Goal: Task Accomplishment & Management: Manage account settings

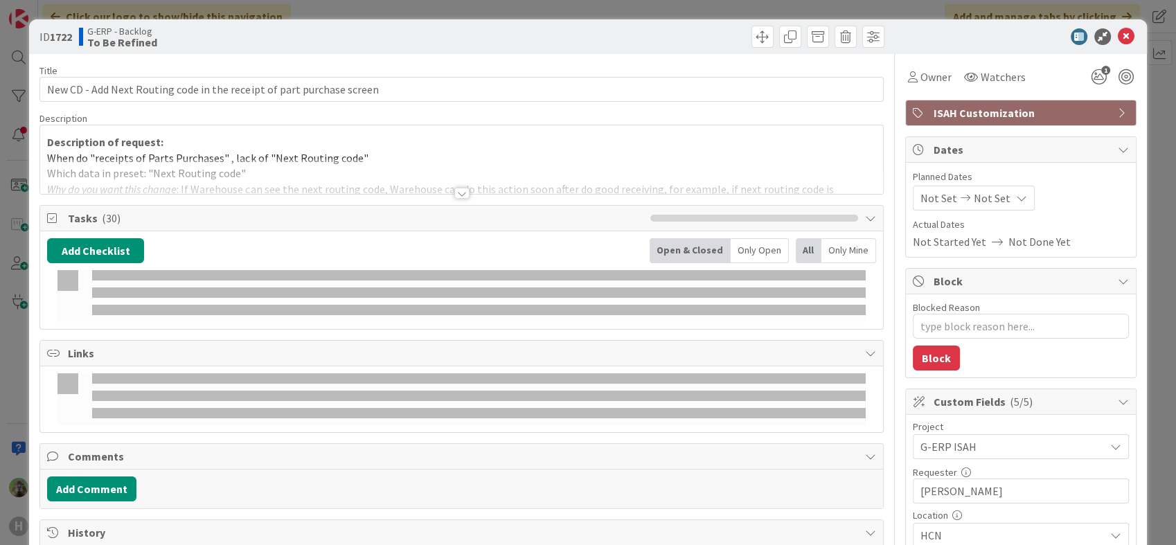
click at [23, 324] on div "ID 1722 G-ERP - Backlog To Be Refined Title 70 / 128 New CD - Add Next Routing …" at bounding box center [588, 272] width 1176 height 545
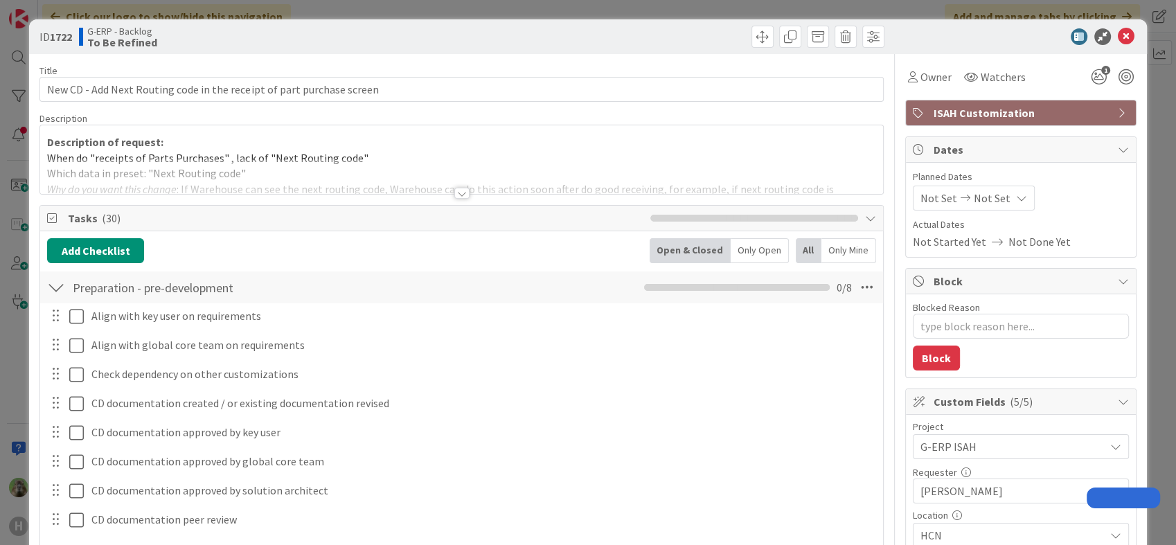
type textarea "x"
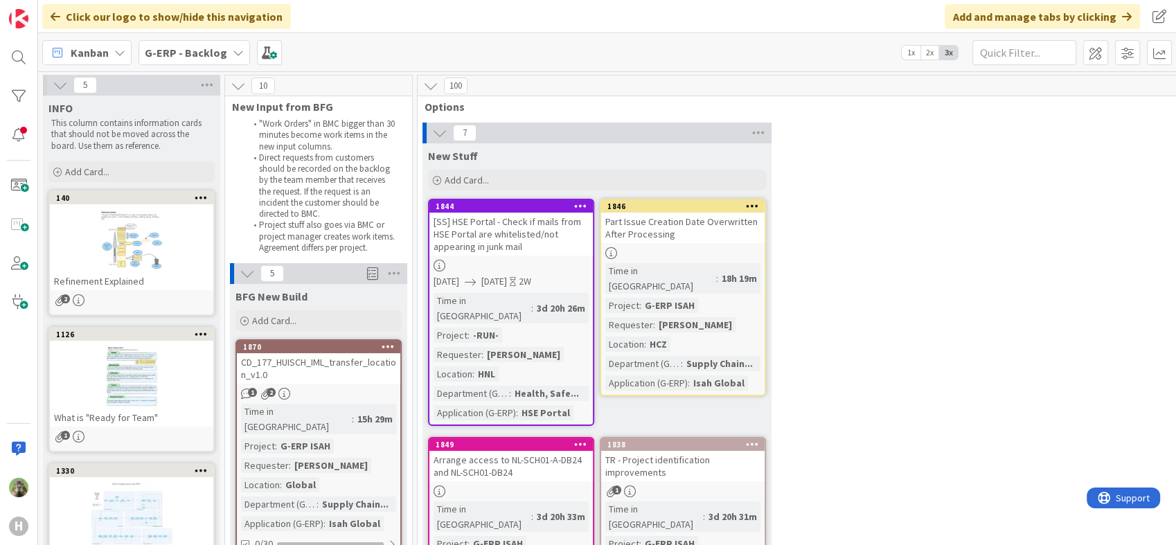
click at [28, 64] on div at bounding box center [19, 58] width 28 height 28
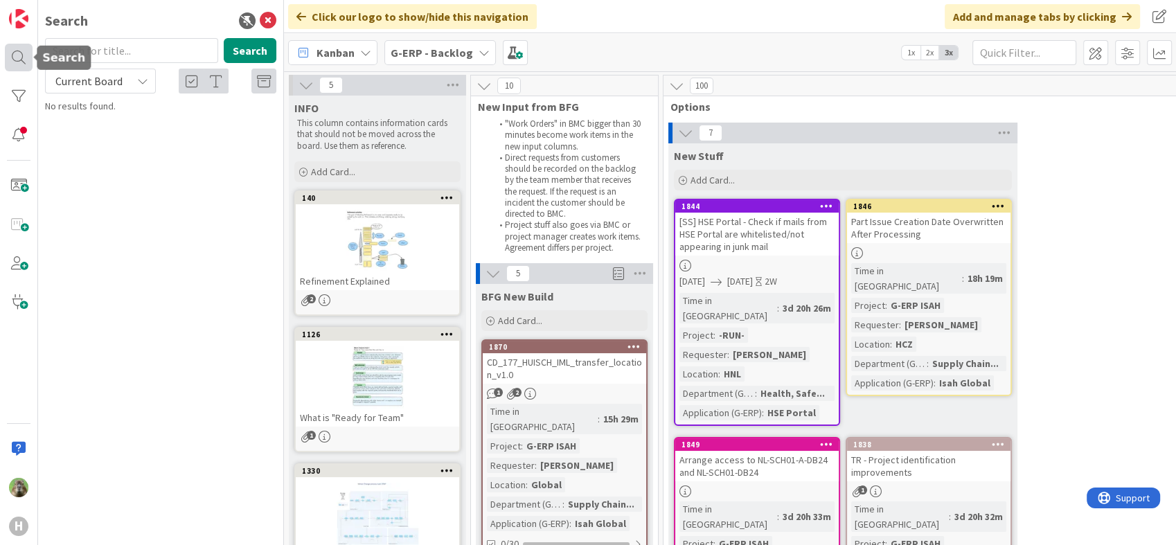
click at [28, 55] on div at bounding box center [19, 58] width 28 height 28
click at [263, 25] on icon at bounding box center [268, 20] width 17 height 17
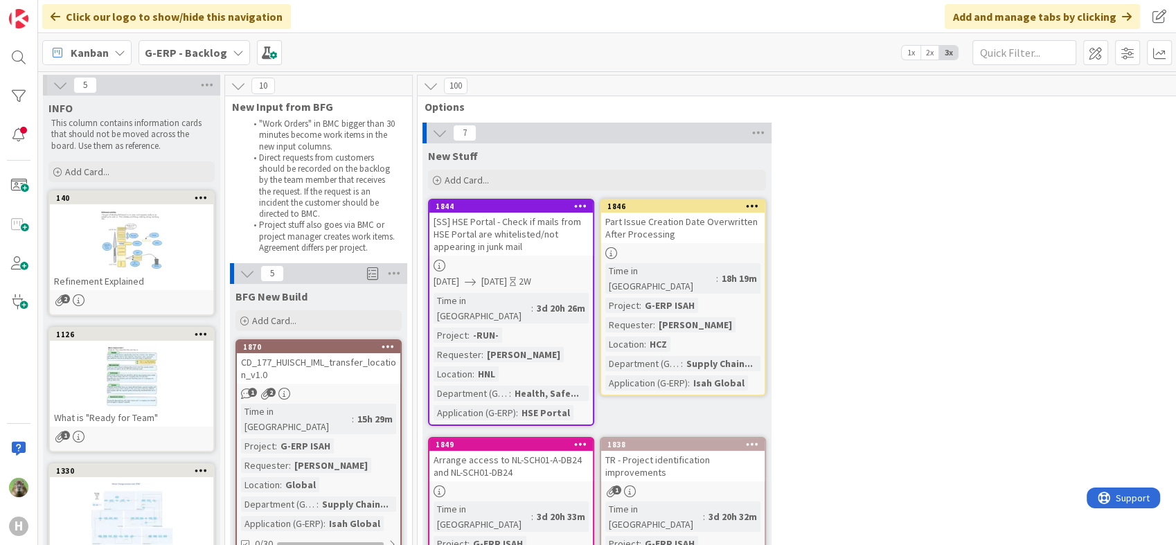
click at [34, 91] on div "H" at bounding box center [19, 272] width 38 height 545
click at [28, 93] on div at bounding box center [19, 96] width 28 height 28
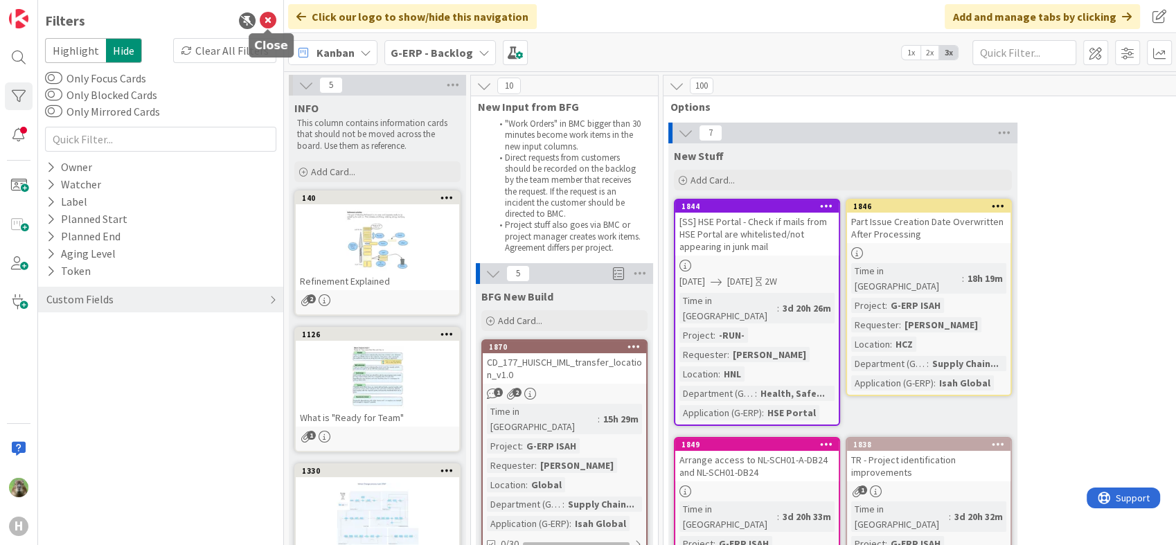
click at [272, 22] on icon at bounding box center [268, 20] width 17 height 17
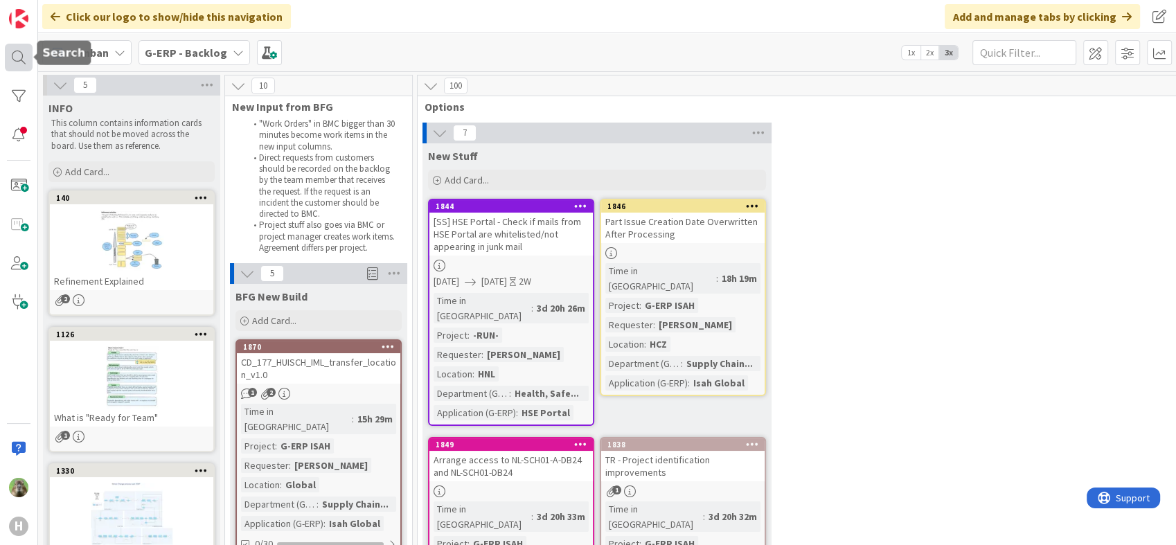
click at [30, 56] on div at bounding box center [19, 58] width 28 height 28
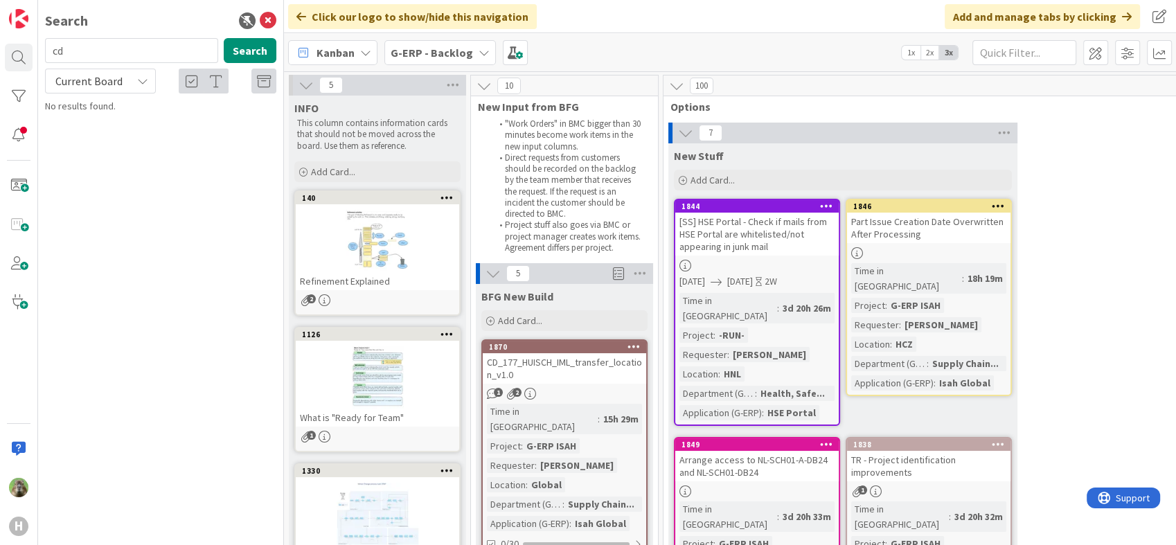
type input "c"
type input "cd_177"
click at [112, 79] on span "Current Board" at bounding box center [88, 81] width 67 height 14
click at [118, 130] on span "All Boards" at bounding box center [125, 138] width 144 height 21
click at [263, 56] on button "Search" at bounding box center [250, 50] width 53 height 25
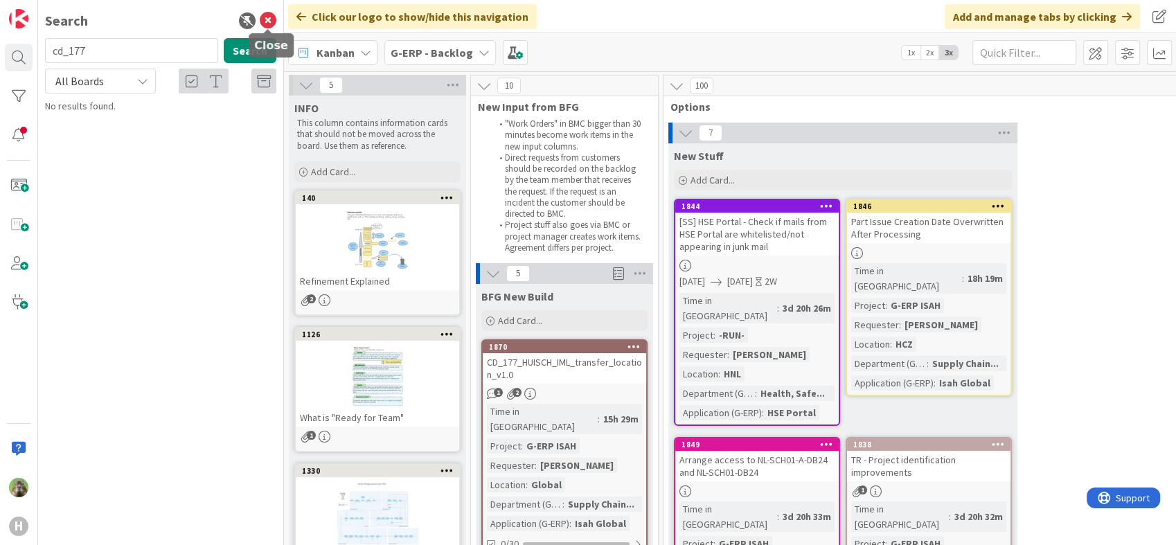
click at [268, 20] on icon at bounding box center [268, 20] width 17 height 17
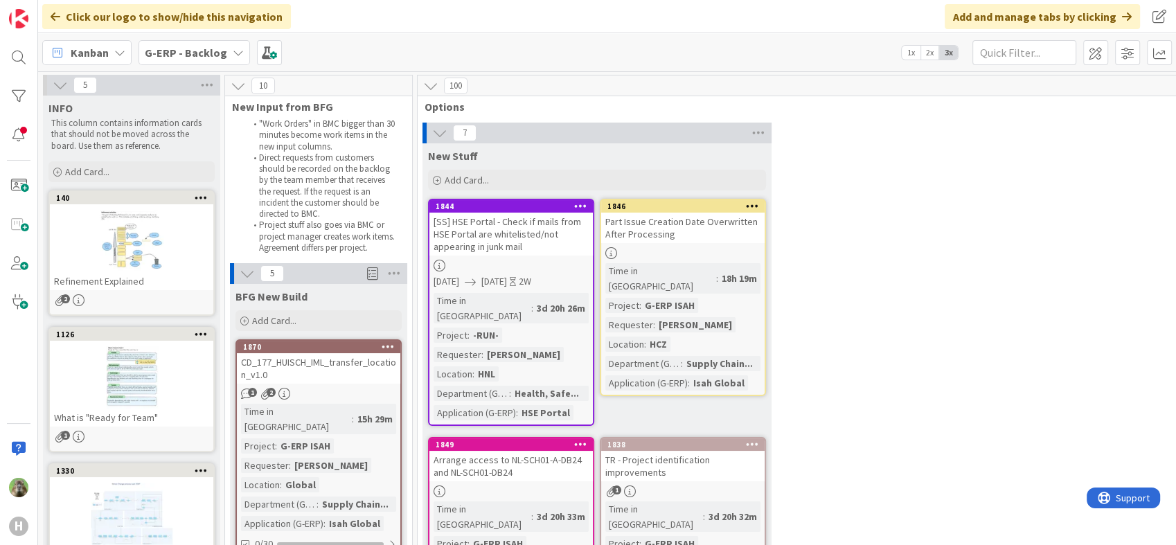
click at [356, 369] on div "CD_177_HUISCH_IML_transfer_location_v1.0" at bounding box center [318, 368] width 163 height 30
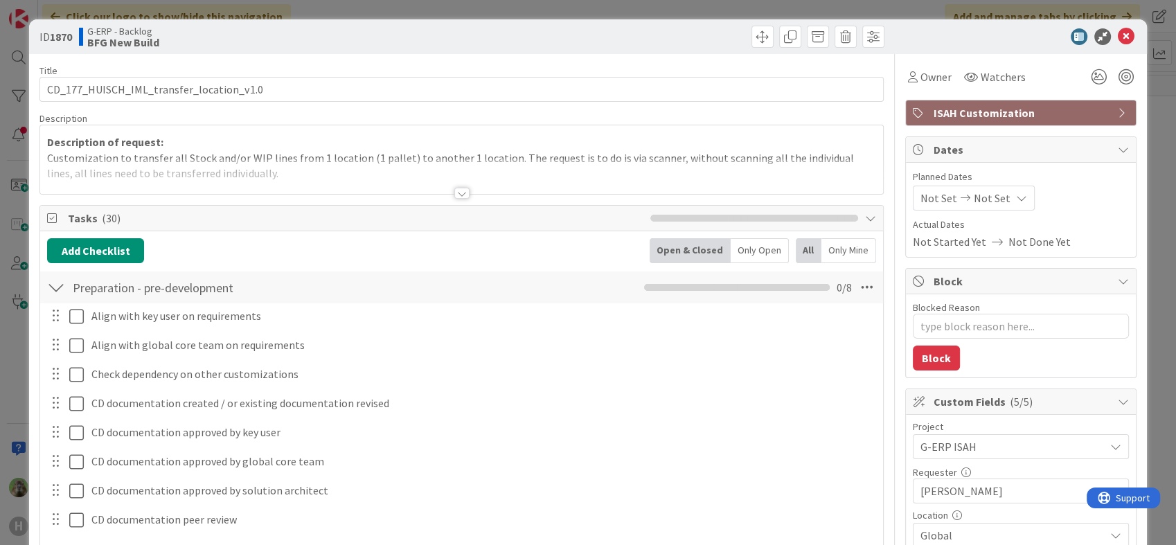
click at [454, 194] on div at bounding box center [461, 193] width 15 height 11
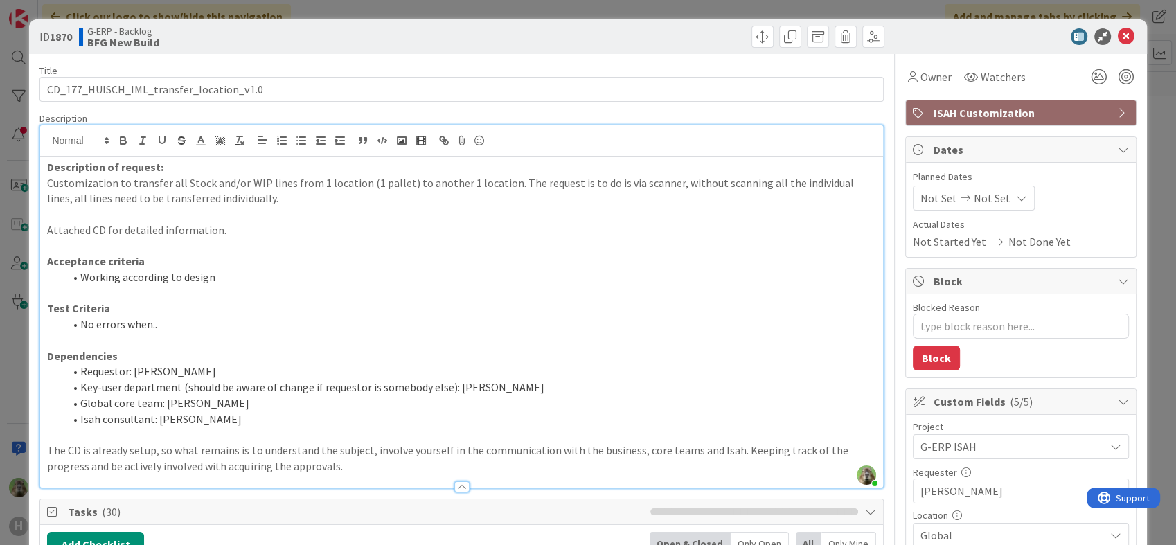
click at [19, 352] on div "ID 1870 G-ERP - Backlog BFG New Build Title 40 / 128 CD_177_HUISCH_IML_transfer…" at bounding box center [588, 272] width 1176 height 545
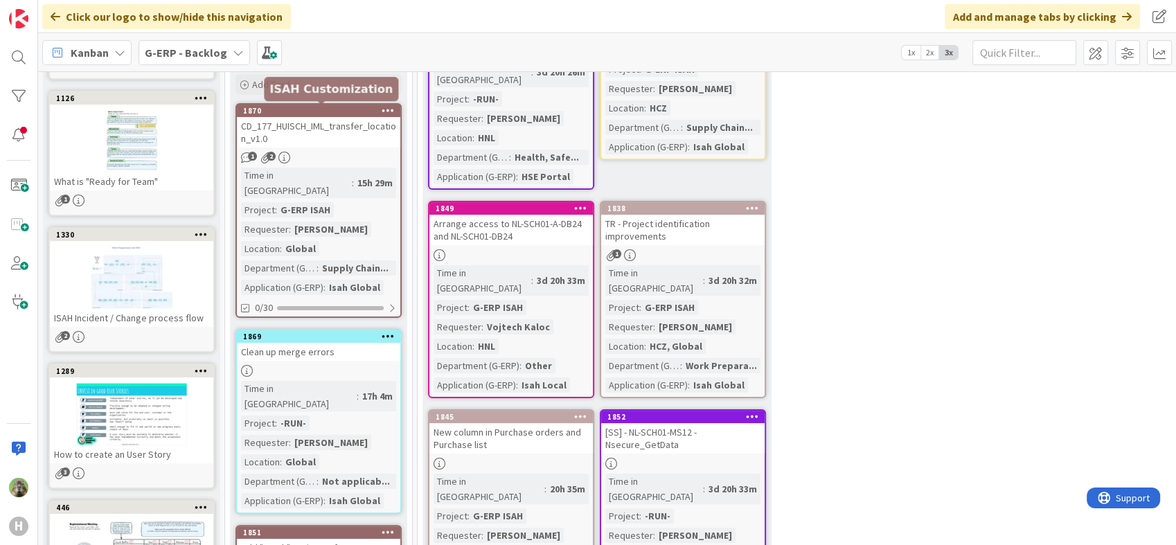
click at [351, 114] on div "1870" at bounding box center [321, 111] width 157 height 10
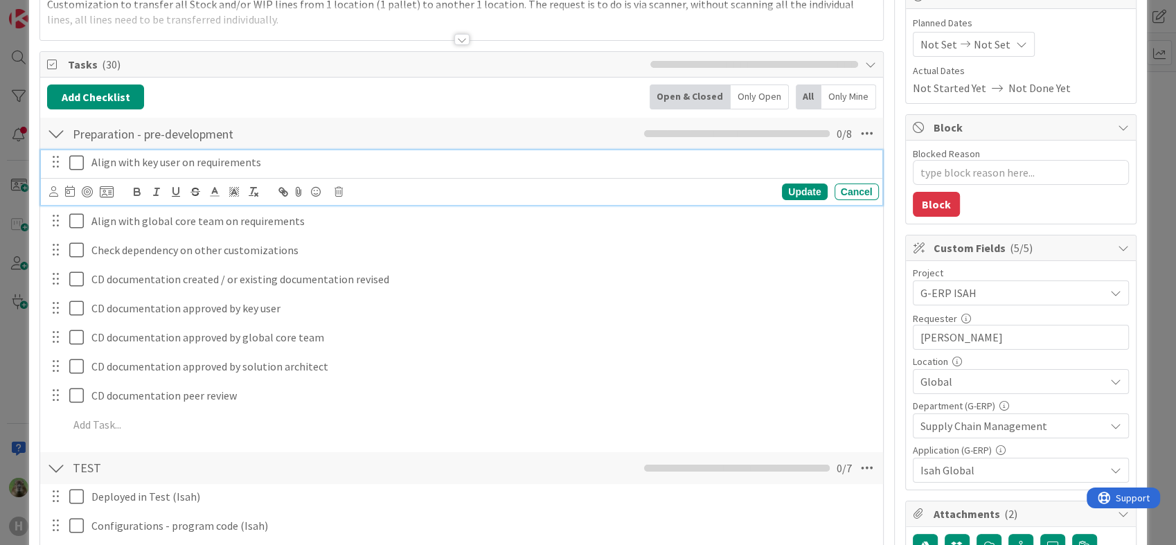
click at [76, 167] on icon at bounding box center [76, 162] width 15 height 17
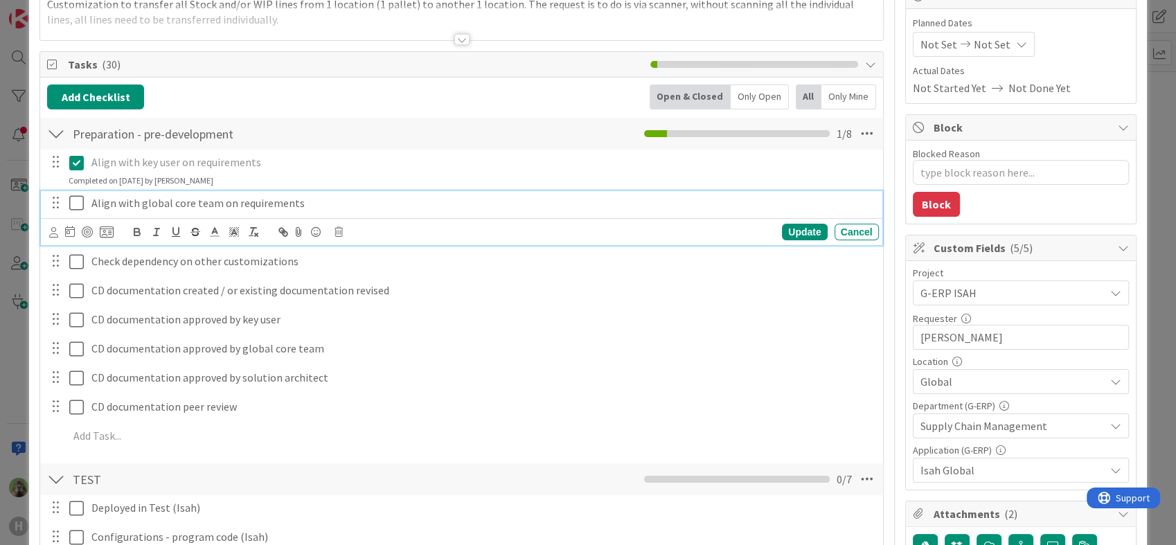
click at [83, 201] on icon at bounding box center [76, 203] width 15 height 17
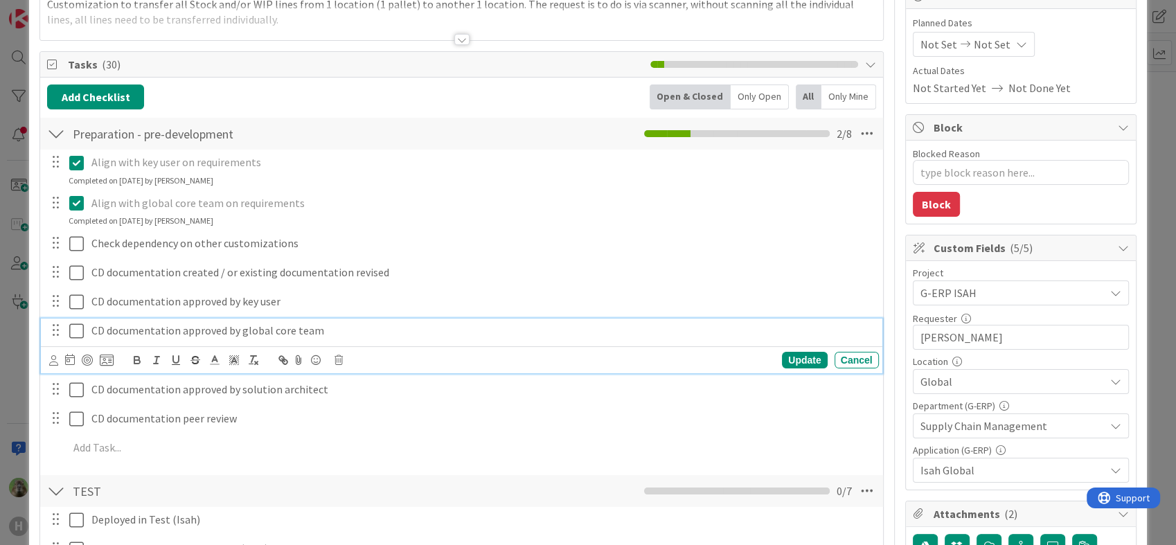
click at [73, 333] on icon at bounding box center [76, 331] width 15 height 17
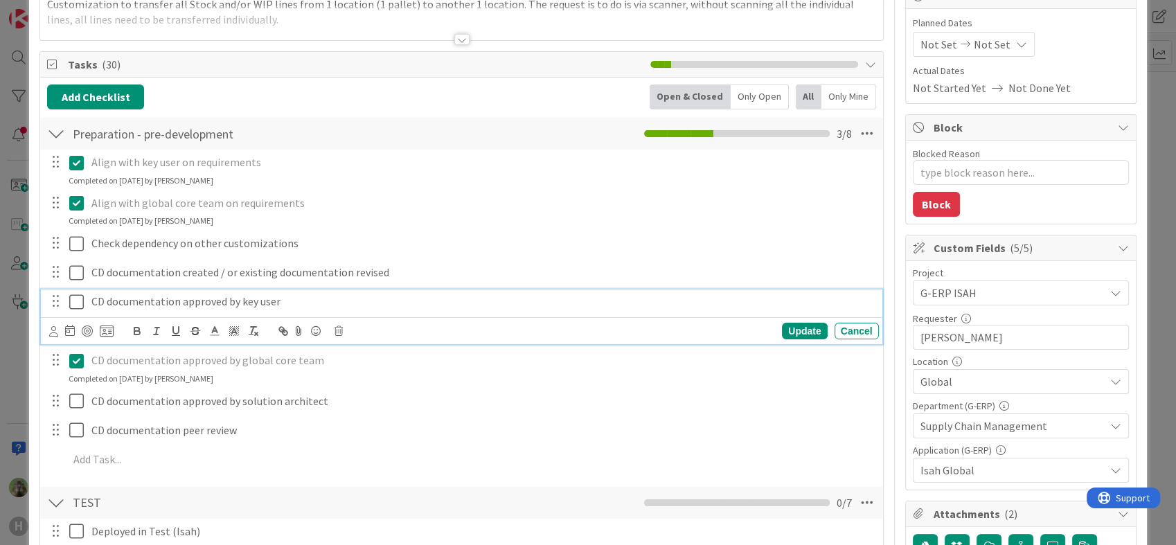
click at [78, 299] on icon at bounding box center [76, 302] width 15 height 17
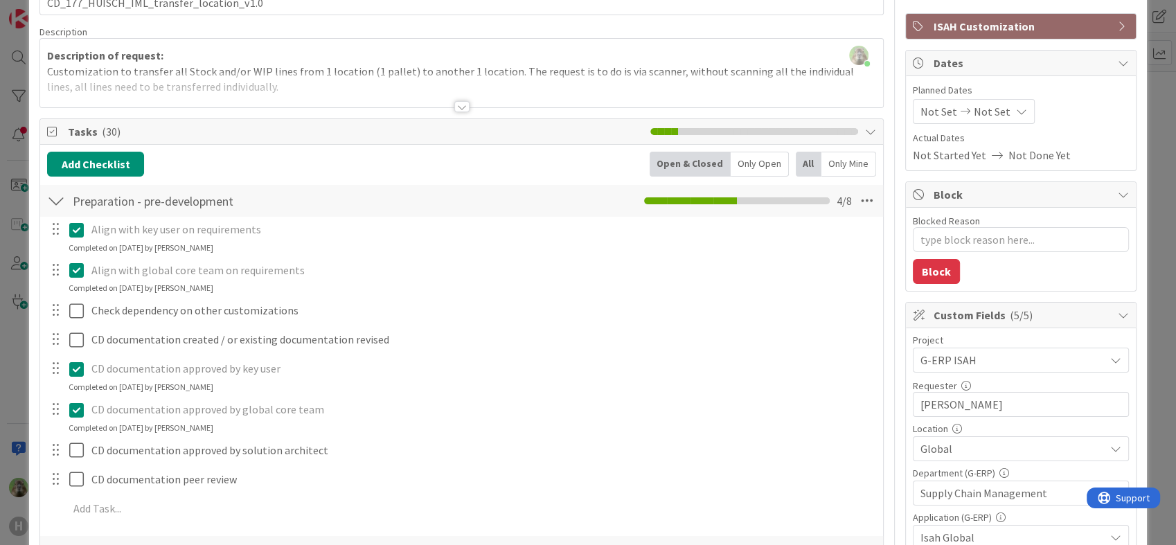
scroll to position [77, 0]
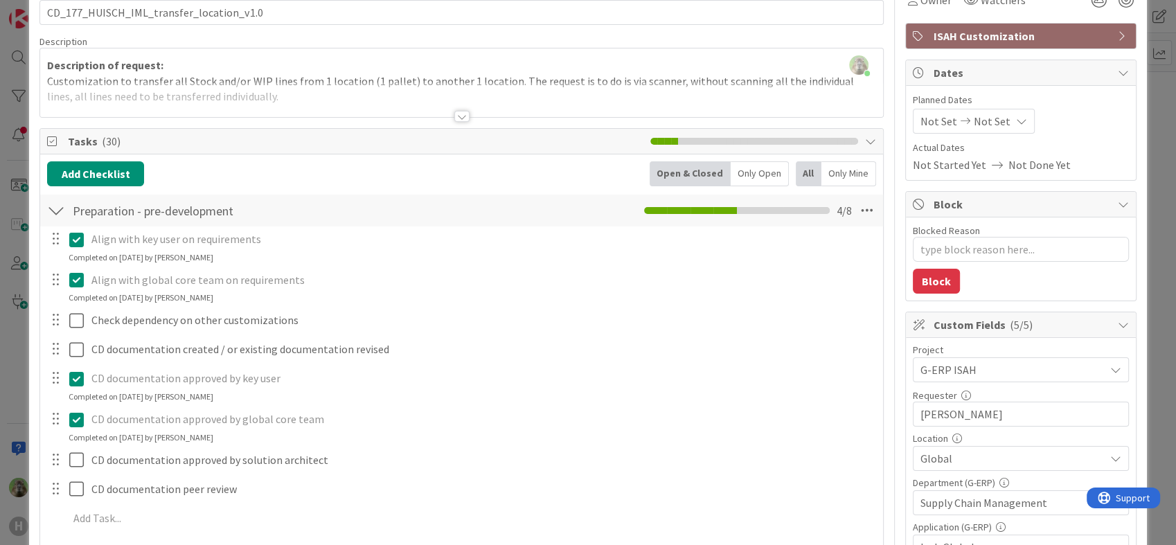
click at [64, 379] on div at bounding box center [65, 378] width 39 height 24
click at [73, 378] on icon at bounding box center [76, 379] width 15 height 17
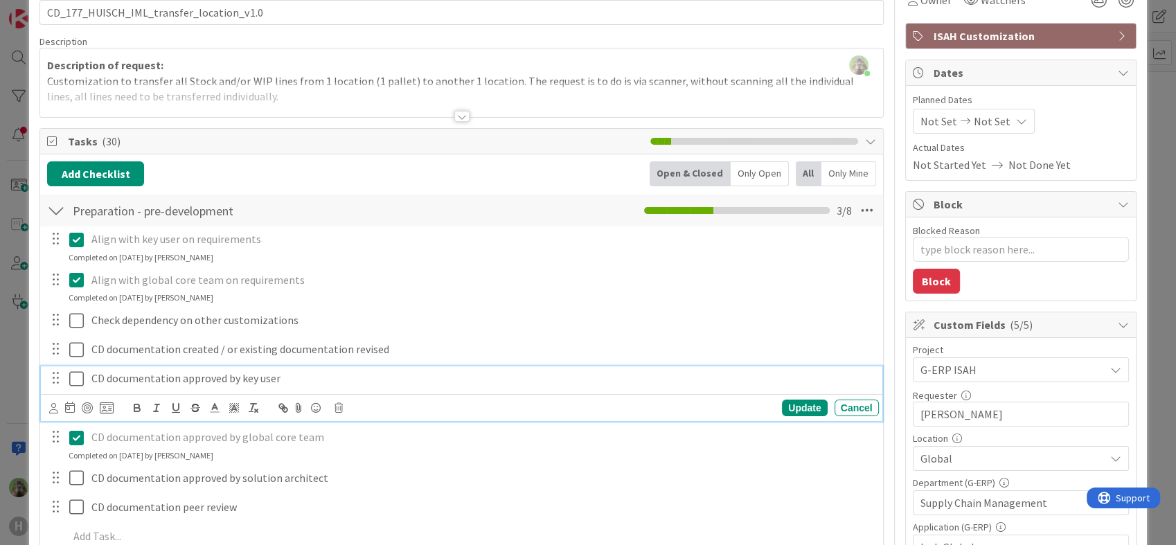
type textarea "x"
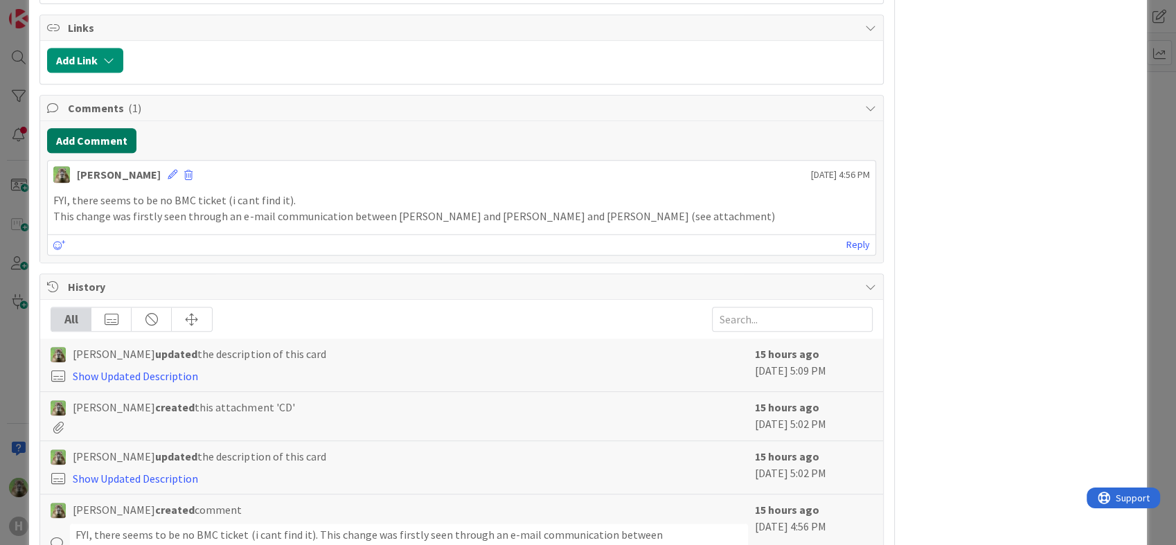
click at [98, 153] on button "Add Comment" at bounding box center [91, 140] width 89 height 25
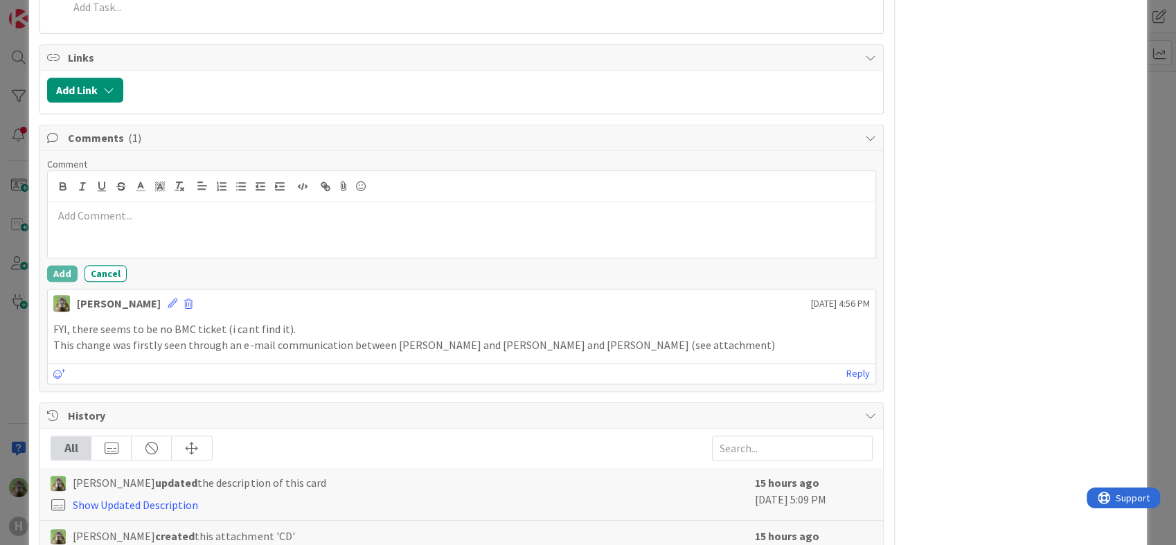
click at [22, 312] on div "ID 1870 G-ERP - Backlog BFG New Build Title 40 / 128 CD_177_HUISCH_IML_transfer…" at bounding box center [588, 272] width 1176 height 545
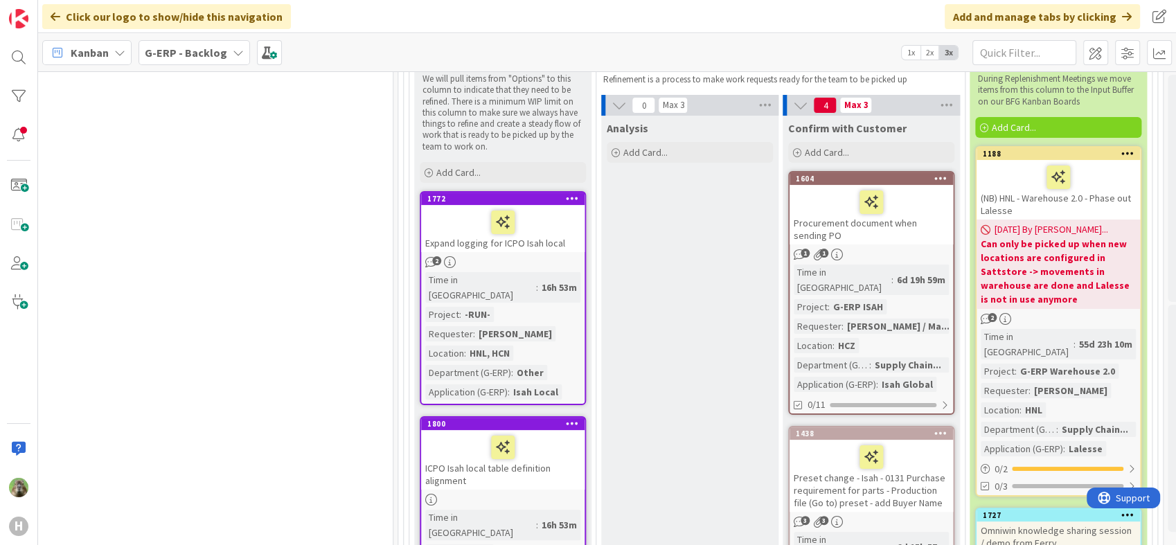
scroll to position [236, 1131]
click at [931, 233] on div "Procurement document when sending PO" at bounding box center [870, 215] width 163 height 60
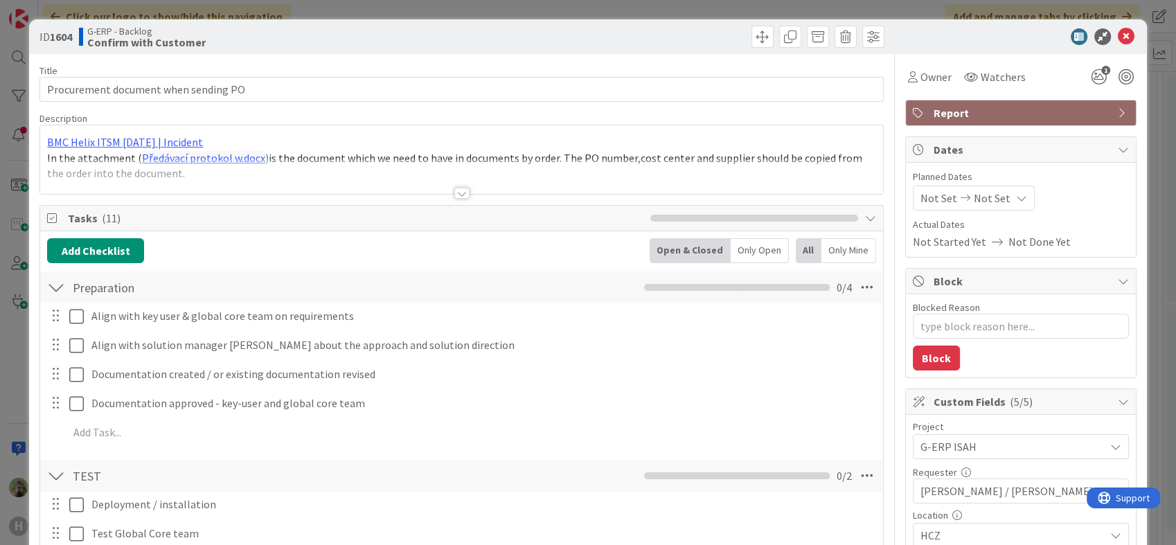
type textarea "x"
click at [215, 179] on div at bounding box center [461, 176] width 842 height 35
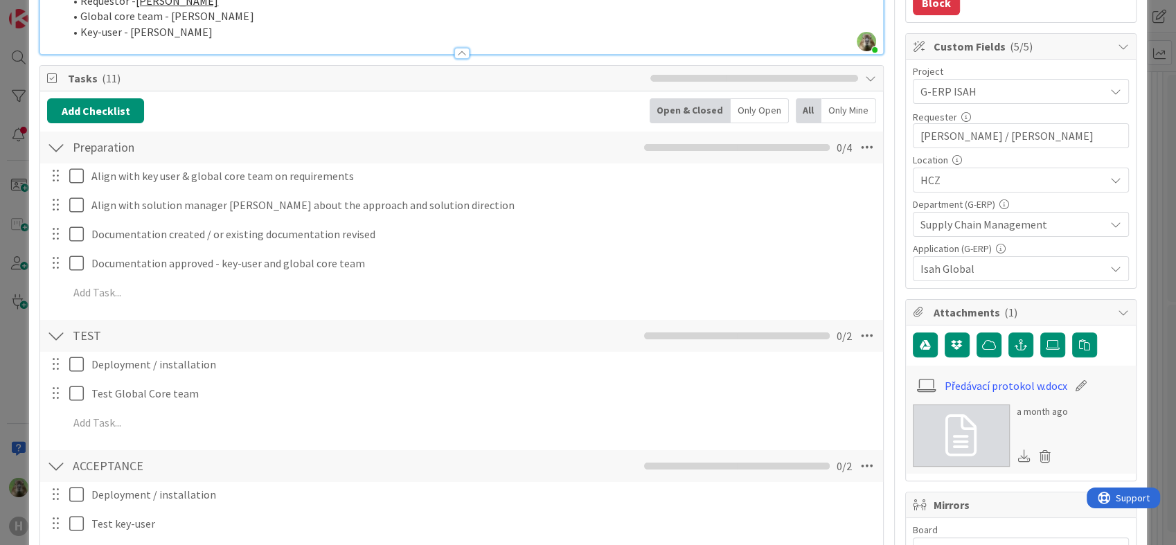
scroll to position [308, 0]
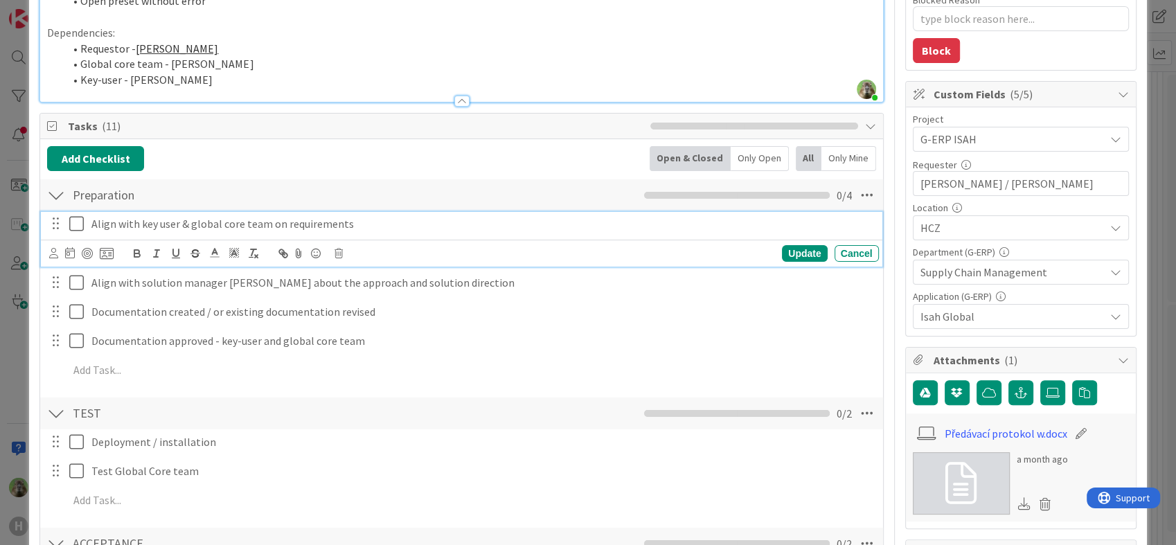
click at [386, 225] on p "Align with key user & global core team on requirements" at bounding box center [482, 224] width 782 height 16
click at [141, 155] on button "Add Checklist" at bounding box center [95, 158] width 97 height 25
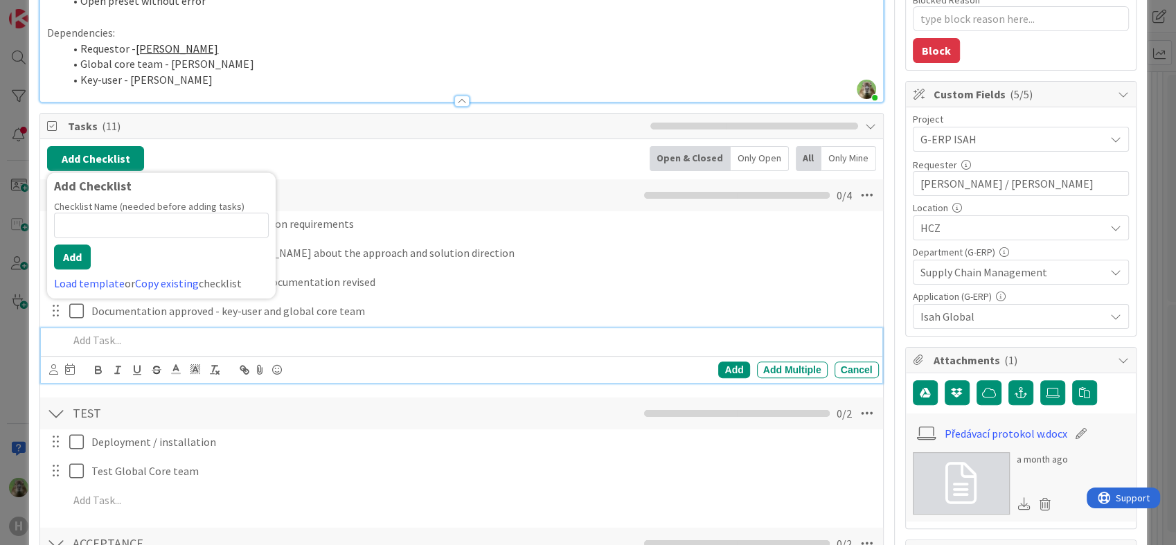
click at [140, 339] on p at bounding box center [471, 341] width 804 height 16
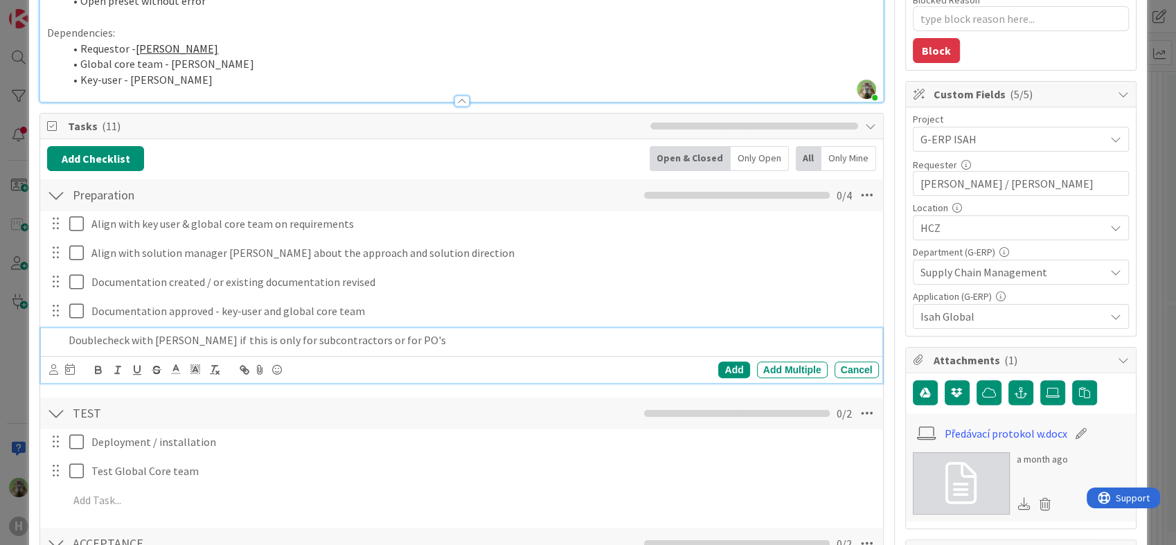
click at [361, 342] on p "Doublecheck with Martin if this is only for subcontractors or for PO's" at bounding box center [471, 341] width 804 height 16
click at [734, 365] on div "Add" at bounding box center [733, 370] width 31 height 17
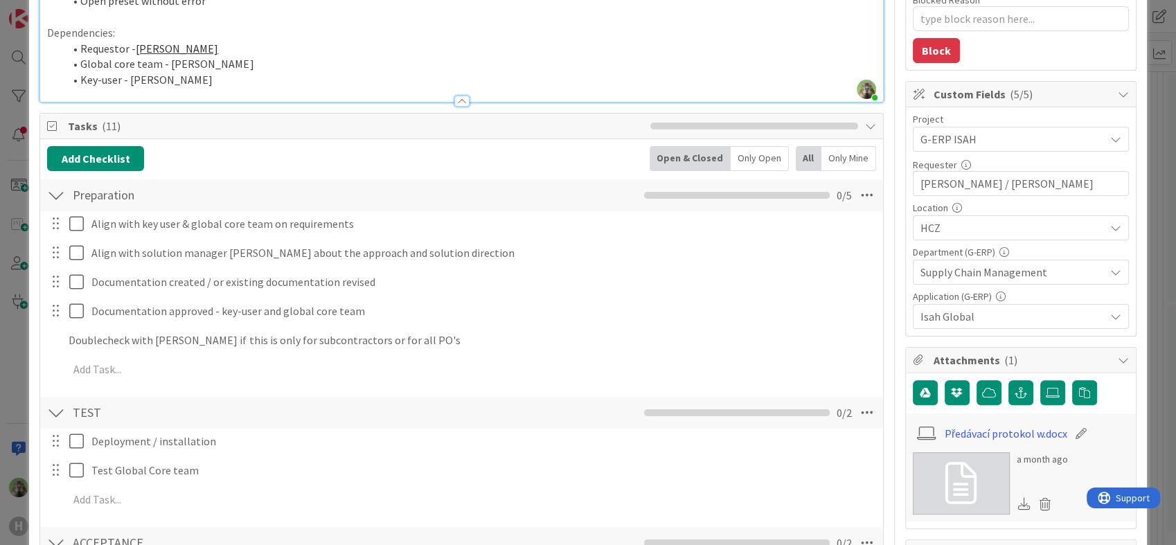
type textarea "x"
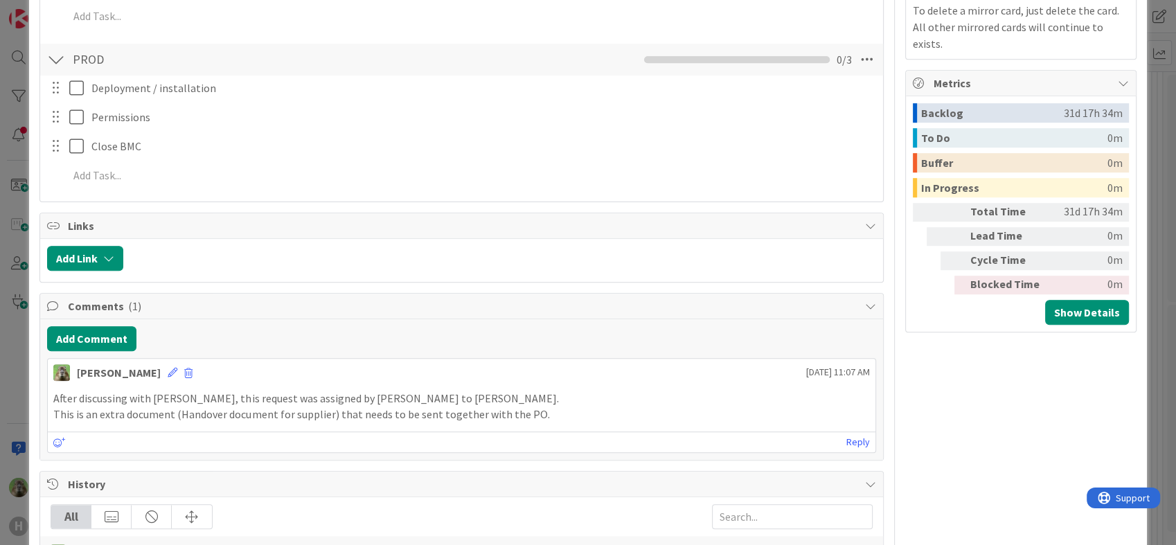
scroll to position [923, 0]
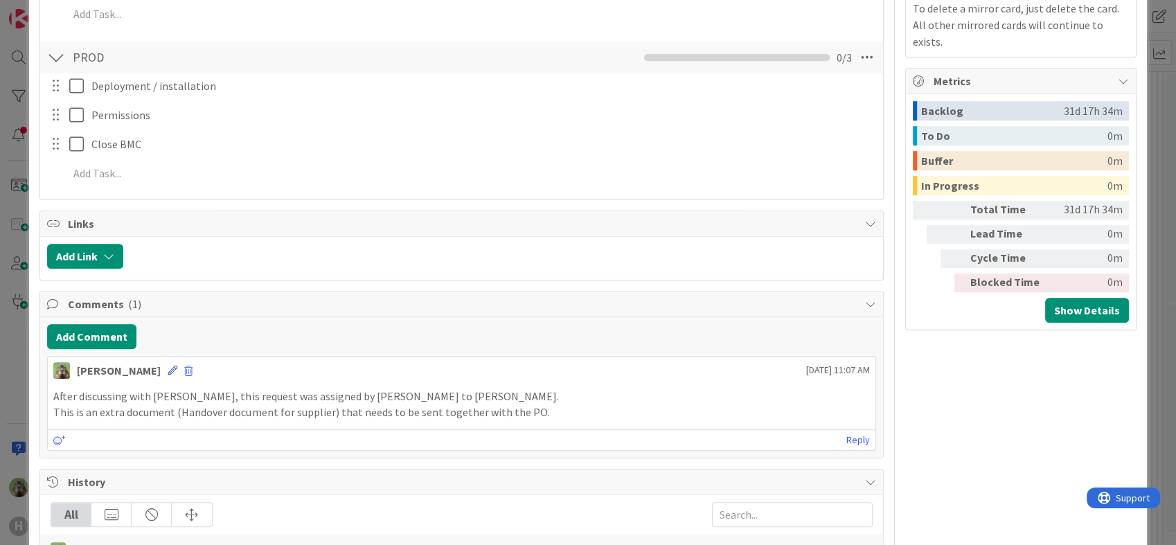
click at [168, 369] on icon at bounding box center [173, 371] width 10 height 10
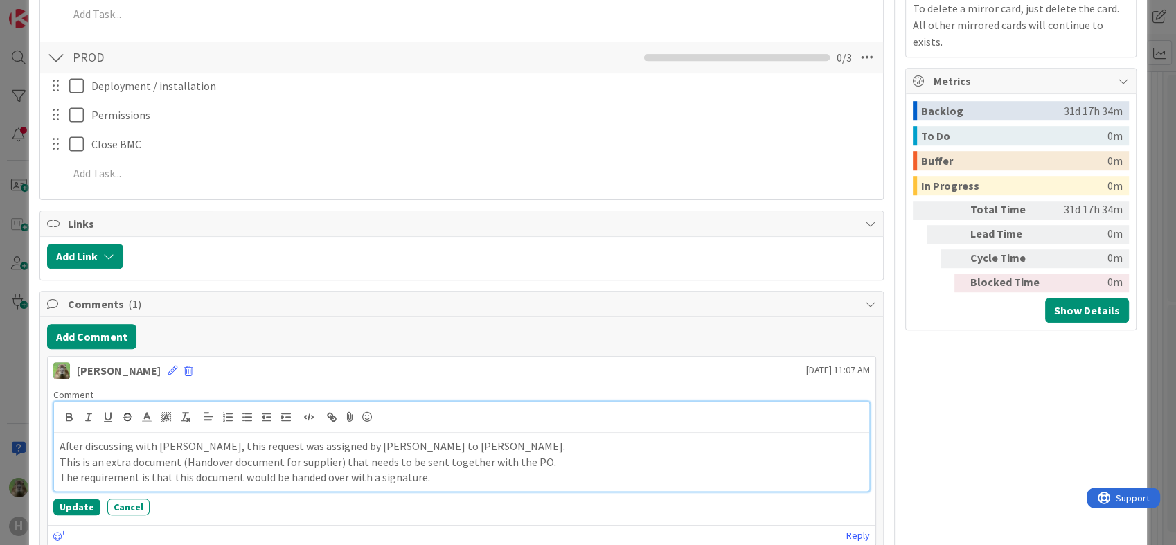
click at [164, 459] on p "This is an extra document (Handover document for supplier) that needs to be sen…" at bounding box center [462, 462] width 804 height 16
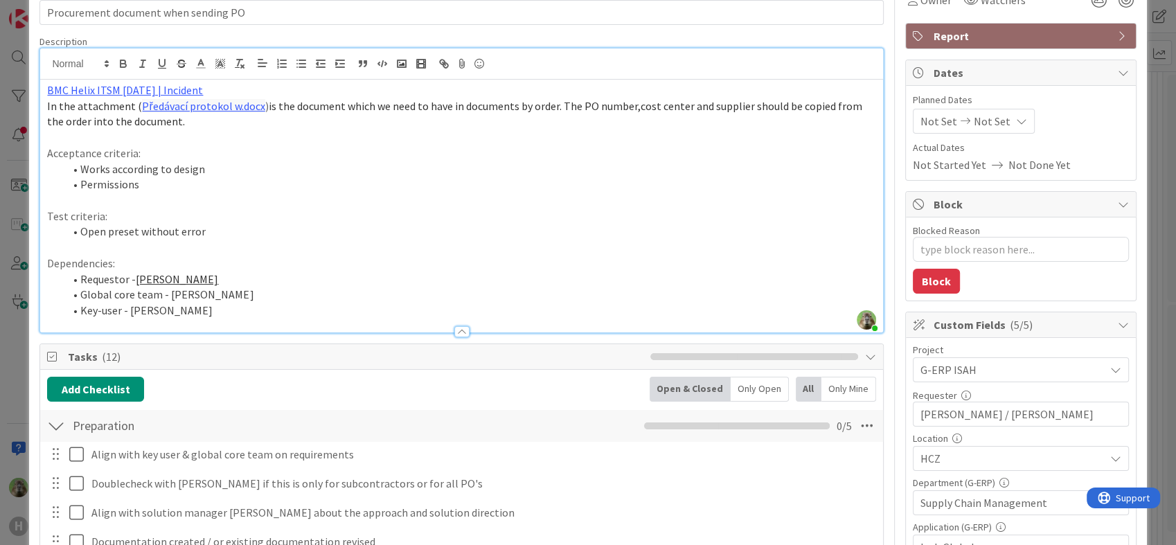
scroll to position [0, 0]
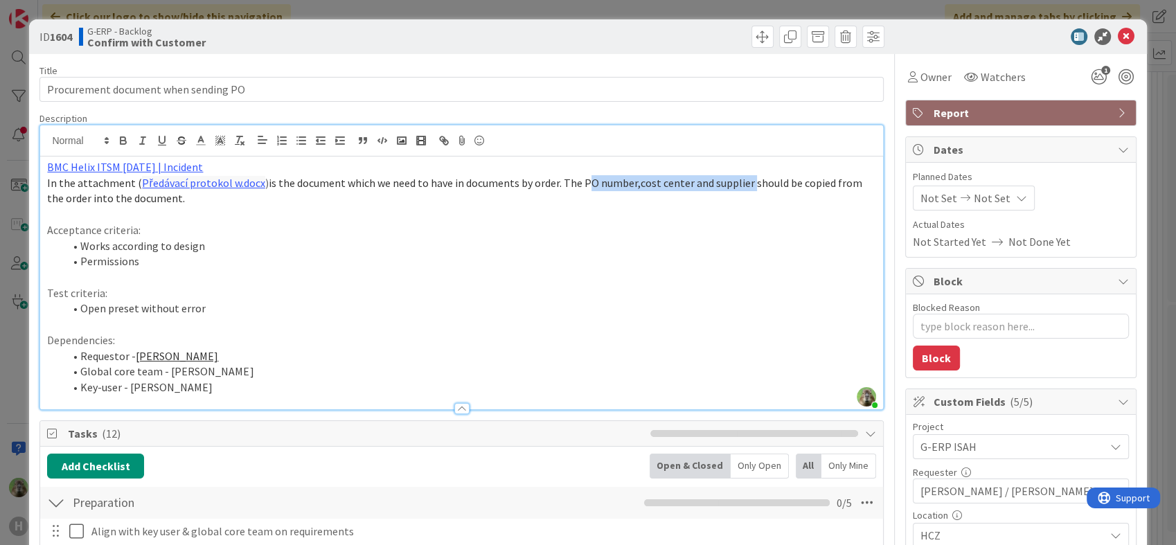
drag, startPoint x: 576, startPoint y: 179, endPoint x: 741, endPoint y: 177, distance: 164.2
click at [741, 177] on span "is the document which we need to have in documents by order. The PO number,cost…" at bounding box center [455, 191] width 817 height 30
click at [668, 222] on p "Acceptance criteria:" at bounding box center [461, 230] width 829 height 16
click at [4, 381] on div "ID 1604 G-ERP - Backlog Confirm with Customer Title 36 / 128 Procurement docume…" at bounding box center [588, 272] width 1176 height 545
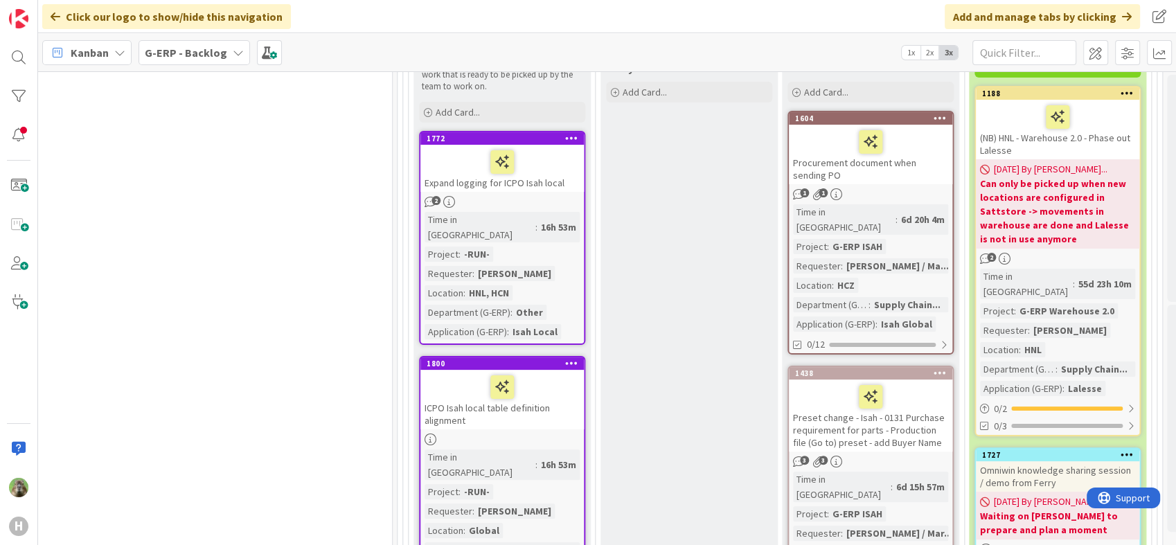
scroll to position [390, 1131]
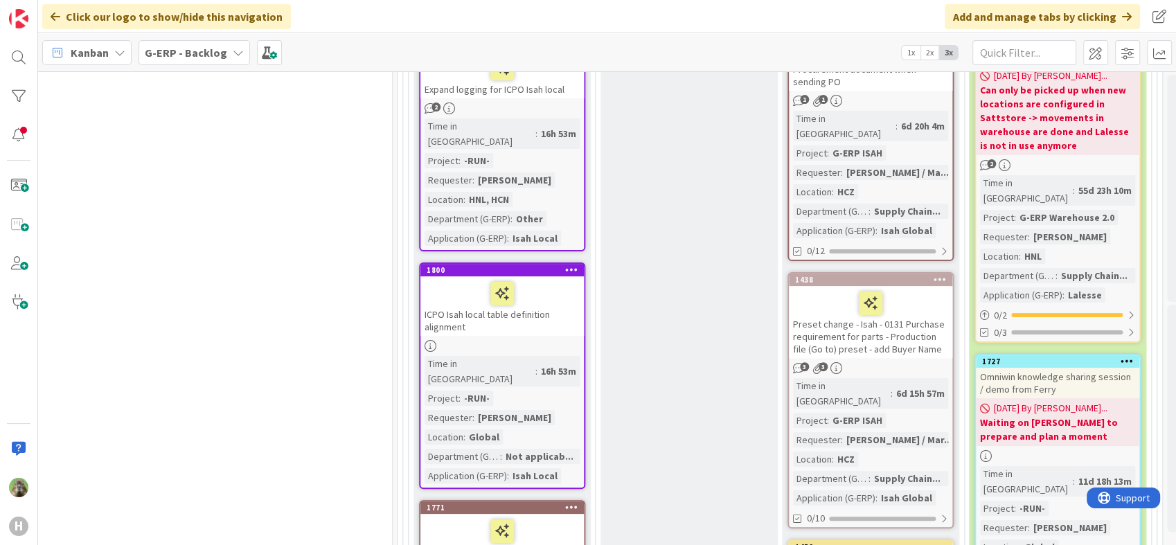
click at [868, 317] on div "Preset change - Isah - 0131 Purchase requirement for parts - Production file (G…" at bounding box center [870, 322] width 163 height 72
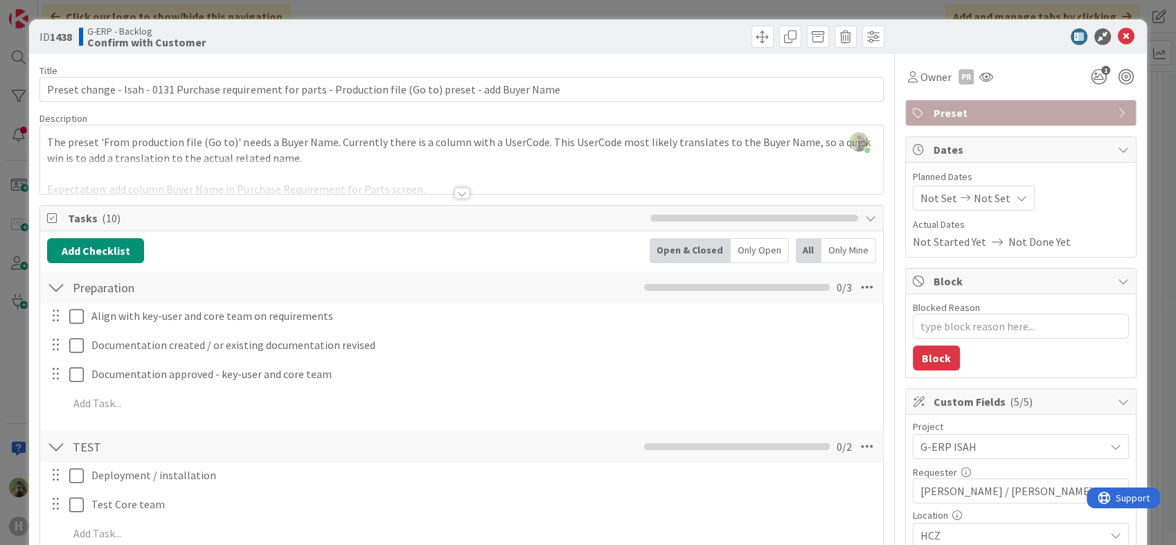
click at [17, 328] on div "ID 1438 G-ERP - Backlog Confirm with Customer Title 108 / 128 Preset change - I…" at bounding box center [588, 272] width 1176 height 545
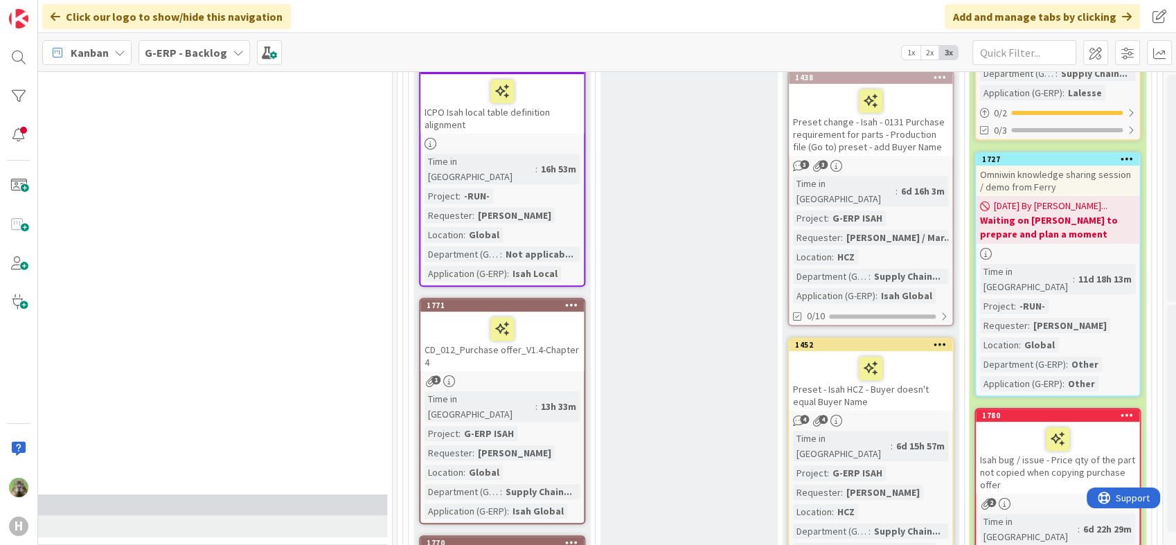
scroll to position [467, 1131]
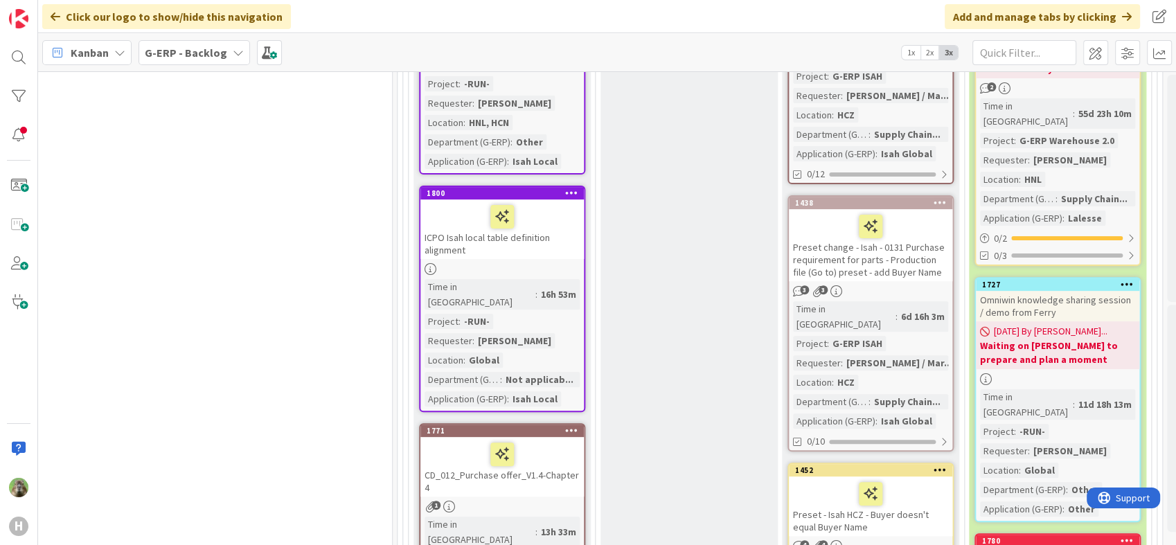
click at [859, 243] on div "Preset change - Isah - 0131 Purchase requirement for parts - Production file (G…" at bounding box center [870, 245] width 163 height 72
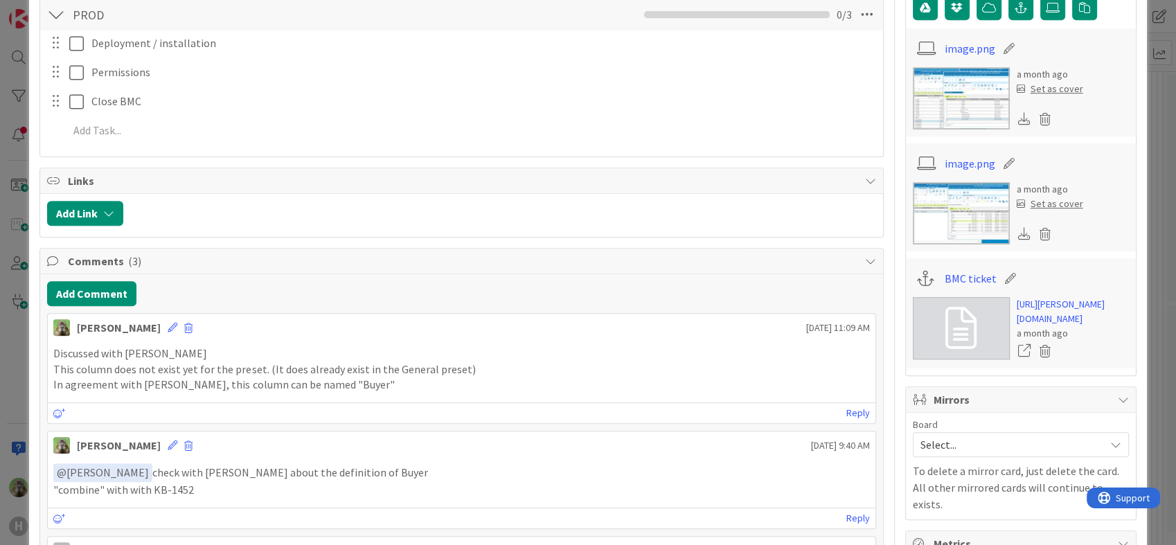
scroll to position [231, 0]
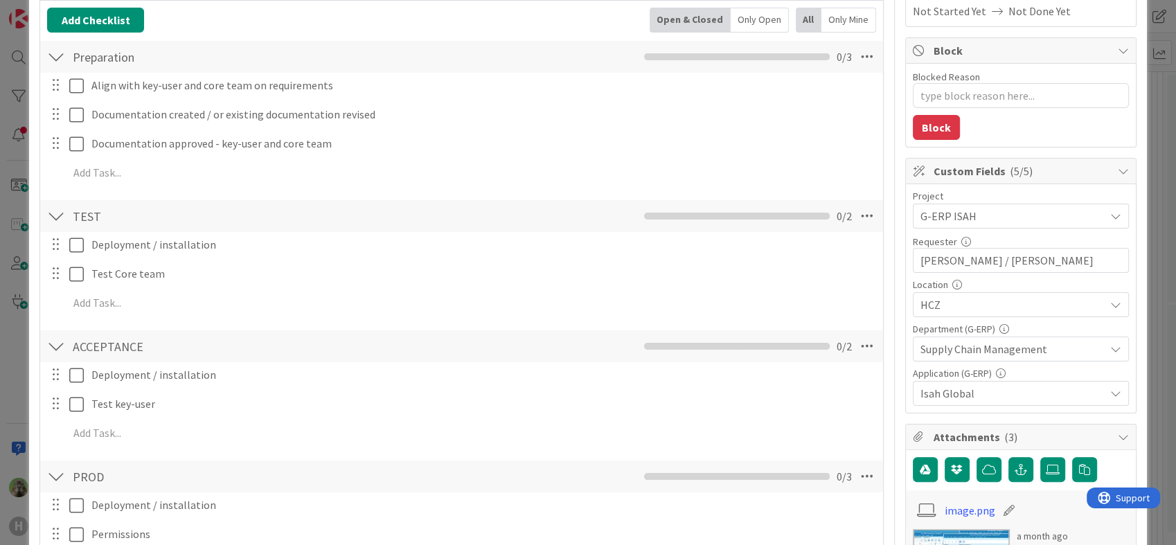
click at [17, 382] on div "ID 1438 G-ERP - Backlog Confirm with Customer Title 108 / 128 Preset change - I…" at bounding box center [588, 272] width 1176 height 545
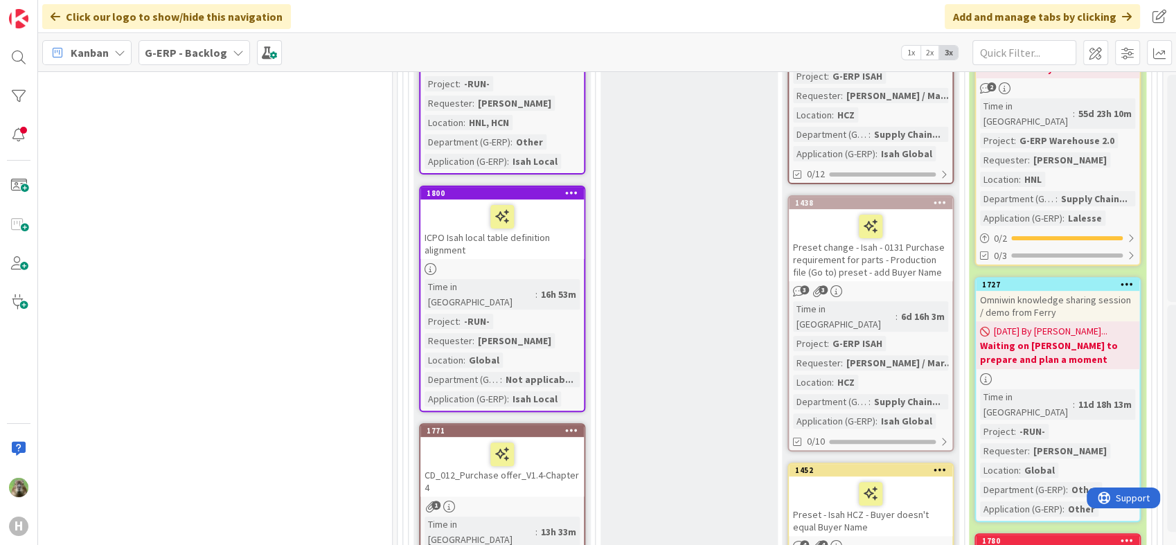
click at [873, 493] on div "Preset - Isah HCZ - Buyer doesn't equal Buyer Name" at bounding box center [870, 507] width 163 height 60
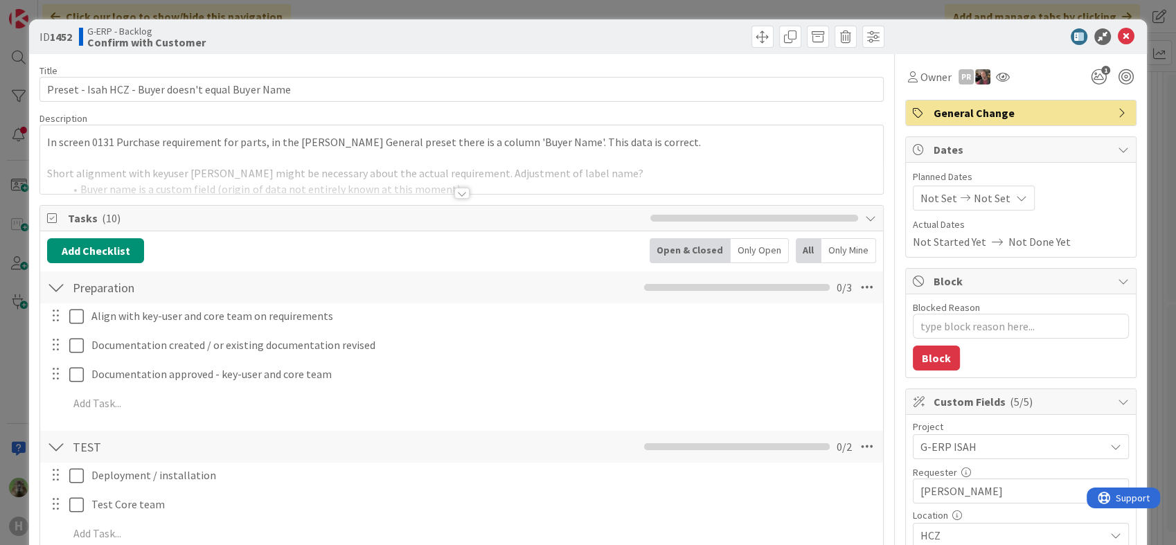
type textarea "x"
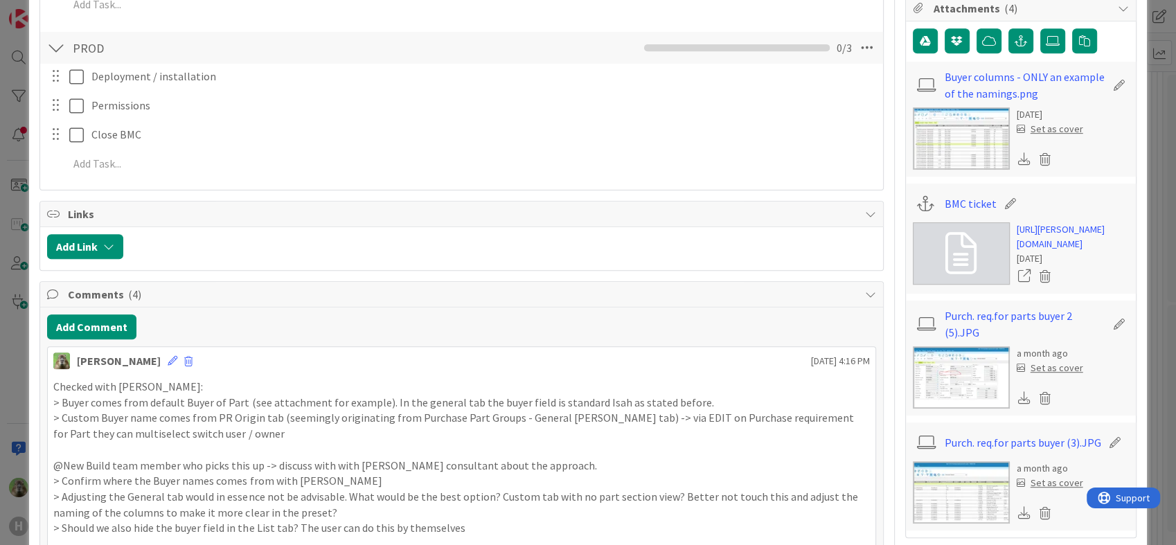
scroll to position [847, 0]
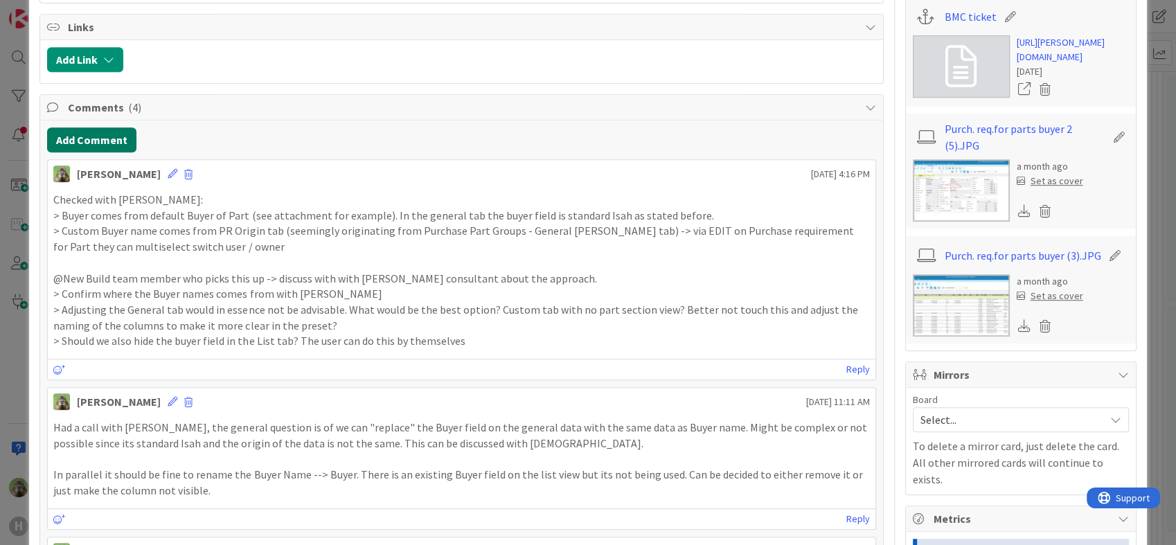
click at [109, 141] on button "Add Comment" at bounding box center [91, 139] width 89 height 25
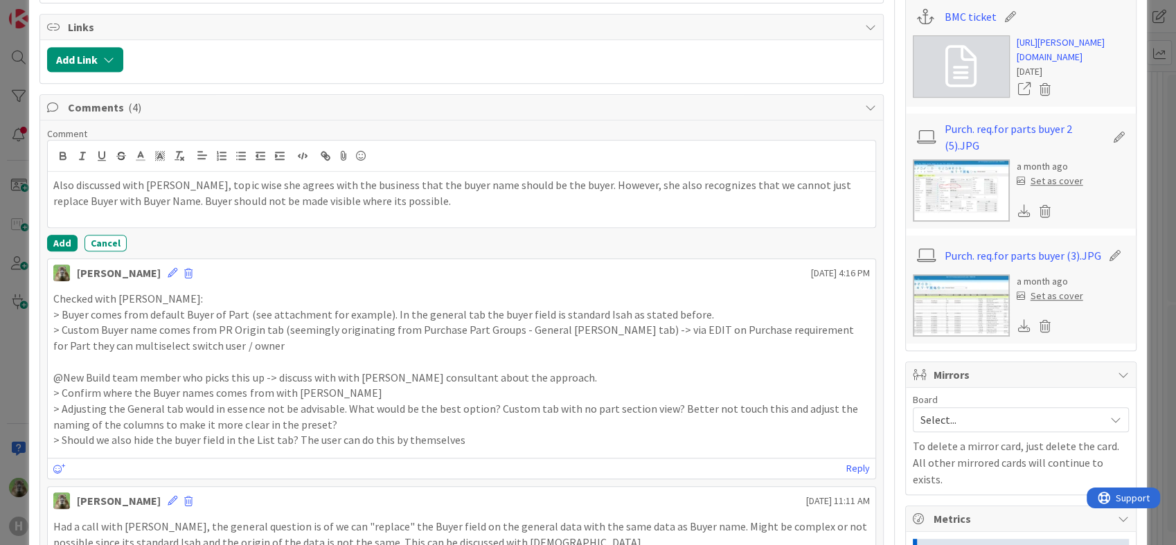
click at [743, 184] on p "Also discussed with Alexandra, topic wise she agrees with the business that the…" at bounding box center [461, 192] width 816 height 31
click at [60, 241] on button "Add" at bounding box center [62, 243] width 30 height 17
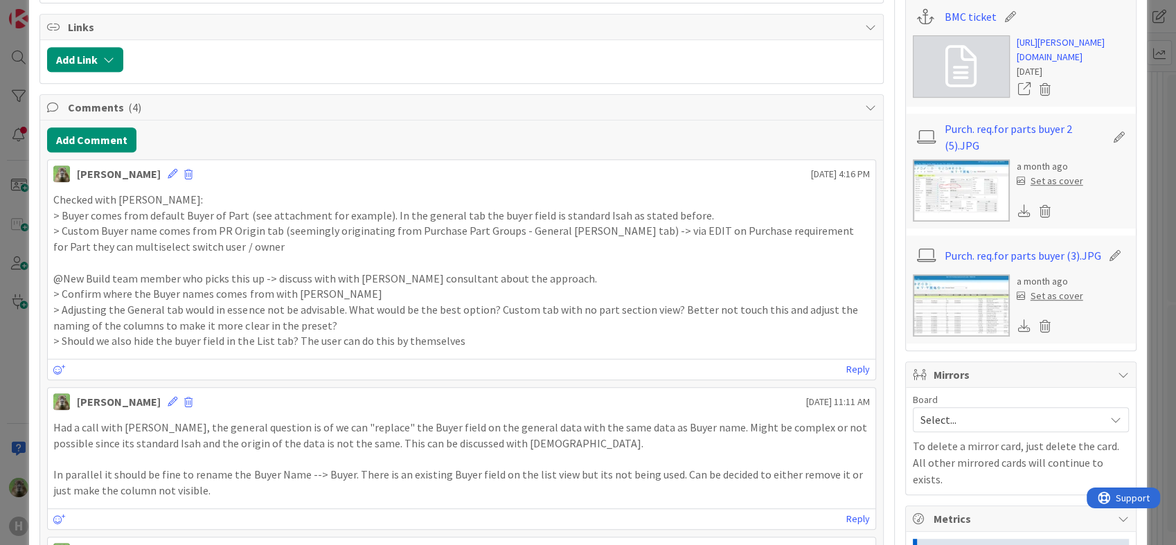
click at [19, 311] on div "ID 1452 G-ERP - Backlog Confirm with Customer Title 50 / 128 Preset - Isah HCZ …" at bounding box center [588, 272] width 1176 height 545
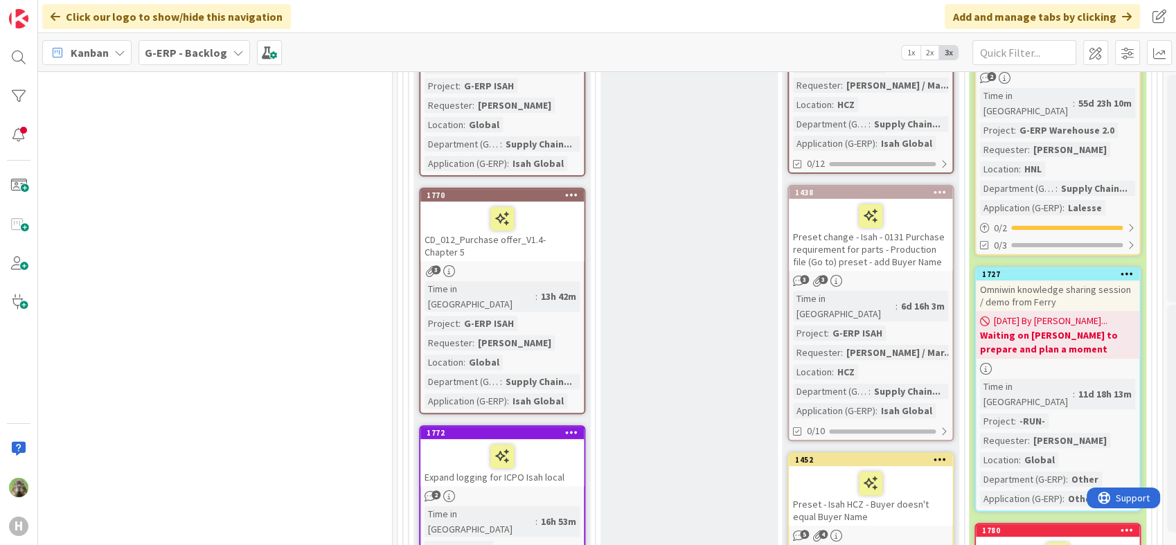
scroll to position [247, 1131]
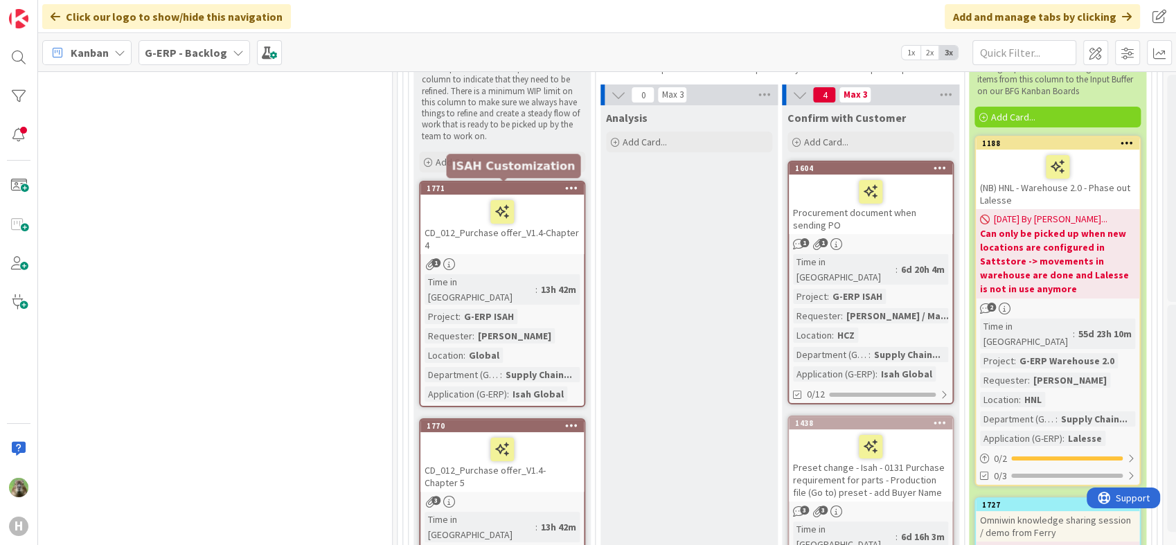
click at [532, 191] on div "1771" at bounding box center [505, 189] width 157 height 10
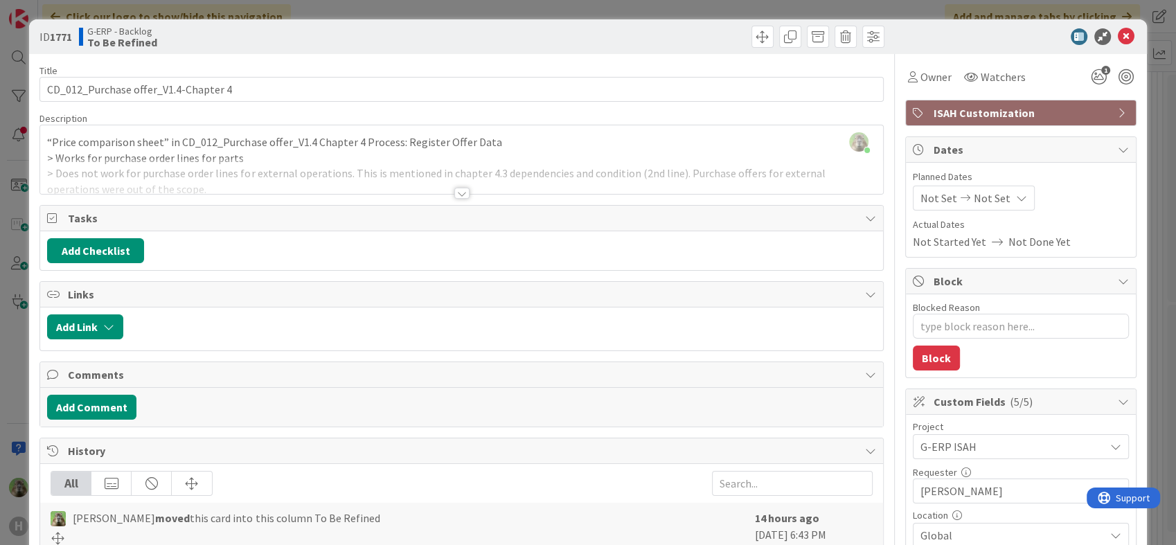
click at [454, 194] on div at bounding box center [461, 193] width 15 height 11
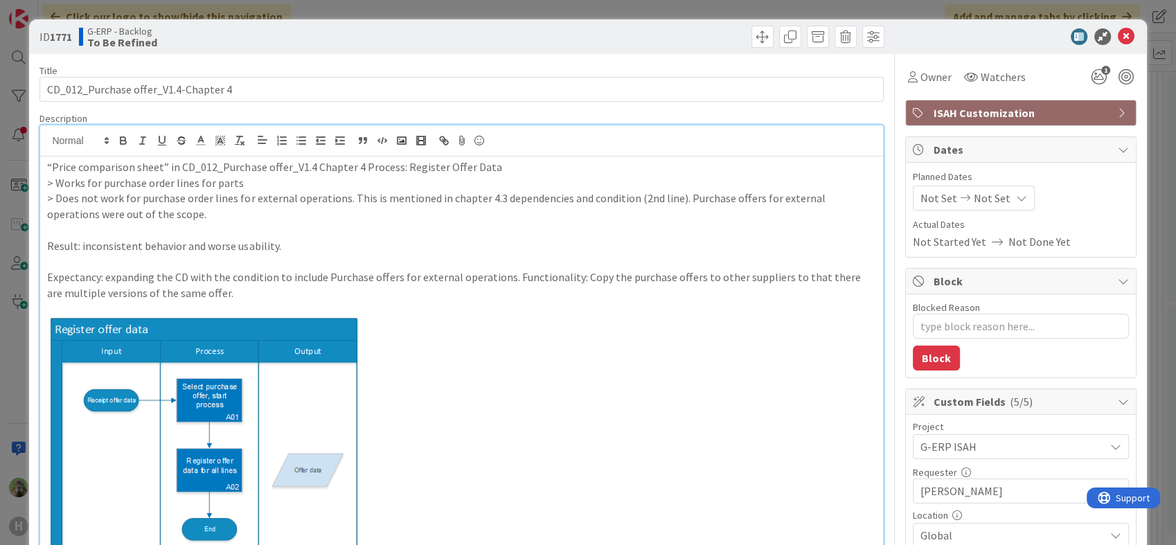
click at [22, 324] on div "ID 1771 G-ERP - Backlog To Be Refined Title 36 / 128 CD_012_Purchase offer_V1.4…" at bounding box center [588, 272] width 1176 height 545
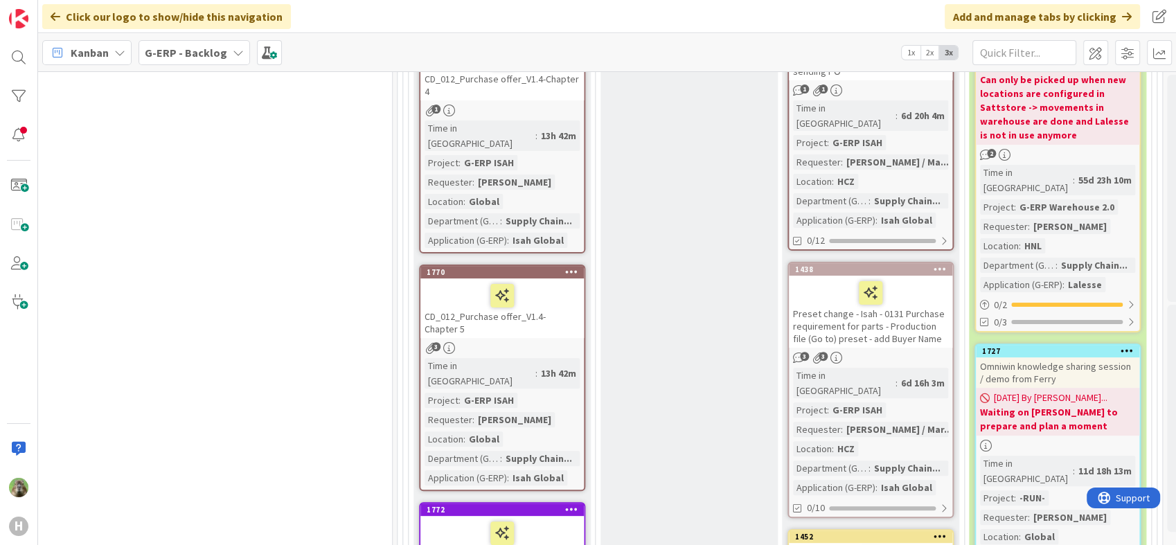
scroll to position [247, 1131]
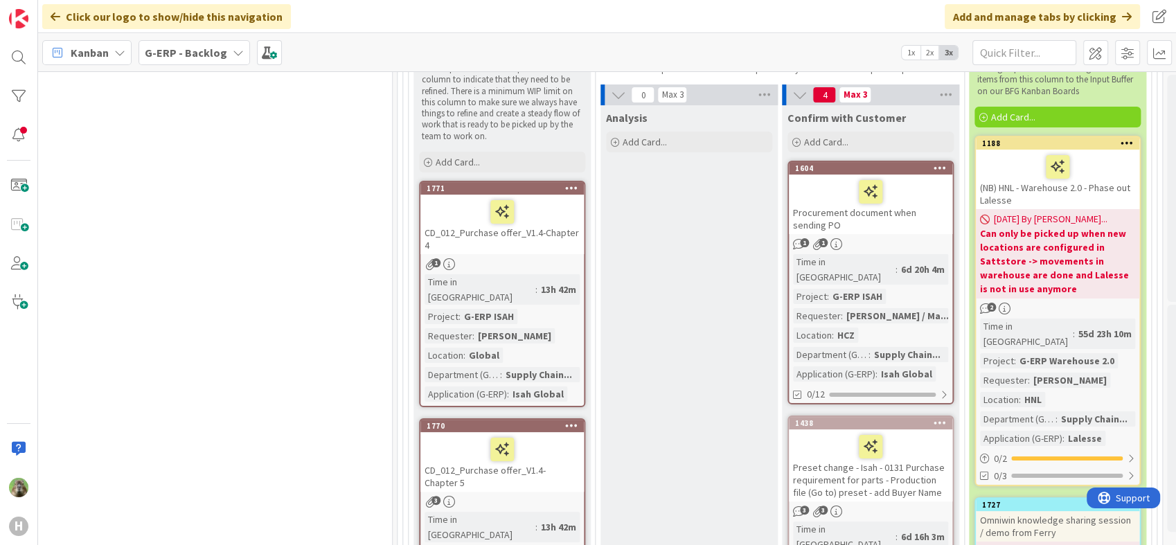
click at [563, 223] on div at bounding box center [502, 211] width 155 height 29
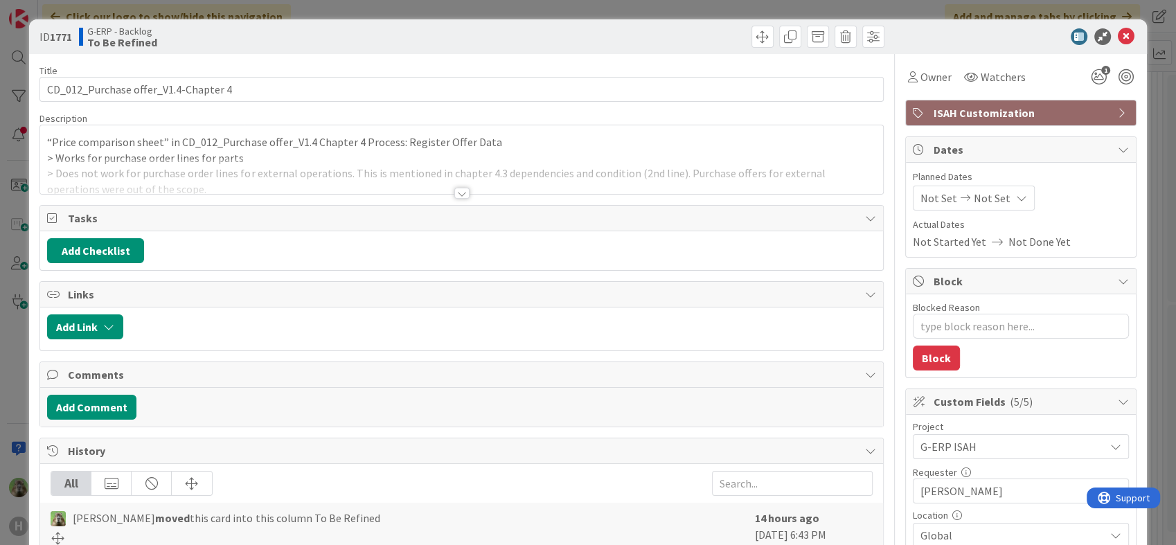
click at [493, 148] on p "“Price comparison sheet” in CD_012_Purchase offer_V1.4 Chapter 4 Process: Regis…" at bounding box center [461, 142] width 829 height 16
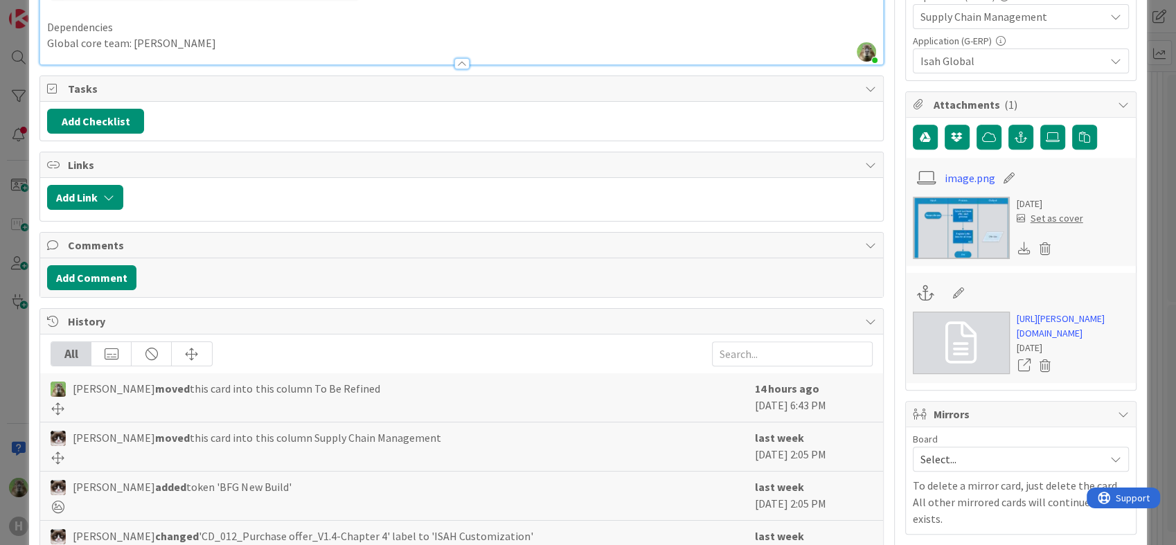
scroll to position [615, 0]
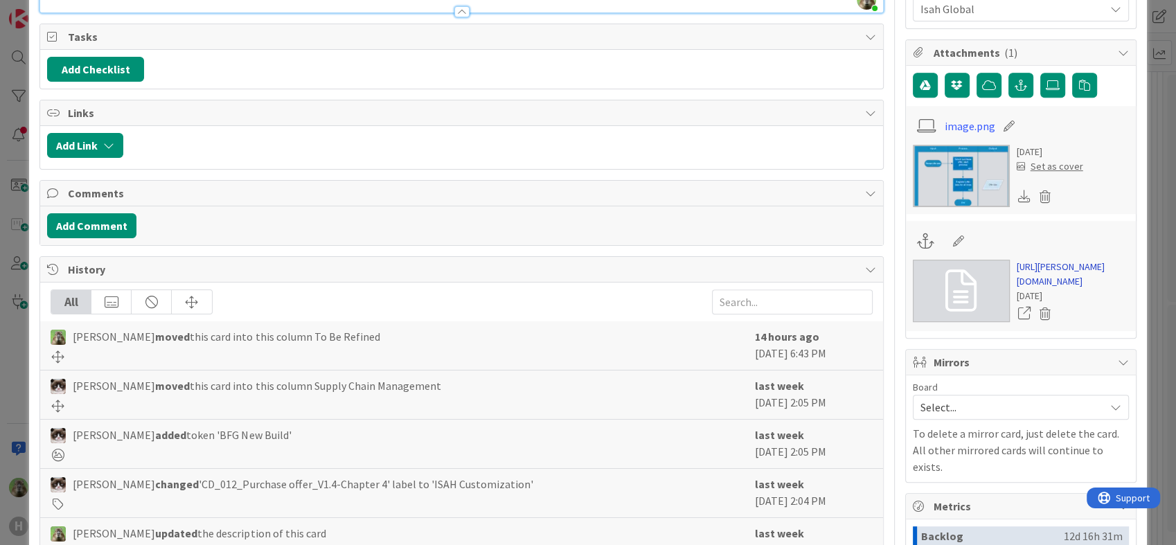
click at [1060, 287] on link "https://huisman-smartit.onbmc.com/smartit/app/#/workorder/AGGF4KX6HRENQATBNMN5T…" at bounding box center [1073, 274] width 112 height 29
click at [17, 394] on div "ID 1771 G-ERP - Backlog To Be Refined Title 36 / 128 CD_012_Purchase offer_V1.4…" at bounding box center [588, 272] width 1176 height 545
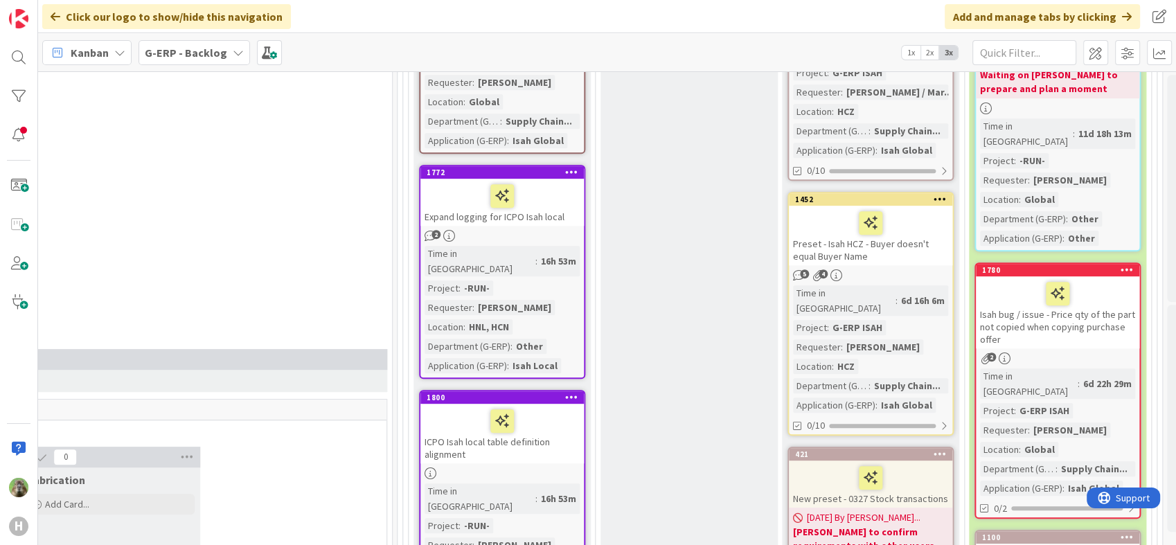
scroll to position [709, 1131]
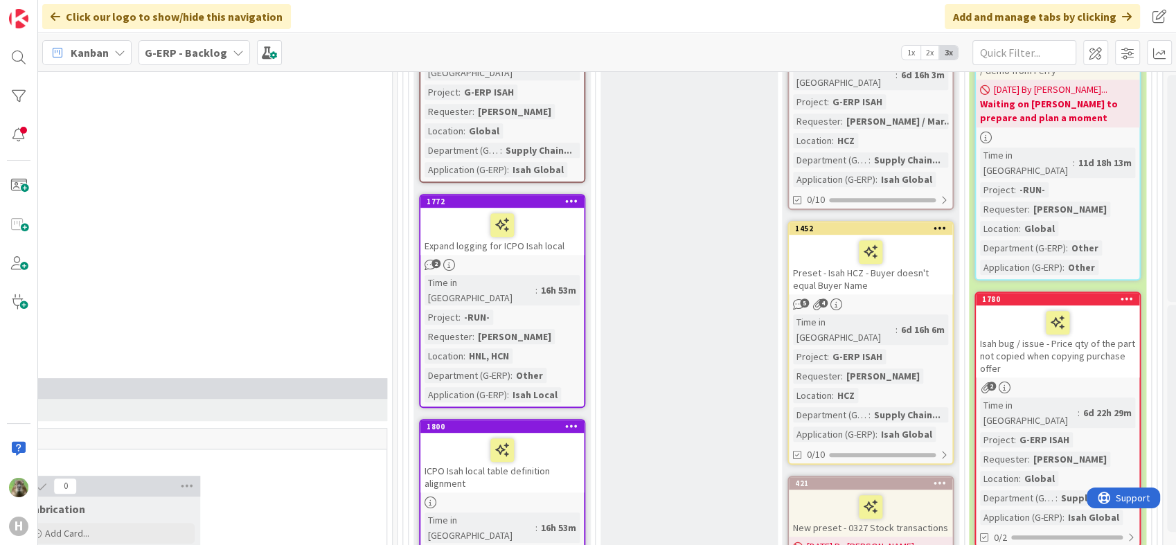
click at [1127, 294] on icon at bounding box center [1127, 299] width 13 height 10
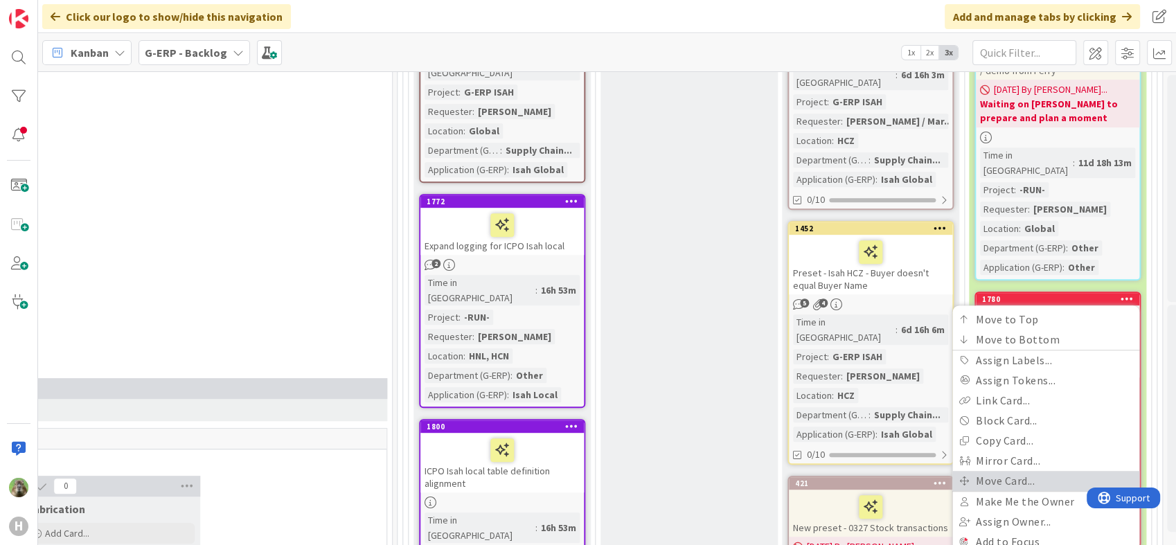
click at [1020, 471] on link "Move Card..." at bounding box center [1046, 481] width 187 height 20
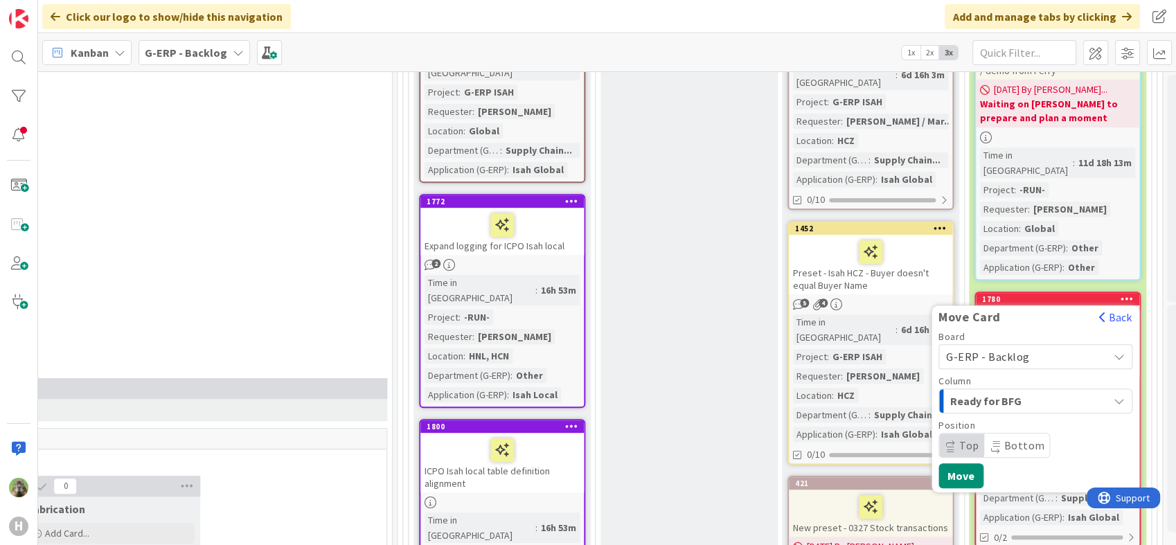
click at [1051, 347] on span "G-ERP - Backlog" at bounding box center [1023, 356] width 155 height 19
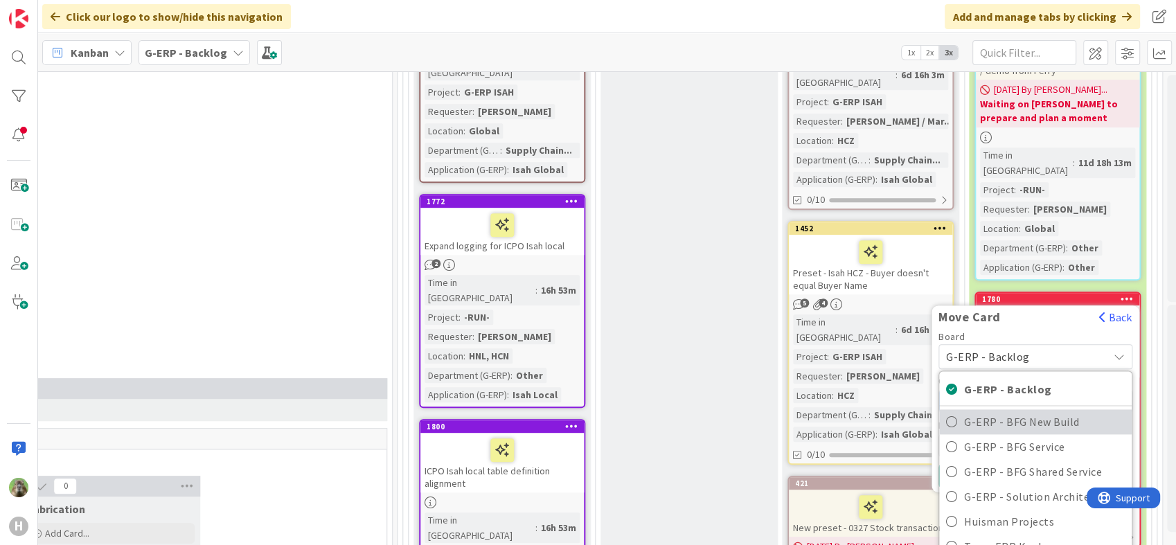
click at [1035, 412] on span "G-ERP - BFG New Build" at bounding box center [1044, 422] width 161 height 21
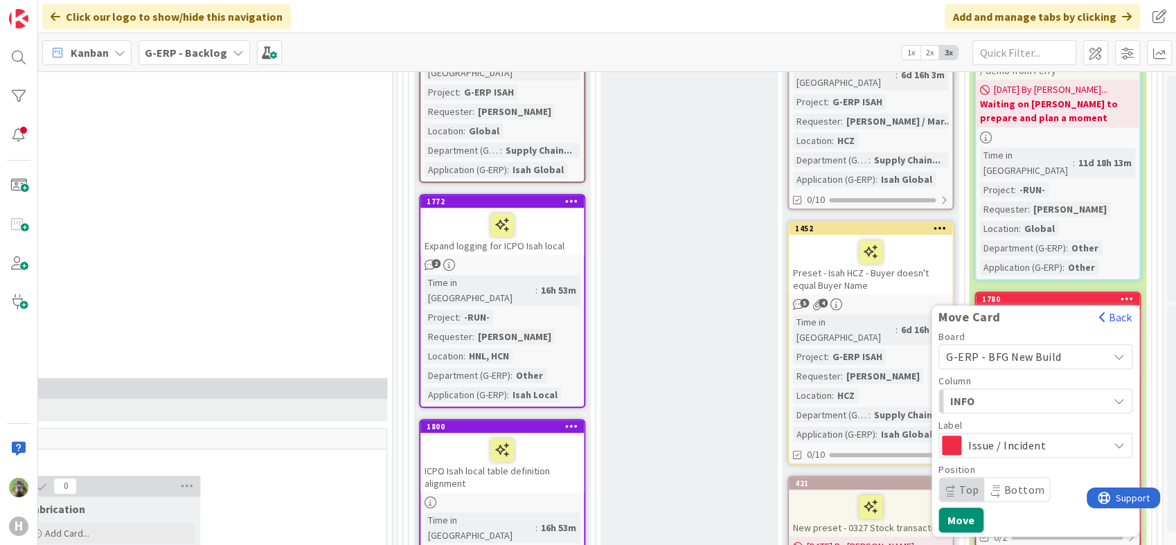
click at [1013, 392] on span "INFO" at bounding box center [1002, 401] width 104 height 18
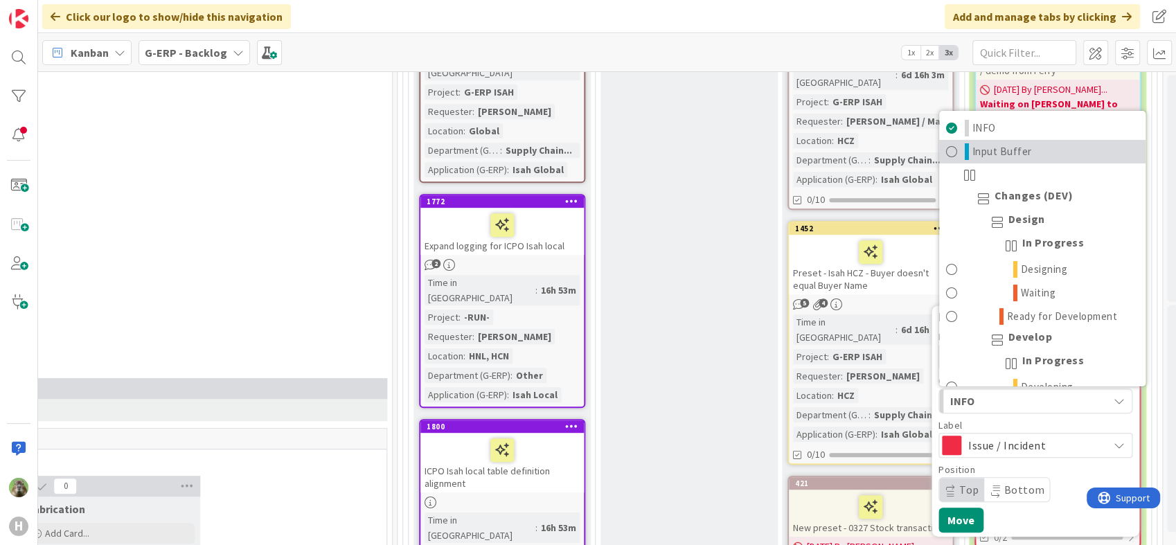
click at [1038, 140] on link "Input Buffer" at bounding box center [1042, 152] width 206 height 24
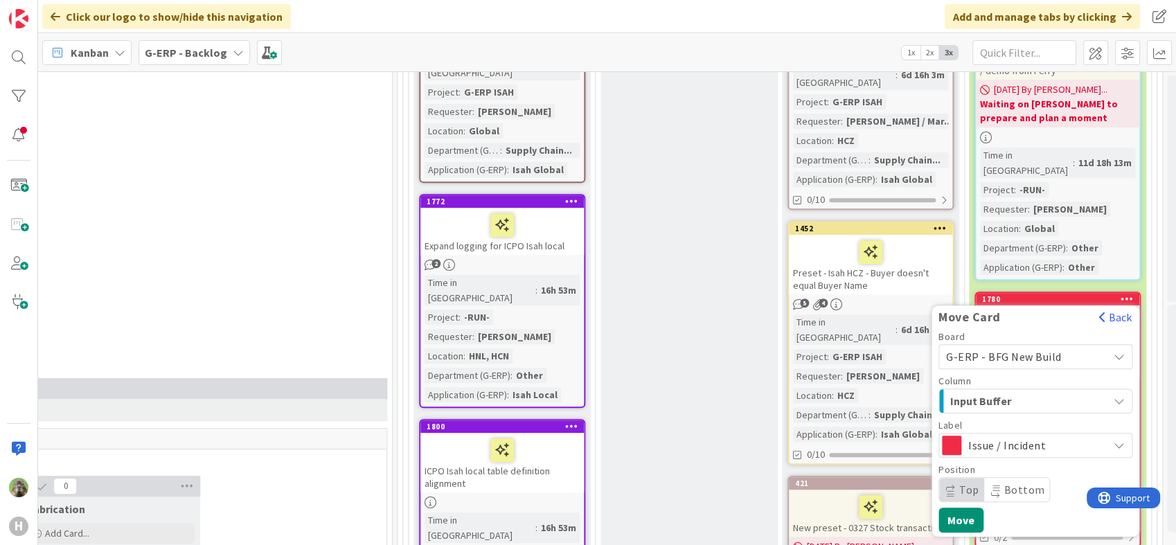
click at [1005, 483] on span "Bottom" at bounding box center [1025, 490] width 41 height 14
click at [967, 508] on button "Move" at bounding box center [961, 520] width 45 height 25
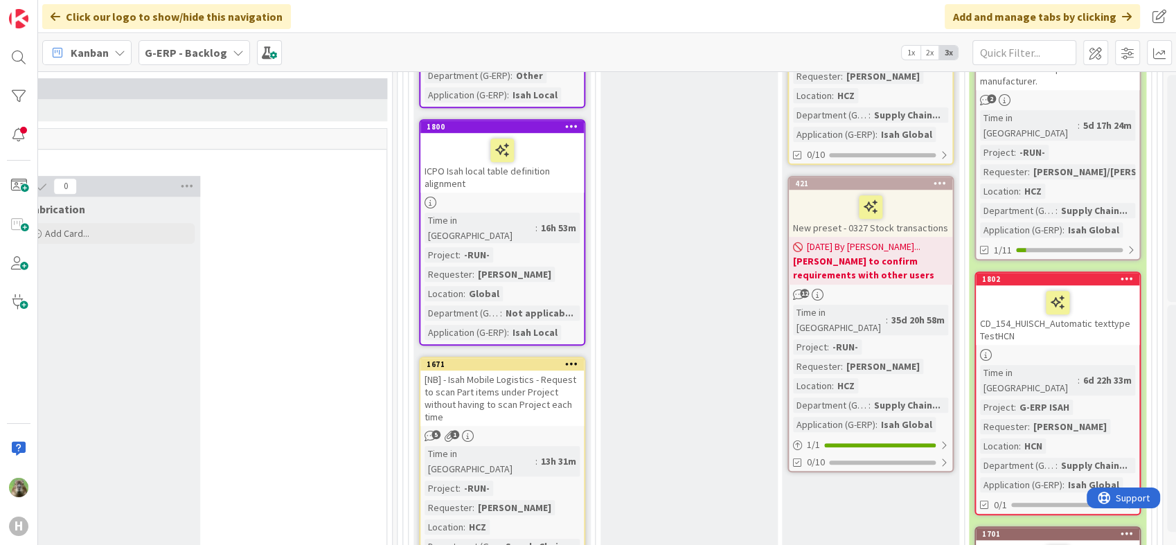
scroll to position [1016, 1131]
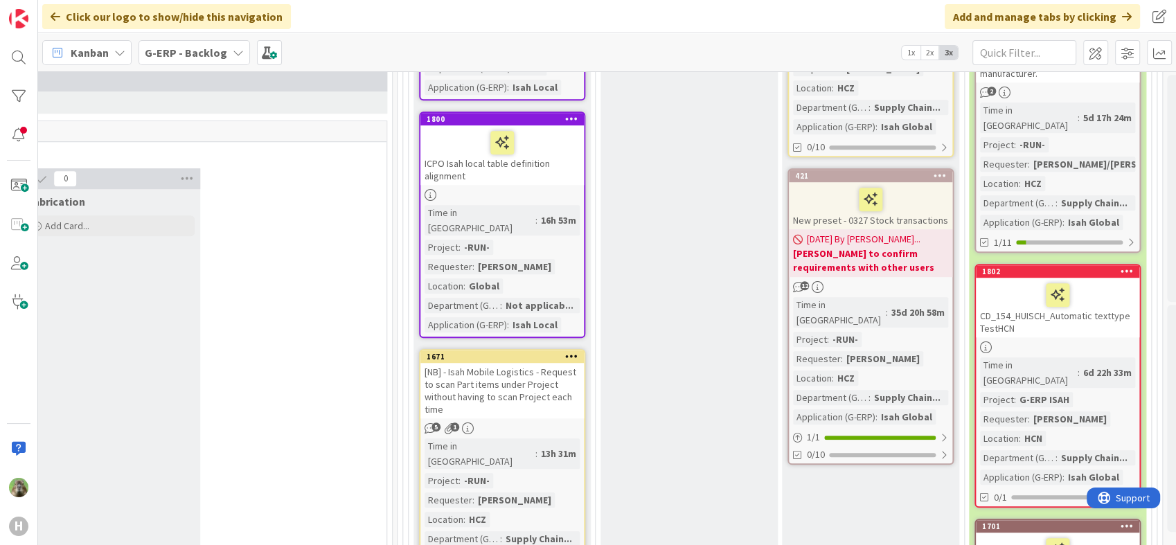
click at [1131, 266] on icon at bounding box center [1127, 271] width 13 height 10
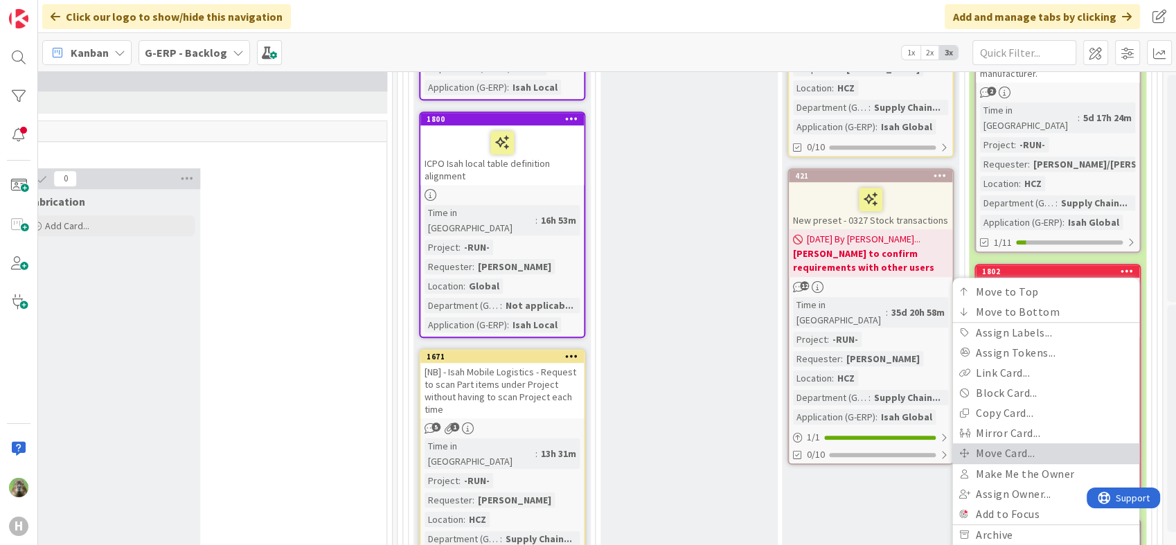
click at [1011, 443] on link "Move Card..." at bounding box center [1046, 453] width 187 height 20
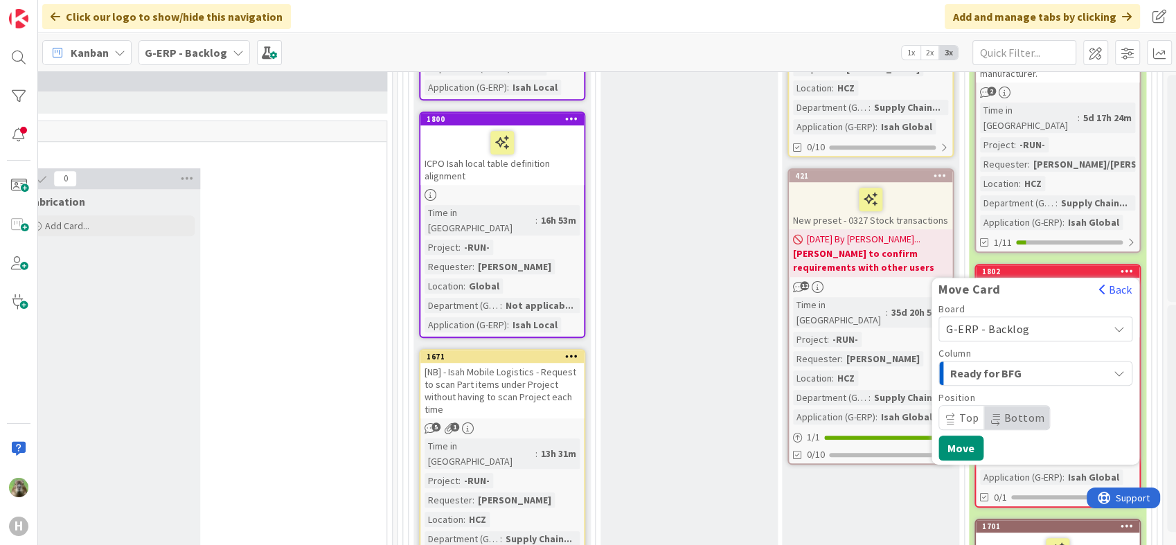
click at [1029, 319] on span "G-ERP - Backlog" at bounding box center [1023, 328] width 155 height 19
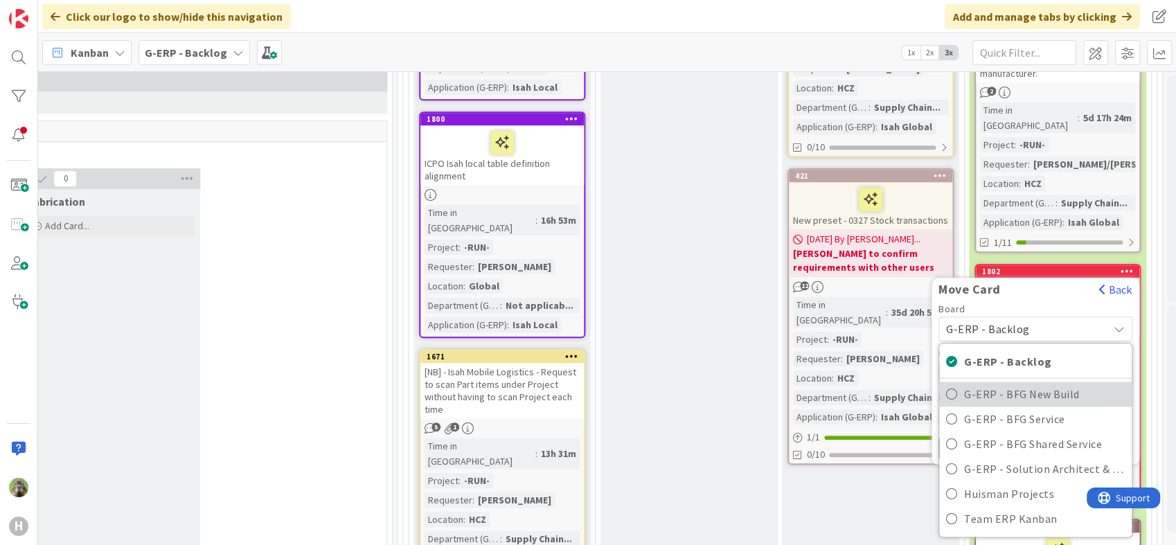
click at [1023, 384] on span "G-ERP - BFG New Build" at bounding box center [1044, 394] width 161 height 21
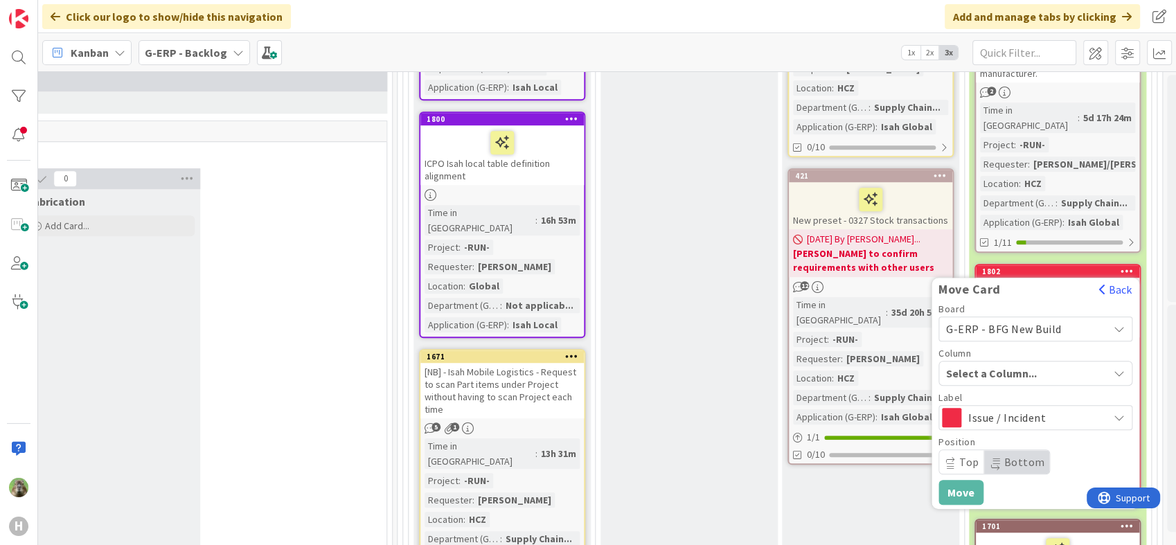
click at [1023, 338] on div "Board G-ERP - BFG New Build G-ERP - Backlog G-ERP - BFG New Build G-ERP - BFG S…" at bounding box center [1036, 389] width 194 height 170
click at [1023, 364] on span "INFO" at bounding box center [1002, 373] width 104 height 18
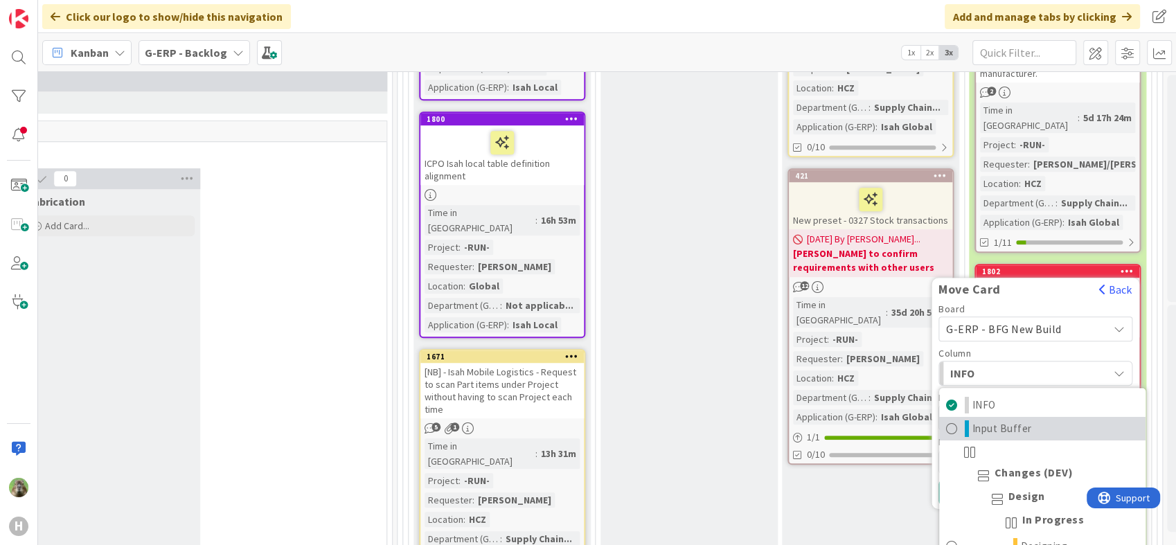
click at [1026, 421] on span "Input Buffer" at bounding box center [1003, 429] width 60 height 17
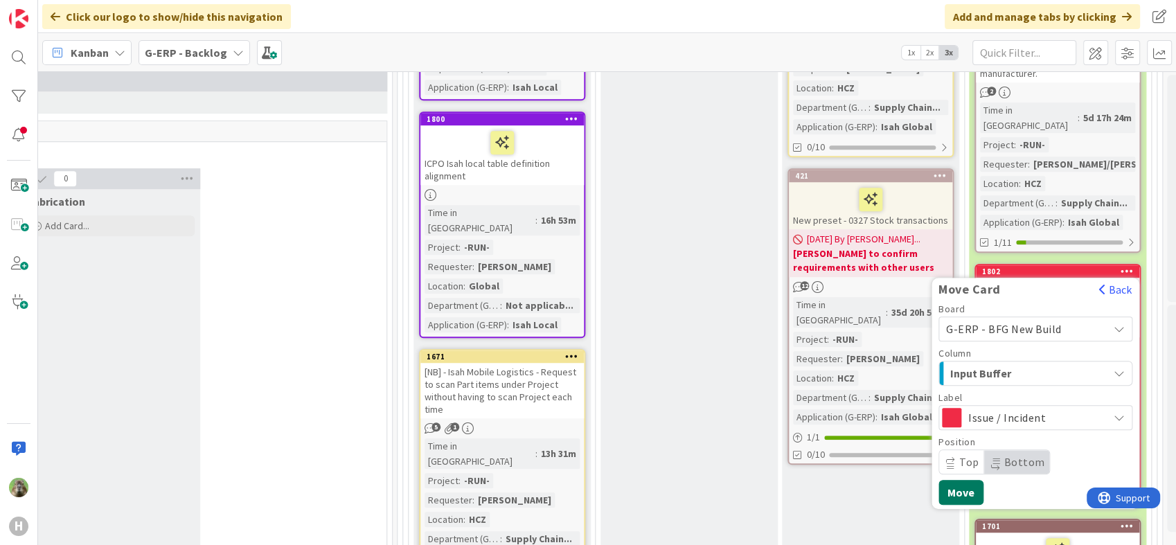
click at [950, 480] on button "Move" at bounding box center [961, 492] width 45 height 25
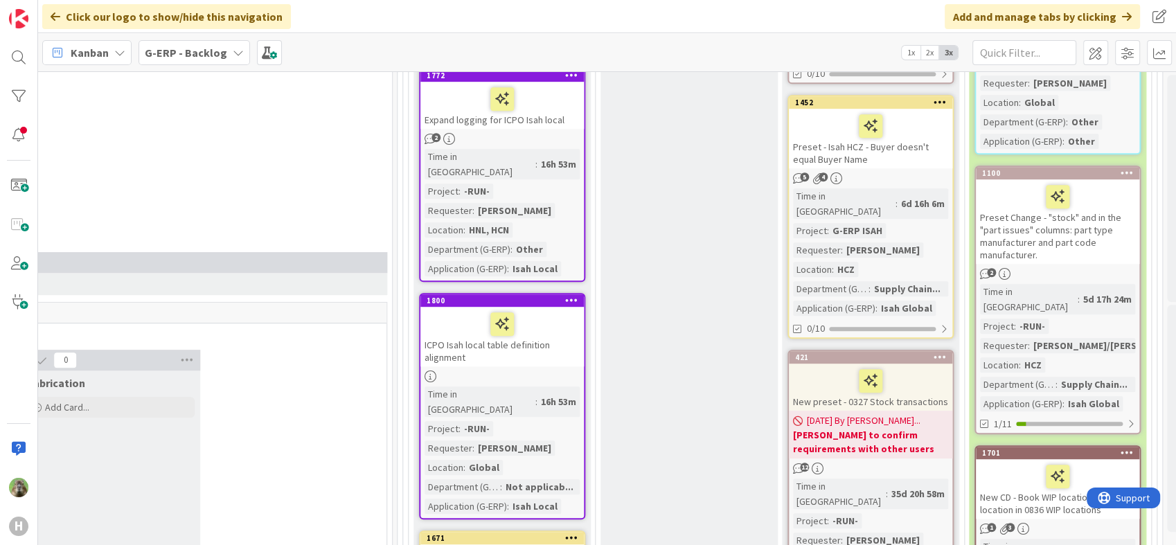
scroll to position [770, 1131]
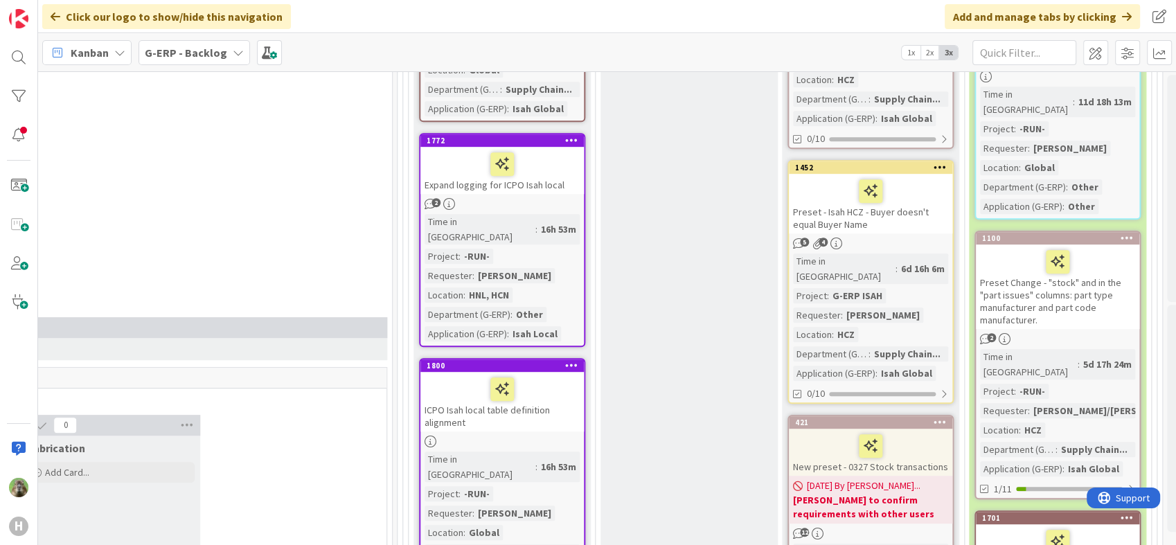
click at [553, 150] on div "Expand logging for ICPO Isah local" at bounding box center [502, 170] width 163 height 47
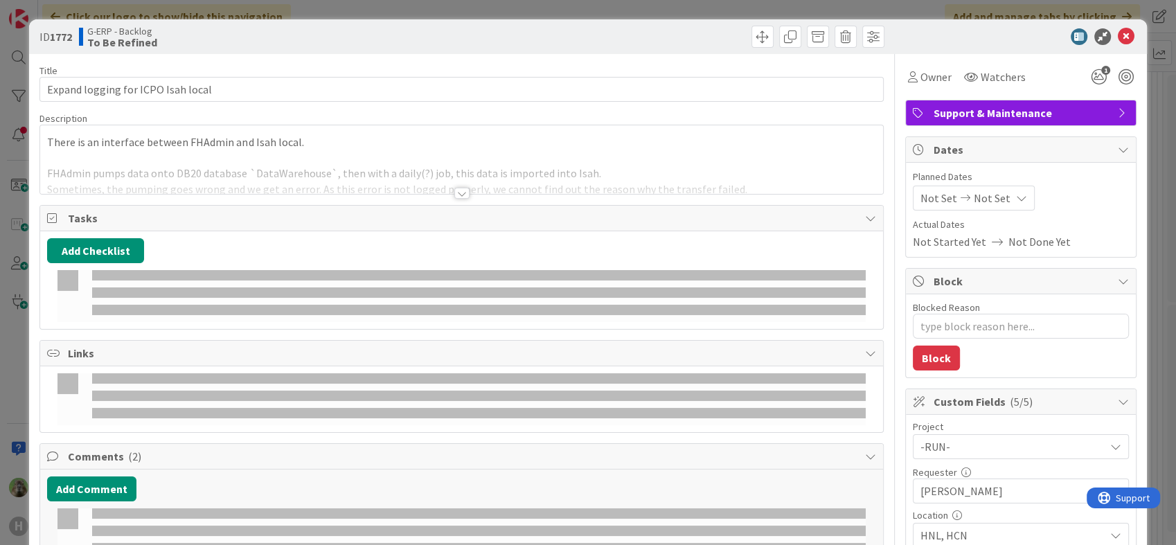
type textarea "x"
select select "sql"
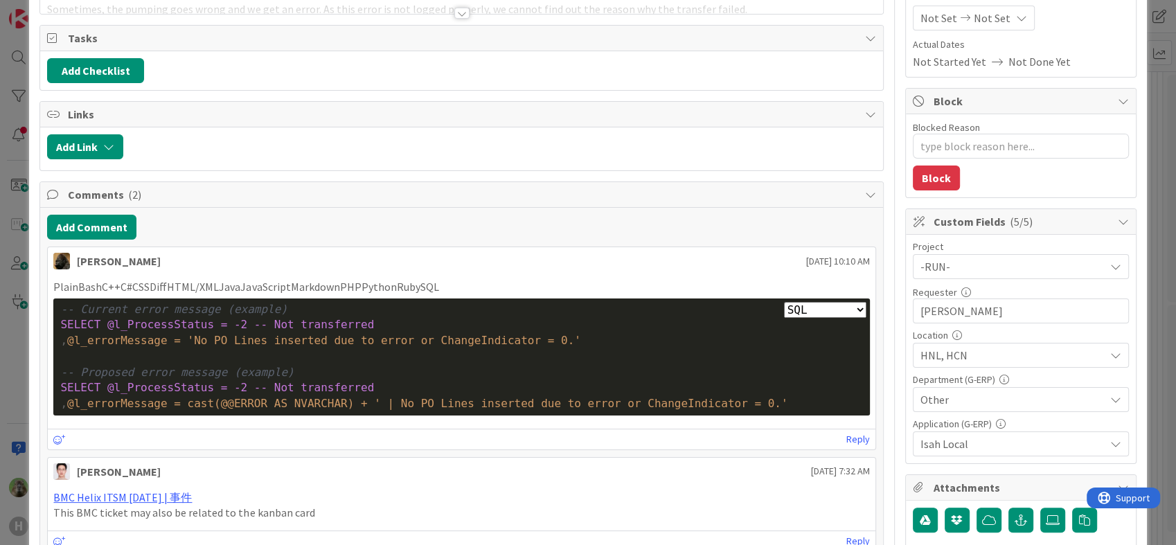
scroll to position [308, 0]
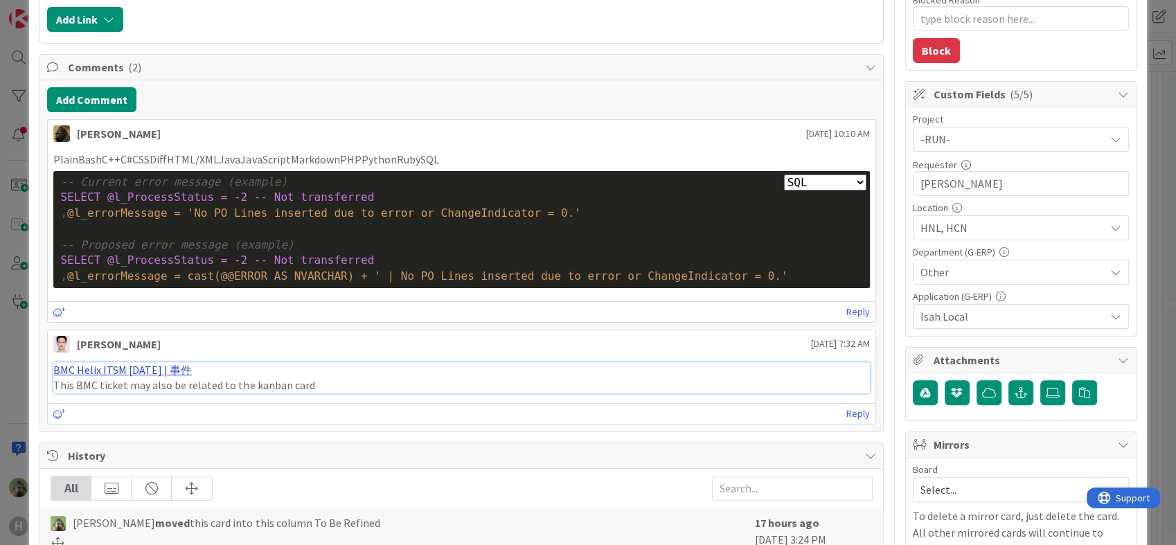
click at [171, 374] on link "BMC Helix ITSM 23.3.02 | 事件" at bounding box center [122, 370] width 139 height 14
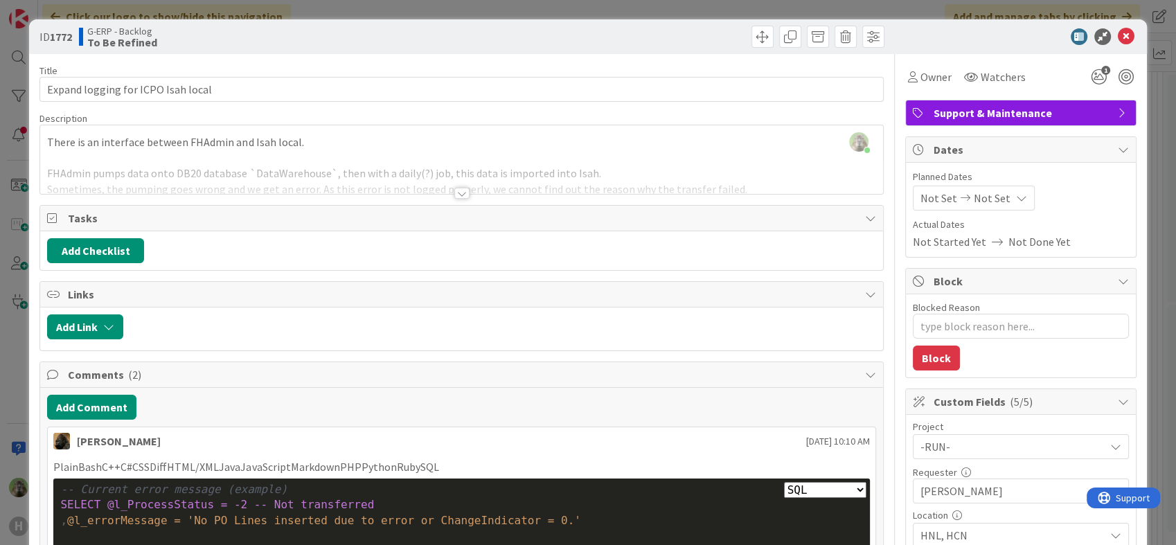
click at [398, 157] on div "There is an interface between FHAdmin and Isah local. FHAdmin pumps data onto D…" at bounding box center [461, 163] width 842 height 62
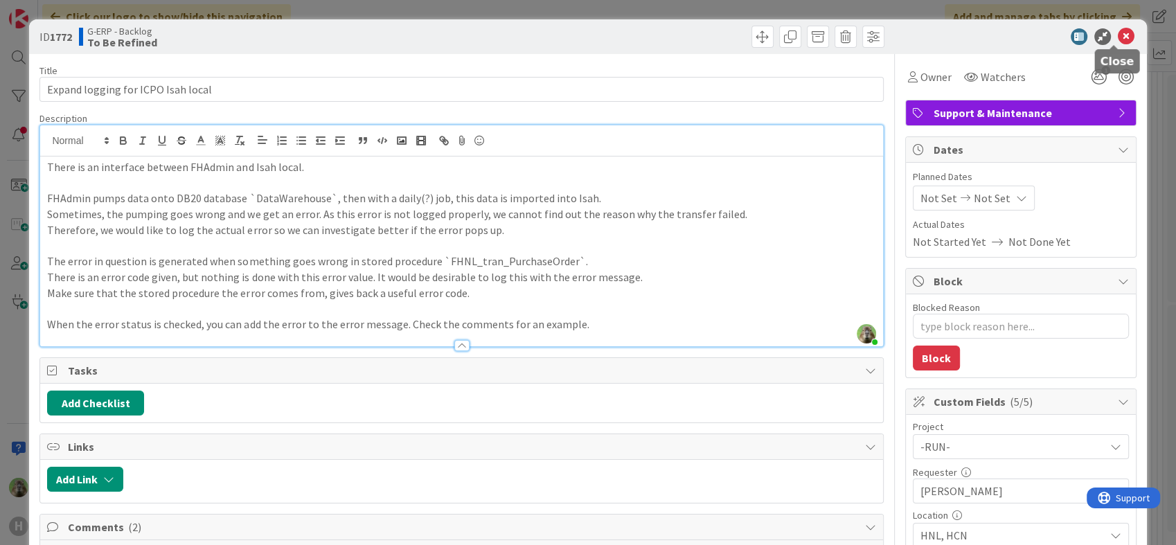
click at [1118, 38] on icon at bounding box center [1126, 36] width 17 height 17
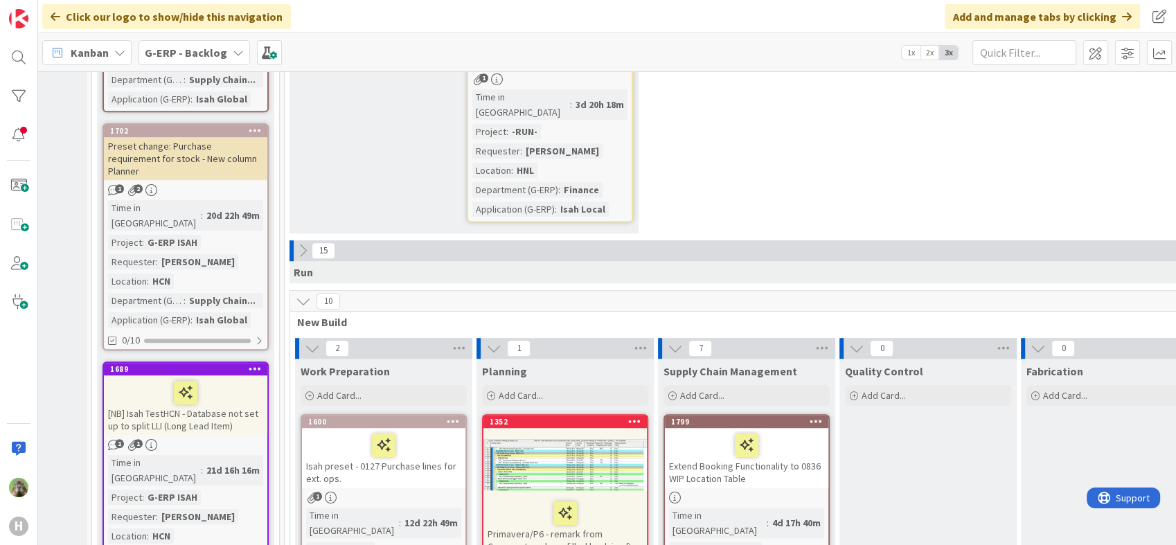
scroll to position [847, 42]
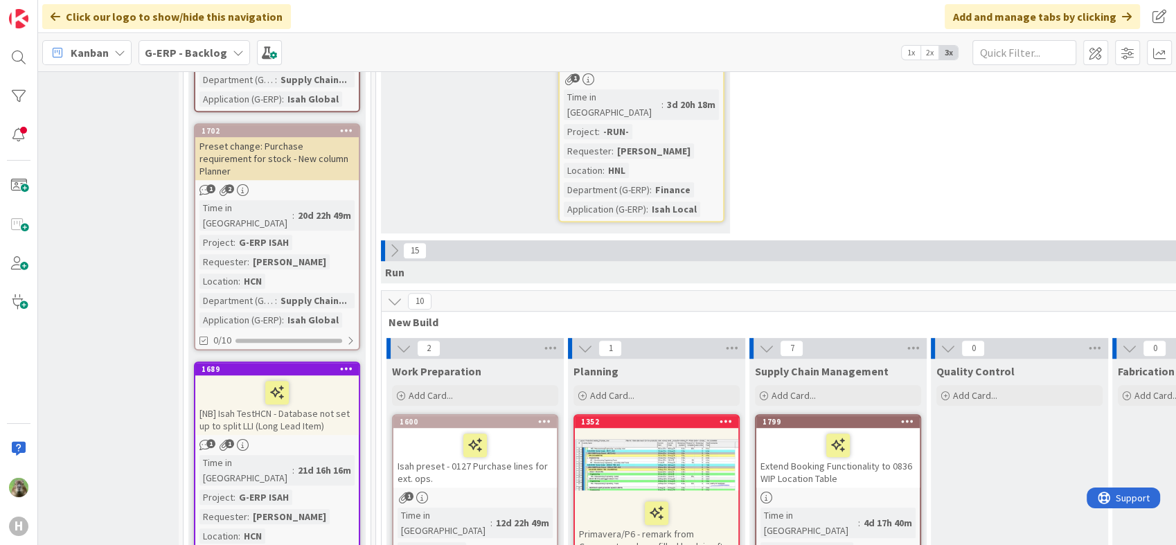
click at [398, 243] on icon at bounding box center [394, 250] width 15 height 15
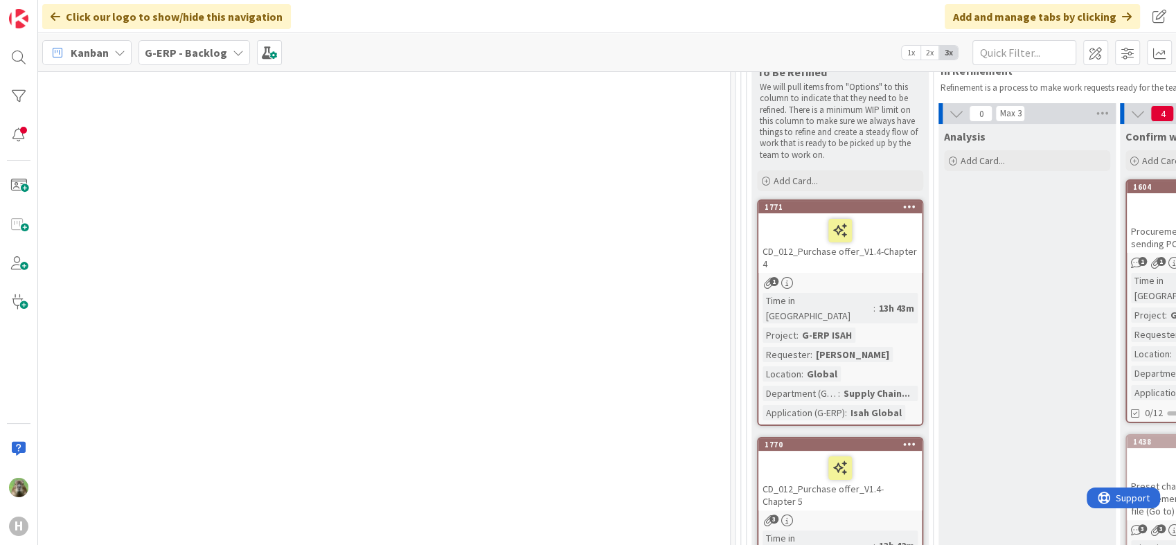
scroll to position [218, 793]
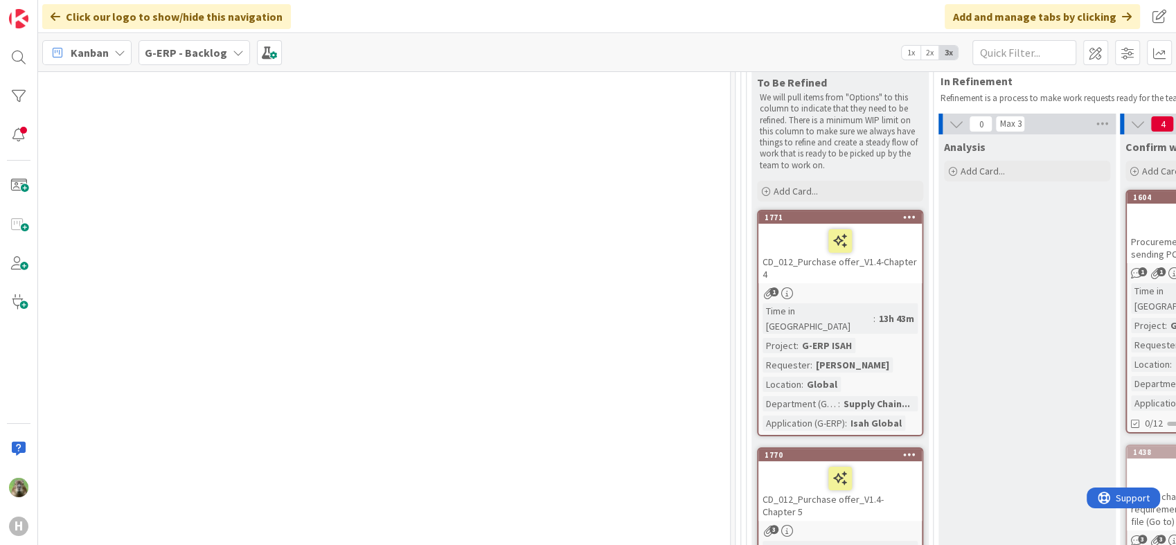
click at [892, 235] on div at bounding box center [840, 241] width 155 height 29
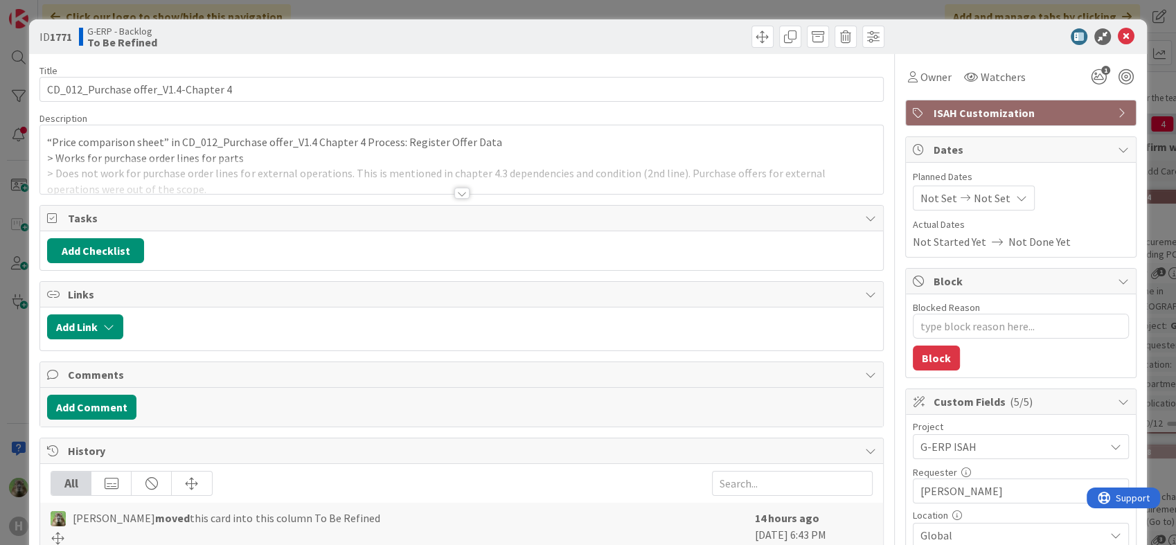
click at [581, 139] on div "“Price comparison sheet” in CD_012_Purchase offer_V1.4 Chapter 4 Process: Regis…" at bounding box center [461, 159] width 842 height 69
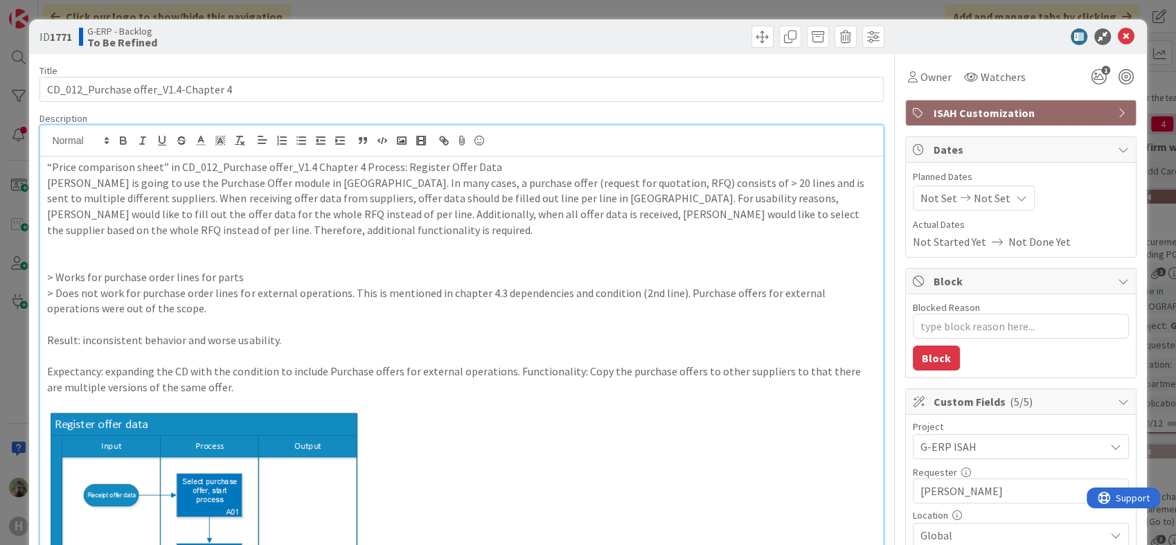
click at [299, 242] on p at bounding box center [461, 246] width 829 height 16
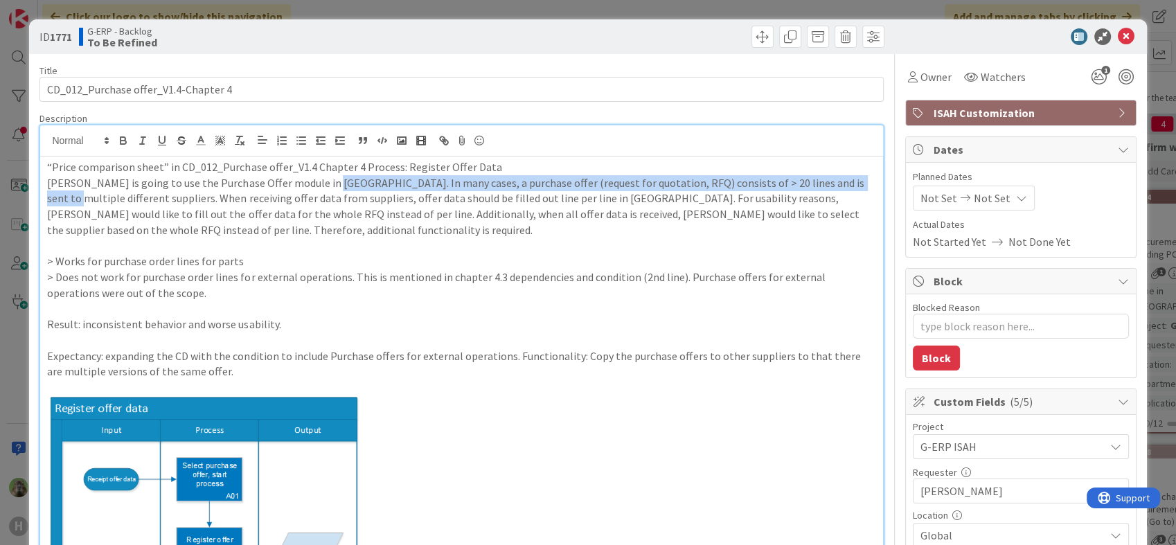
drag, startPoint x: 320, startPoint y: 183, endPoint x: 12, endPoint y: 191, distance: 307.7
click at [12, 191] on div "ID 1771 G-ERP - Backlog To Be Refined Title 36 / 128 CD_012_Purchase offer_V1.4…" at bounding box center [588, 272] width 1176 height 545
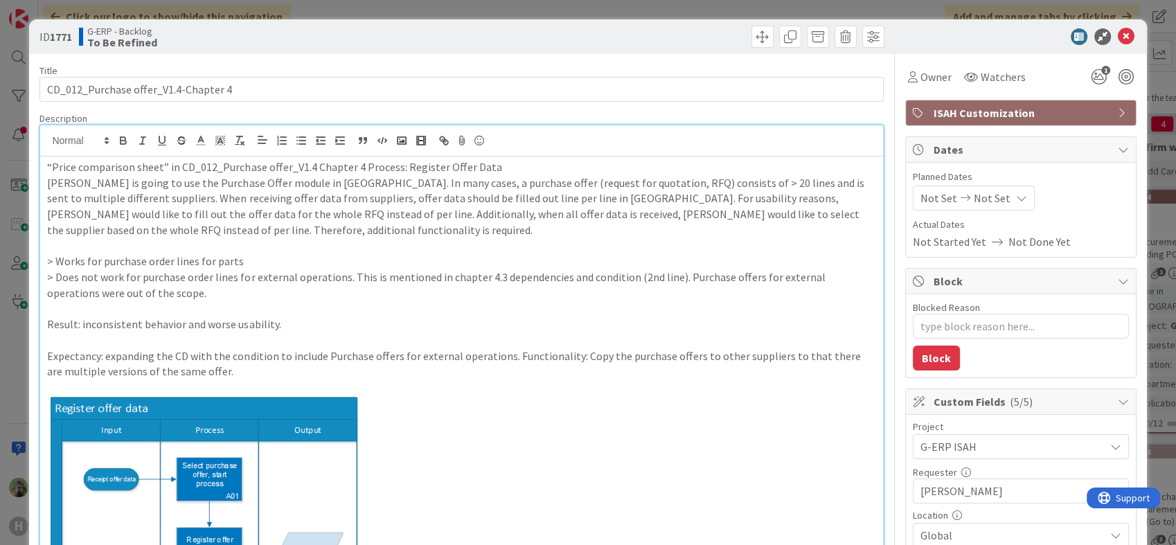
click at [12, 191] on div "ID 1771 G-ERP - Backlog To Be Refined Title 36 / 128 CD_012_Purchase offer_V1.4…" at bounding box center [588, 272] width 1176 height 545
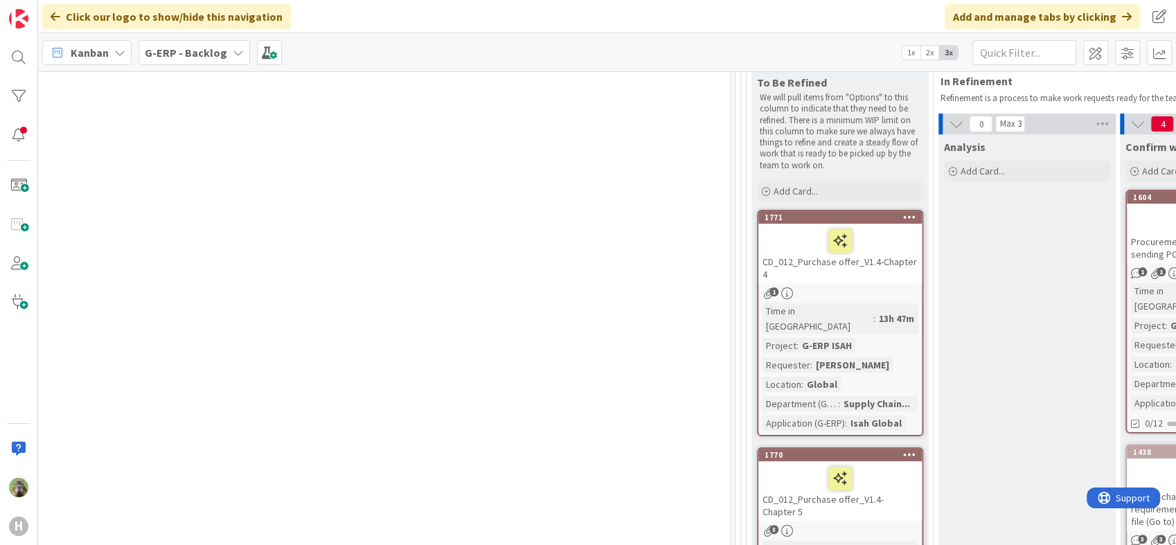
click at [786, 229] on div at bounding box center [840, 241] width 155 height 29
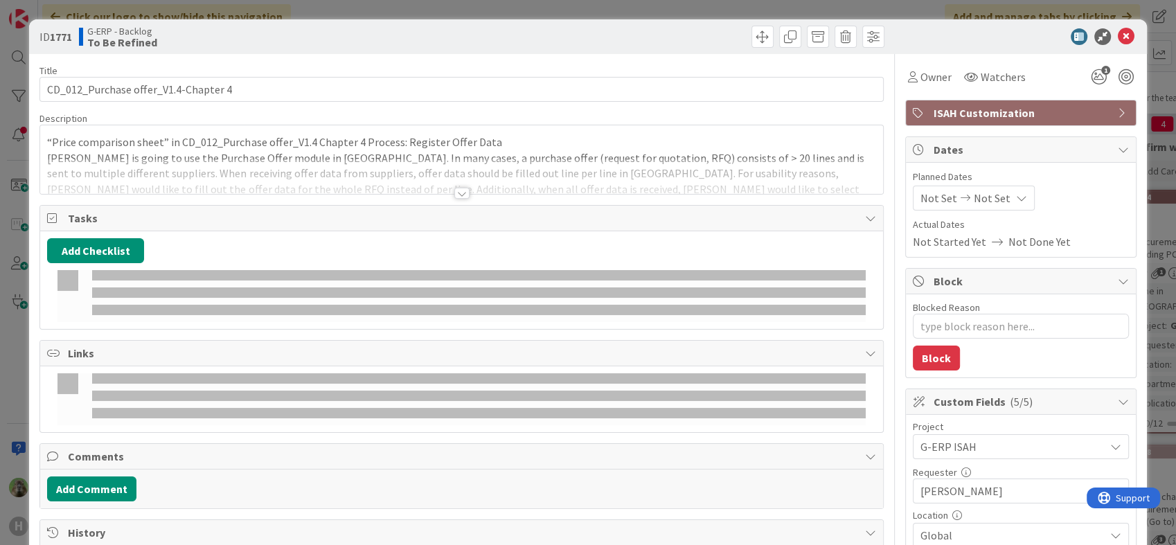
type textarea "x"
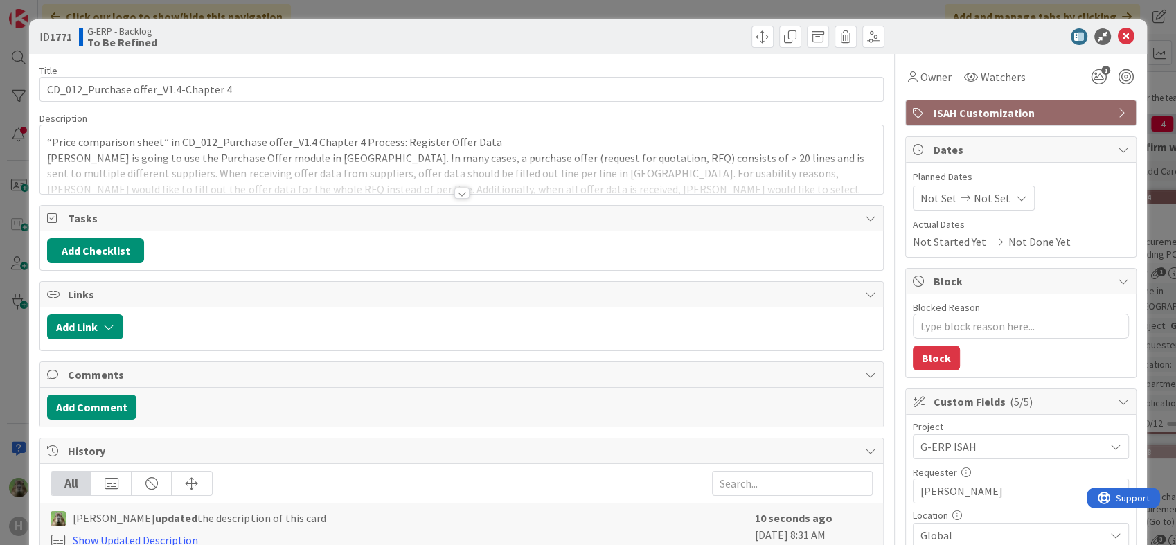
click at [228, 154] on p "Huisman is going to use the Purchase Offer module in Isah. In many cases, a pur…" at bounding box center [461, 181] width 829 height 63
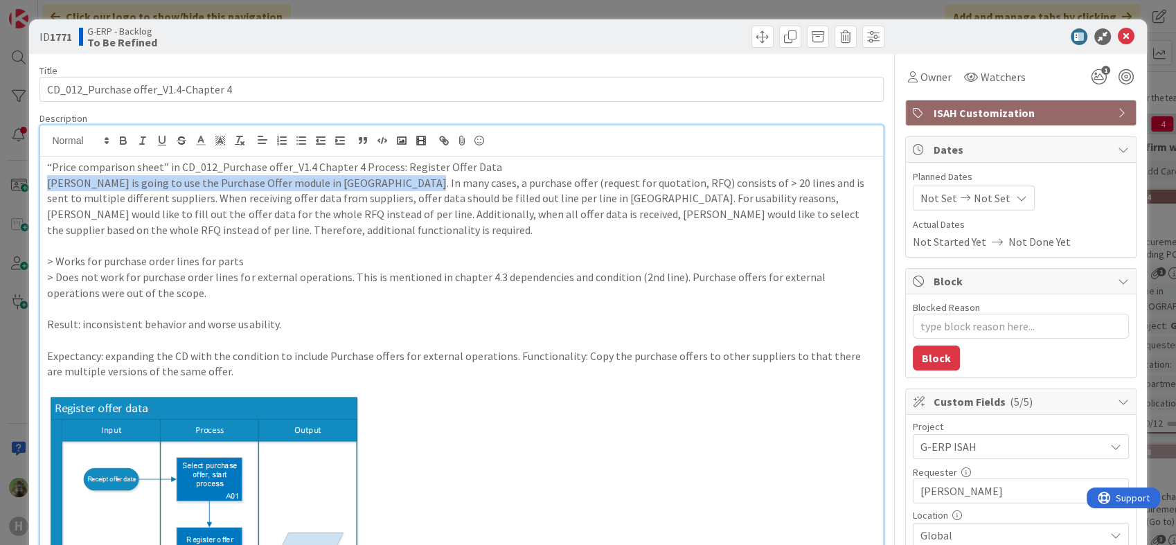
drag, startPoint x: 392, startPoint y: 183, endPoint x: 37, endPoint y: 184, distance: 355.4
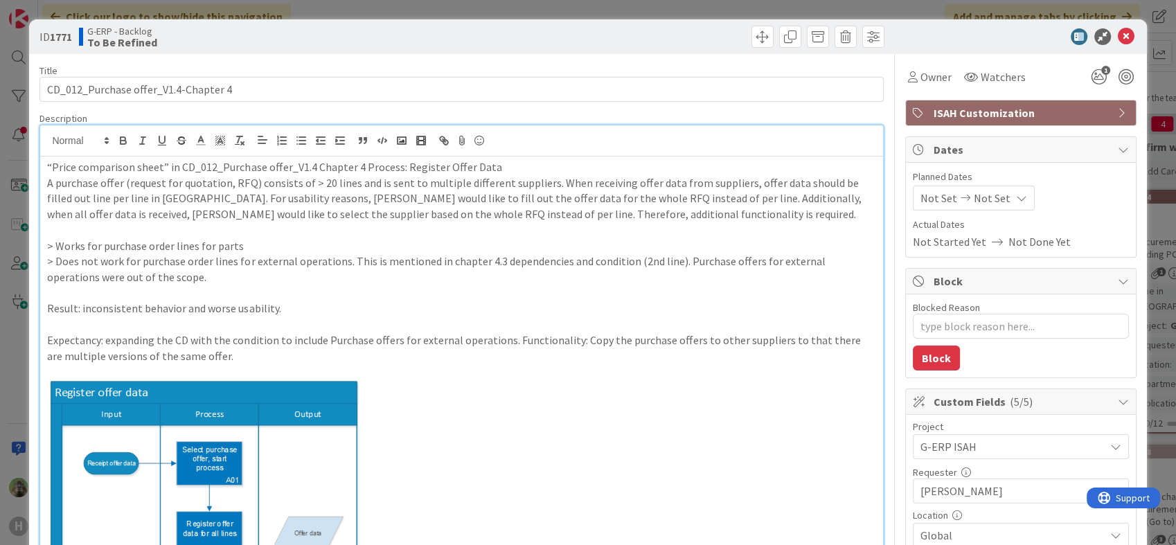
click at [208, 233] on p at bounding box center [461, 230] width 829 height 16
click at [15, 382] on div "ID 1771 G-ERP - Backlog To Be Refined Title 36 / 128 CD_012_Purchase offer_V1.4…" at bounding box center [588, 272] width 1176 height 545
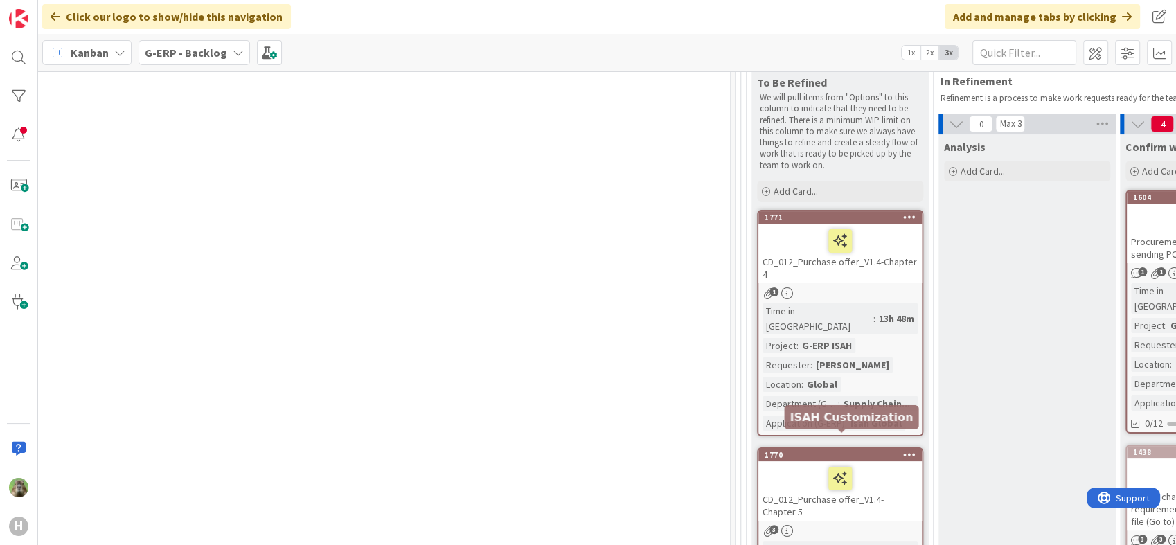
click at [883, 450] on div "1770" at bounding box center [843, 455] width 157 height 10
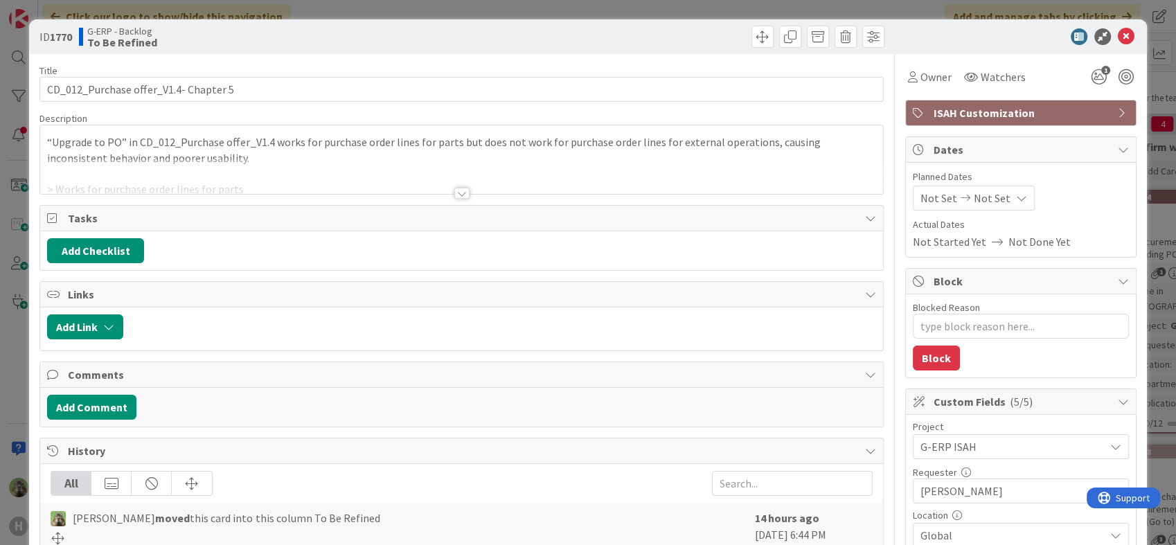
click at [157, 150] on p "“Upgrade to PO” in CD_012_Purchase offer_V1.4 works for purchase order lines fo…" at bounding box center [461, 149] width 829 height 31
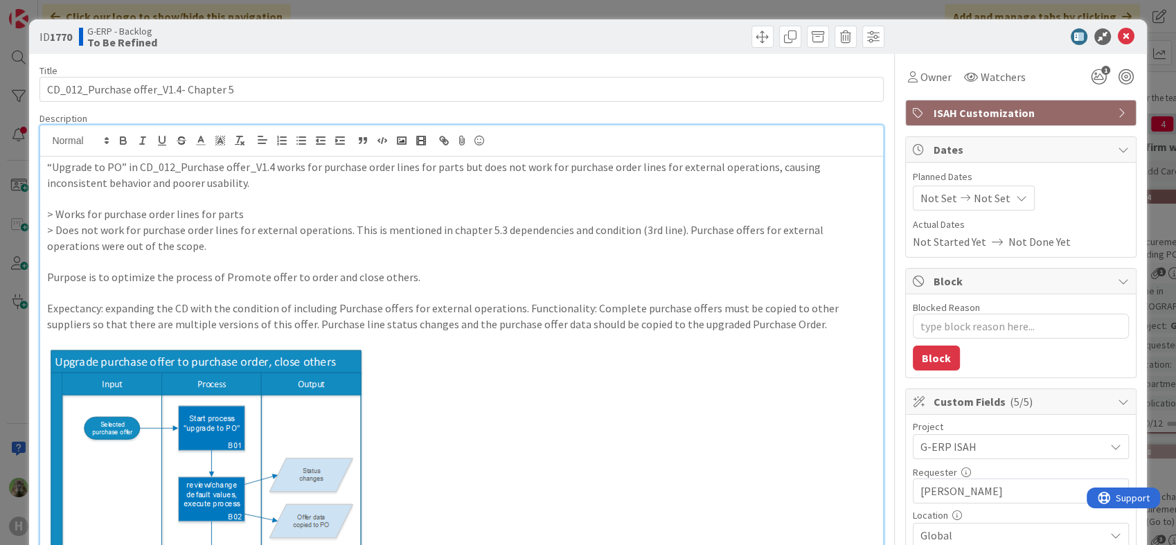
click at [50, 167] on p "“Upgrade to PO” in CD_012_Purchase offer_V1.4 works for purchase order lines fo…" at bounding box center [461, 174] width 829 height 31
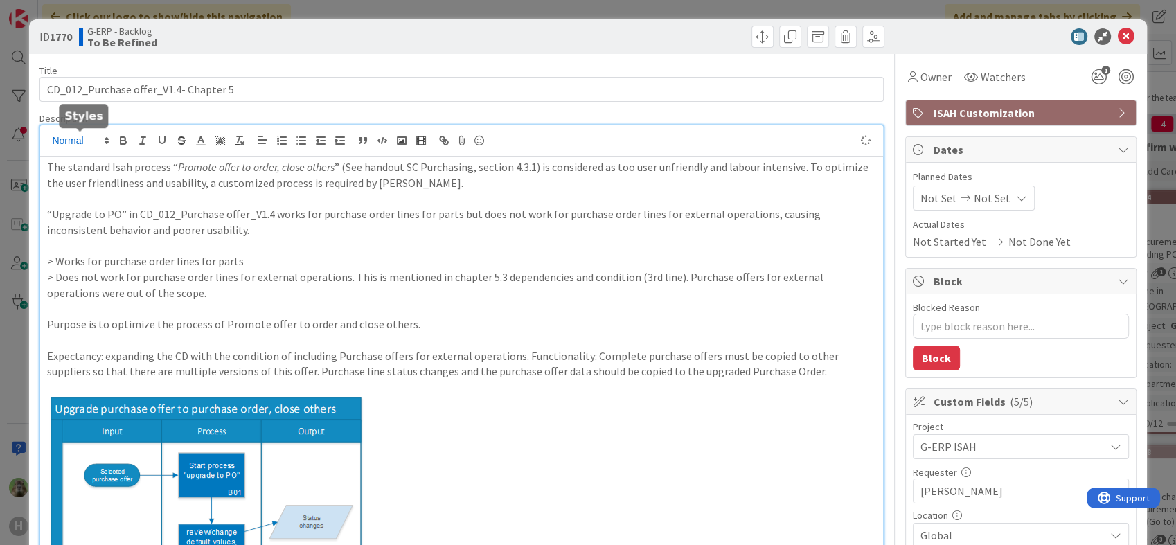
type textarea "x"
click at [421, 179] on p ""The standard Isah process “ Promote offer to order, close others ” (See handou…" at bounding box center [461, 174] width 829 height 31
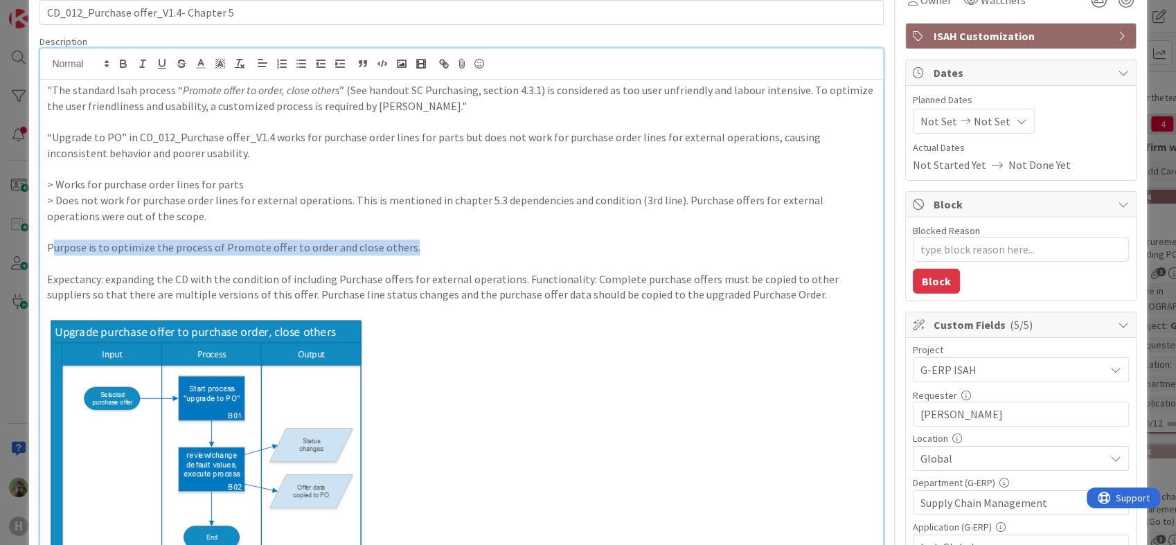
drag, startPoint x: 411, startPoint y: 242, endPoint x: 52, endPoint y: 254, distance: 359.1
click at [52, 254] on p "Purpose is to optimize the process of Promote offer to order and close others." at bounding box center [461, 248] width 829 height 16
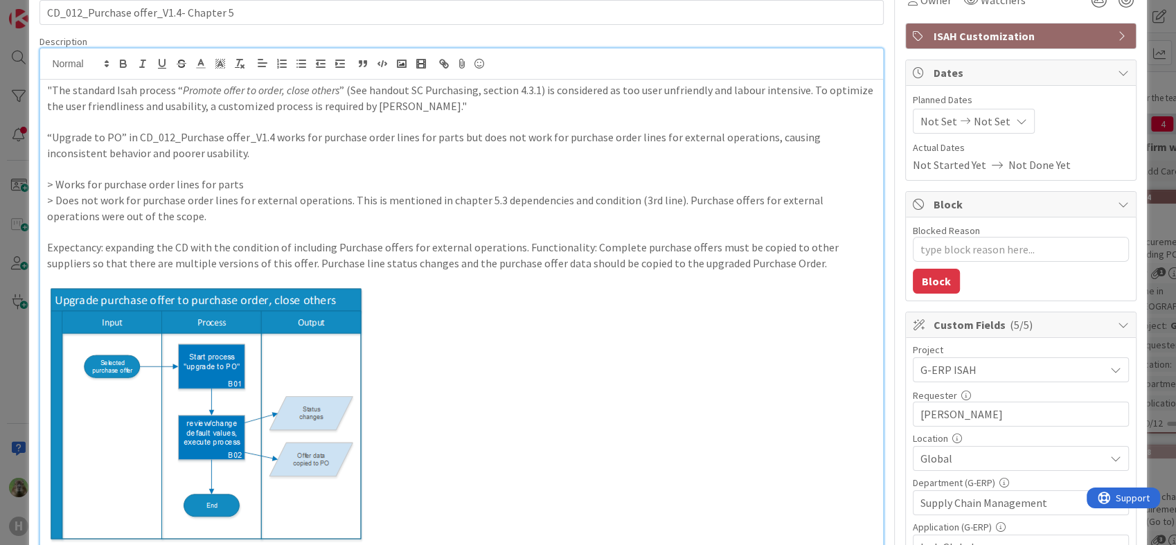
click at [200, 154] on p "“Upgrade to PO” in CD_012_Purchase offer_V1.4 works for purchase order lines fo…" at bounding box center [461, 145] width 829 height 31
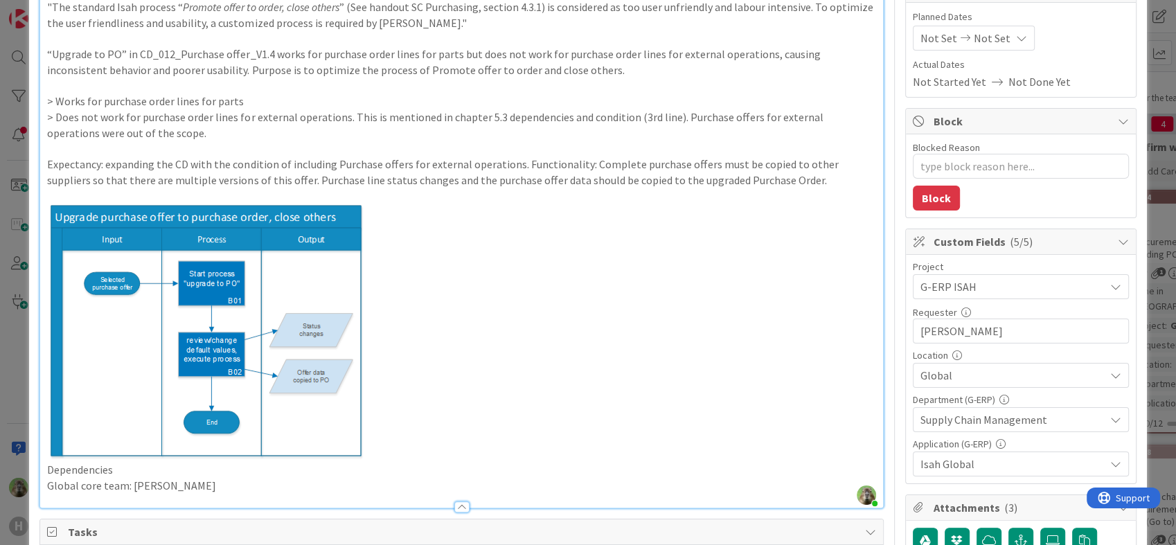
scroll to position [0, 0]
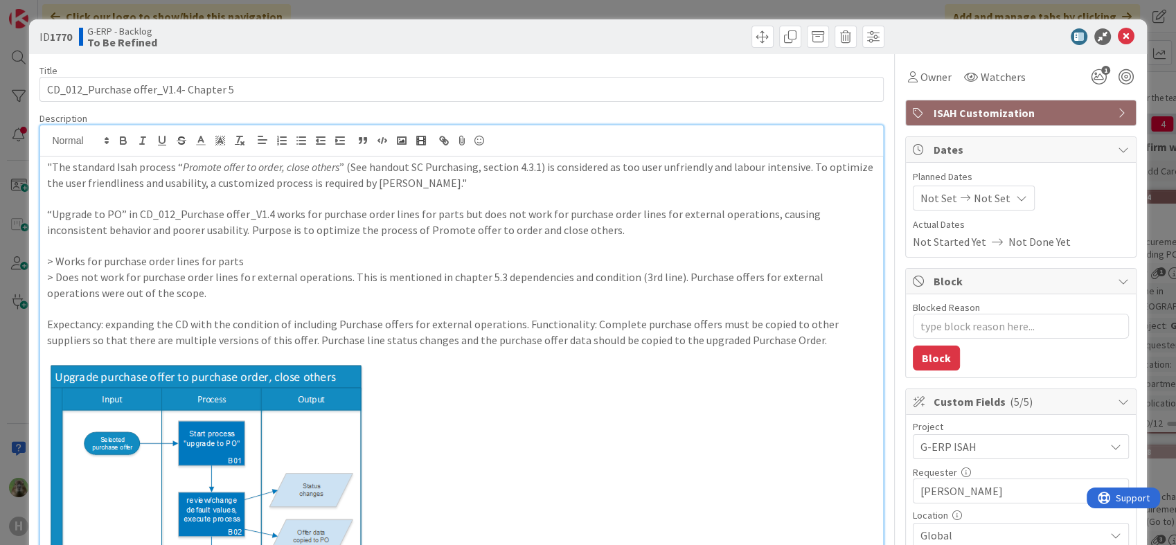
click at [8, 355] on div "ID 1770 G-ERP - Backlog To Be Refined Title 37 / 128 CD_012_Purchase offer_V1.4…" at bounding box center [588, 272] width 1176 height 545
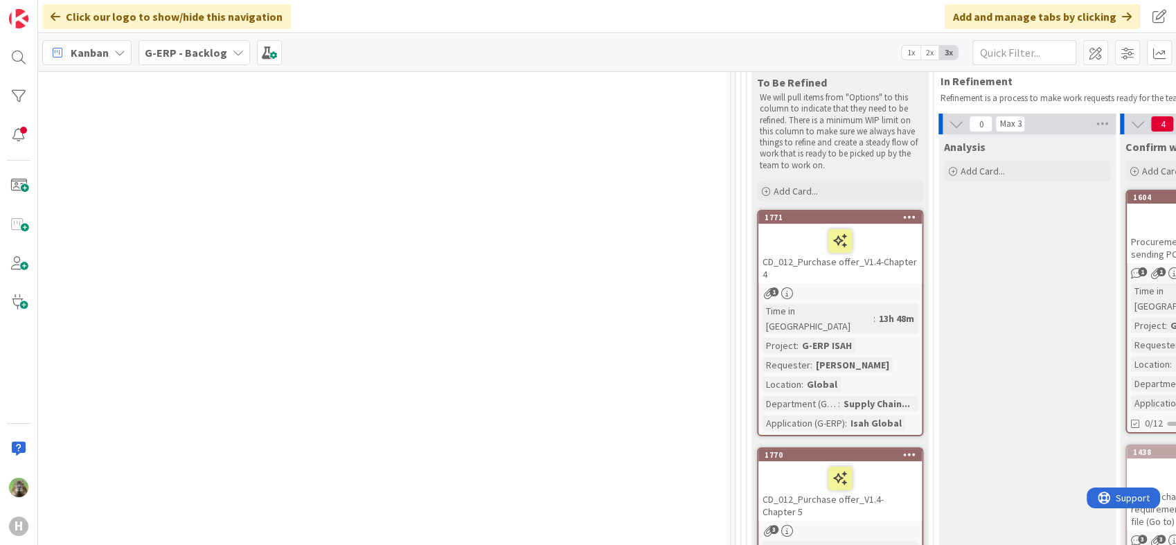
scroll to position [711, 793]
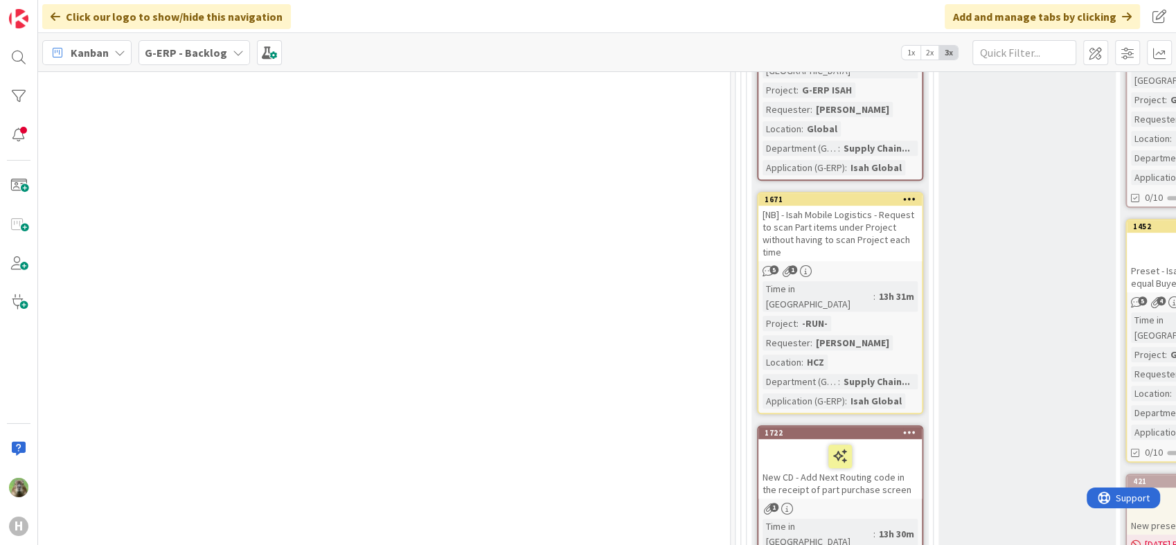
click at [895, 206] on div "[NB] - Isah Mobile Logistics - Request to scan Part items under Project without…" at bounding box center [840, 233] width 163 height 55
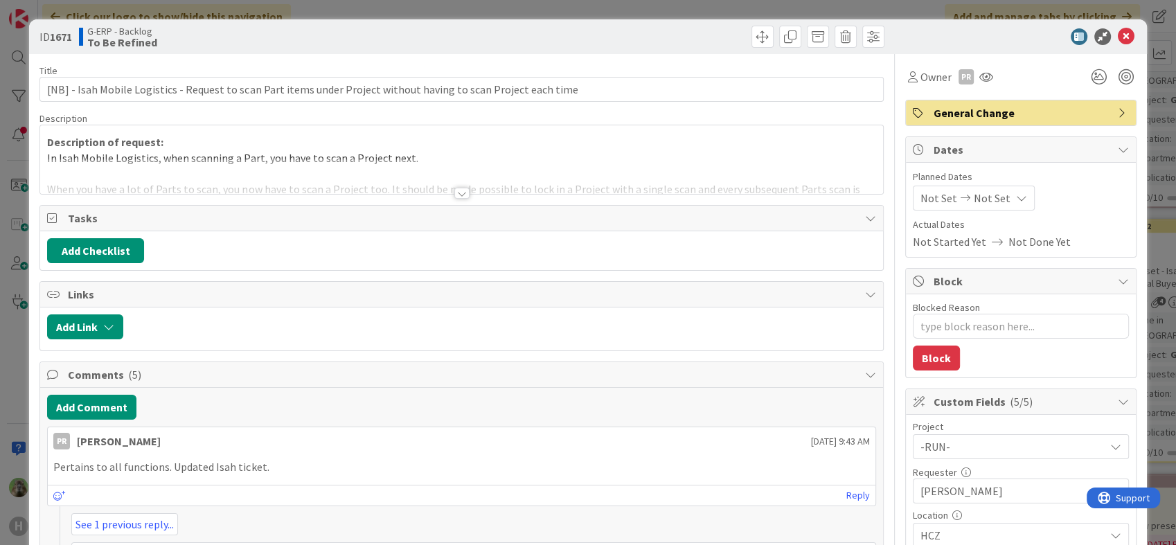
click at [453, 159] on div at bounding box center [461, 176] width 842 height 35
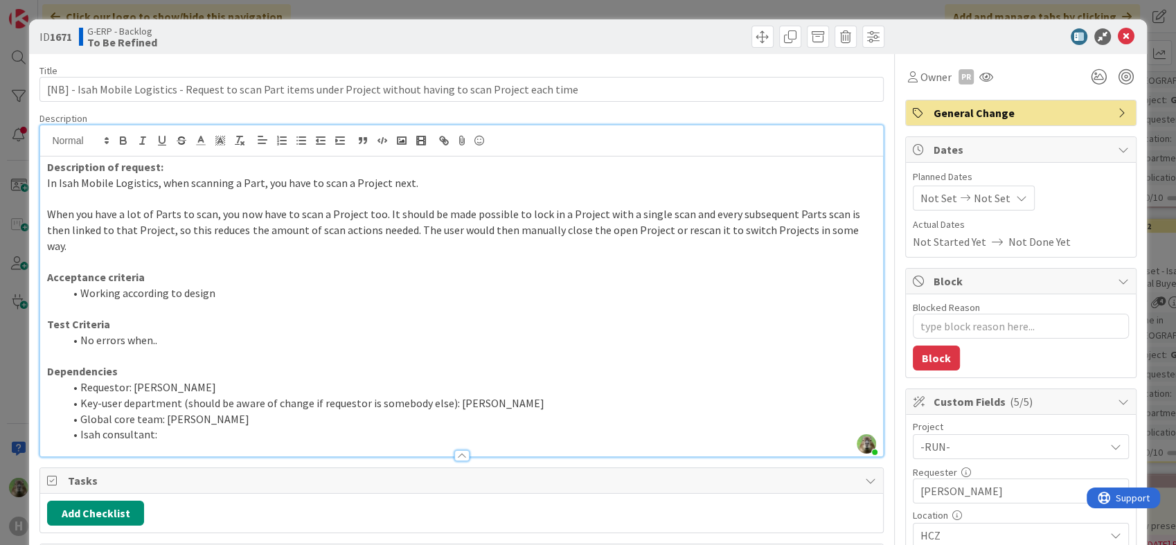
scroll to position [308, 0]
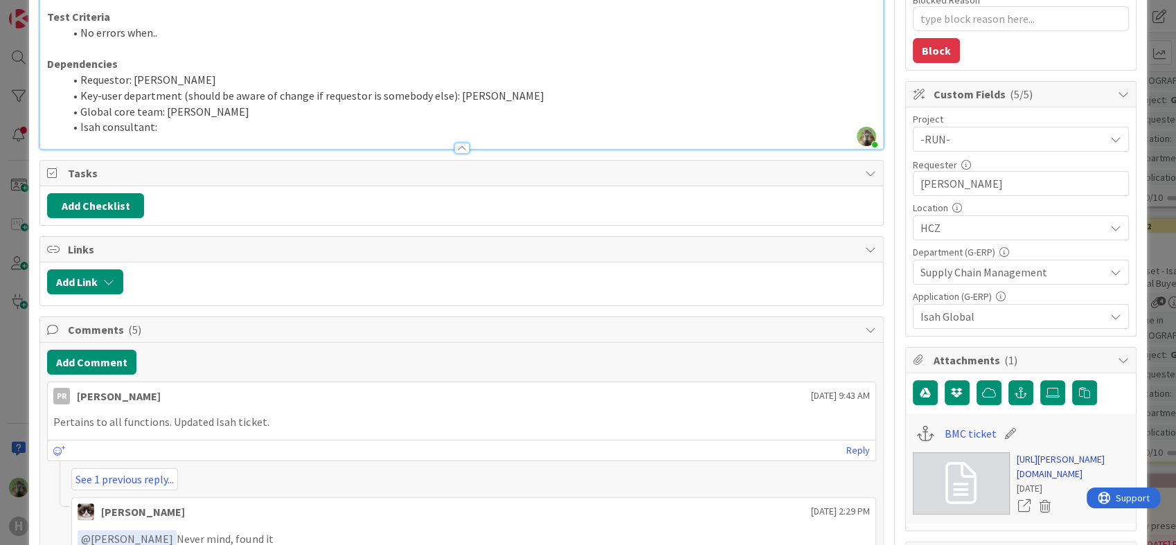
click at [1062, 466] on link "[URL][PERSON_NAME][DOMAIN_NAME]" at bounding box center [1073, 466] width 112 height 29
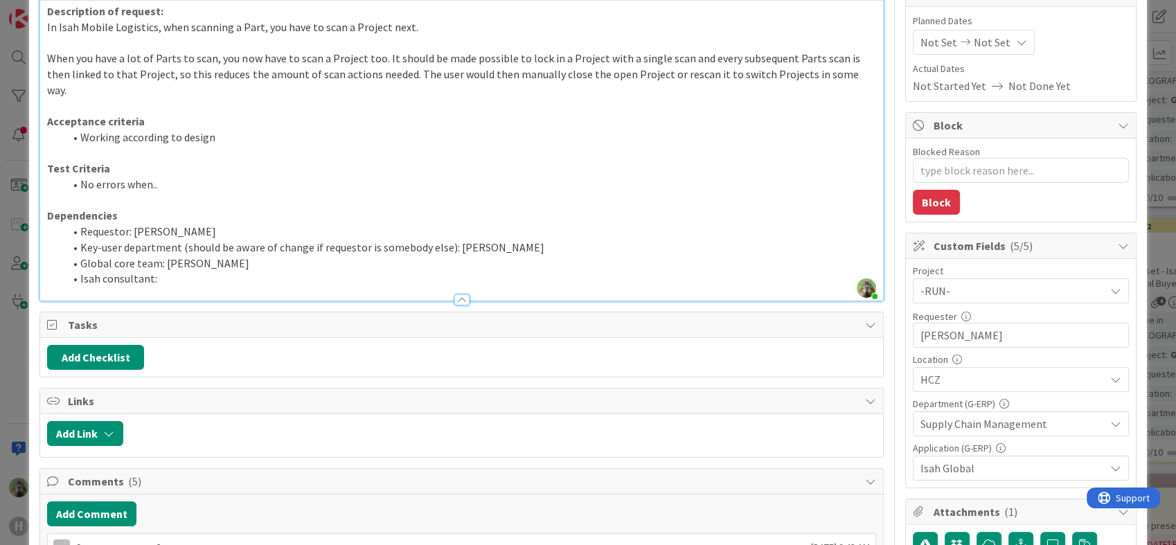
scroll to position [77, 0]
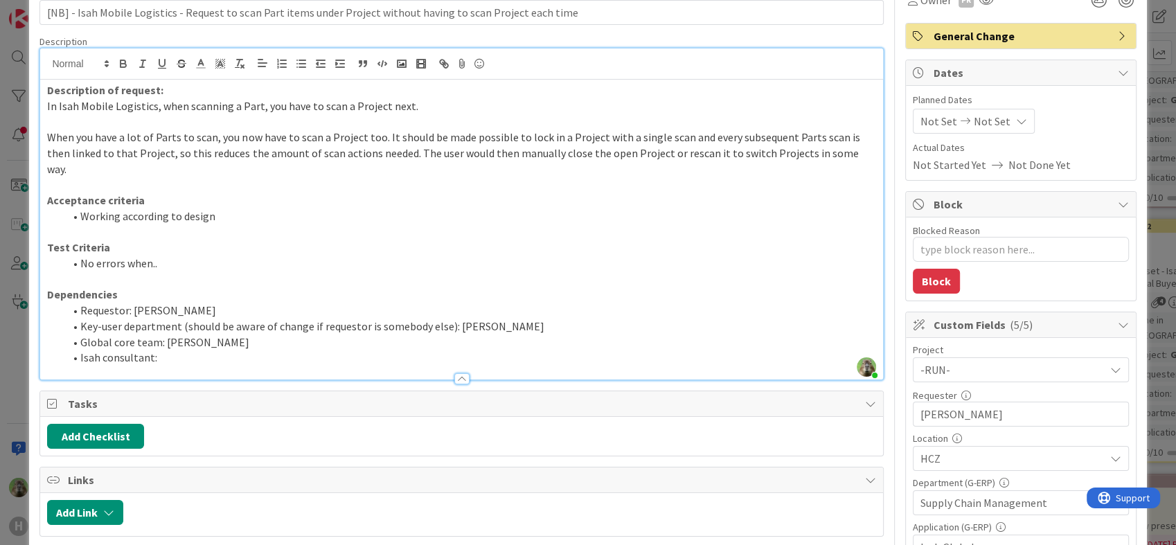
click at [0, 344] on div "ID 1671 G-ERP - Backlog To Be Refined Title 112 / 128 [NB] - Isah Mobile Logist…" at bounding box center [588, 272] width 1176 height 545
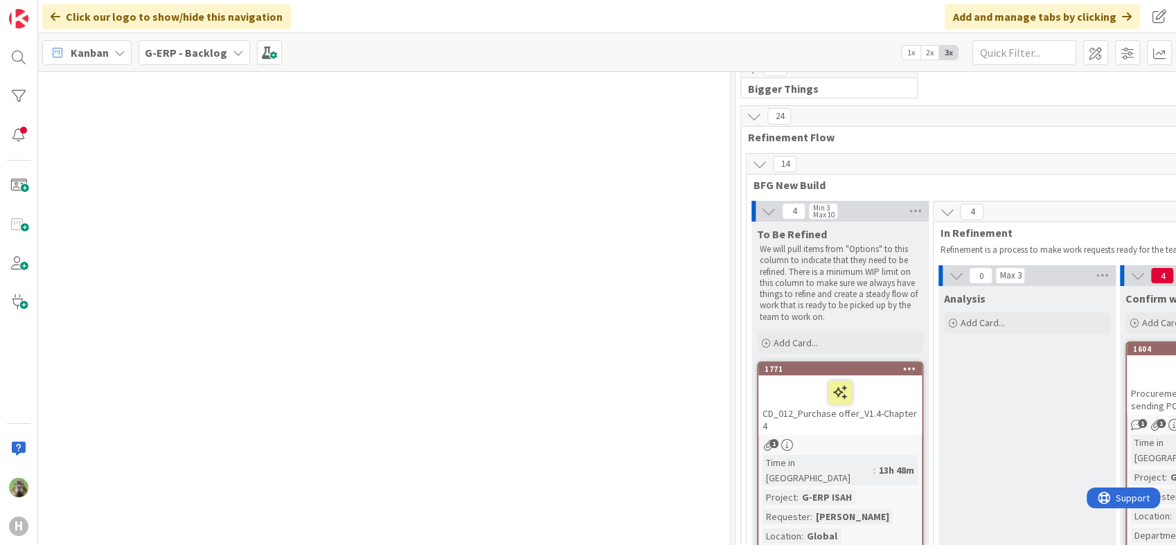
scroll to position [0, 793]
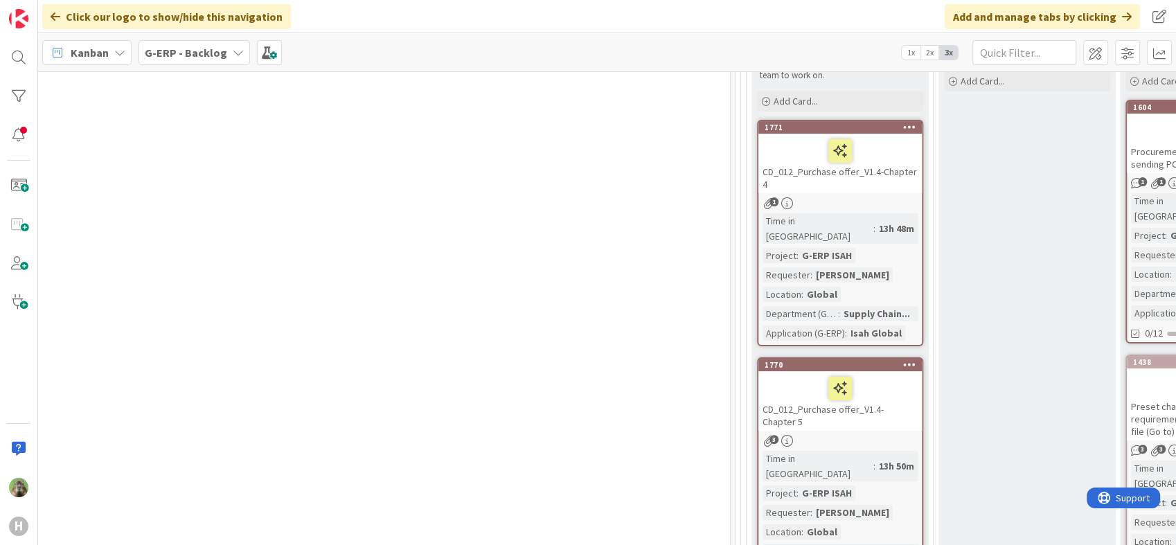
click at [583, 330] on div "7 New Stuff Add Card... 1846 Part Issue Creation Date Overwritten After Process…" at bounding box center [177, 297] width 1100 height 964
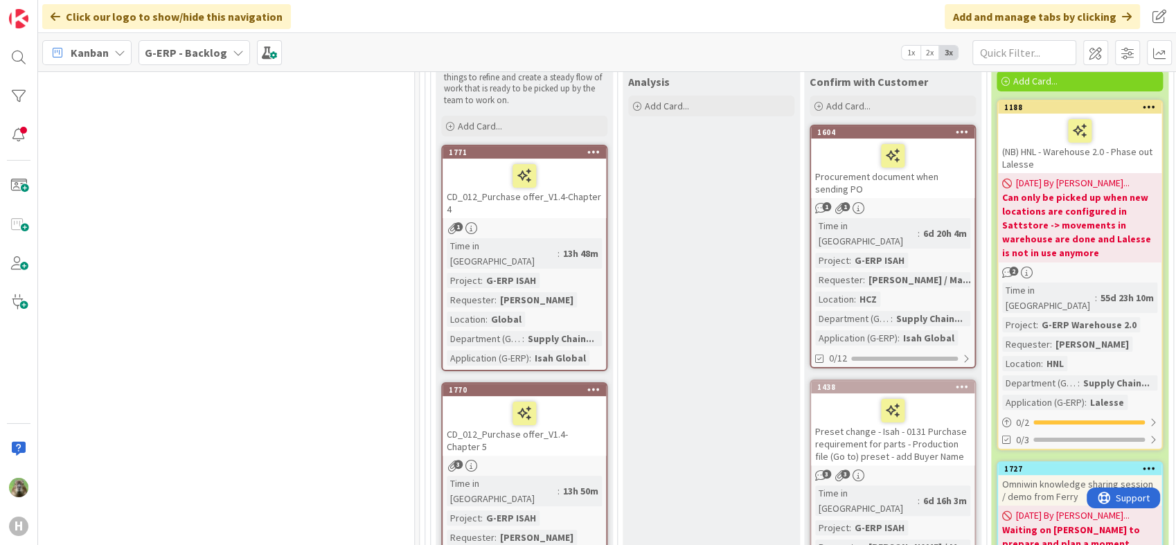
scroll to position [308, 1109]
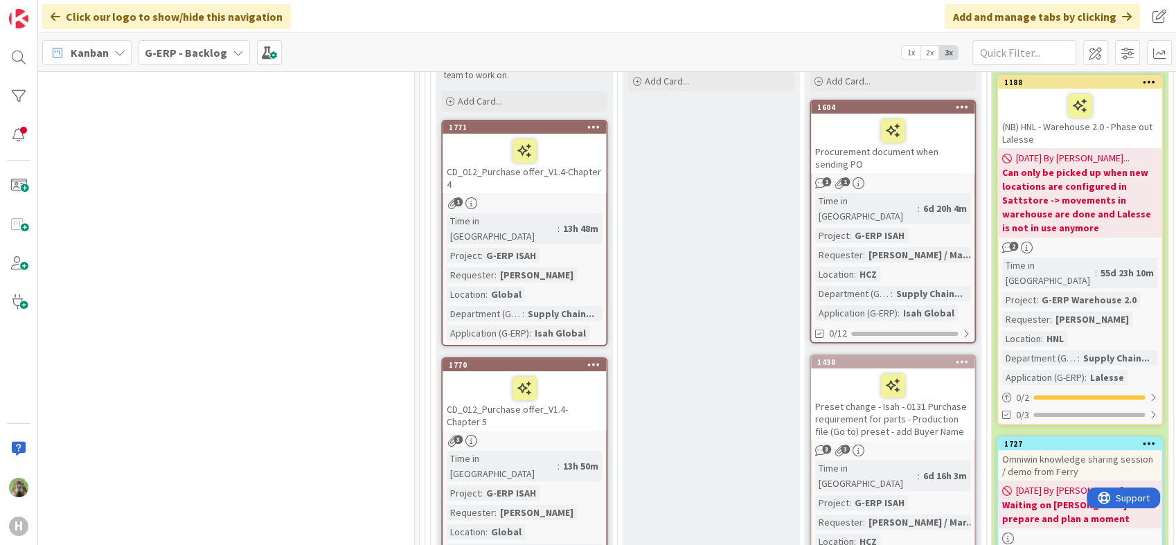
click at [597, 179] on div "CD_012_Purchase offer_V1.4-Chapter 4" at bounding box center [524, 164] width 163 height 60
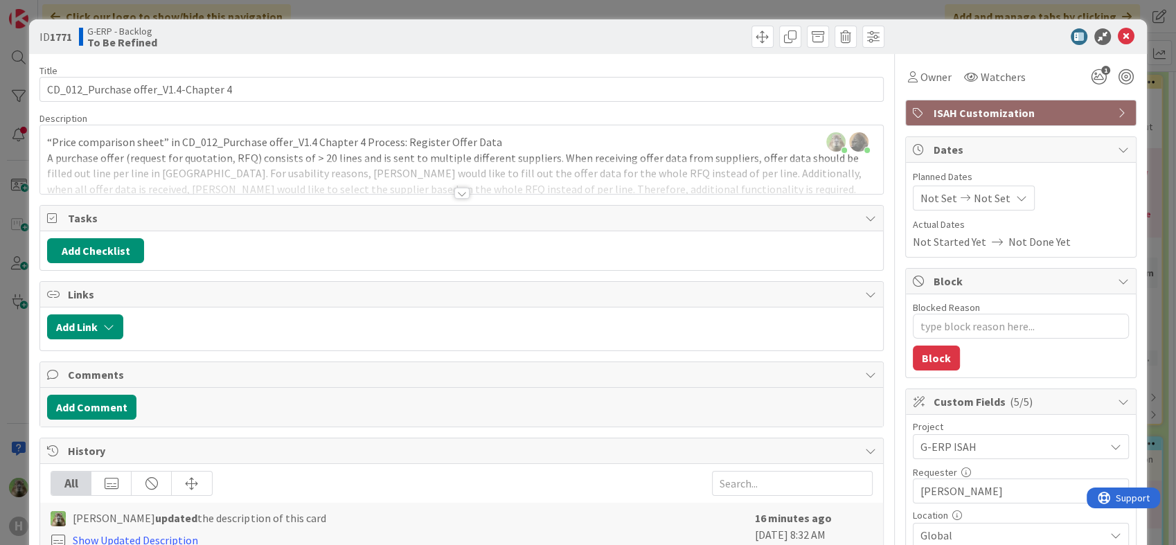
click at [459, 188] on div at bounding box center [461, 193] width 15 height 11
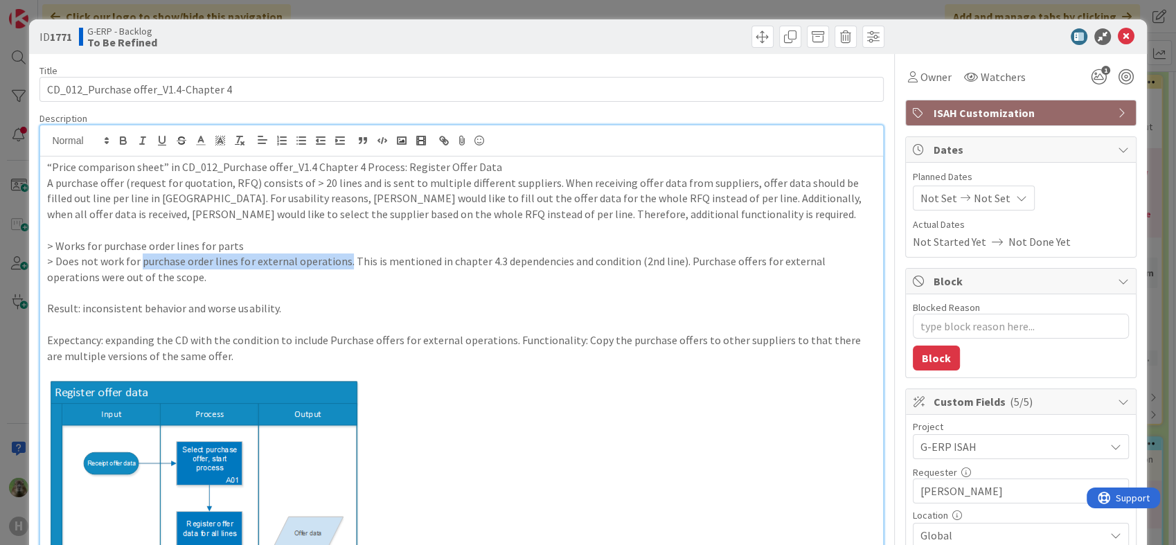
drag, startPoint x: 341, startPoint y: 257, endPoint x: 139, endPoint y: 258, distance: 201.6
click at [139, 258] on p "> Does not work for purchase order lines for external operations. This is menti…" at bounding box center [461, 269] width 829 height 31
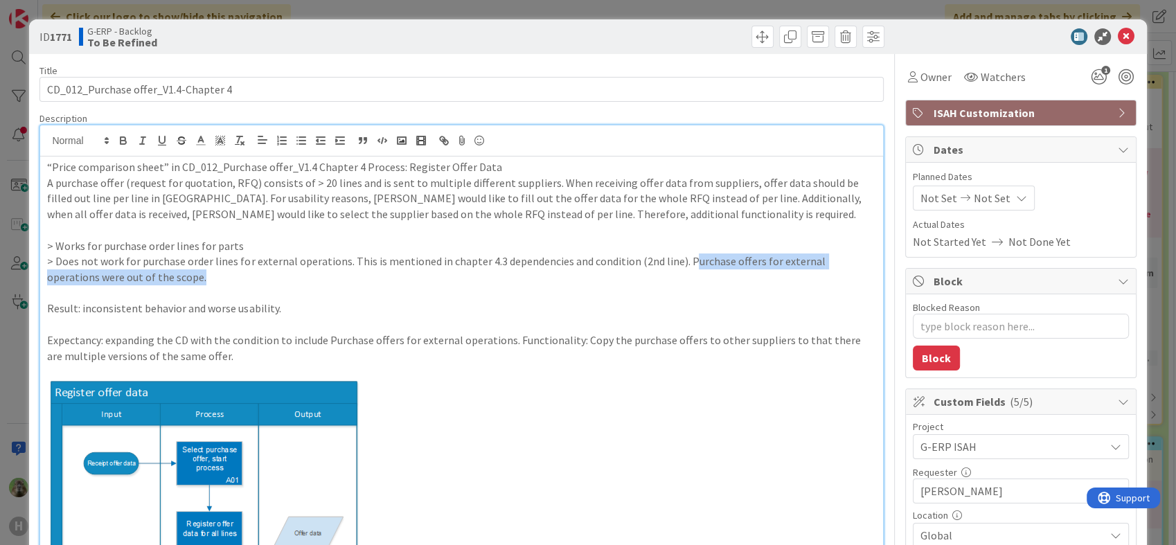
drag, startPoint x: 705, startPoint y: 277, endPoint x: 680, endPoint y: 263, distance: 28.5
click at [680, 263] on p "> Does not work for purchase order lines for external operations. This is menti…" at bounding box center [461, 269] width 829 height 31
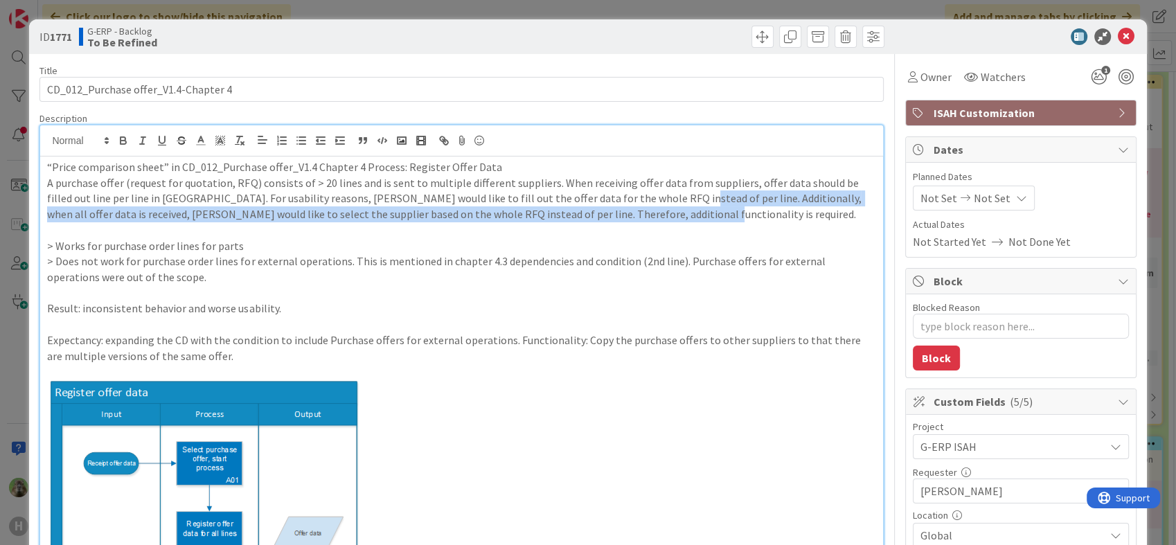
drag, startPoint x: 630, startPoint y: 197, endPoint x: 727, endPoint y: 214, distance: 97.8
click at [727, 214] on p "A purchase offer (request for quotation, RFQ) consists of > 20 lines and is sen…" at bounding box center [461, 198] width 829 height 47
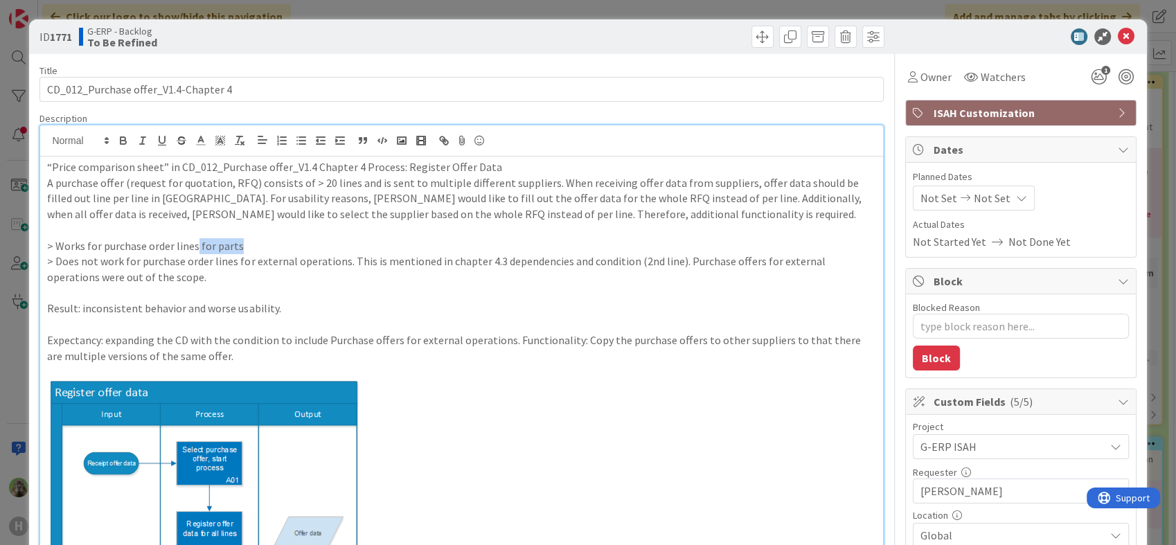
drag, startPoint x: 268, startPoint y: 252, endPoint x: 194, endPoint y: 249, distance: 74.2
click at [194, 249] on p "> Works for purchase order lines for parts" at bounding box center [461, 246] width 829 height 16
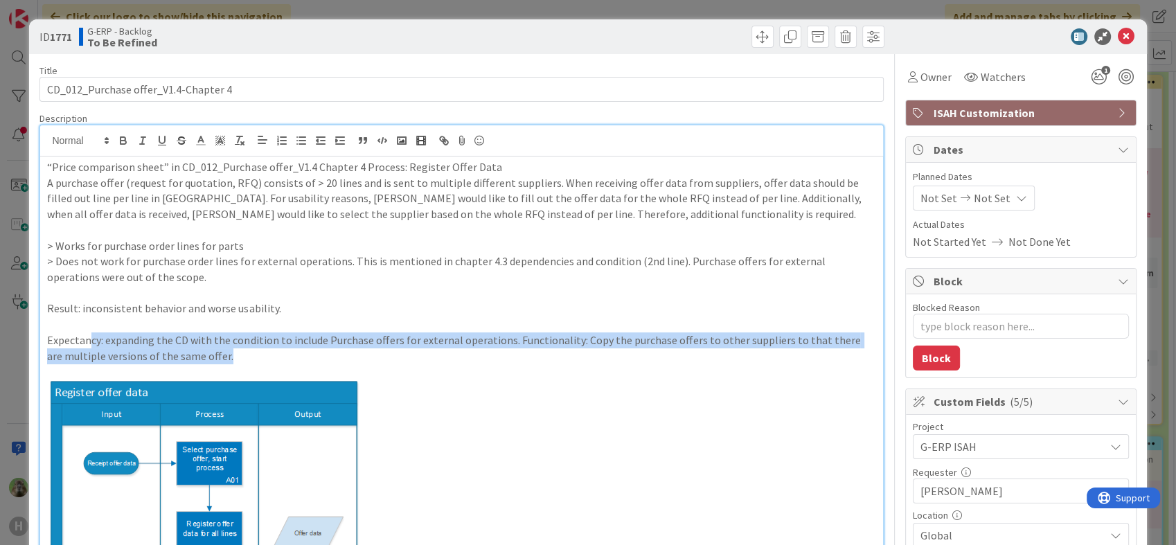
drag, startPoint x: 133, startPoint y: 340, endPoint x: 277, endPoint y: 353, distance: 144.6
click at [277, 353] on p "Expectancy: expanding the CD with the condition to include Purchase offers for …" at bounding box center [461, 348] width 829 height 31
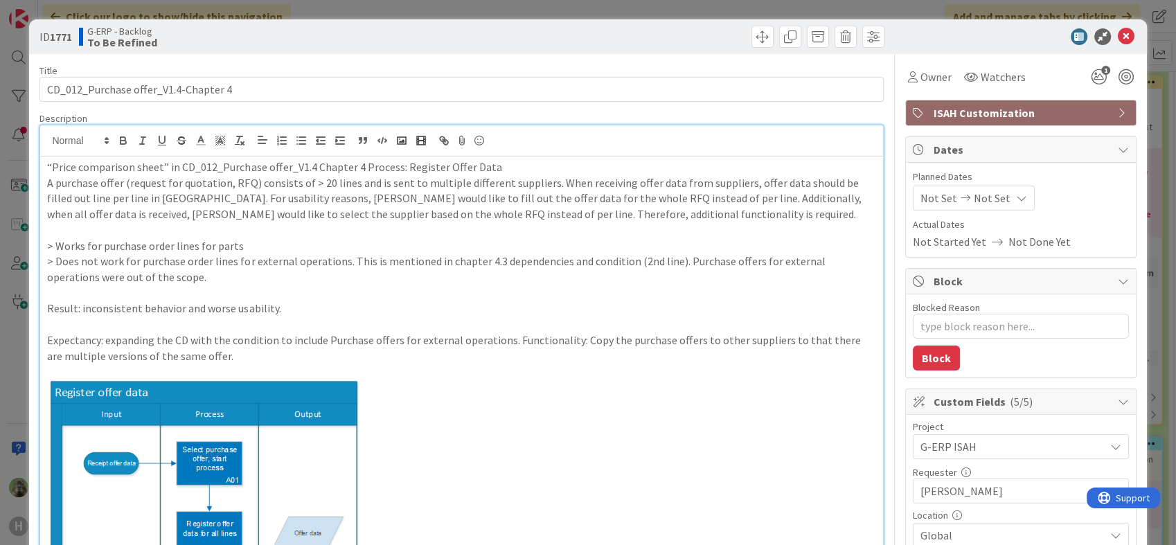
click at [428, 378] on p at bounding box center [461, 372] width 829 height 16
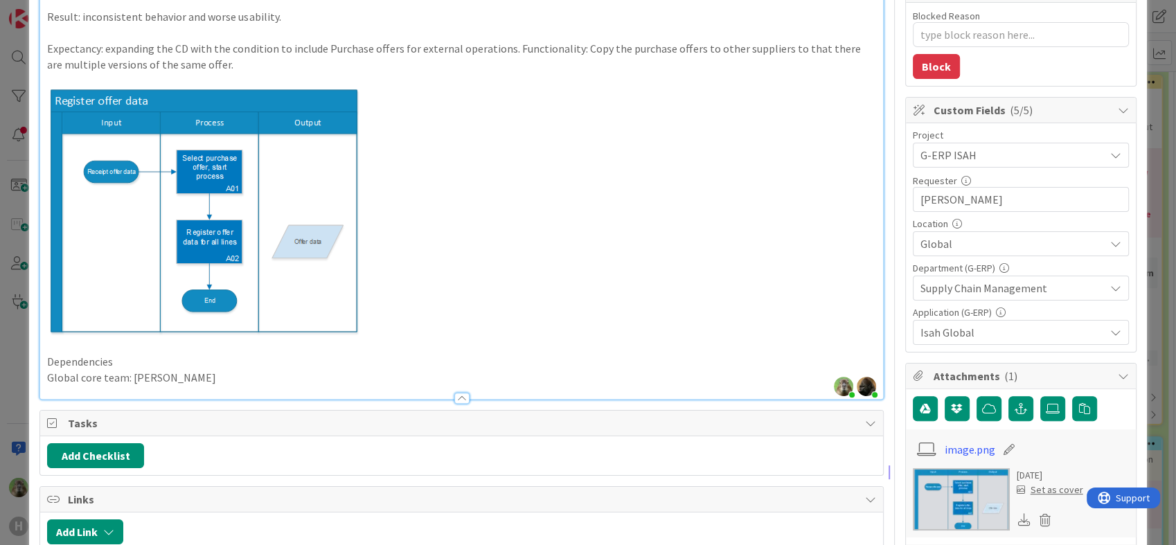
scroll to position [154, 0]
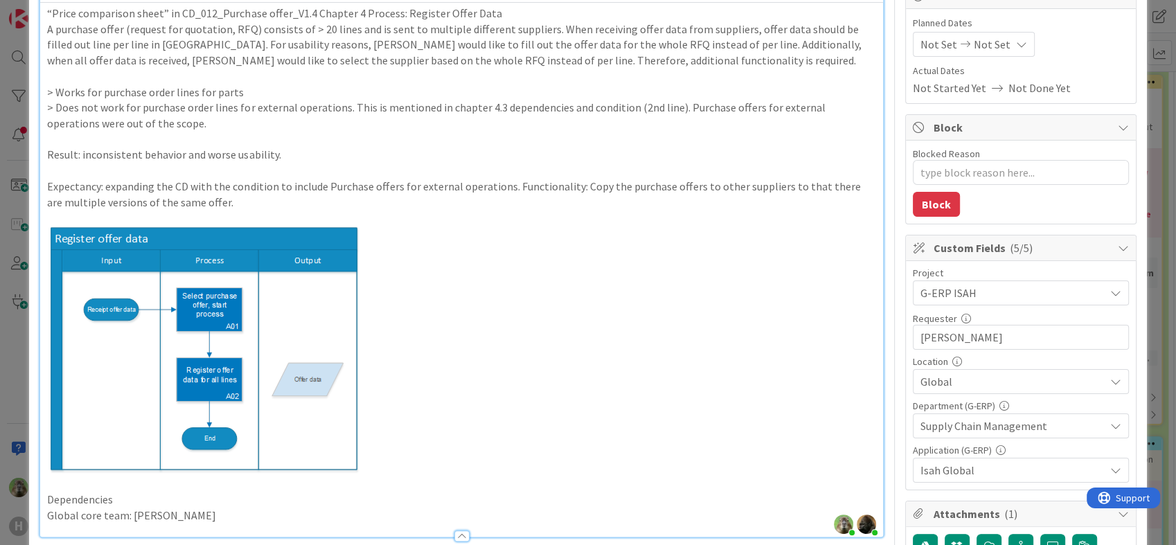
click at [3, 372] on div "ID 1771 G-ERP - Backlog To Be Refined Title 36 / 128 CD_012_Purchase offer_V1.4…" at bounding box center [588, 272] width 1176 height 545
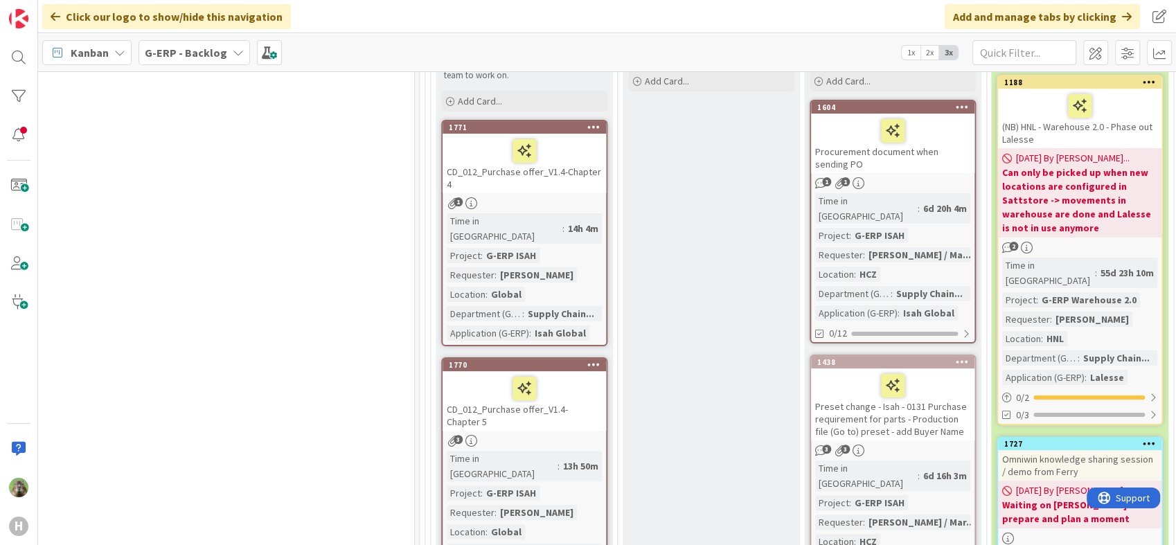
click at [567, 407] on div "CD_012_Purchase offer_V1.4- Chapter 5" at bounding box center [524, 401] width 163 height 60
click at [564, 402] on div "5 INFO This column contains information cards that should not be moved across t…" at bounding box center [607, 308] width 1138 height 474
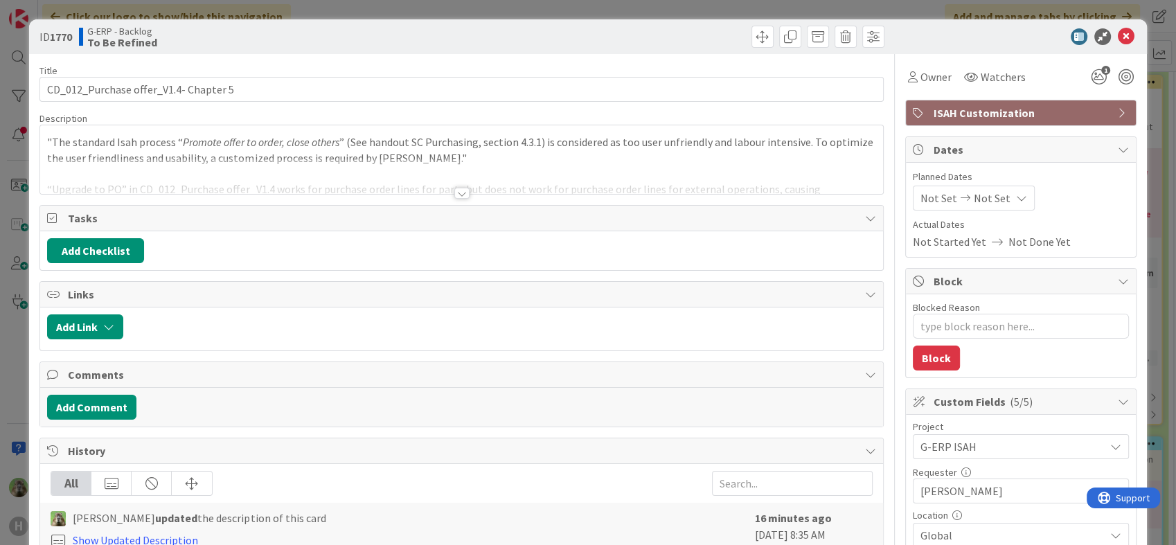
click at [473, 177] on div at bounding box center [461, 176] width 842 height 35
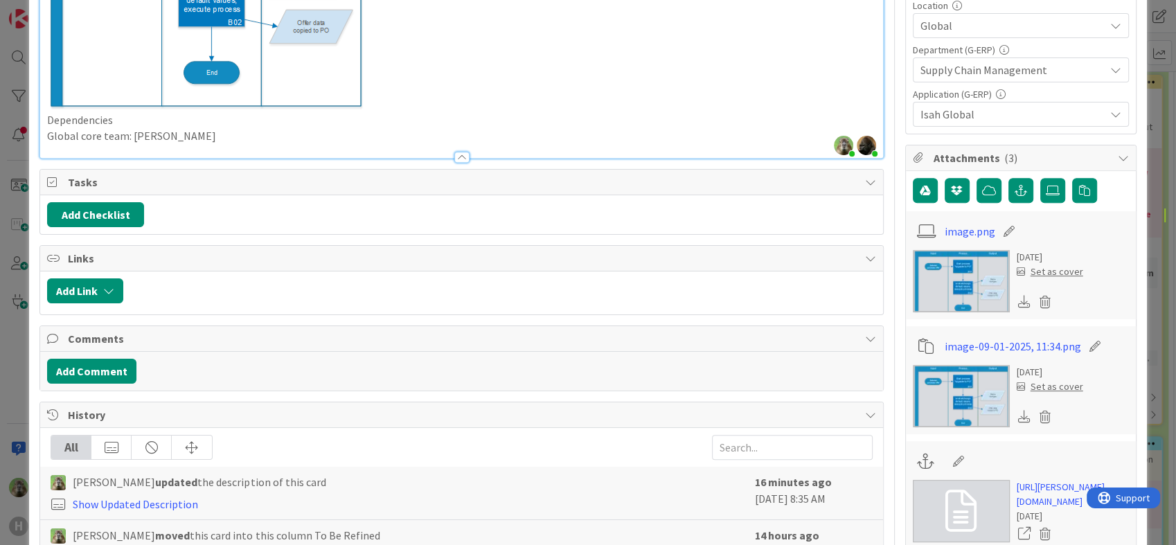
scroll to position [384, 0]
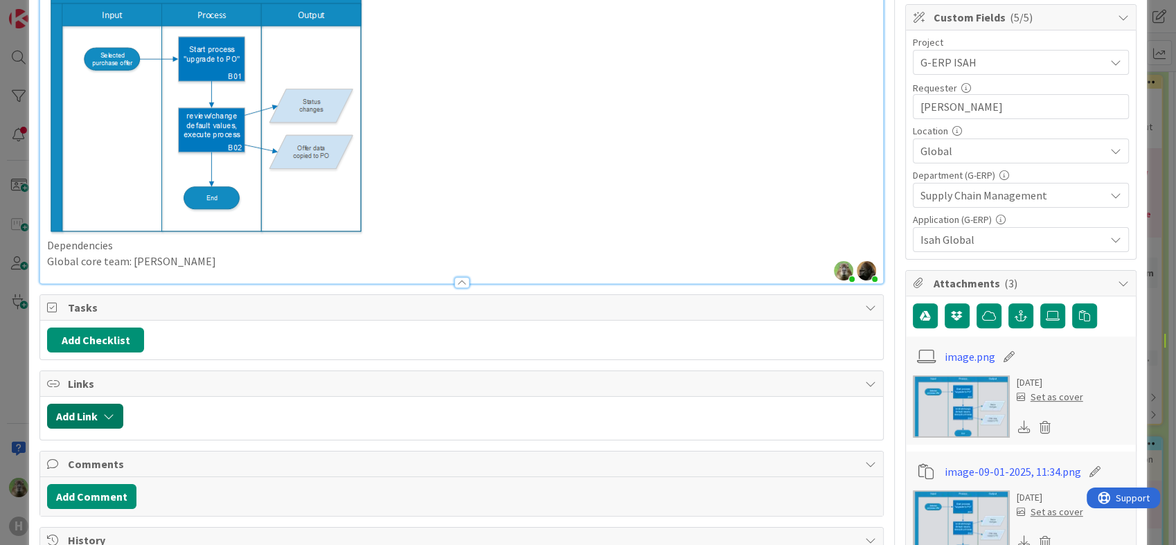
click at [115, 411] on button "Add Link" at bounding box center [85, 416] width 76 height 25
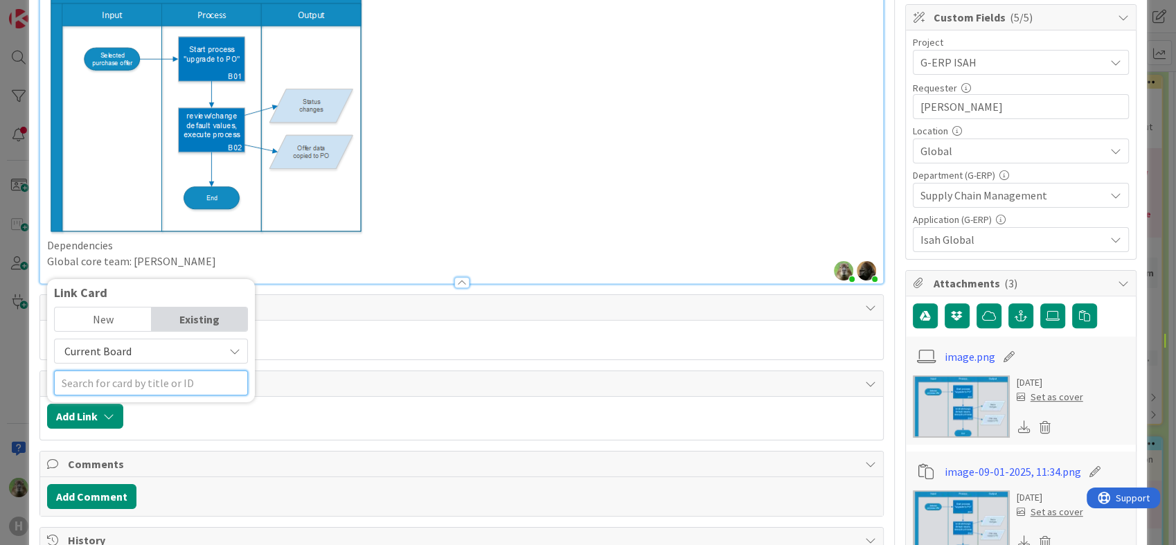
click at [177, 376] on input "text" at bounding box center [151, 383] width 194 height 25
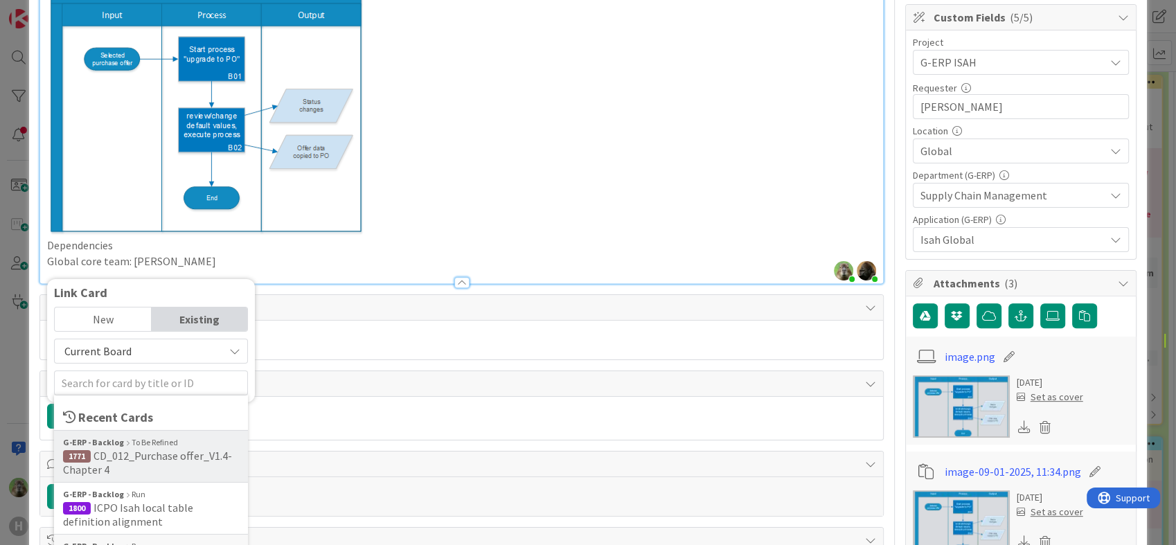
click at [197, 461] on span "1771 CD_012_Purchase offer_V1.4-Chapter 4" at bounding box center [151, 463] width 176 height 28
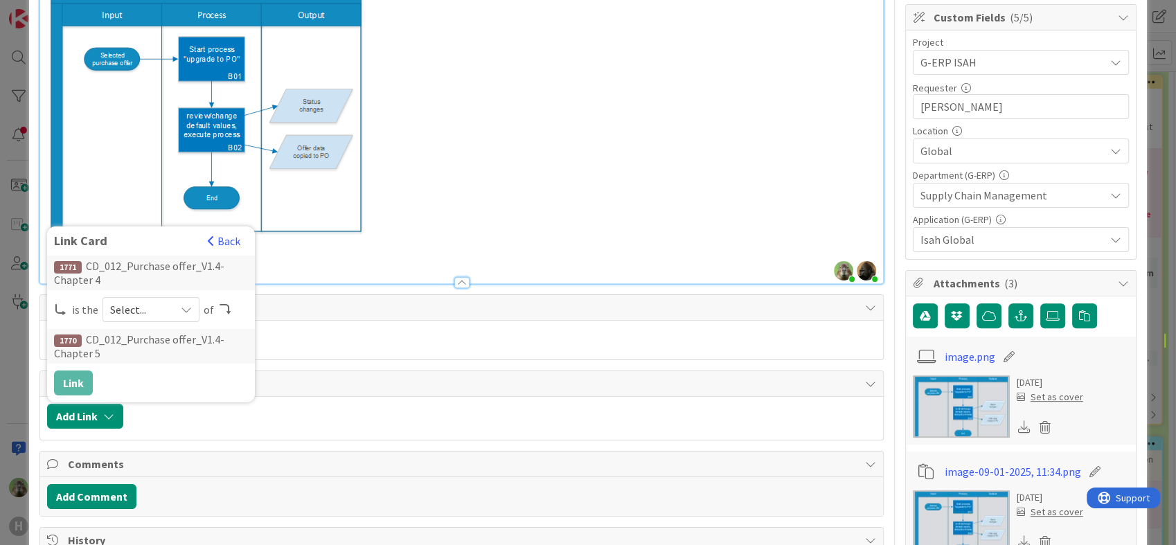
click at [163, 321] on div "1771 CD_012_Purchase offer_V1.4-Chapter 4 is the Select... of 1770 CD_012_Purch…" at bounding box center [151, 326] width 194 height 140
click at [177, 310] on div "Select..." at bounding box center [151, 309] width 97 height 25
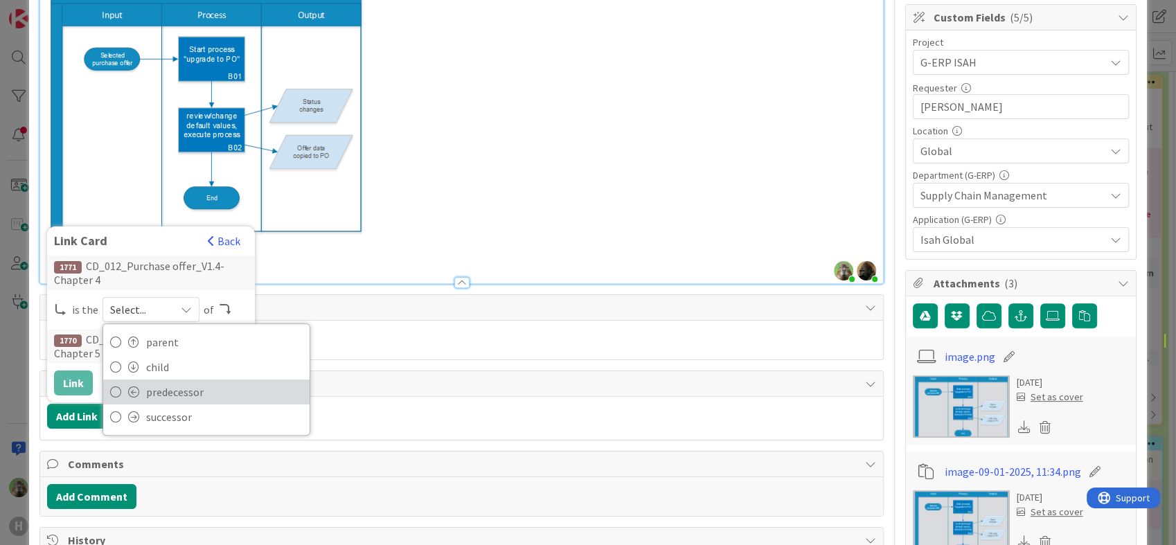
click at [184, 382] on span "predecessor" at bounding box center [224, 392] width 157 height 21
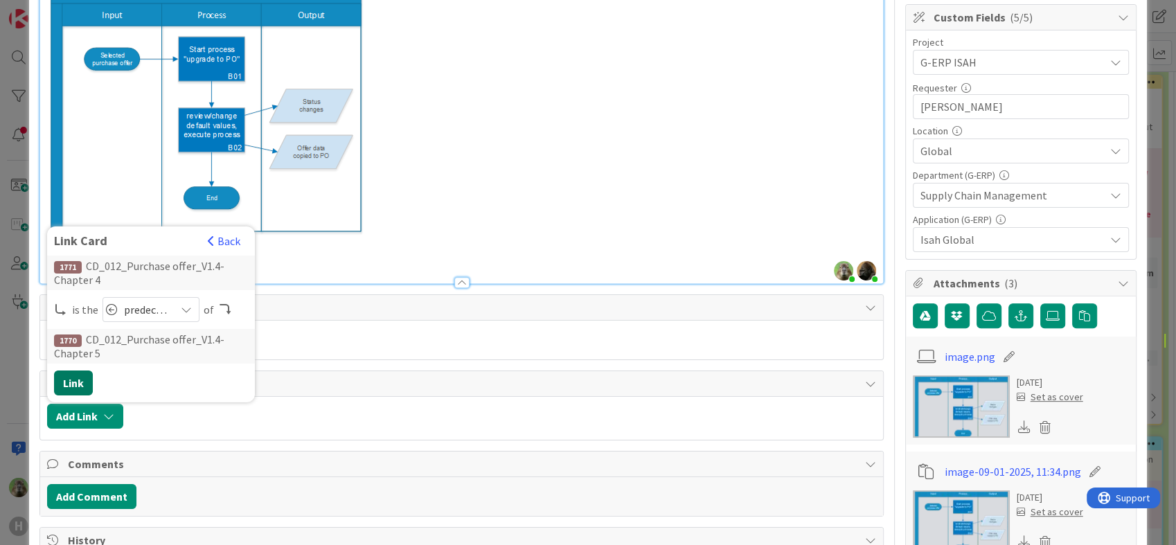
click at [83, 384] on button "Link" at bounding box center [73, 383] width 39 height 25
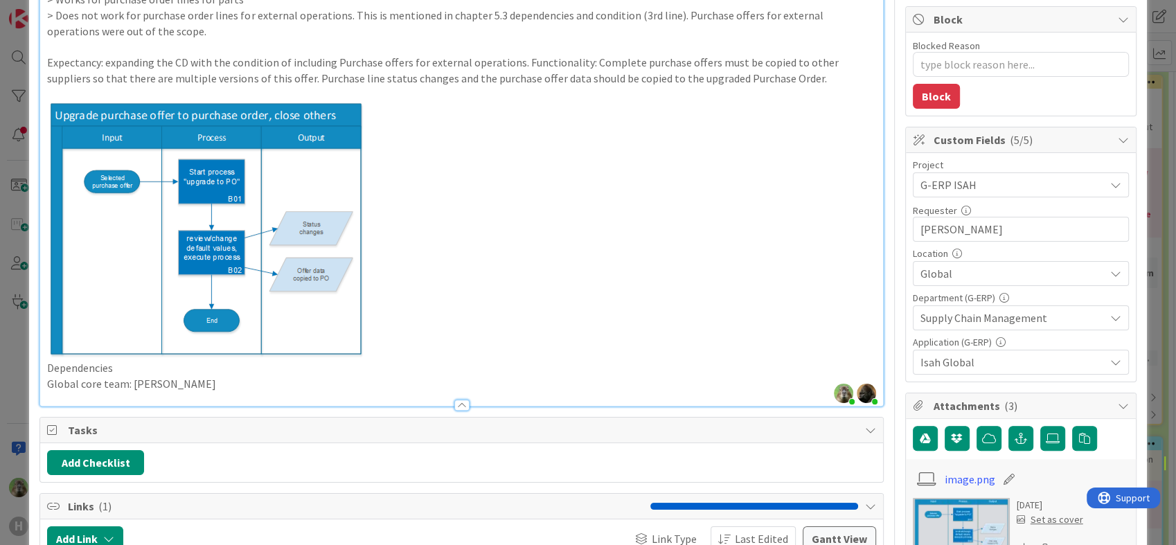
scroll to position [77, 0]
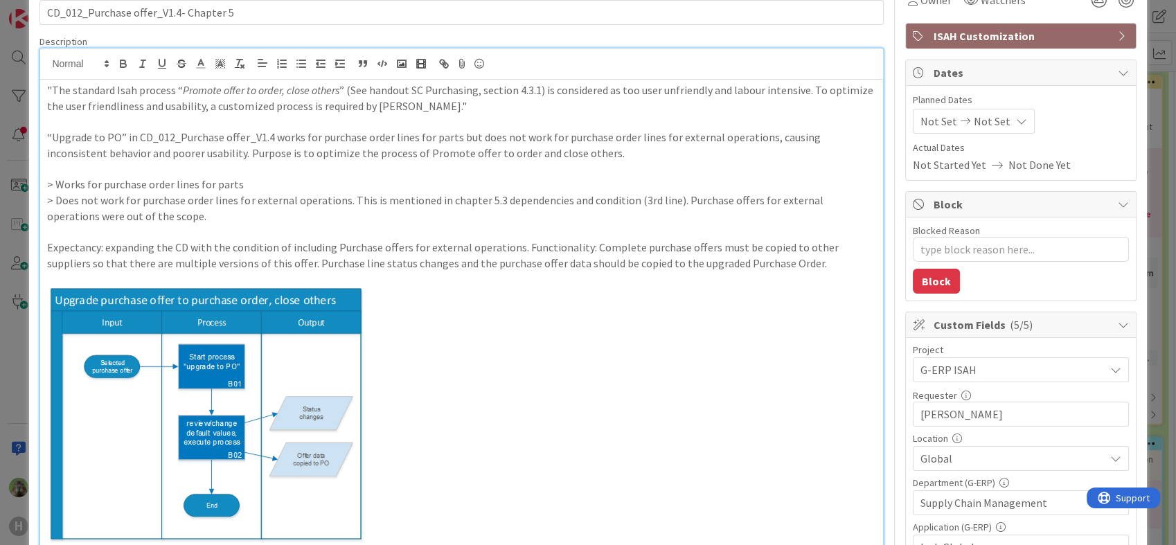
click at [19, 362] on div "ID 1770 G-ERP - Backlog To Be Refined Title 37 / 128 CD_012_Purchase offer_V1.4…" at bounding box center [588, 272] width 1176 height 545
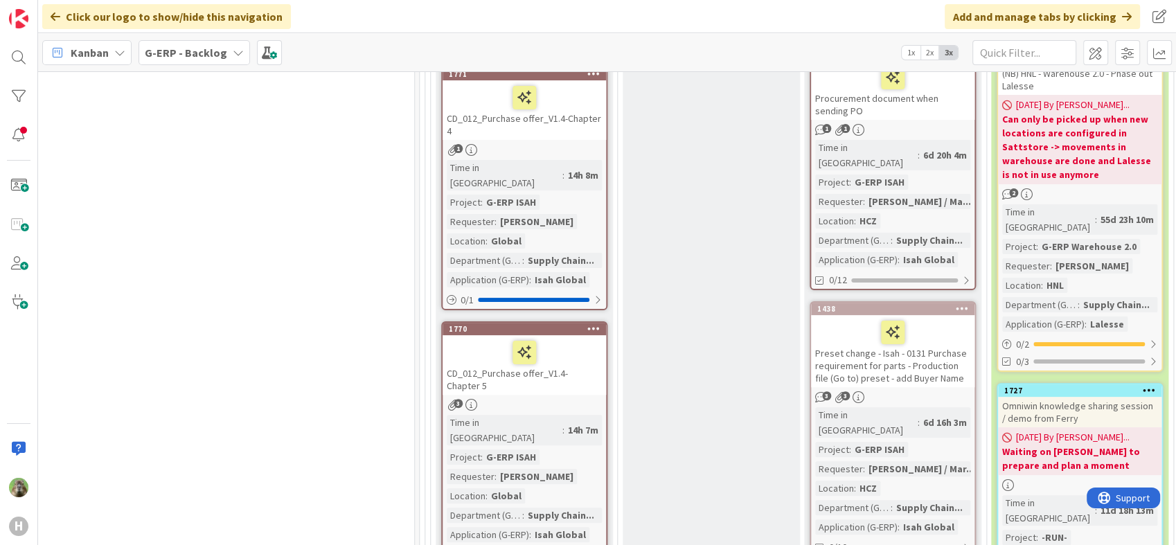
scroll to position [284, 1109]
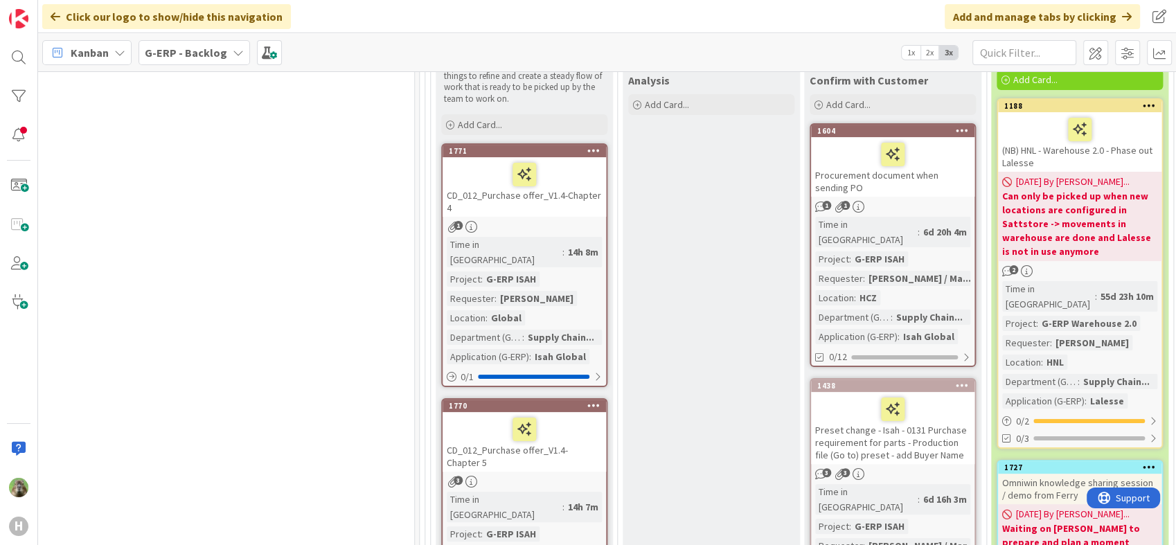
click at [558, 143] on link "1771 CD_012_Purchase offer_V1.4-Chapter 4 1 Time in Column : 14h 8m Project : G…" at bounding box center [524, 265] width 166 height 244
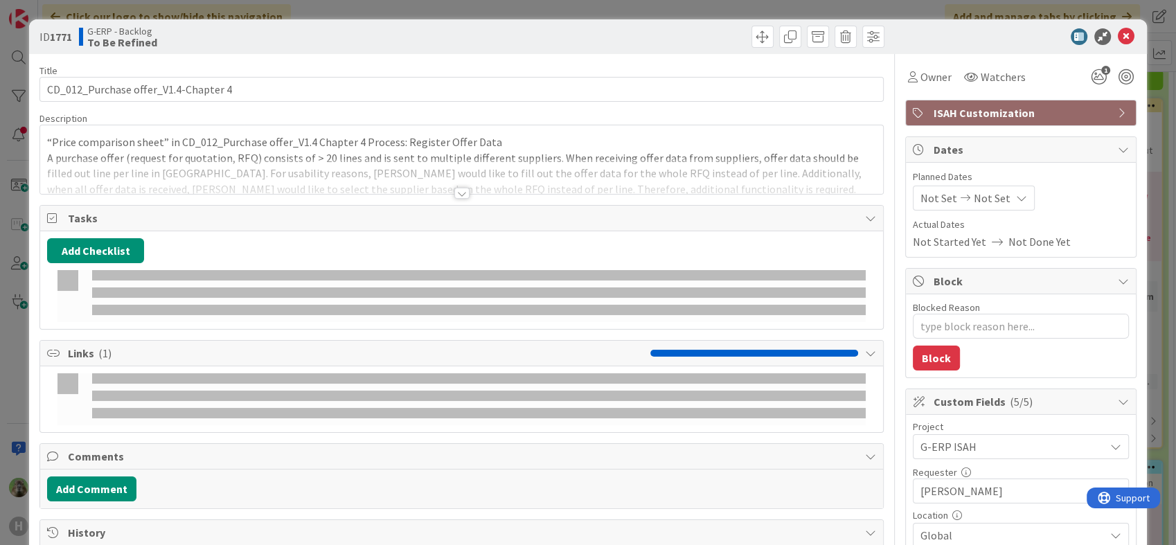
click at [10, 360] on div "ID 1771 G-ERP - Backlog To Be Refined Title 36 / 128 CD_012_Purchase offer_V1.4…" at bounding box center [588, 272] width 1176 height 545
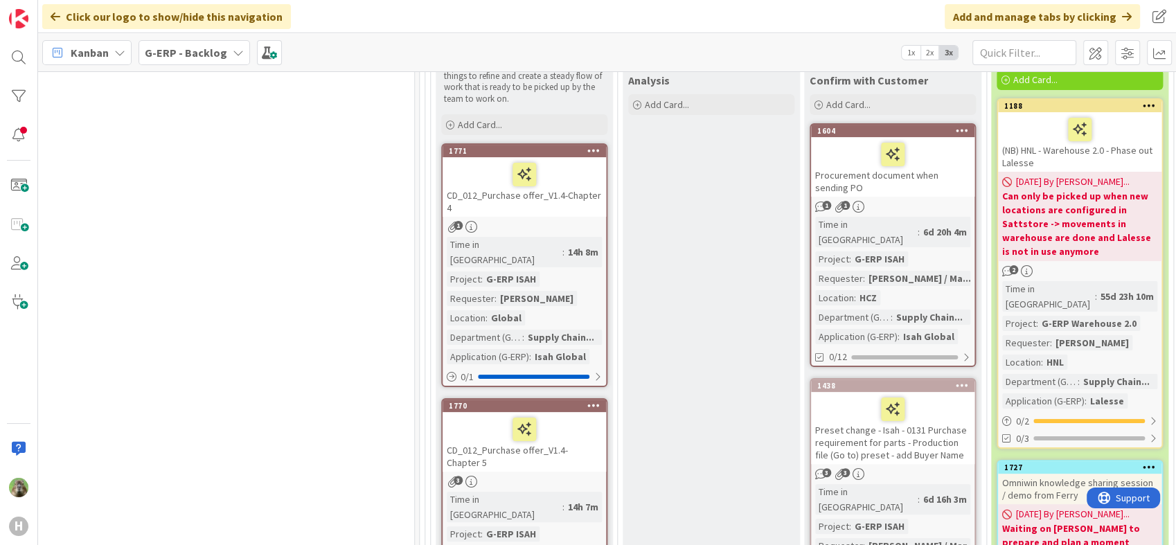
click at [598, 145] on icon at bounding box center [593, 150] width 13 height 10
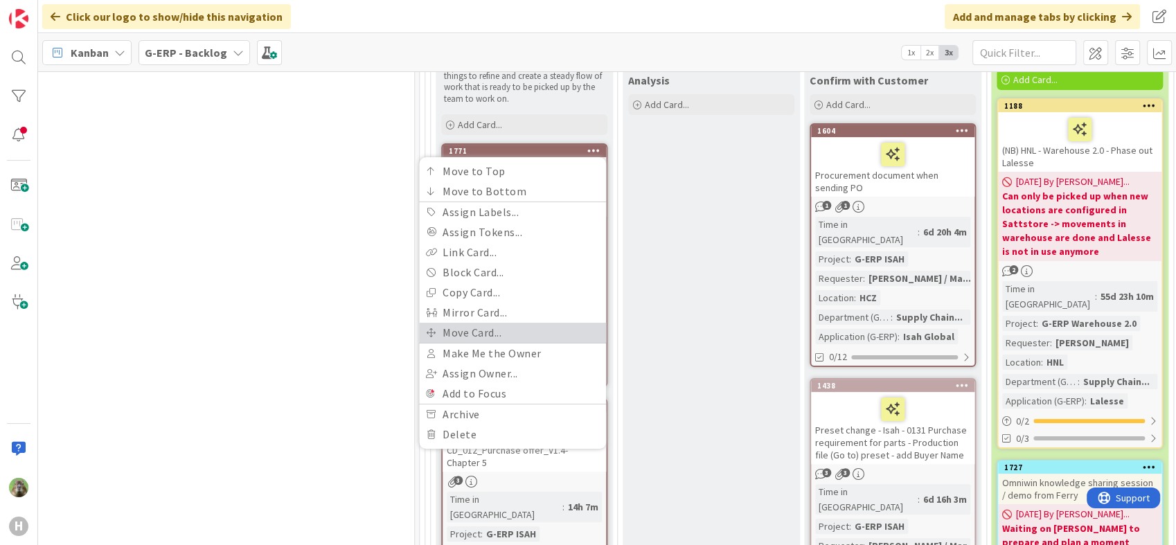
click at [510, 337] on link "Move Card..." at bounding box center [512, 333] width 187 height 20
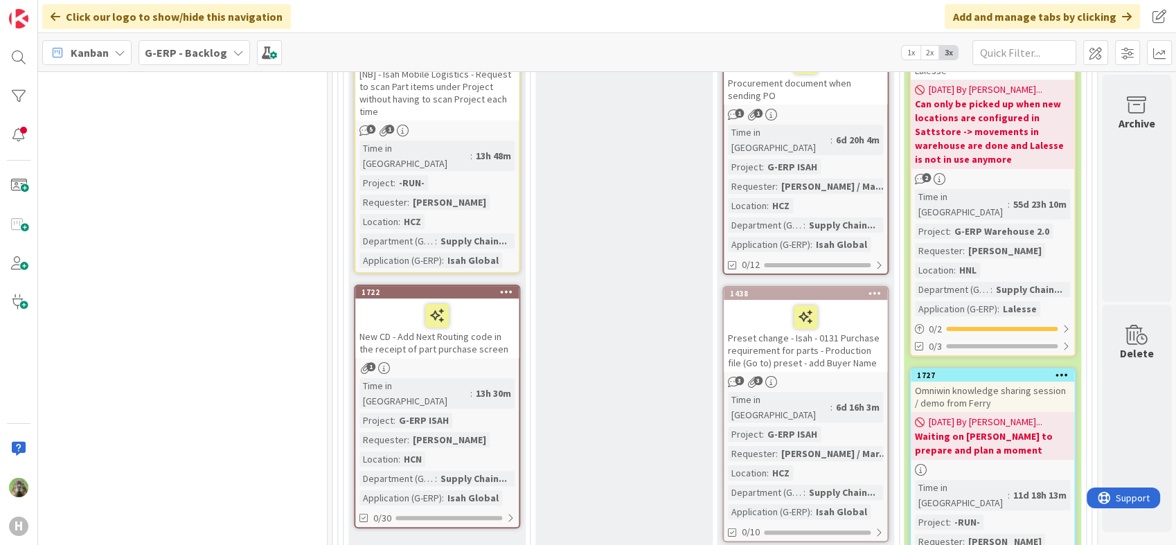
scroll to position [131, 1207]
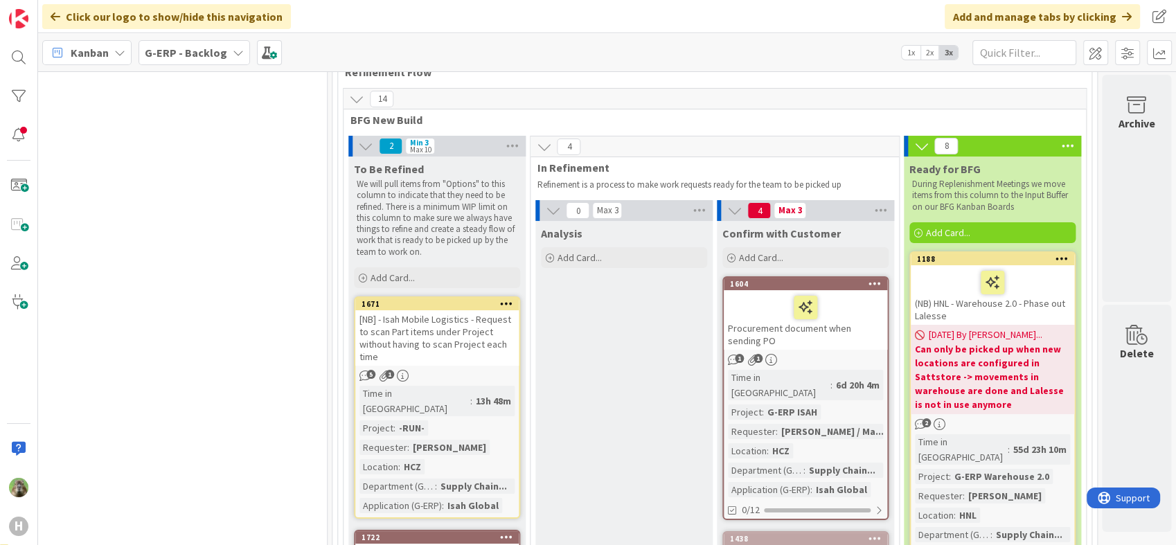
click at [452, 304] on div "1671" at bounding box center [440, 304] width 157 height 10
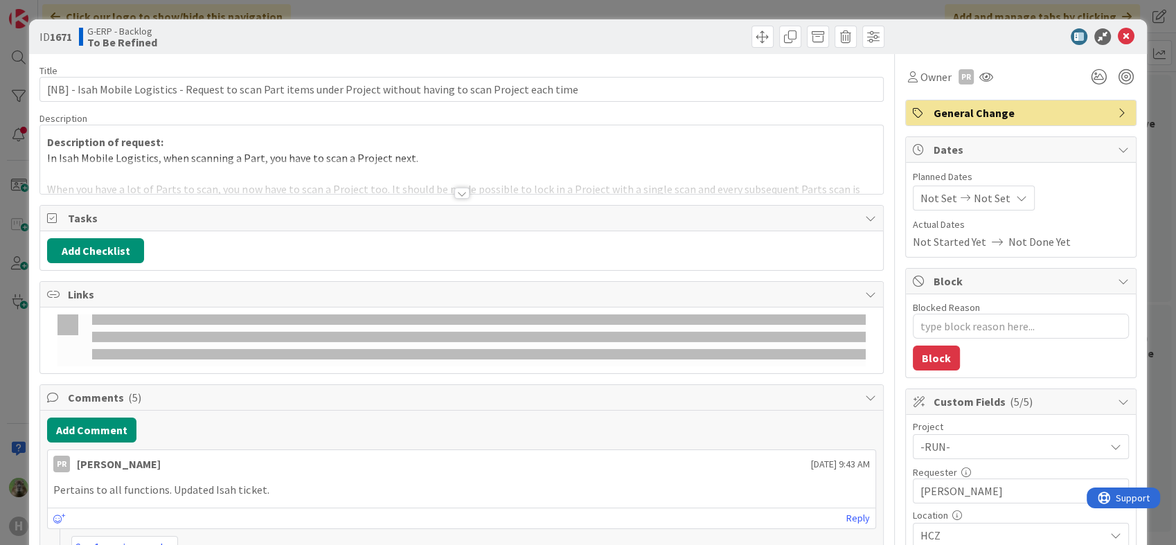
type textarea "x"
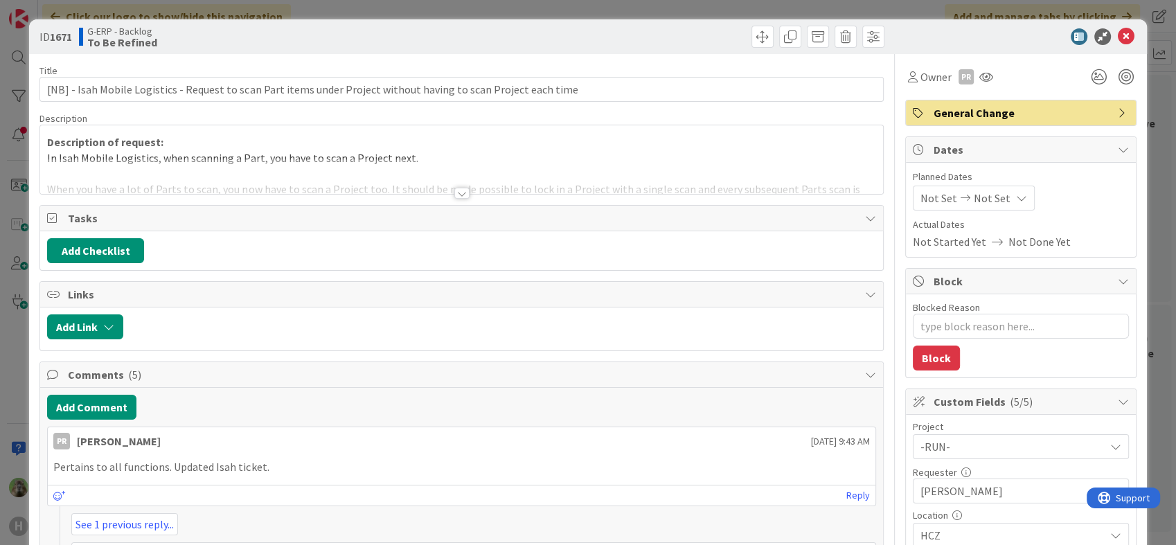
click at [423, 173] on div at bounding box center [461, 176] width 842 height 35
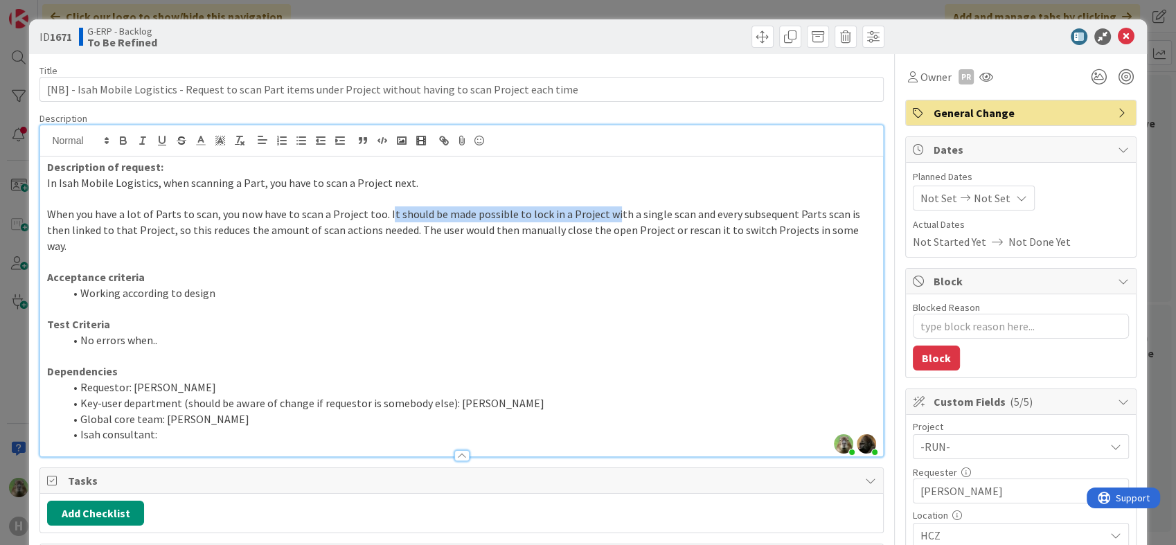
drag, startPoint x: 386, startPoint y: 211, endPoint x: 606, endPoint y: 218, distance: 220.4
click at [606, 218] on span "When you have a lot of Parts to scan, you now have to scan a Project too. It sh…" at bounding box center [454, 229] width 815 height 45
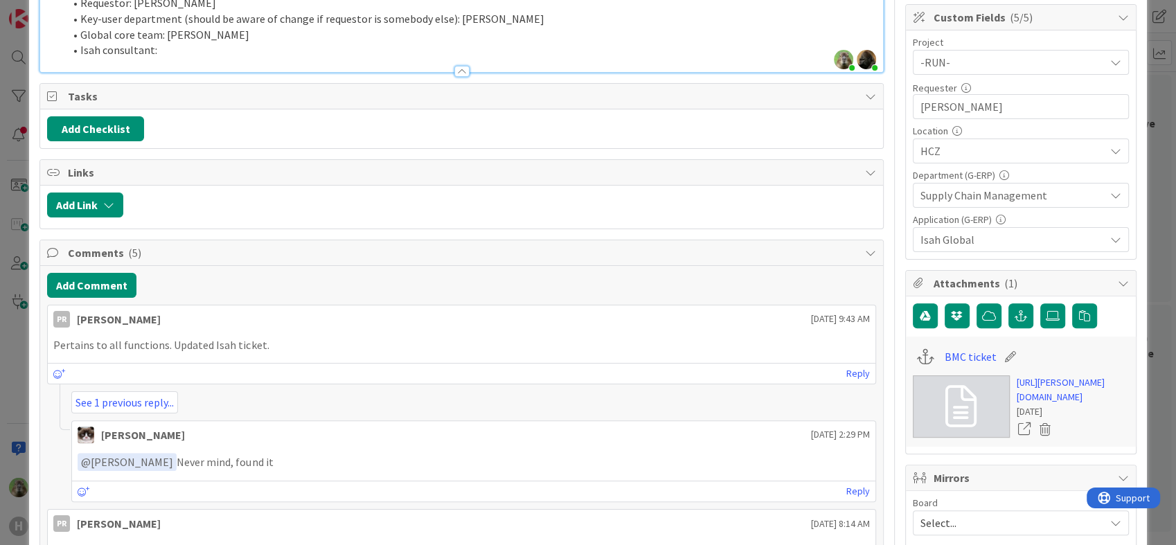
scroll to position [461, 0]
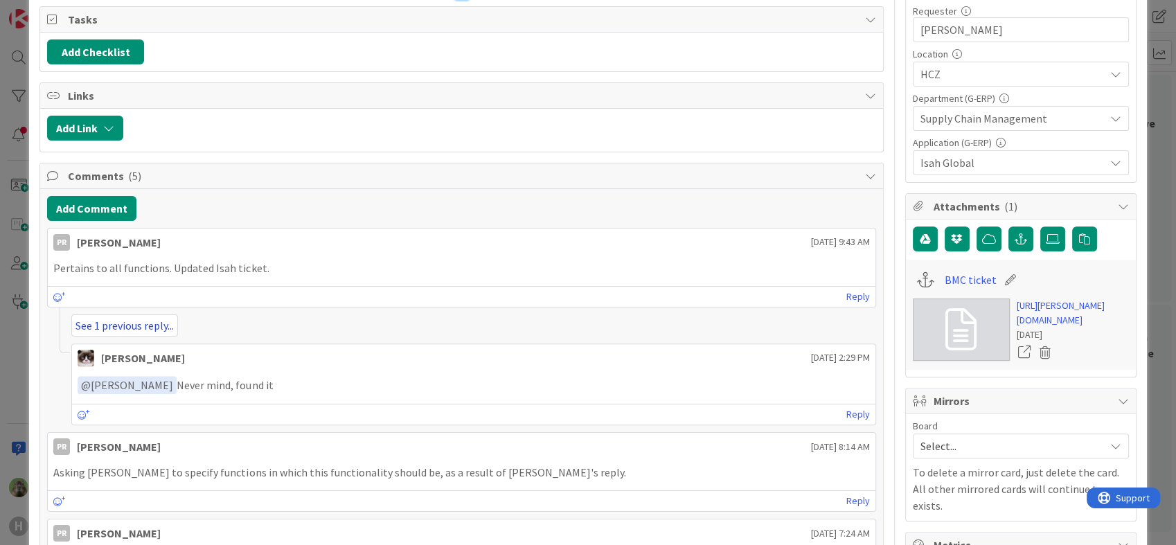
click at [177, 315] on link "See 1 previous reply..." at bounding box center [124, 326] width 107 height 22
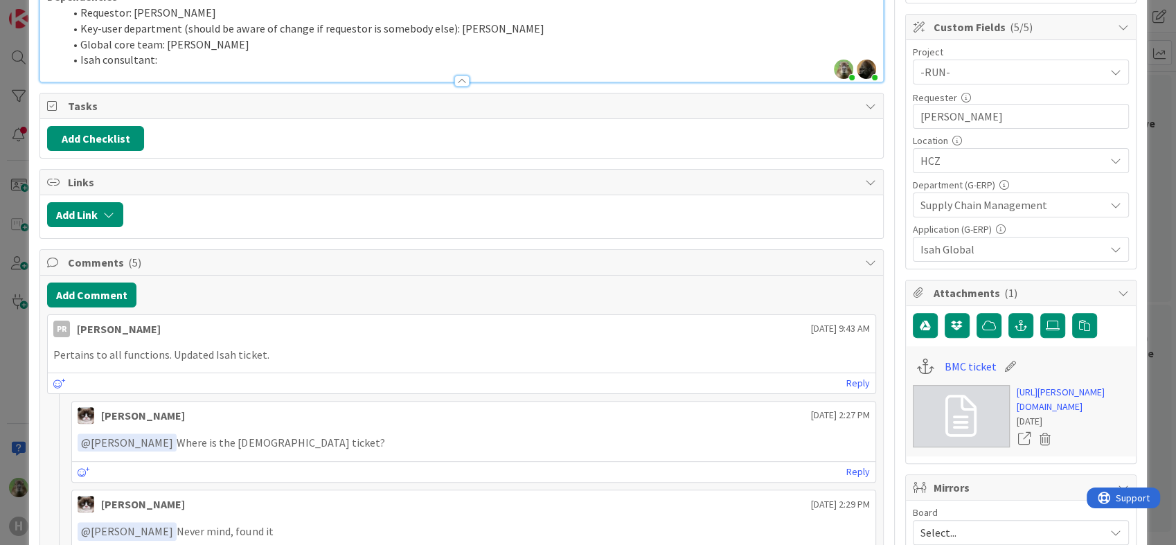
scroll to position [384, 0]
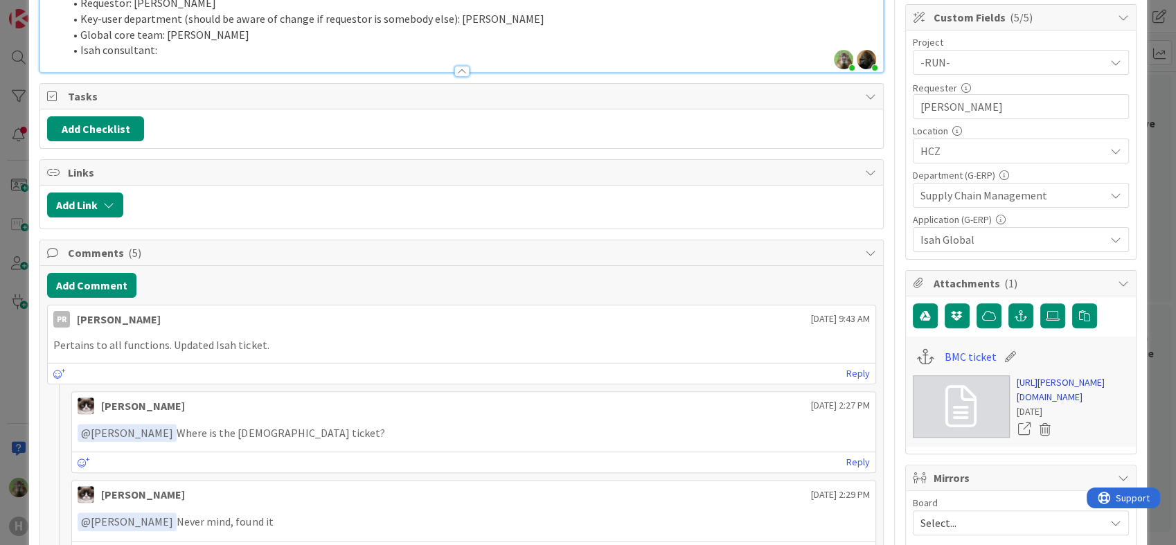
click at [1040, 388] on link "[URL][PERSON_NAME][DOMAIN_NAME]" at bounding box center [1073, 389] width 112 height 29
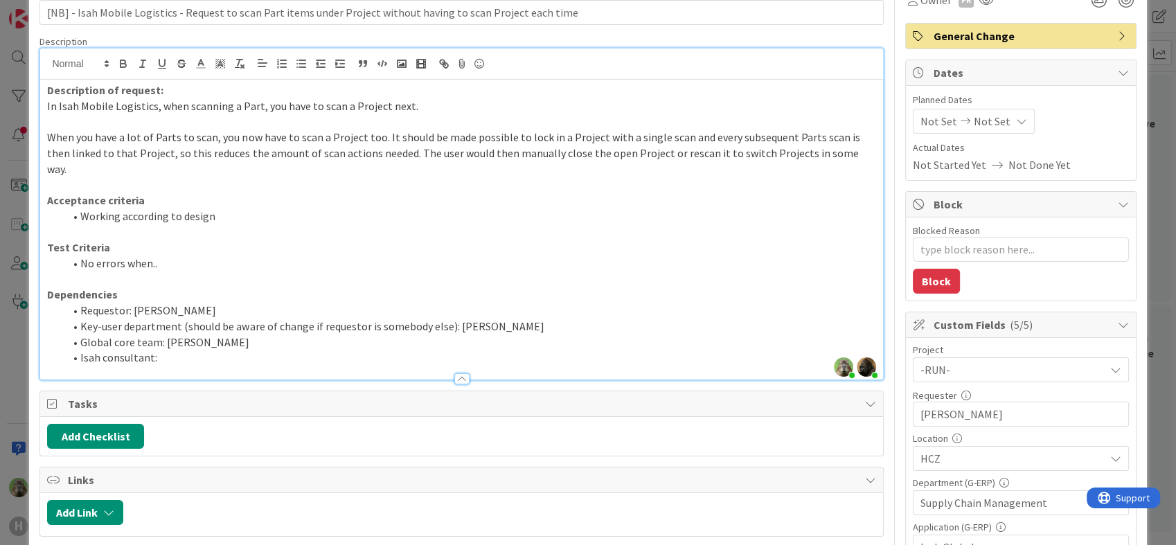
scroll to position [0, 0]
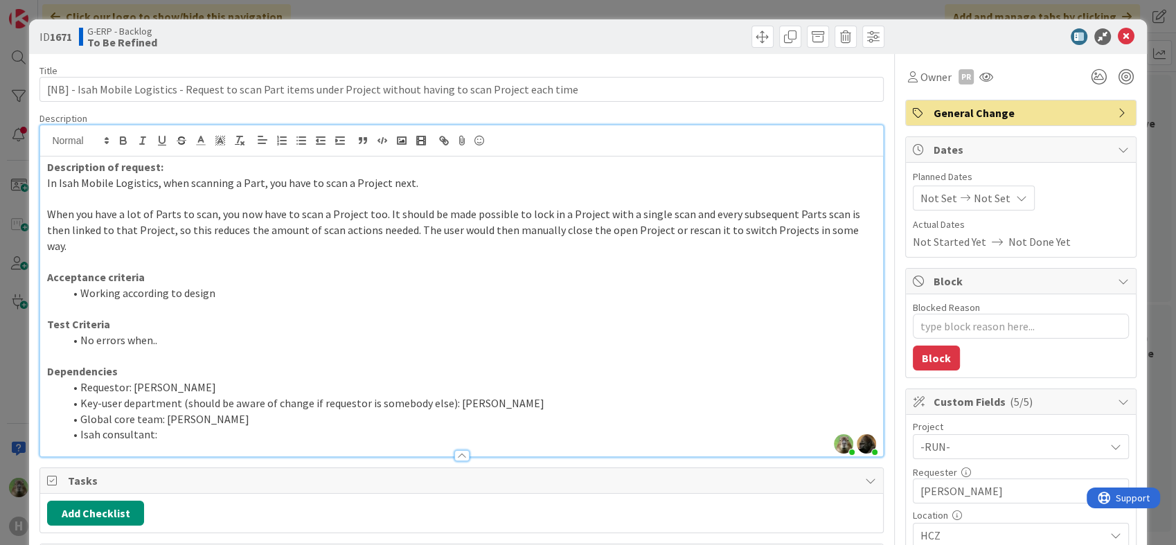
click at [233, 333] on li "No errors when.." at bounding box center [470, 341] width 812 height 16
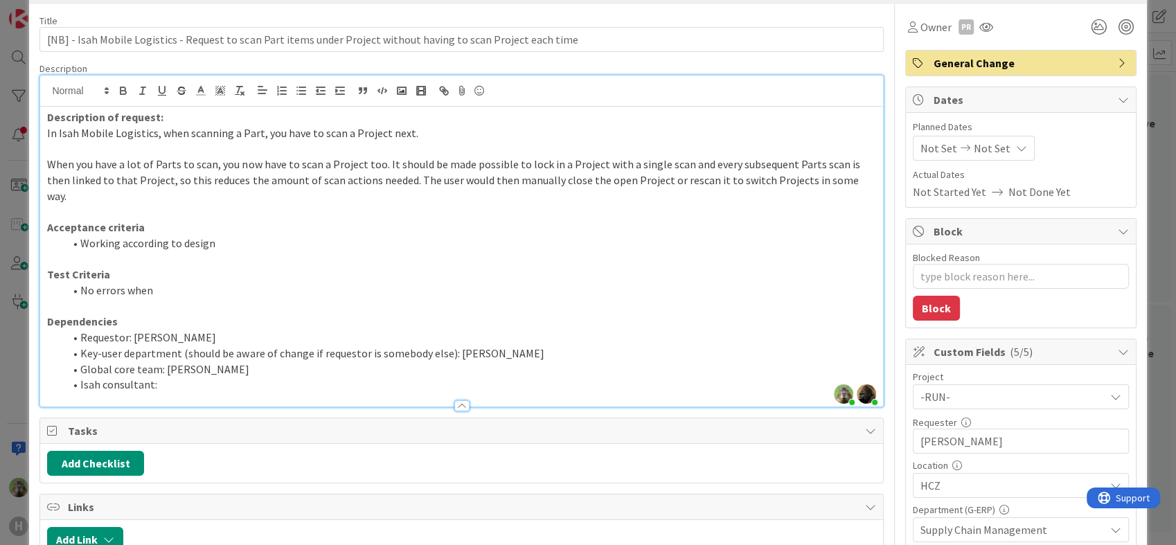
type textarea "x"
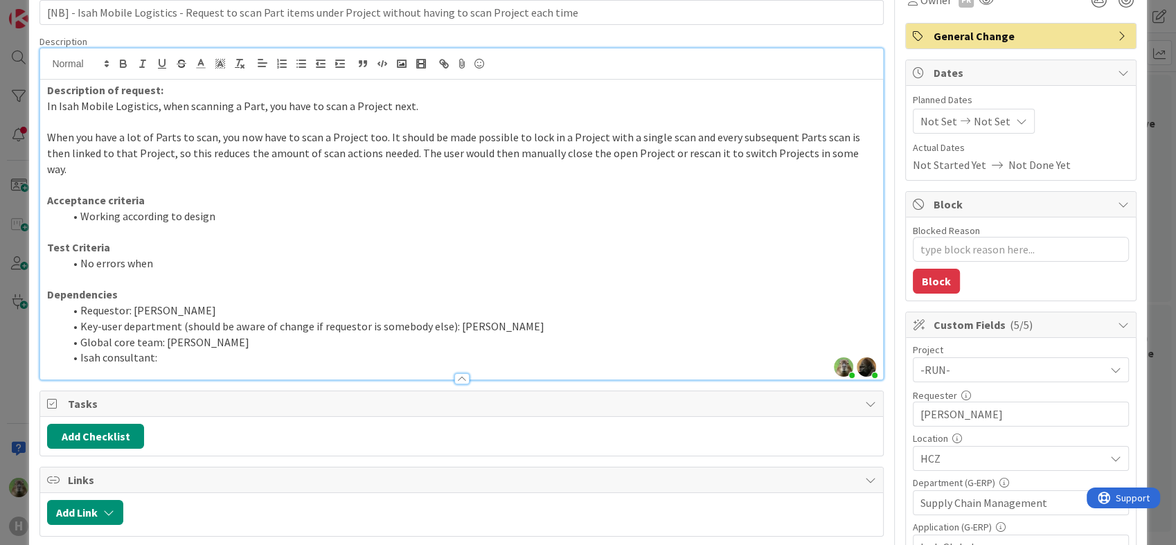
click at [121, 432] on div "Add Checklist" at bounding box center [461, 436] width 842 height 39
click at [133, 426] on button "Add Checklist" at bounding box center [95, 436] width 97 height 25
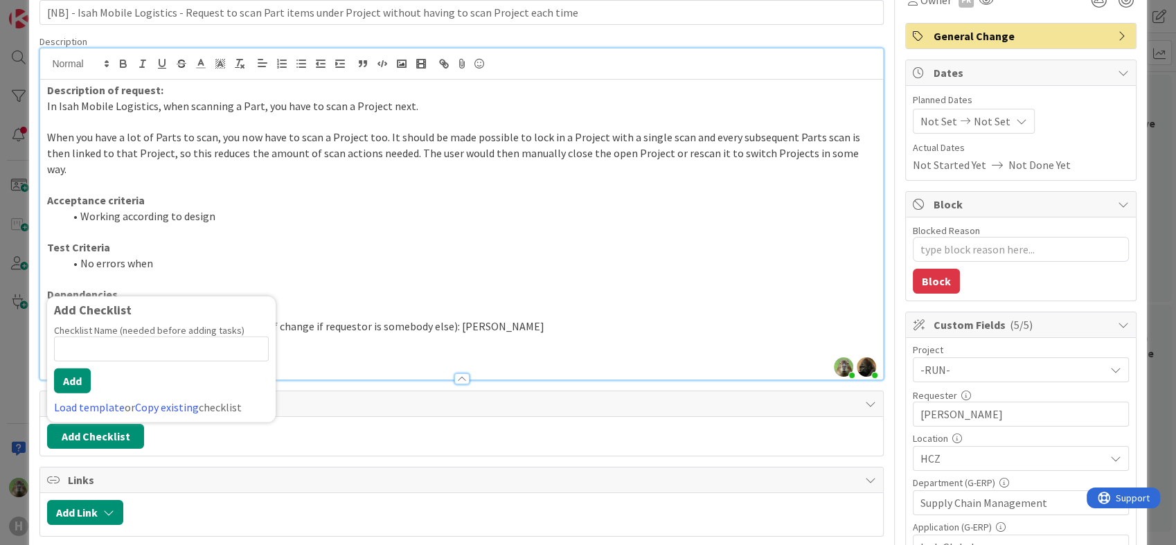
click at [121, 337] on input at bounding box center [161, 349] width 215 height 25
click at [450, 303] on li "Requestor: [PERSON_NAME]" at bounding box center [470, 311] width 812 height 16
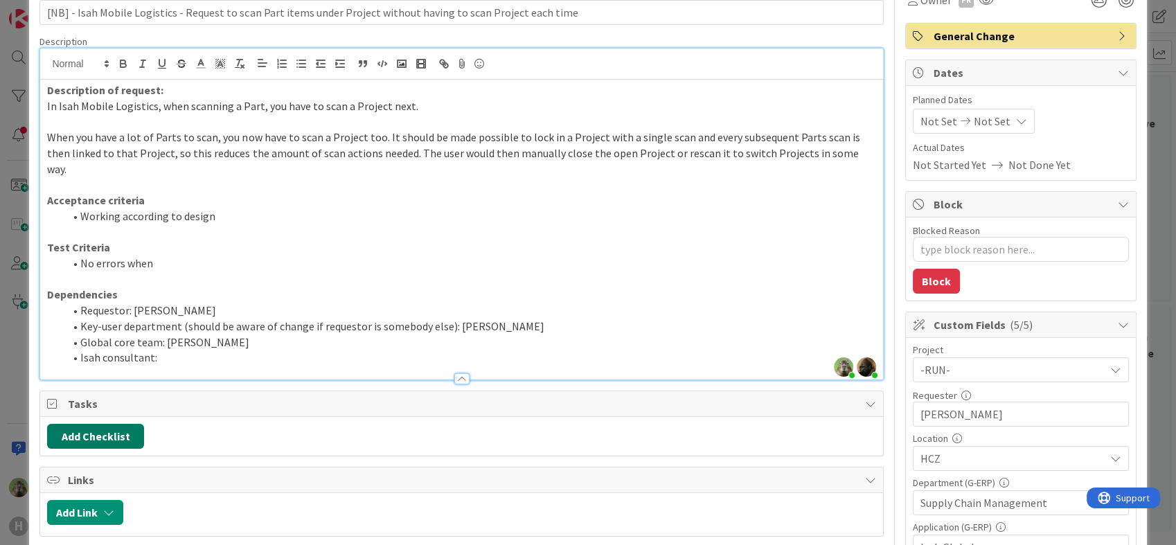
click at [98, 424] on button "Add Checklist" at bounding box center [95, 436] width 97 height 25
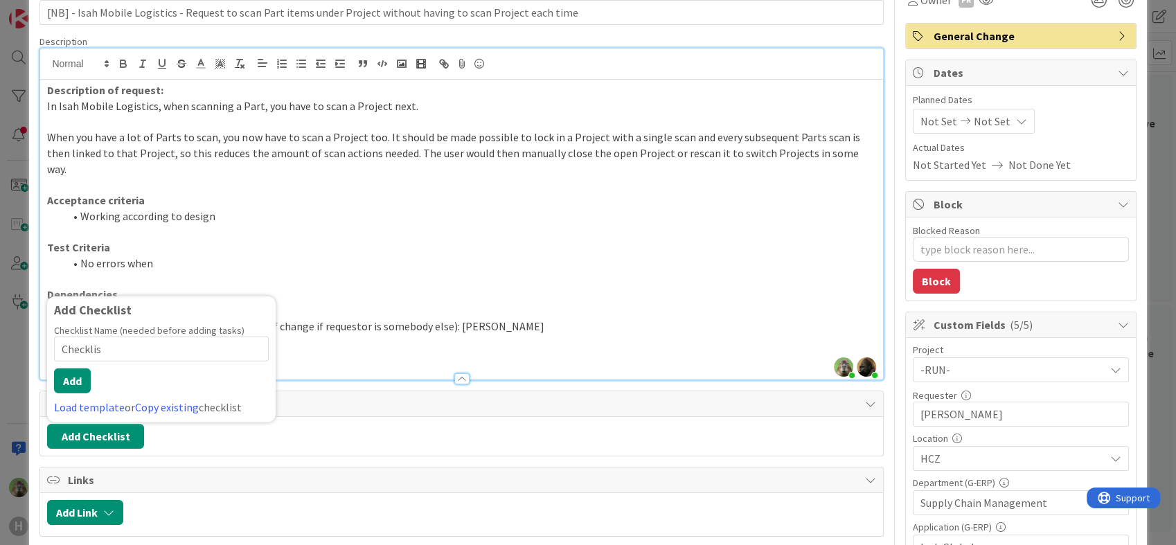
type input "Checklist"
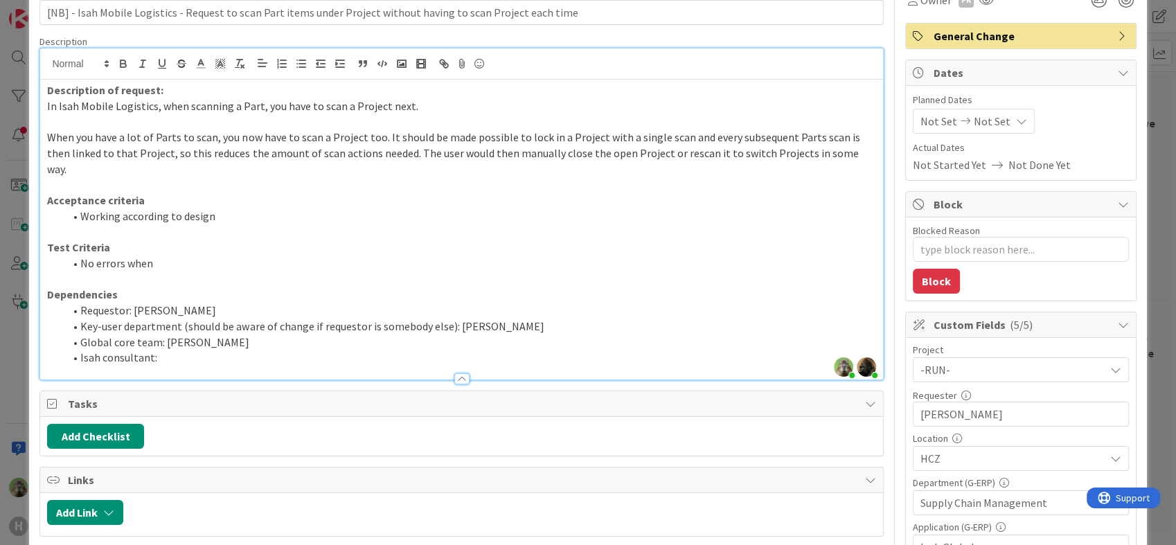
type textarea "x"
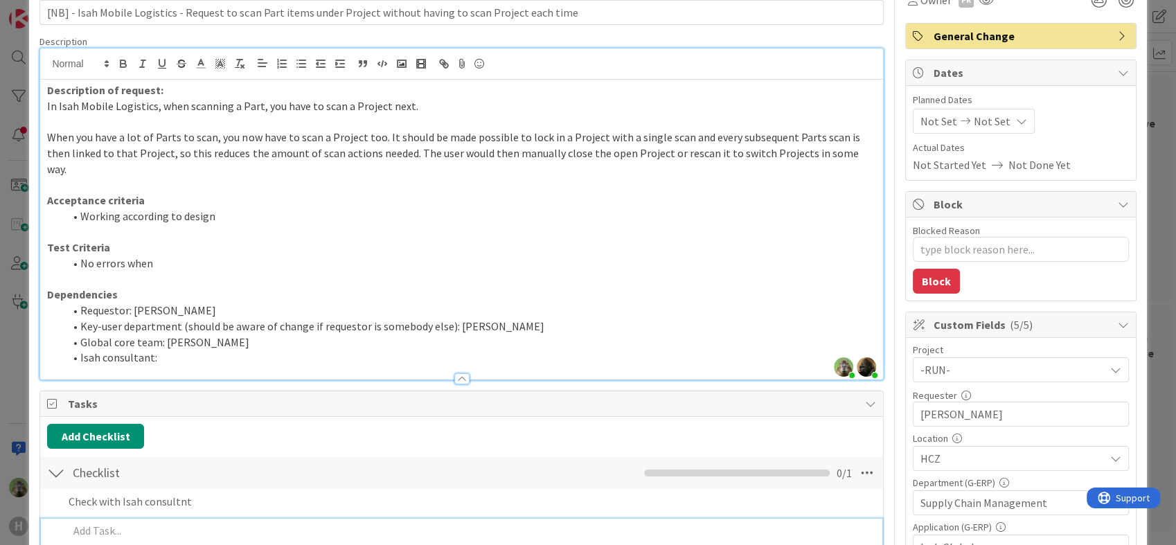
scroll to position [106, 0]
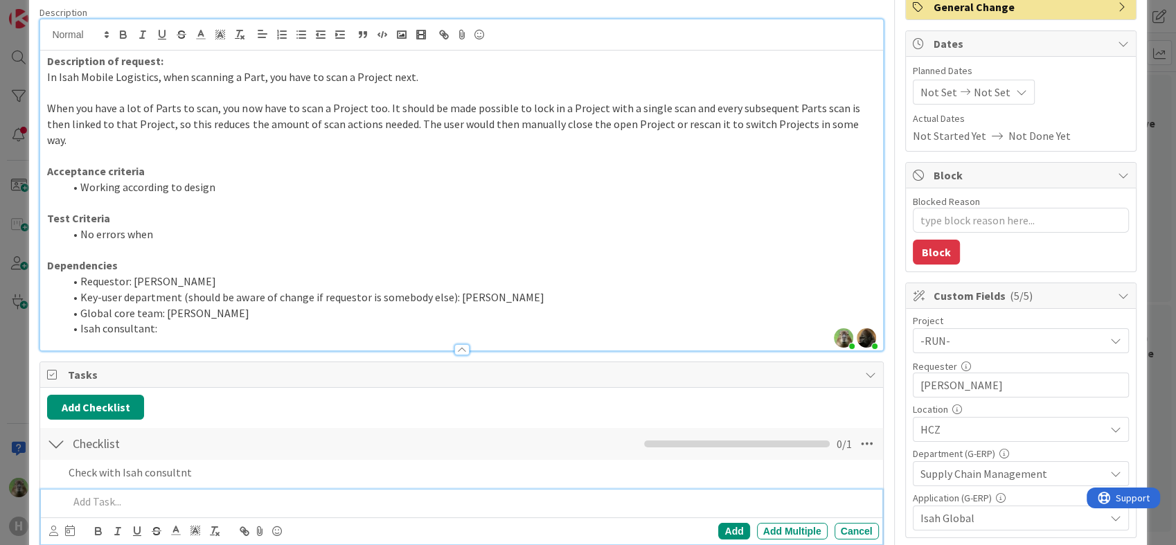
type textarea "x"
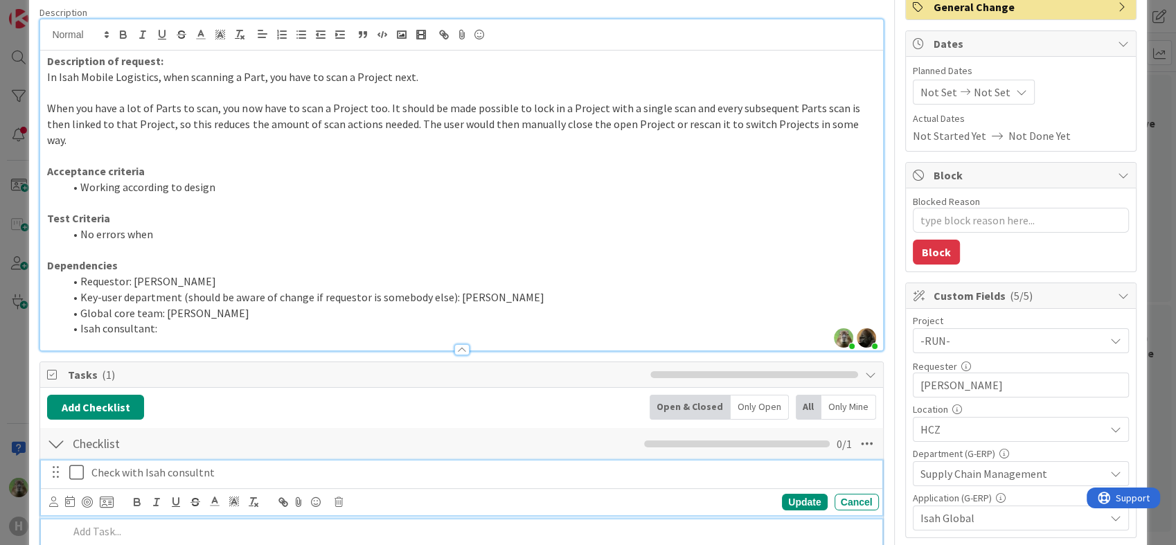
click at [197, 461] on div "Check with Isah consultnt Update Cancel" at bounding box center [461, 488] width 841 height 55
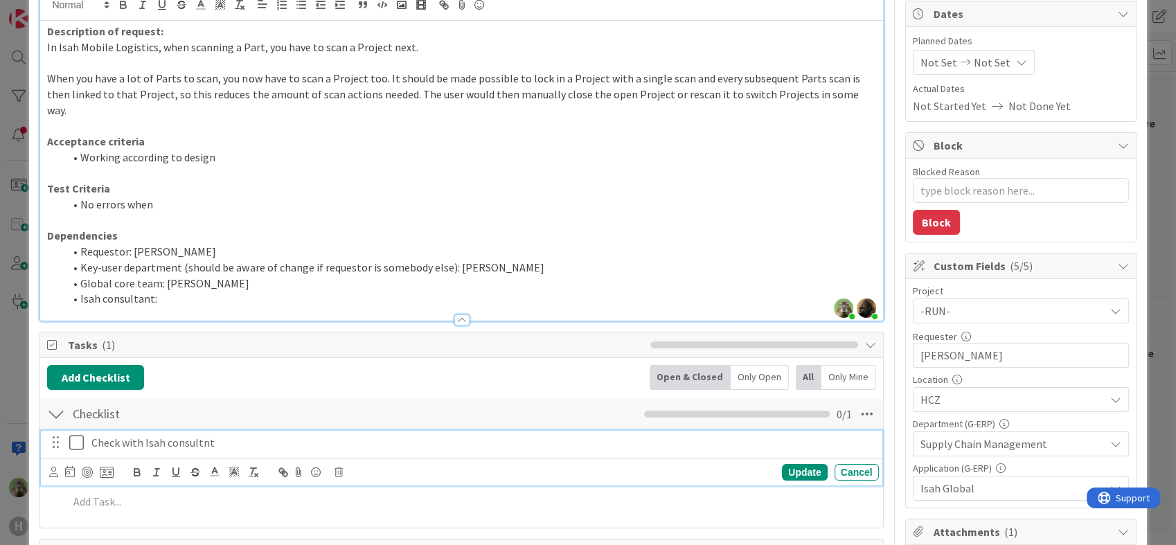
drag, startPoint x: 195, startPoint y: 421, endPoint x: 204, endPoint y: 427, distance: 11.2
click at [195, 435] on p "Check with Isah consultnt" at bounding box center [482, 443] width 782 height 16
click at [204, 435] on p "Check with Isah consultnt" at bounding box center [482, 443] width 782 height 16
click at [330, 435] on p "Check with Isah consultant" at bounding box center [482, 443] width 782 height 16
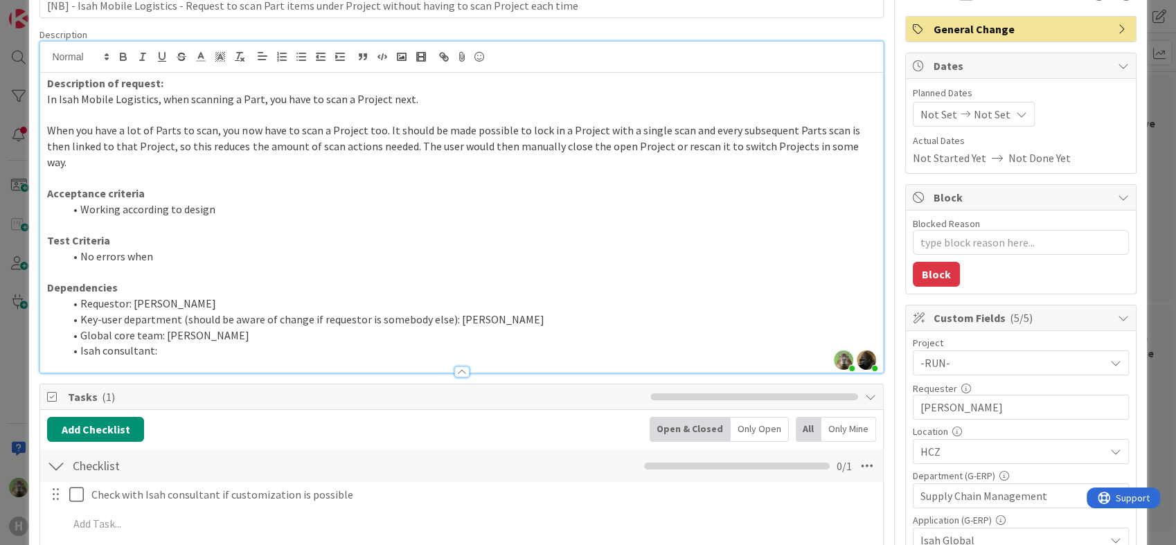
scroll to position [0, 0]
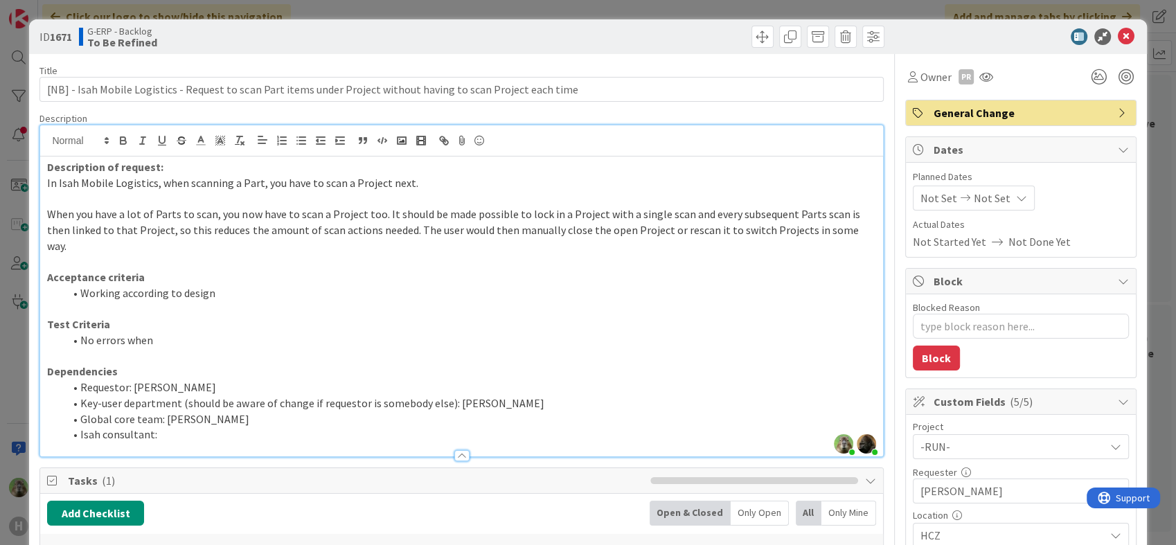
click at [205, 442] on div at bounding box center [461, 449] width 842 height 15
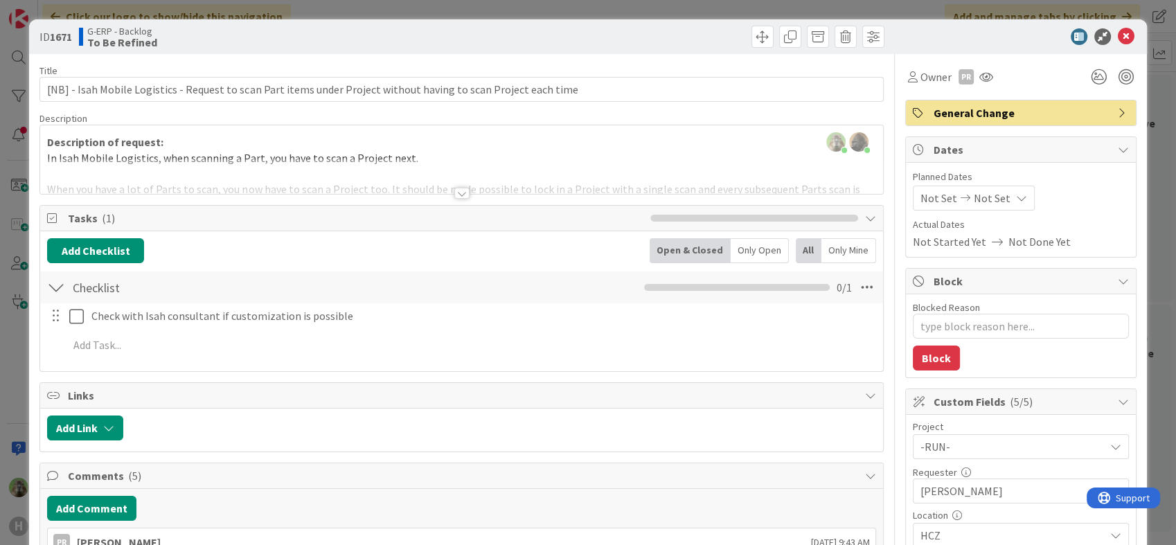
click at [283, 191] on div at bounding box center [461, 176] width 842 height 35
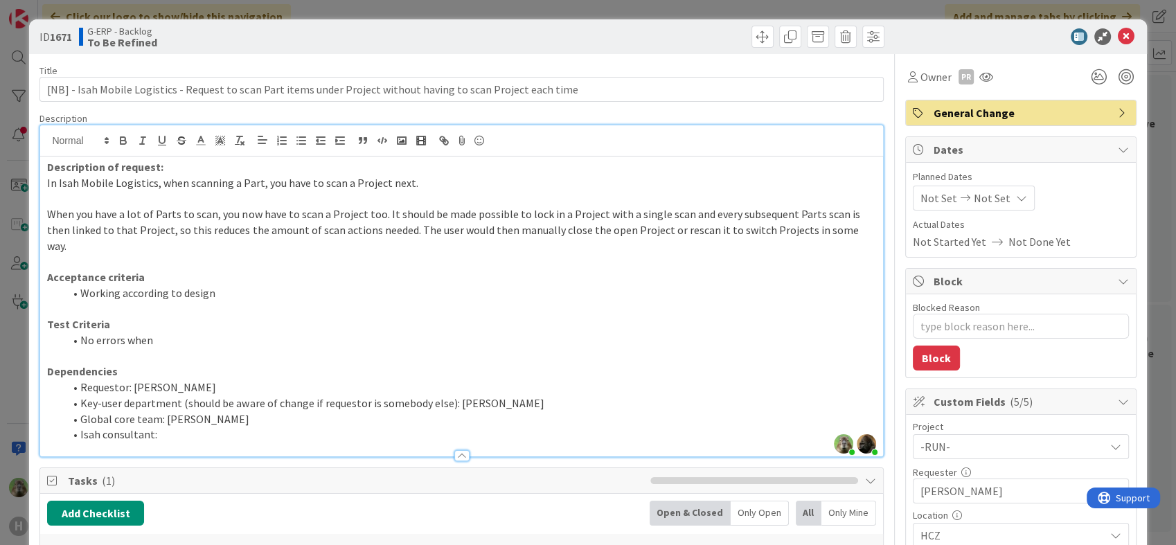
click at [184, 427] on li "Isah consultant:" at bounding box center [470, 435] width 812 height 16
click at [15, 377] on div "ID 1671 G-ERP - Backlog To Be Refined Title 112 / 128 [NB] - Isah Mobile Logist…" at bounding box center [588, 272] width 1176 height 545
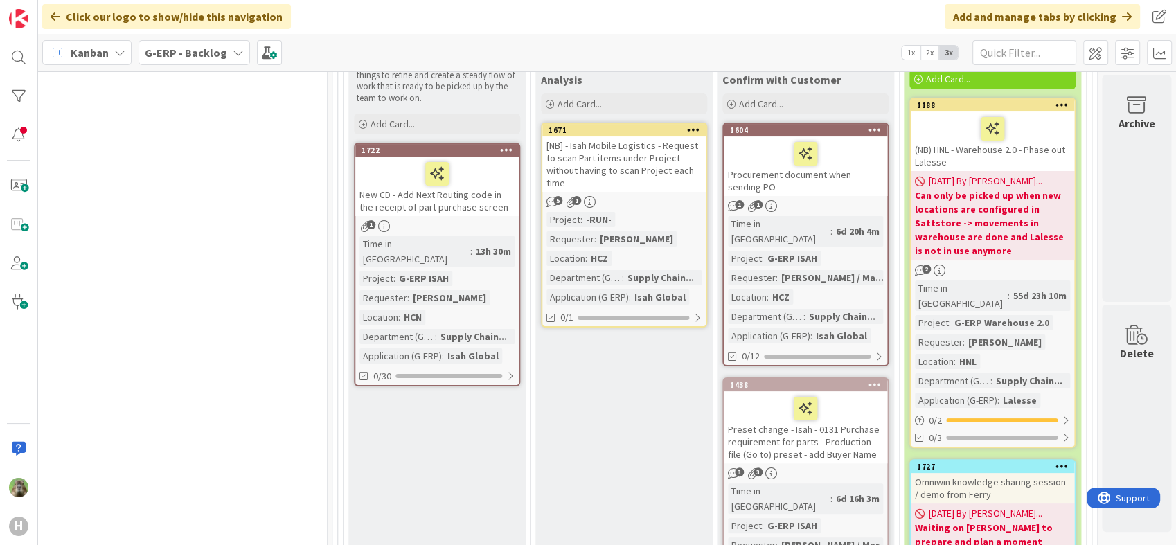
scroll to position [131, 1207]
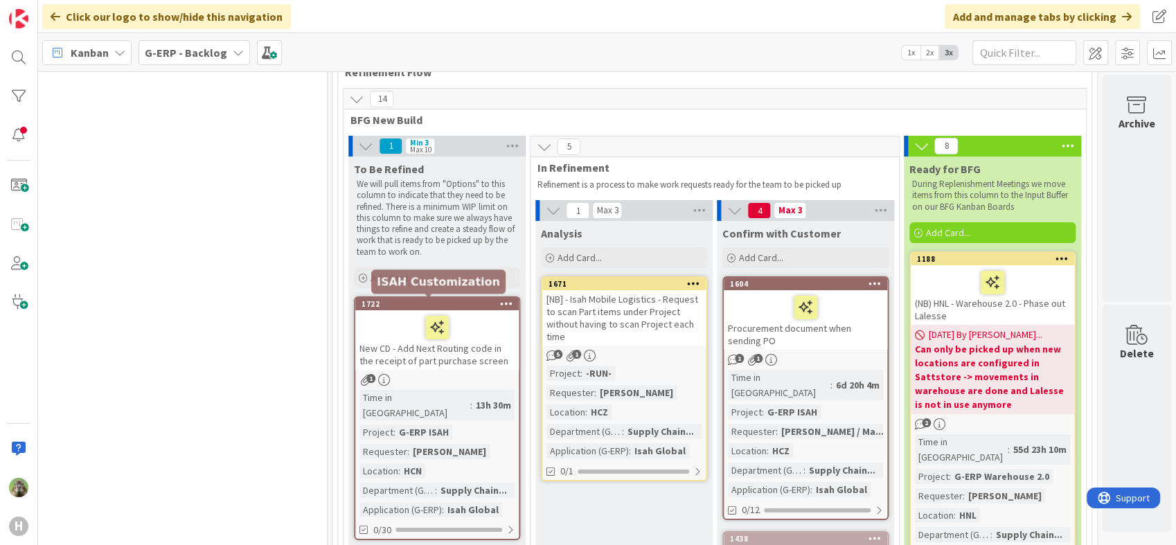
click at [409, 305] on div "1722" at bounding box center [440, 304] width 157 height 10
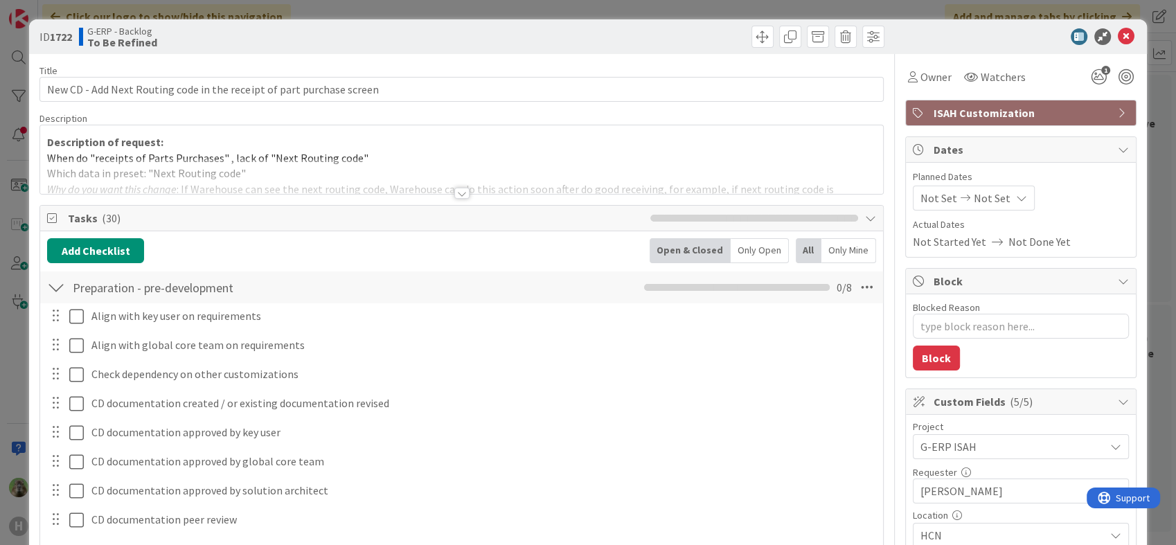
type textarea "x"
click at [454, 193] on div at bounding box center [461, 193] width 15 height 11
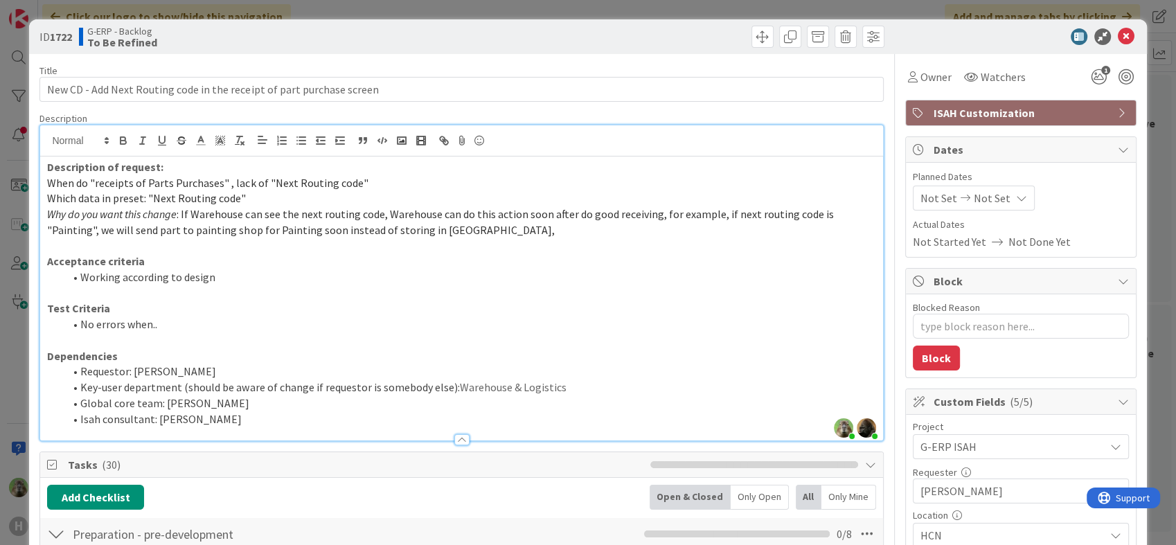
click at [491, 231] on p "Why do you want this change : If Warehouse can see the next routing code, Wareh…" at bounding box center [461, 221] width 829 height 31
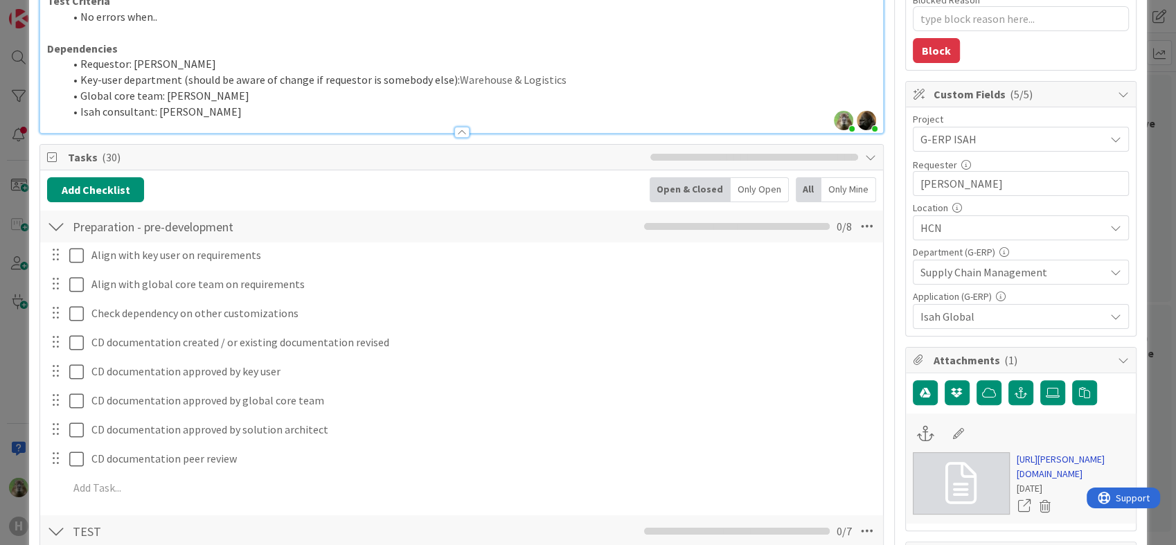
click at [1038, 474] on link "https://huisman-smartit.onbmc.com/smartit/app/#/workorder/AGGHEXFAF704DATBGF9CT…" at bounding box center [1073, 466] width 112 height 29
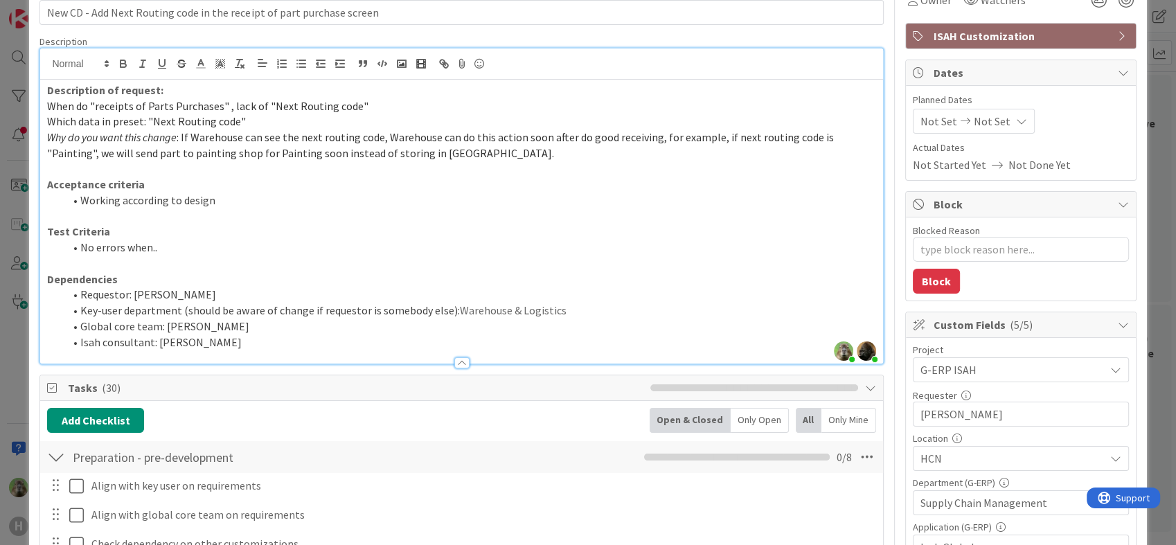
click at [259, 336] on li "Isah consultant: Marco Verberck" at bounding box center [470, 343] width 812 height 16
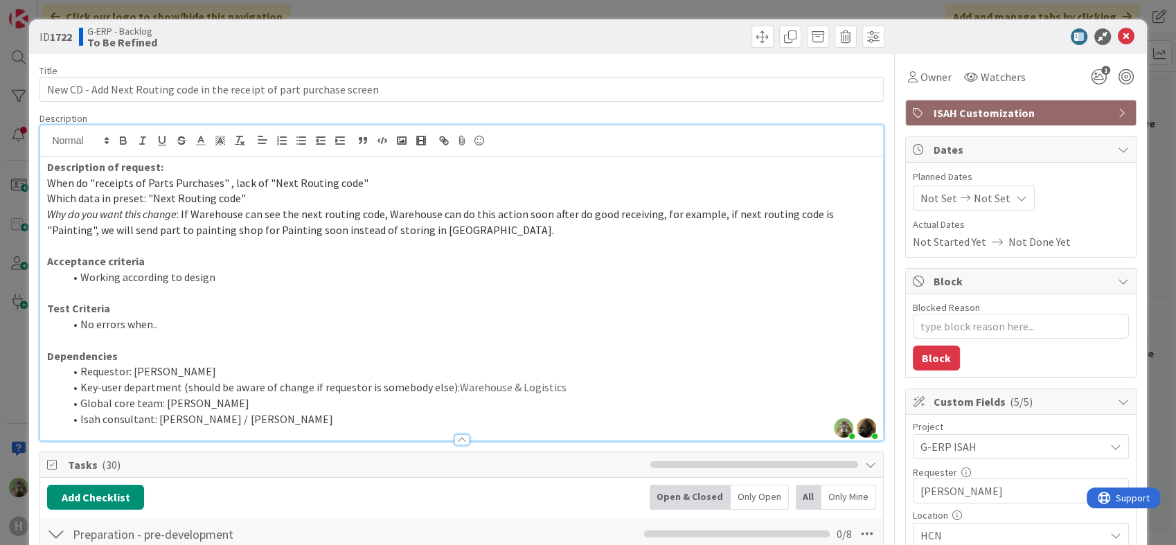
click at [23, 371] on div "ID 1722 G-ERP - Backlog To Be Refined Title 70 / 128 New CD - Add Next Routing …" at bounding box center [588, 272] width 1176 height 545
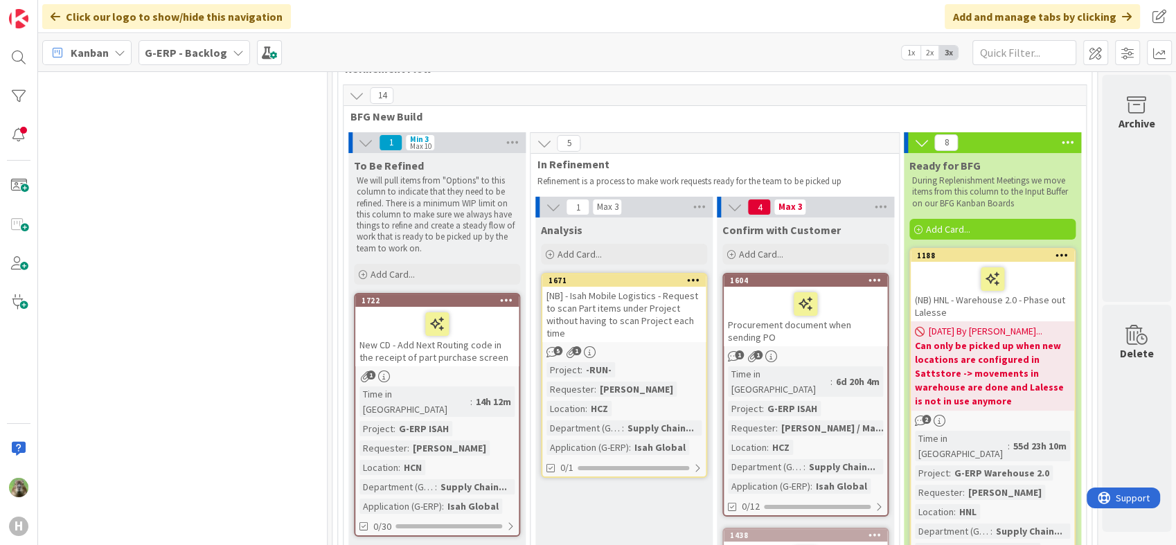
scroll to position [131, 1207]
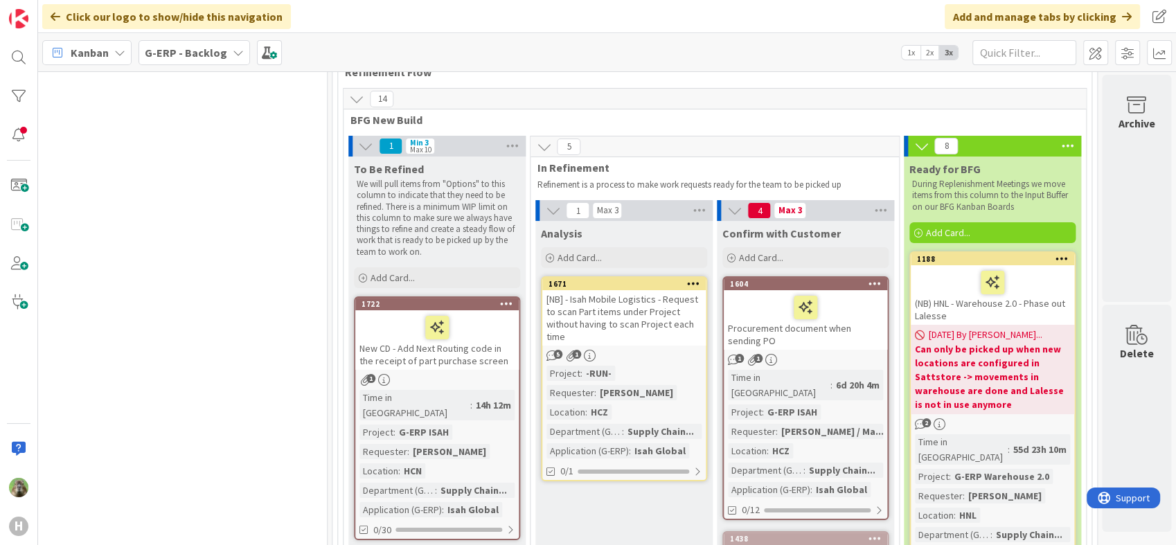
click at [386, 352] on div "New CD - Add Next Routing code in the receipt of part purchase screen" at bounding box center [436, 340] width 163 height 60
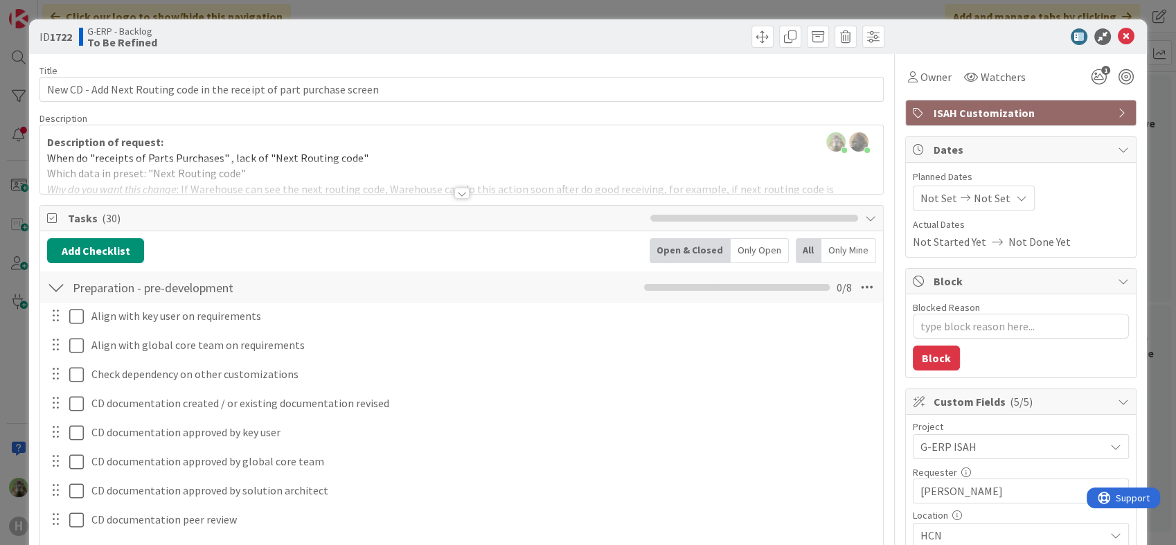
click at [456, 194] on div at bounding box center [461, 193] width 15 height 11
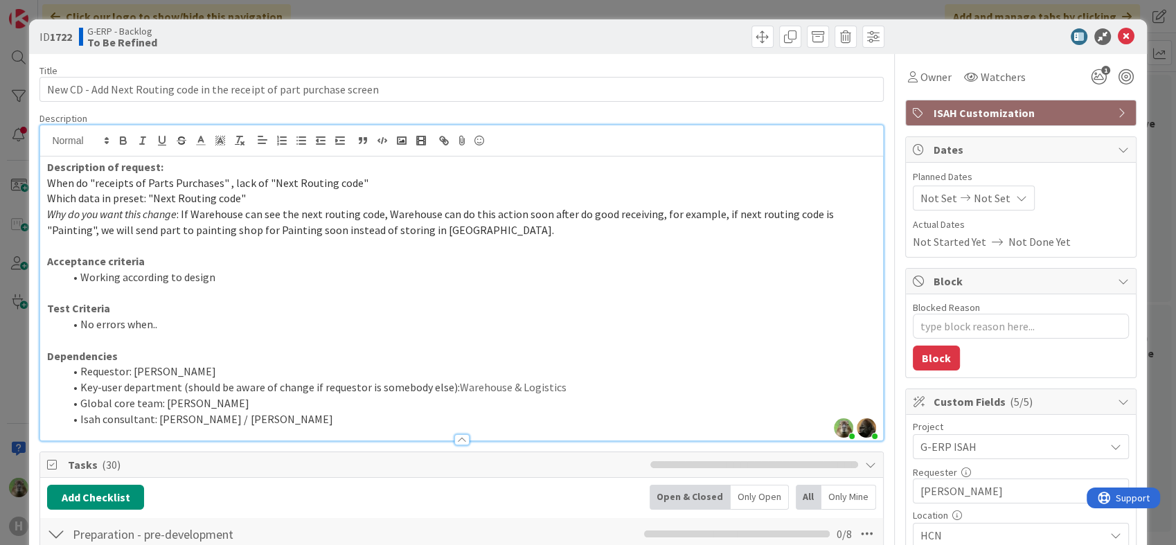
click at [531, 229] on p "Why do you want this change : If Warehouse can see the next routing code, Wareh…" at bounding box center [461, 221] width 829 height 31
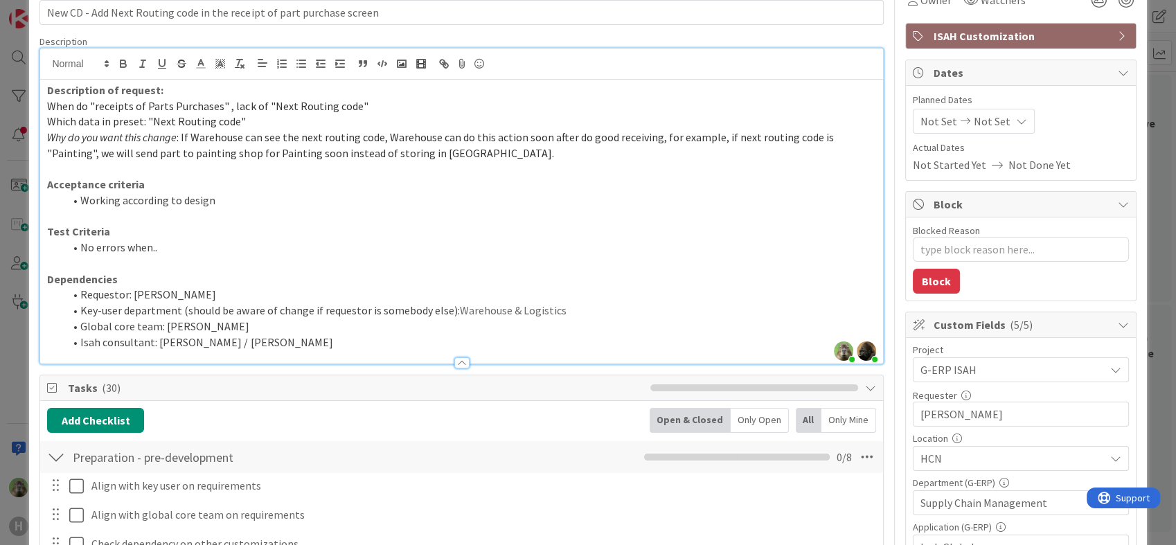
click at [14, 369] on div "ID 1722 G-ERP - Backlog To Be Refined Title 70 / 128 New CD - Add Next Routing …" at bounding box center [588, 272] width 1176 height 545
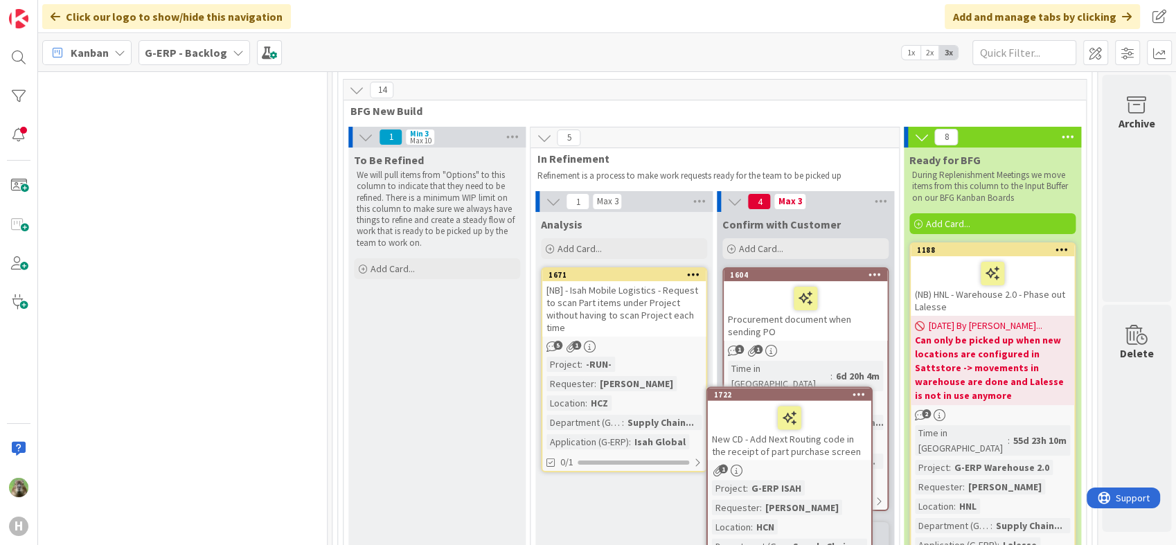
scroll to position [140, 1207]
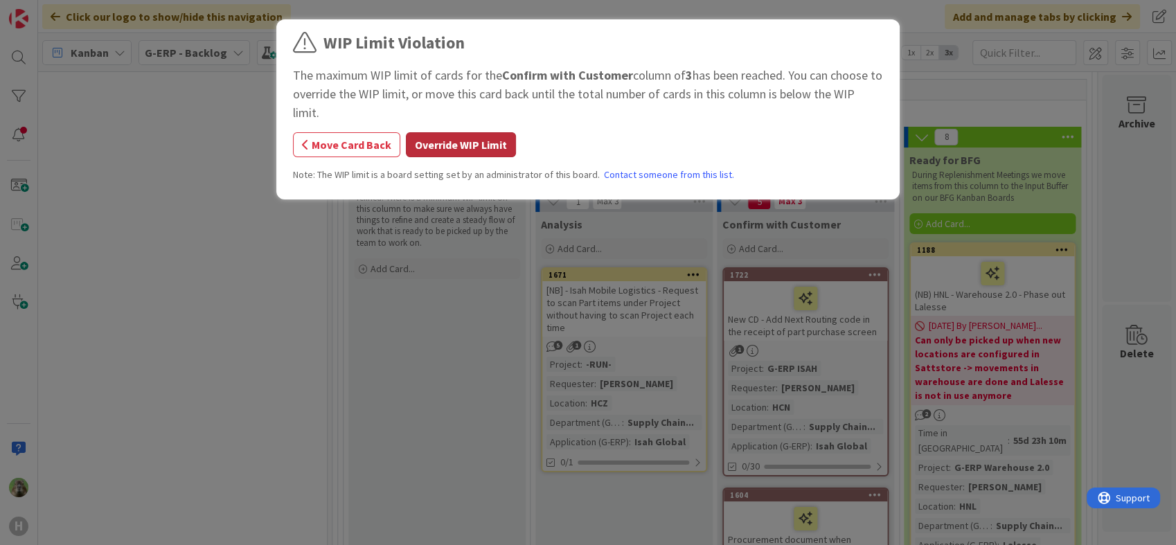
click at [439, 139] on button "Override WIP Limit" at bounding box center [461, 144] width 110 height 25
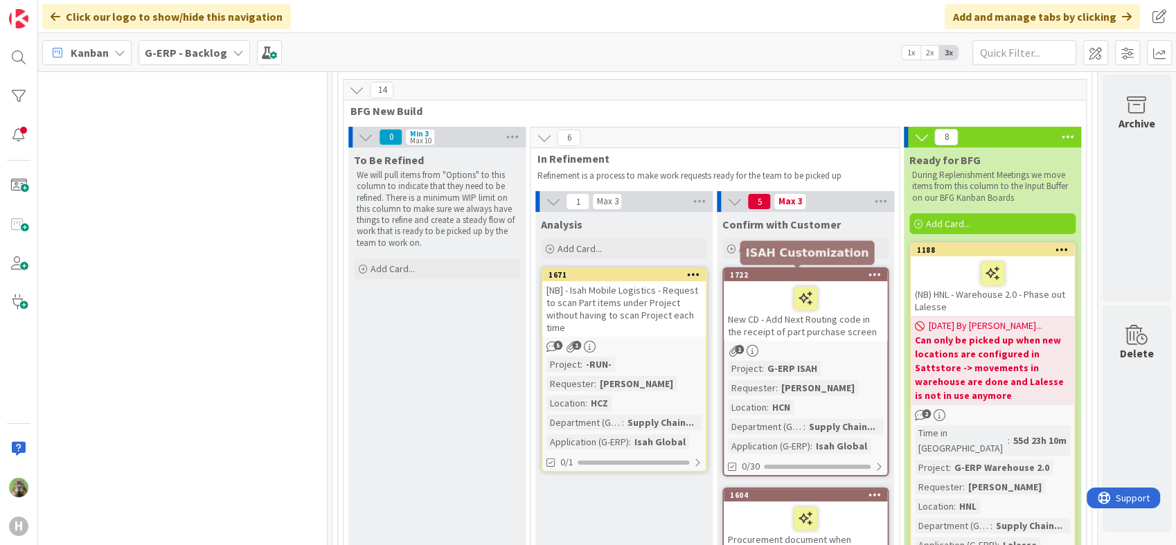
click at [799, 272] on div "1722" at bounding box center [808, 275] width 157 height 10
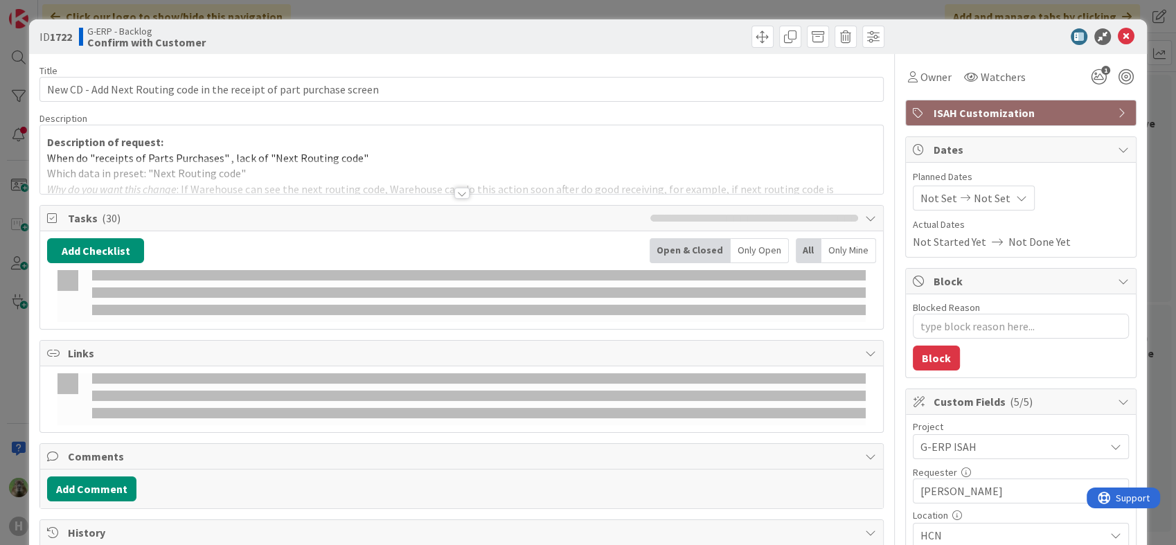
scroll to position [166, 0]
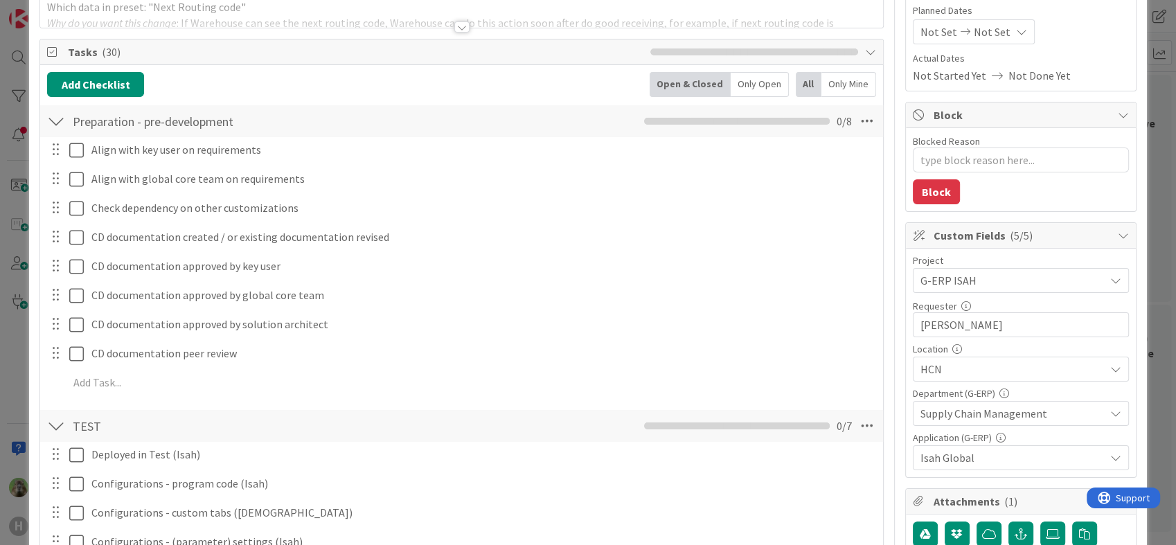
type textarea "x"
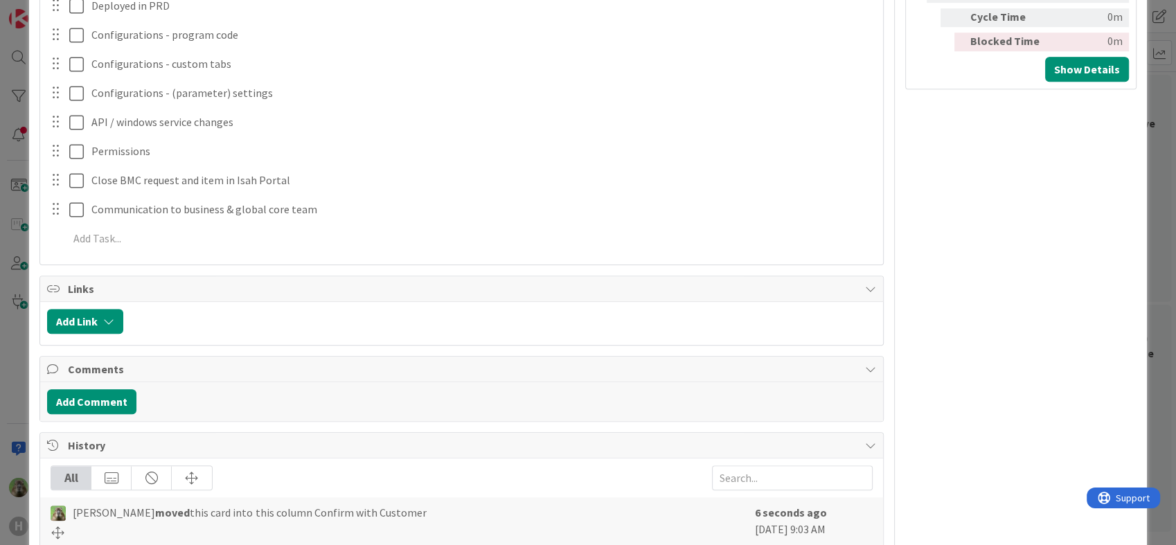
scroll to position [0, 0]
click at [102, 393] on button "Add Comment" at bounding box center [91, 401] width 89 height 25
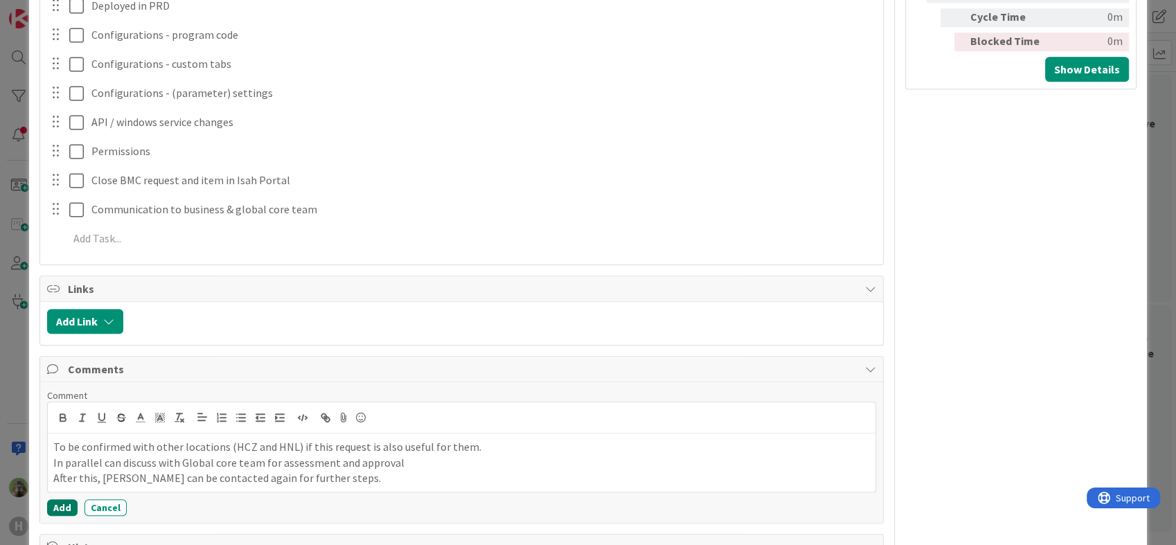
click at [55, 507] on button "Add" at bounding box center [62, 507] width 30 height 17
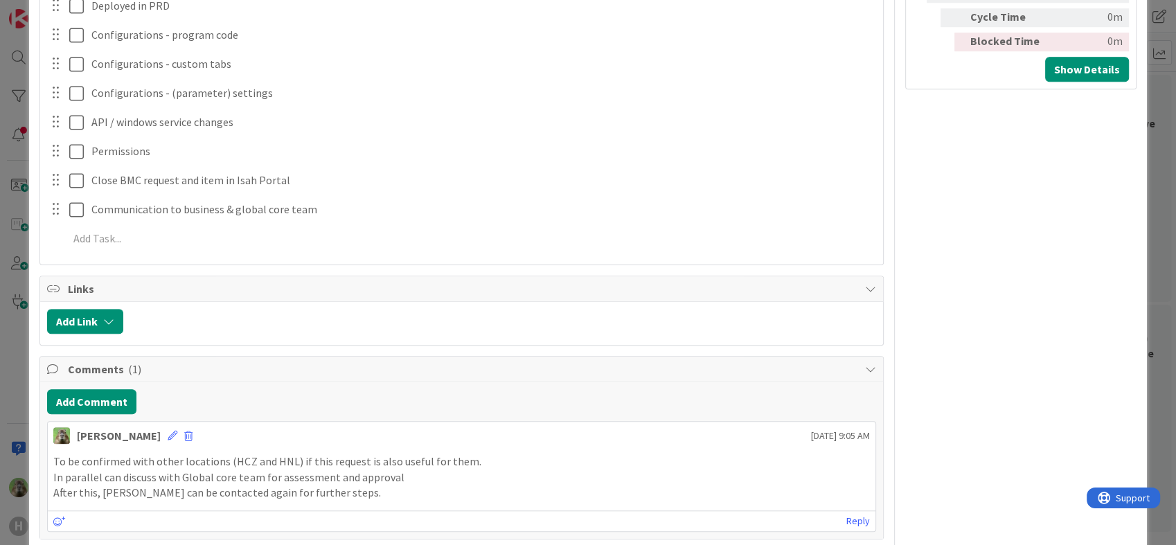
scroll to position [1397, 0]
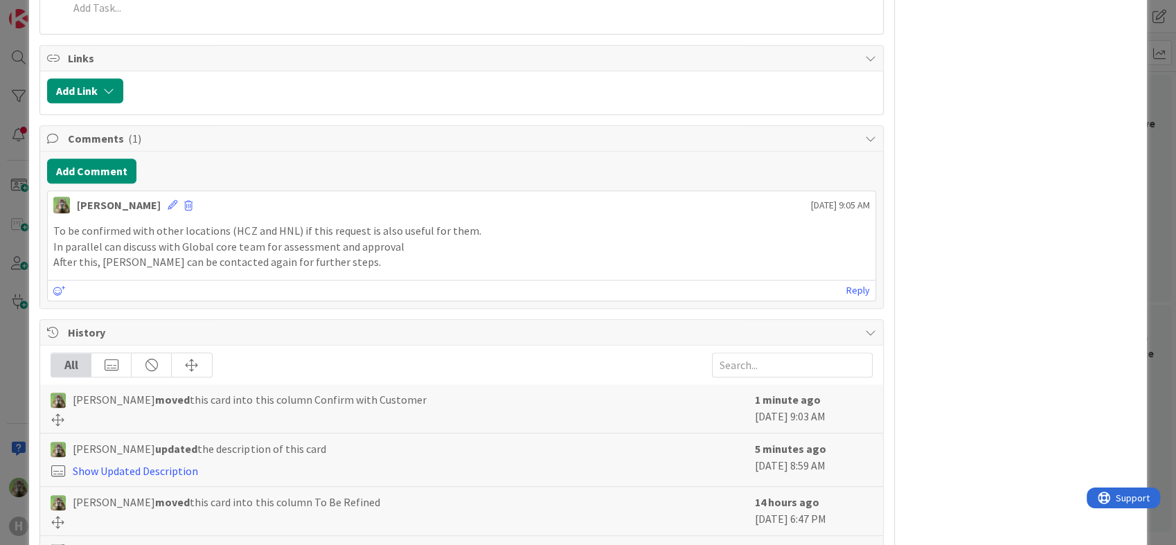
click at [17, 353] on div "ID 1722 G-ERP - Backlog Confirm with Customer Title 70 / 128 New CD - Add Next …" at bounding box center [588, 272] width 1176 height 545
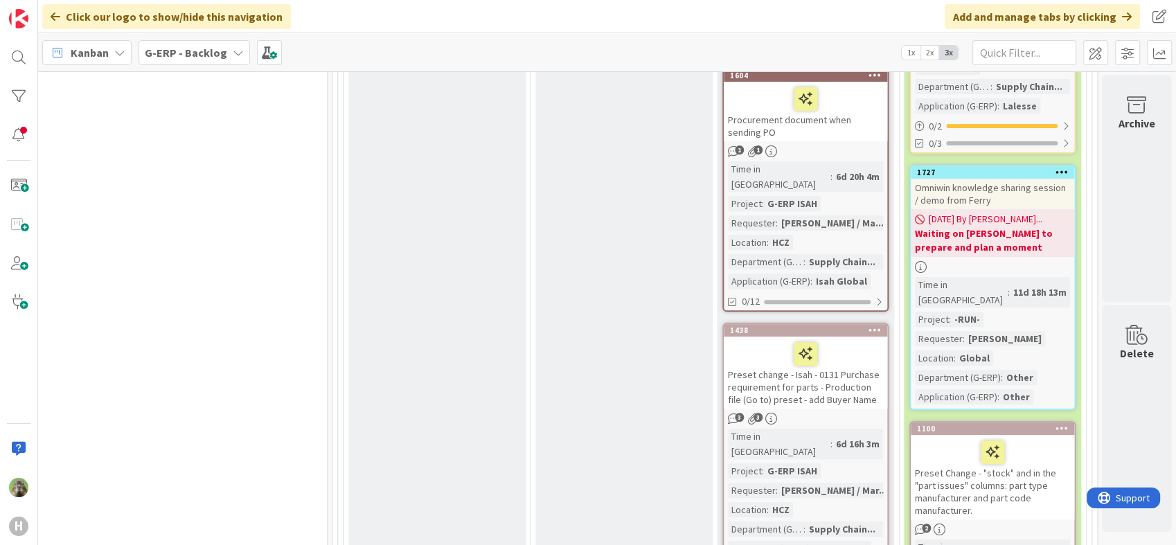
scroll to position [602, 1207]
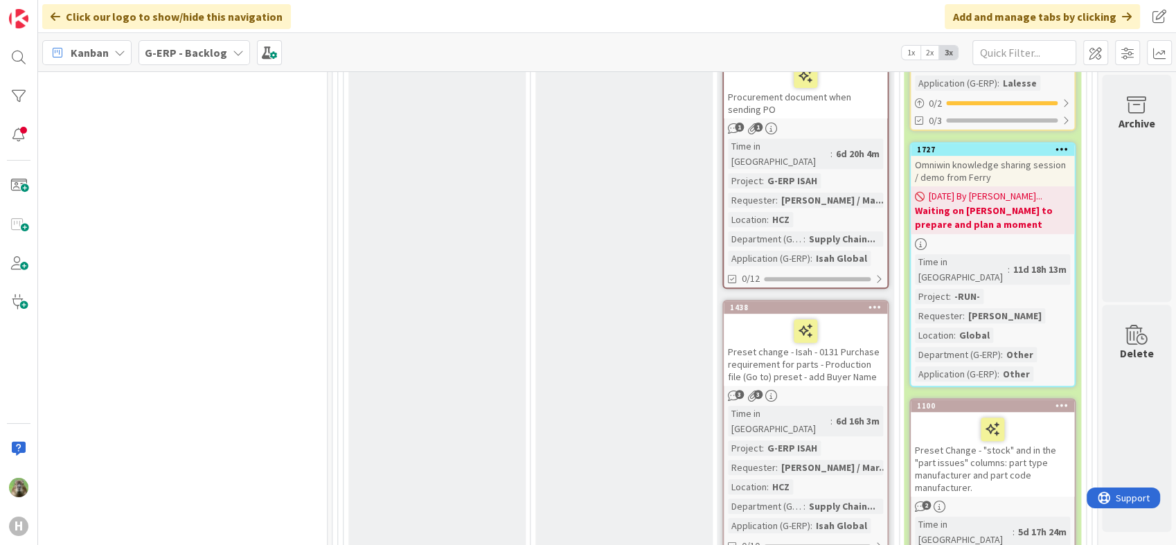
click at [839, 89] on div "Procurement document when sending PO" at bounding box center [805, 89] width 163 height 60
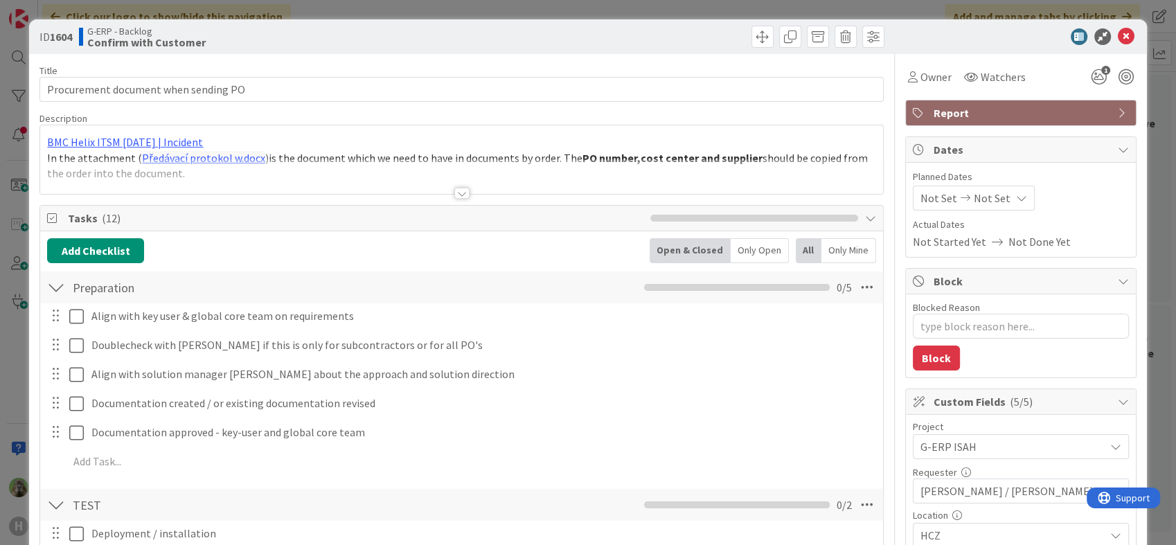
type textarea "x"
click at [435, 161] on div at bounding box center [461, 176] width 842 height 35
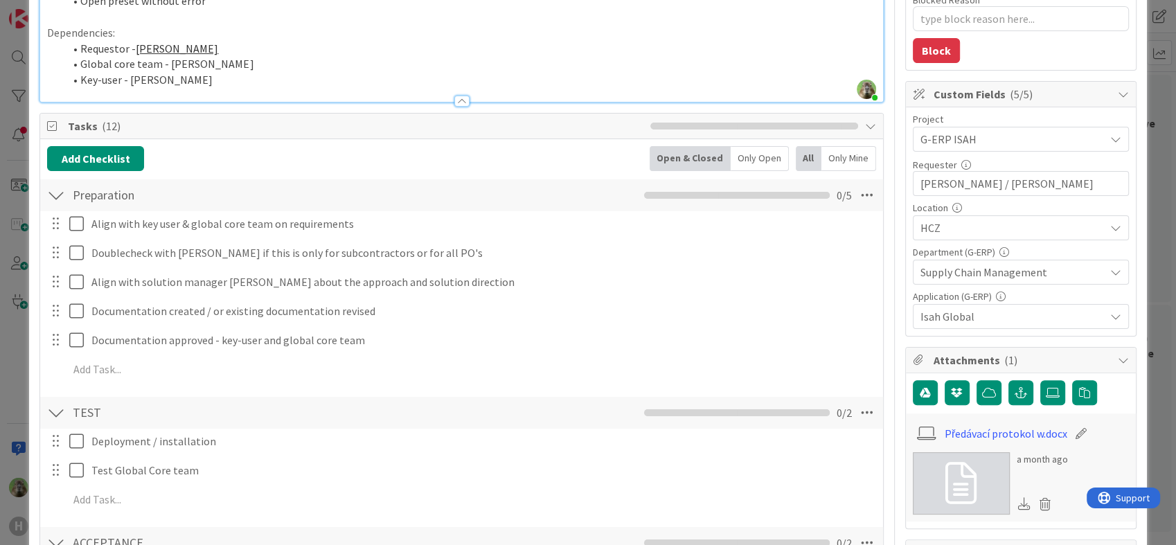
scroll to position [77, 0]
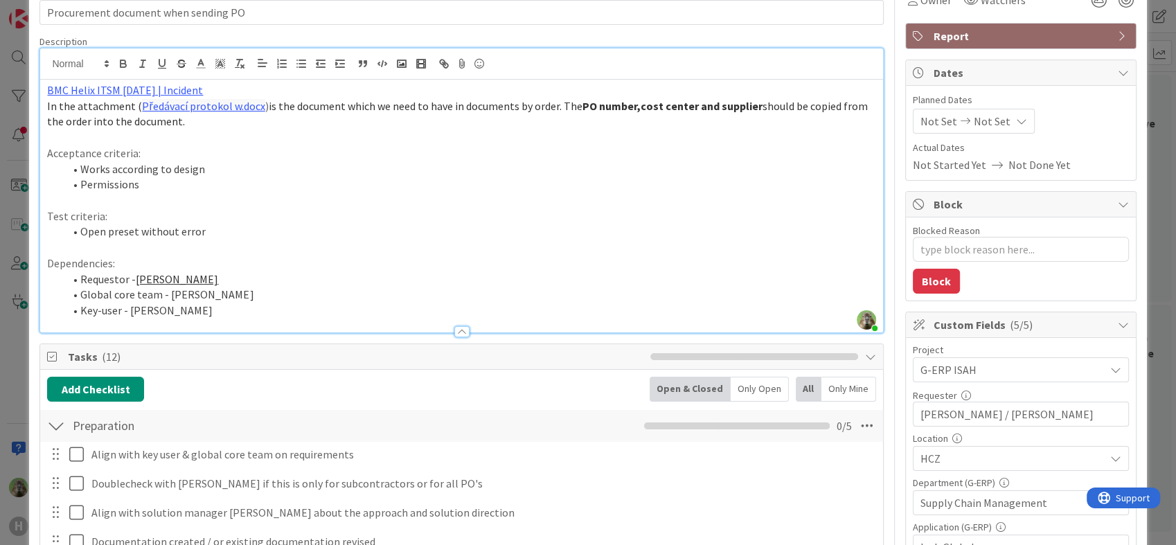
click at [737, 105] on strong "PO number,cost center and supplier" at bounding box center [673, 106] width 180 height 14
drag, startPoint x: 737, startPoint y: 111, endPoint x: 571, endPoint y: 102, distance: 166.5
click at [571, 102] on p "In the attachment ( Předávací protokol w.docx ) is the document which we need t…" at bounding box center [461, 113] width 829 height 31
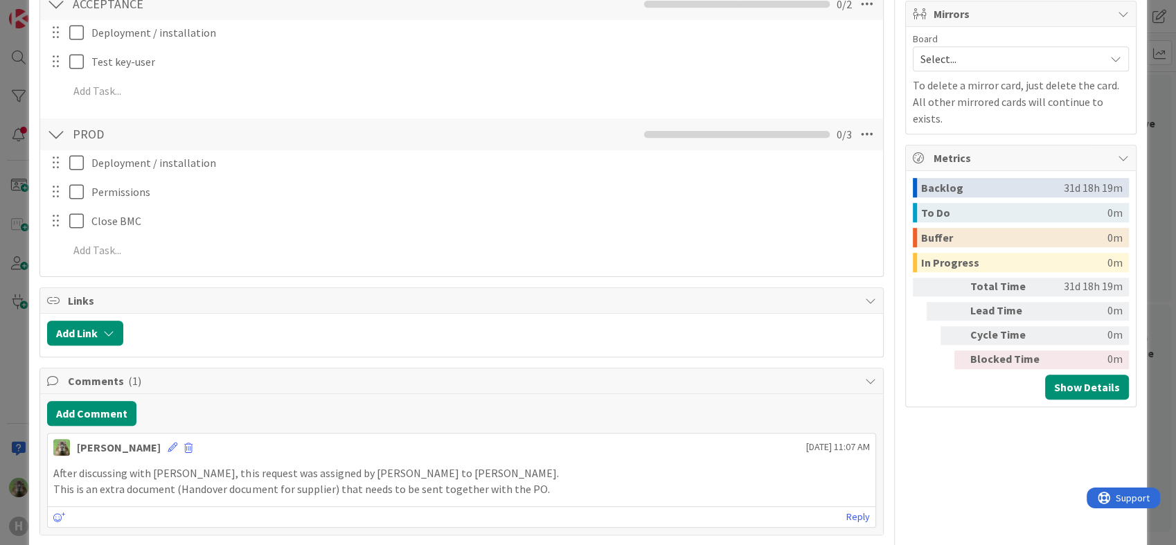
scroll to position [693, 0]
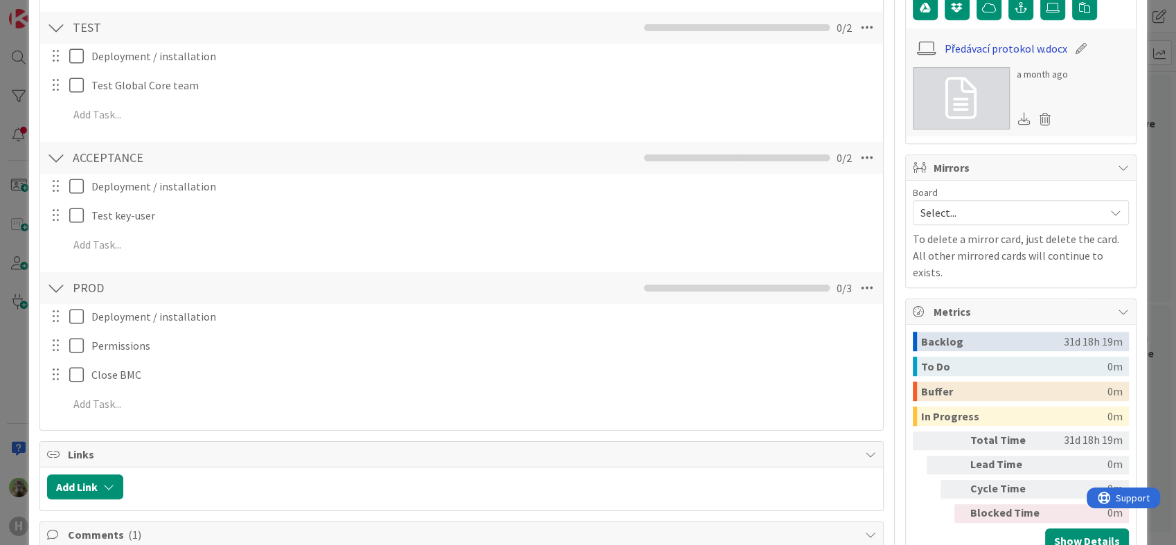
click at [997, 46] on link "Předávací protokol w.docx" at bounding box center [1006, 48] width 123 height 17
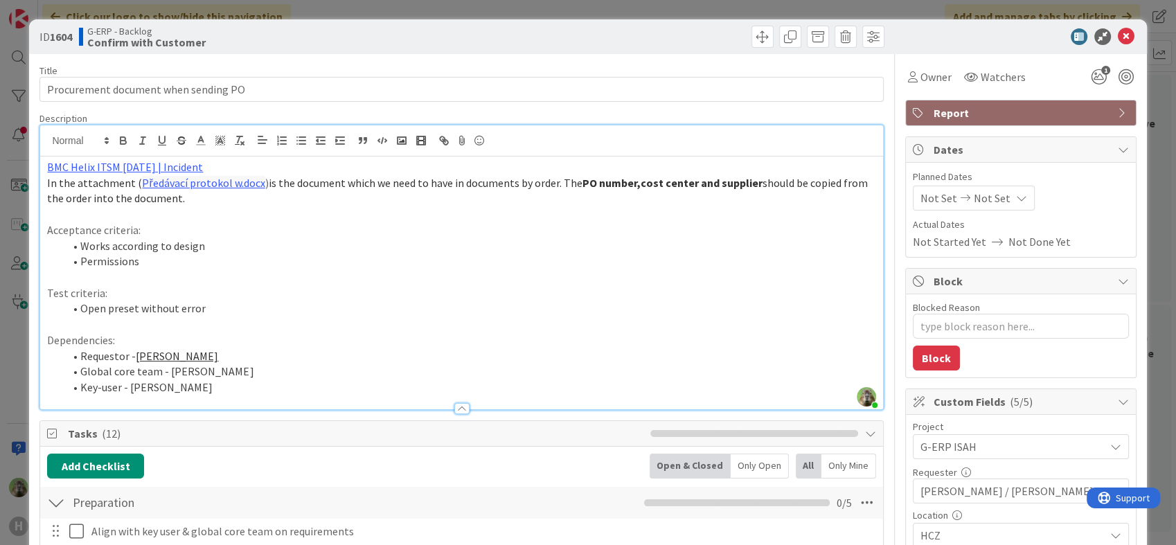
click at [342, 209] on p at bounding box center [461, 214] width 829 height 16
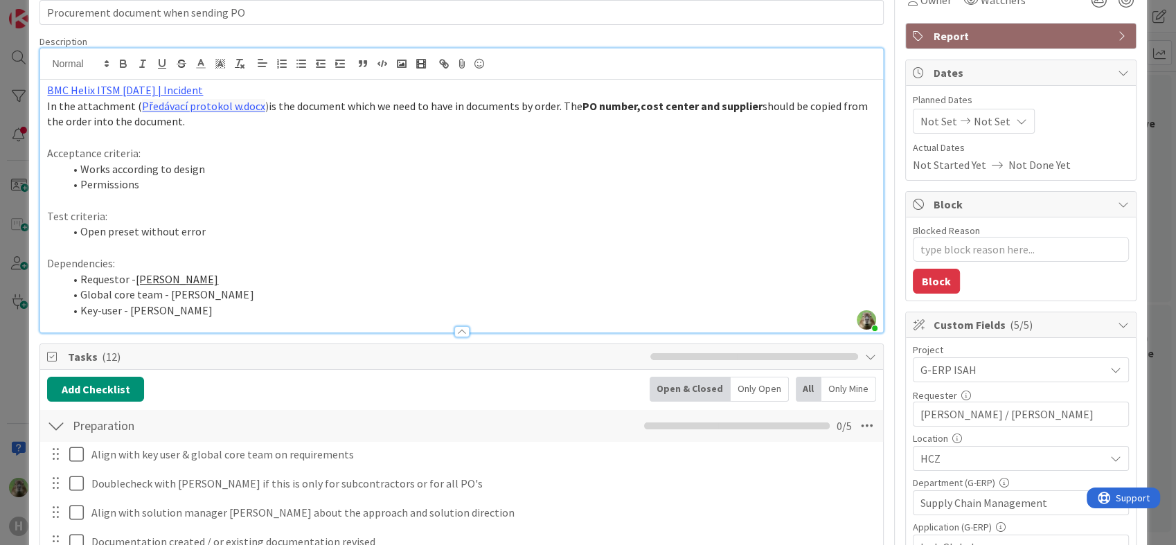
scroll to position [154, 0]
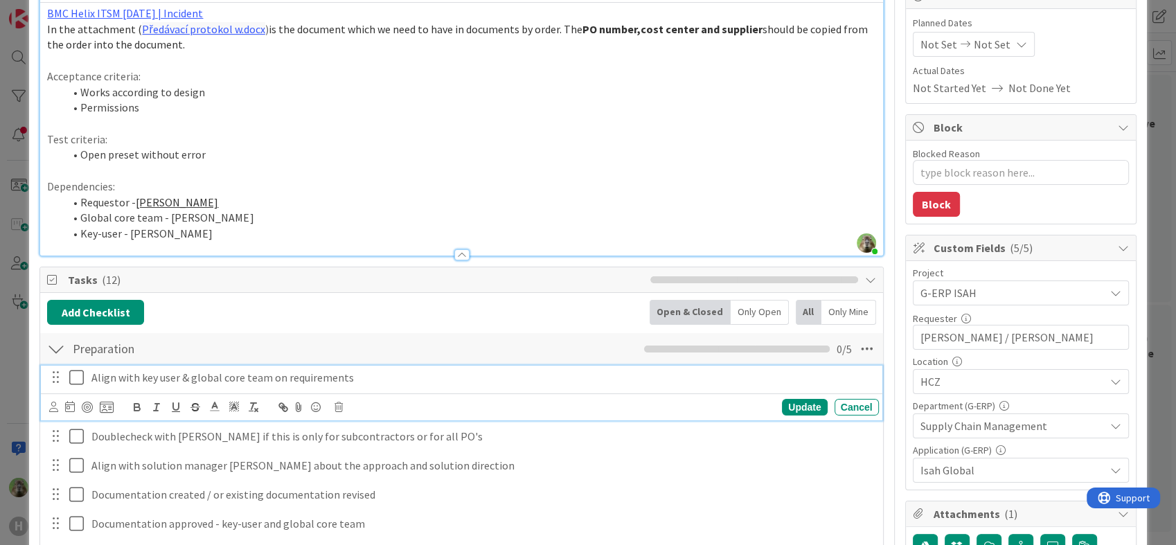
click at [430, 385] on div "Align with key user & global core team on requirements" at bounding box center [482, 378] width 793 height 24
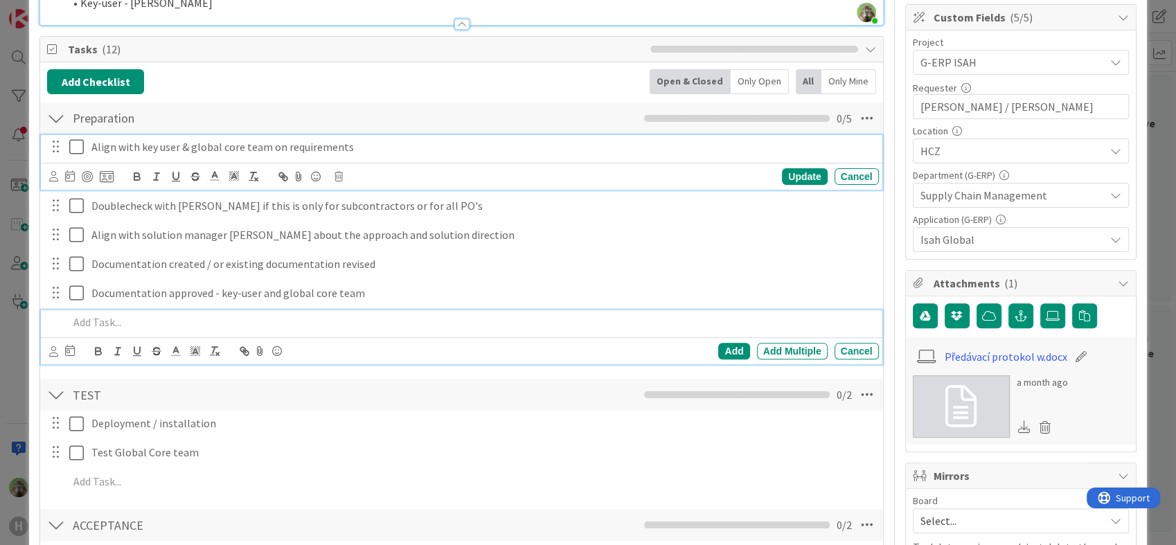
click at [136, 315] on p at bounding box center [471, 323] width 804 height 16
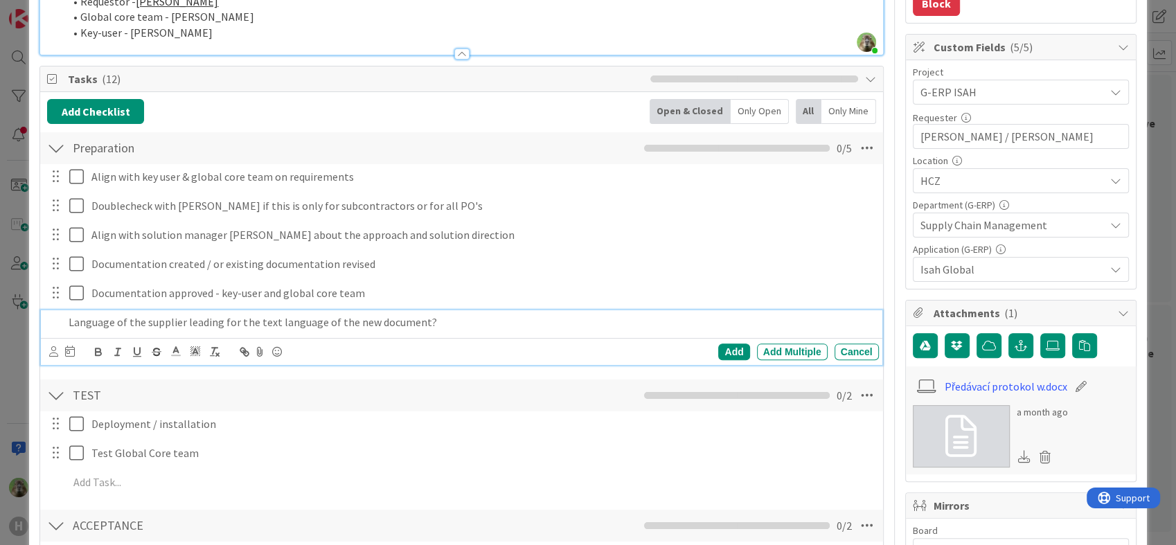
scroll to position [384, 0]
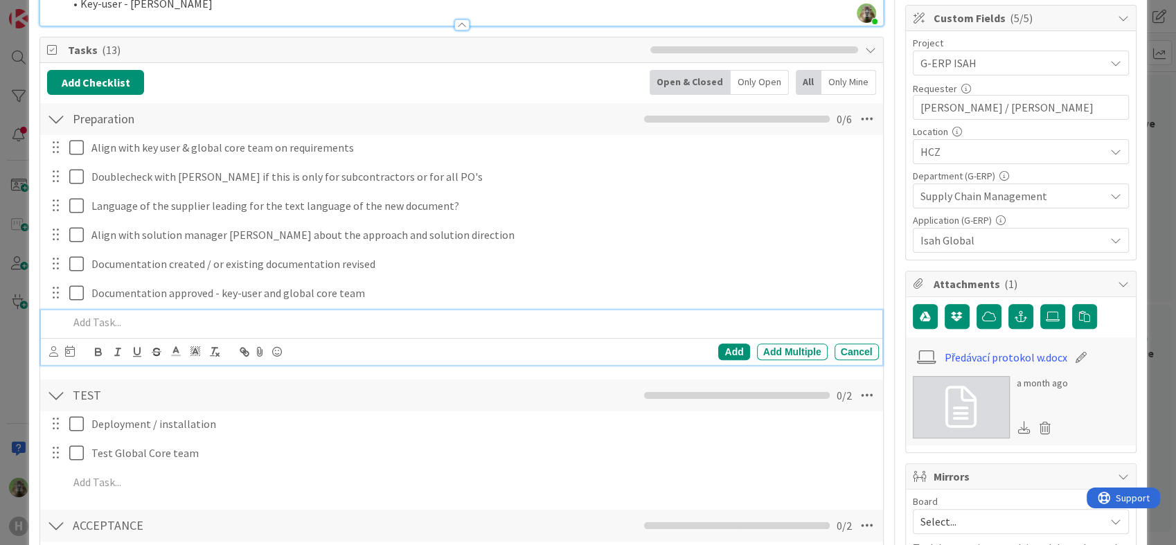
click at [308, 321] on p at bounding box center [471, 323] width 804 height 16
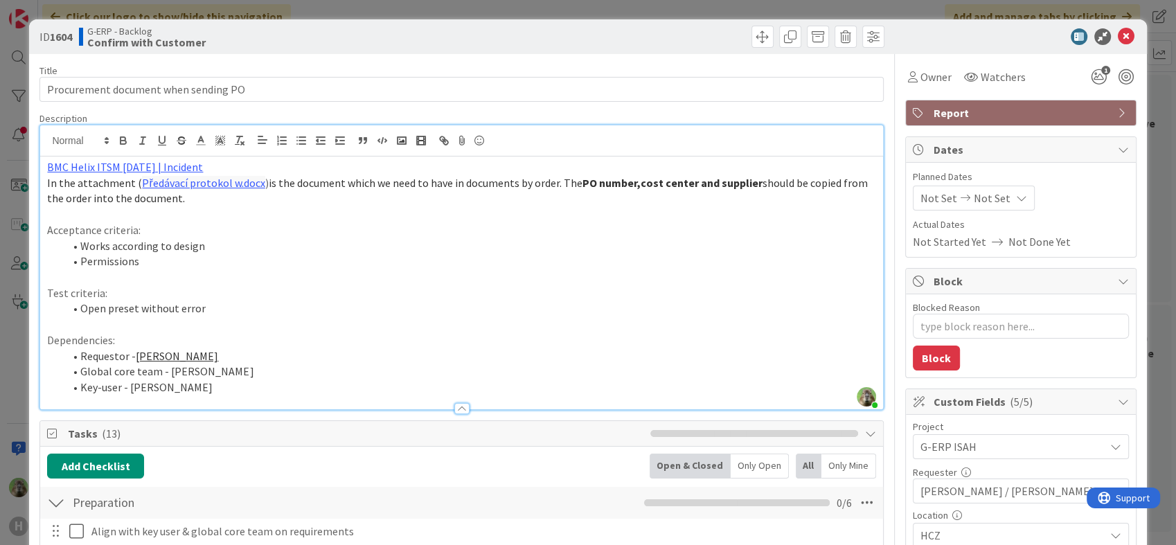
click at [14, 360] on div "ID 1604 G-ERP - Backlog Confirm with Customer Title 36 / 128 Procurement docume…" at bounding box center [588, 272] width 1176 height 545
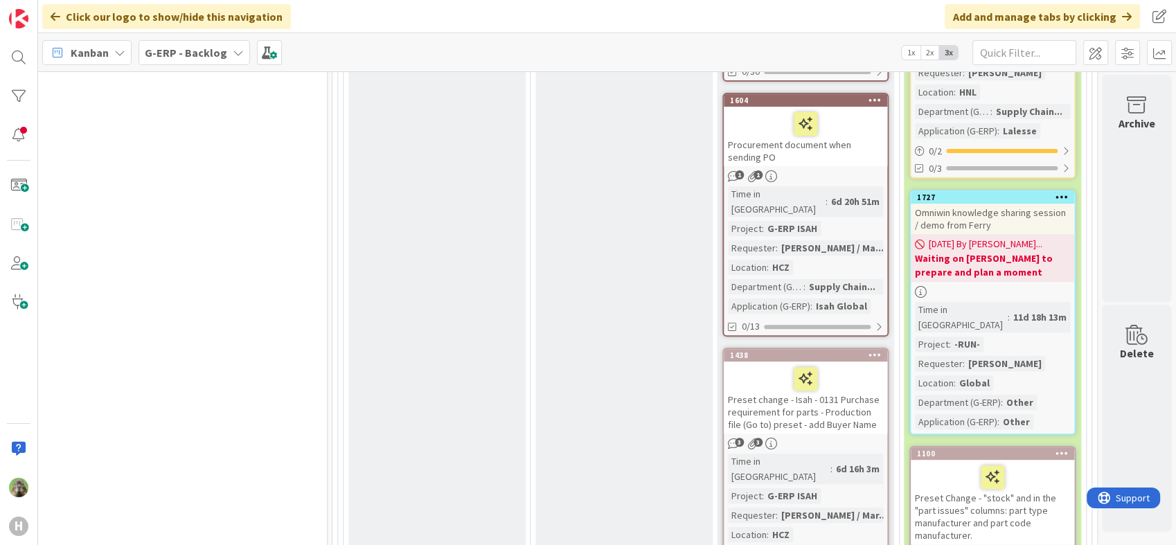
scroll to position [477, 1207]
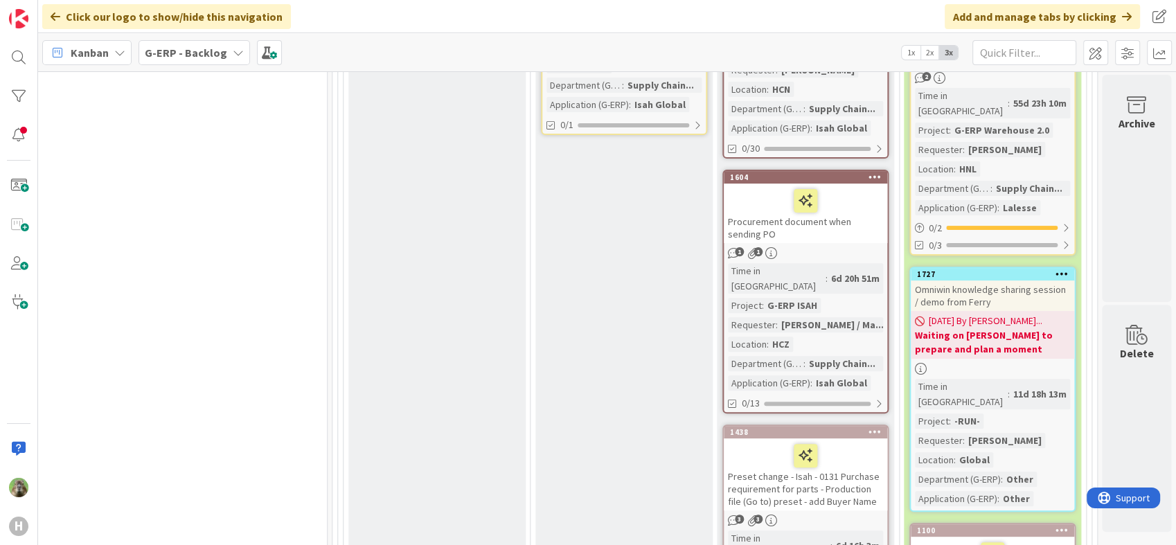
drag, startPoint x: -3, startPoint y: 536, endPoint x: -3, endPoint y: 584, distance: 47.8
drag, startPoint x: -3, startPoint y: 584, endPoint x: 585, endPoint y: 369, distance: 626.4
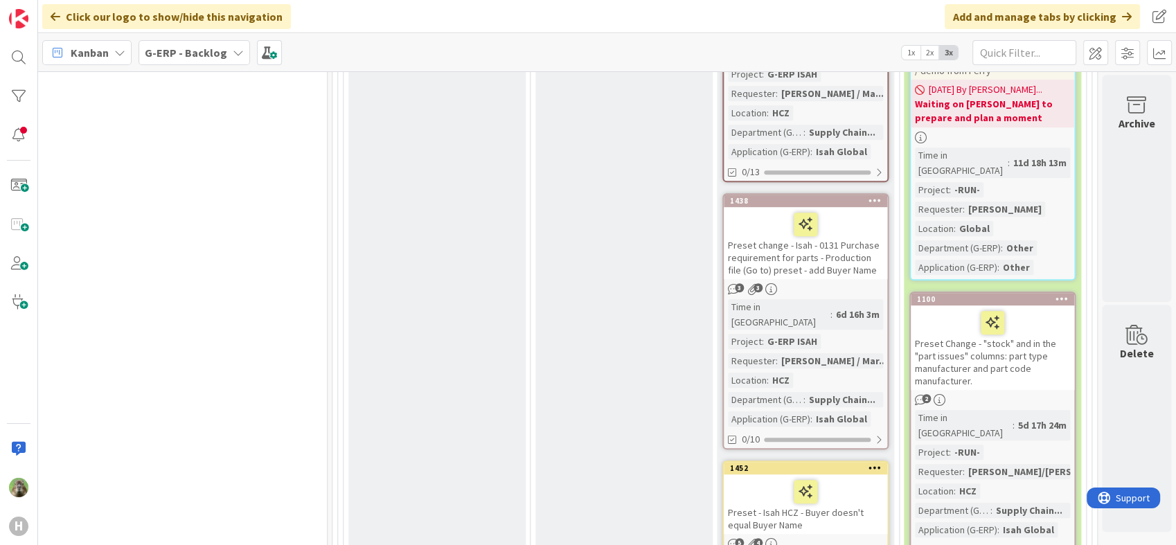
scroll to position [786, 1207]
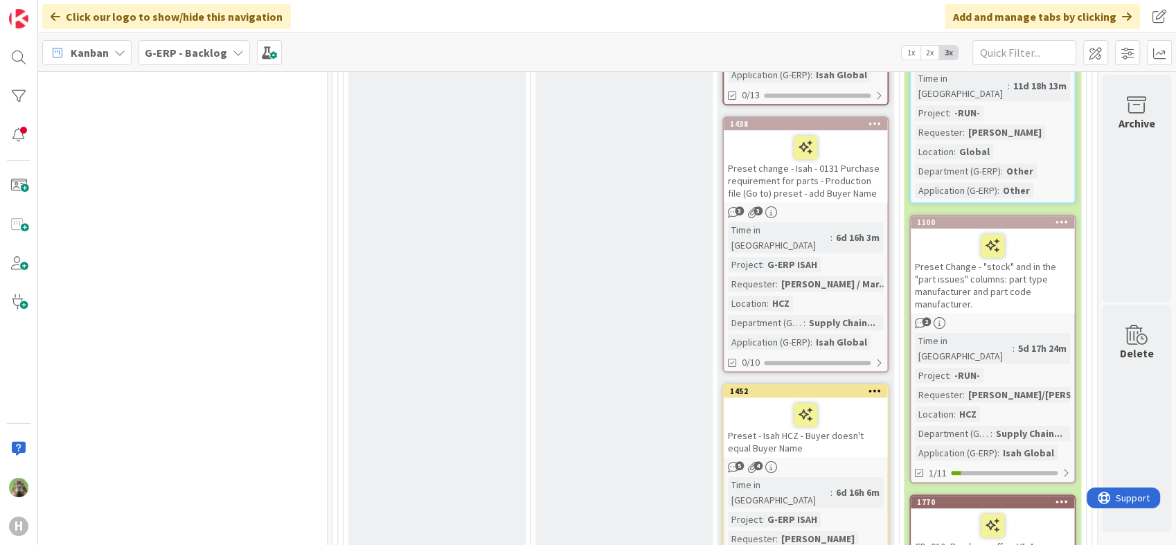
click at [838, 398] on div "Preset - Isah HCZ - Buyer doesn't equal Buyer Name" at bounding box center [805, 428] width 163 height 60
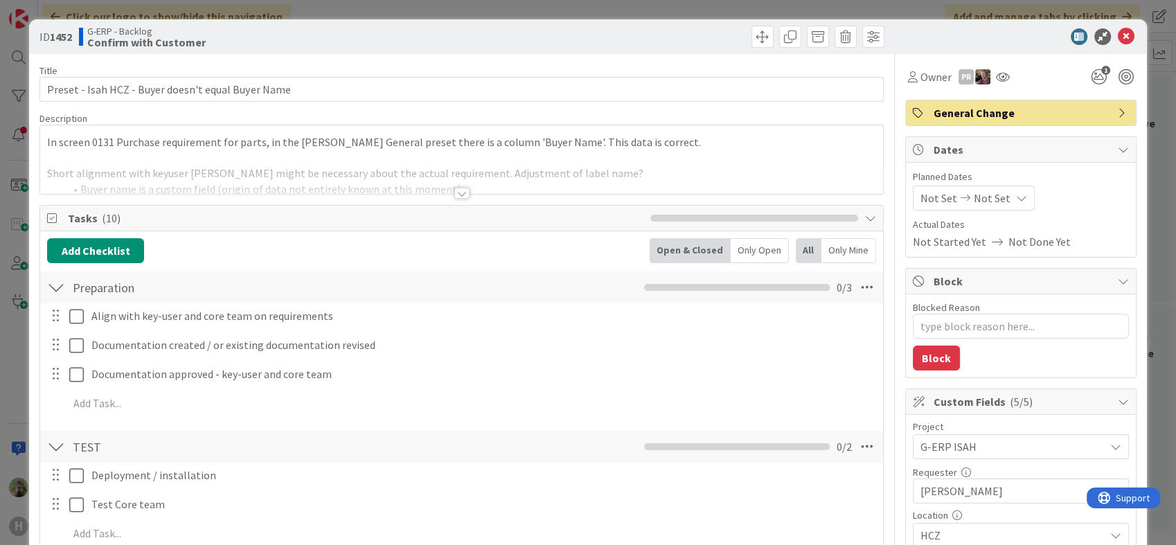
type textarea "x"
click at [456, 163] on div at bounding box center [461, 176] width 842 height 35
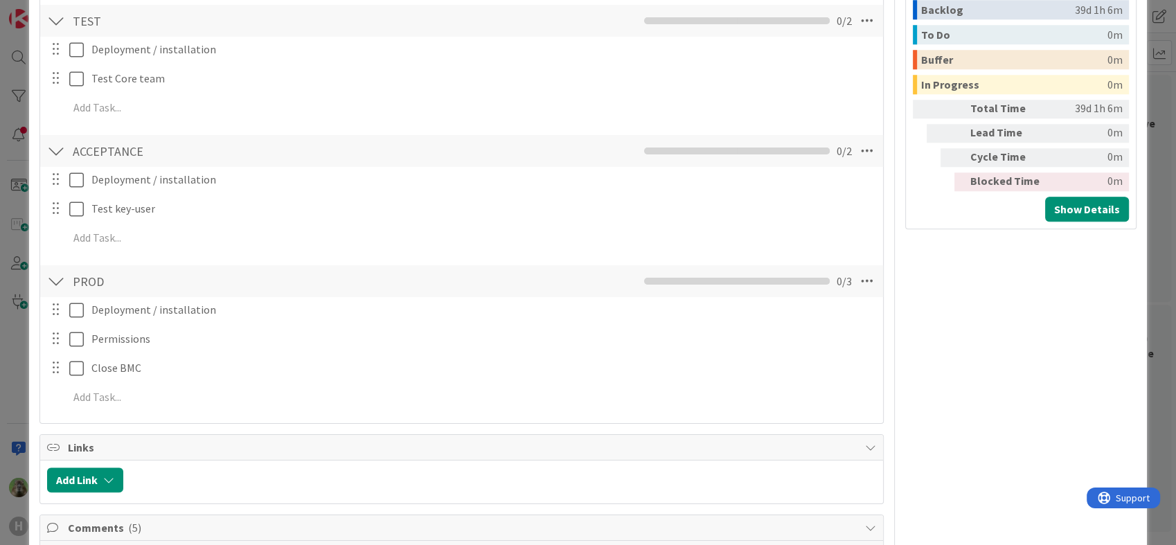
scroll to position [1693, 0]
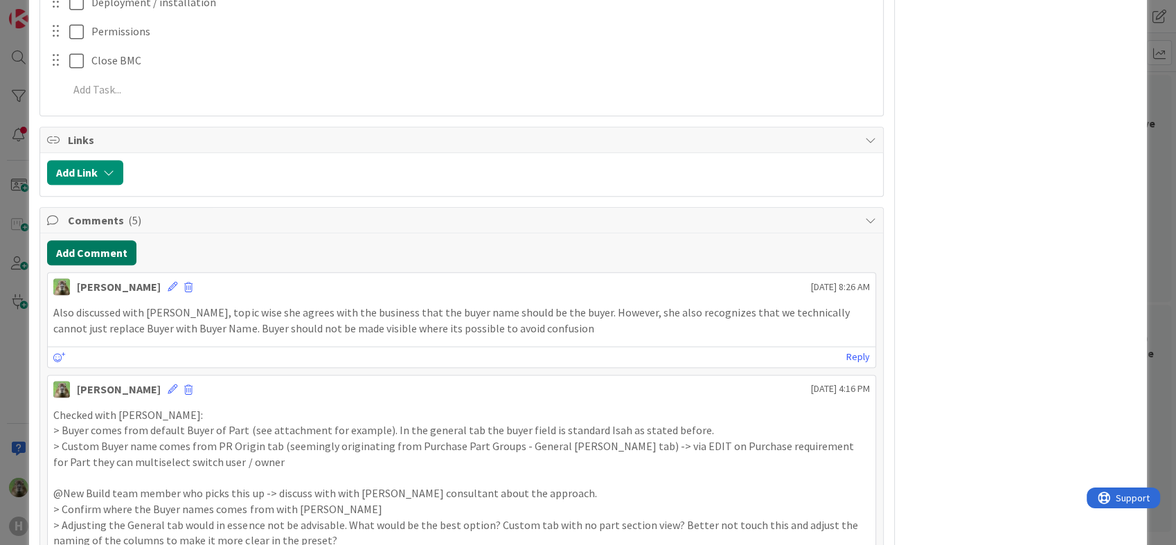
drag, startPoint x: 87, startPoint y: 254, endPoint x: 326, endPoint y: 168, distance: 254.9
click at [87, 254] on button "Add Comment" at bounding box center [91, 252] width 89 height 25
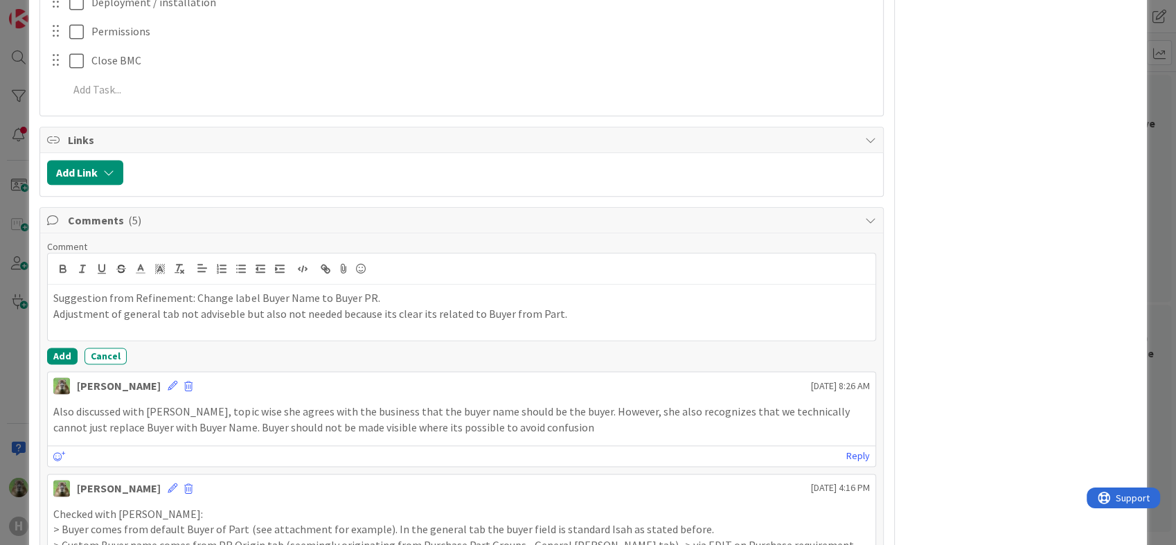
click at [216, 308] on p "Adjustment of general tab not adviseble but also not needed because its clear i…" at bounding box center [461, 314] width 816 height 16
click at [599, 306] on p "Adjustment of general tab technically not desired but also not needed because i…" at bounding box center [461, 314] width 816 height 16
click at [65, 356] on button "Add" at bounding box center [62, 356] width 30 height 17
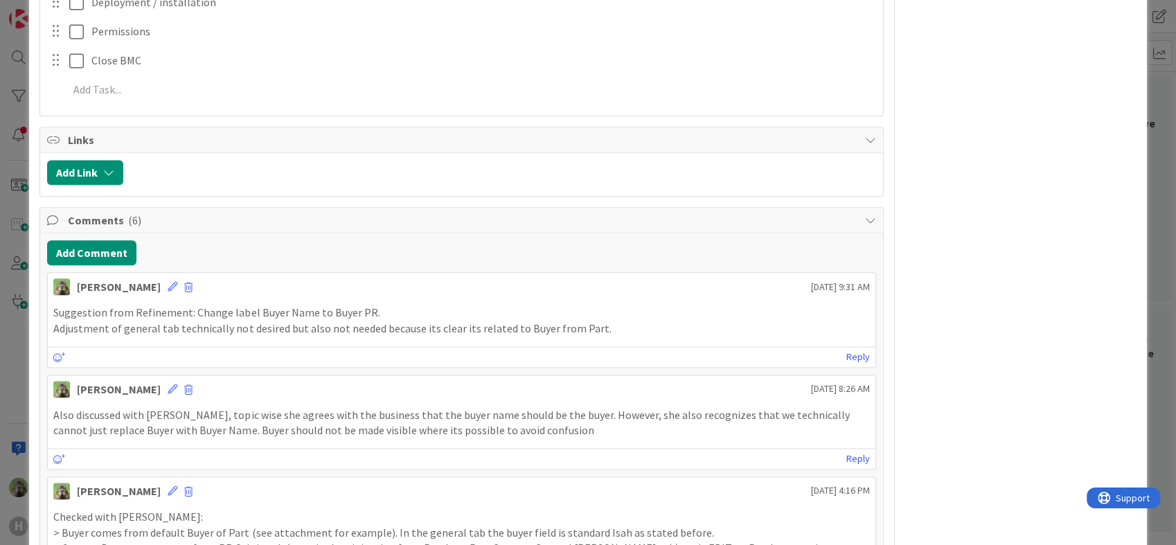
click at [30, 351] on div "ID 1452 G-ERP - Backlog Confirm with Customer Title 50 / 128 Preset - Isah HCZ …" at bounding box center [587, 25] width 1117 height 3399
click at [21, 349] on div "ID 1452 G-ERP - Backlog Confirm with Customer Title 50 / 128 Preset - Isah HCZ …" at bounding box center [588, 272] width 1176 height 545
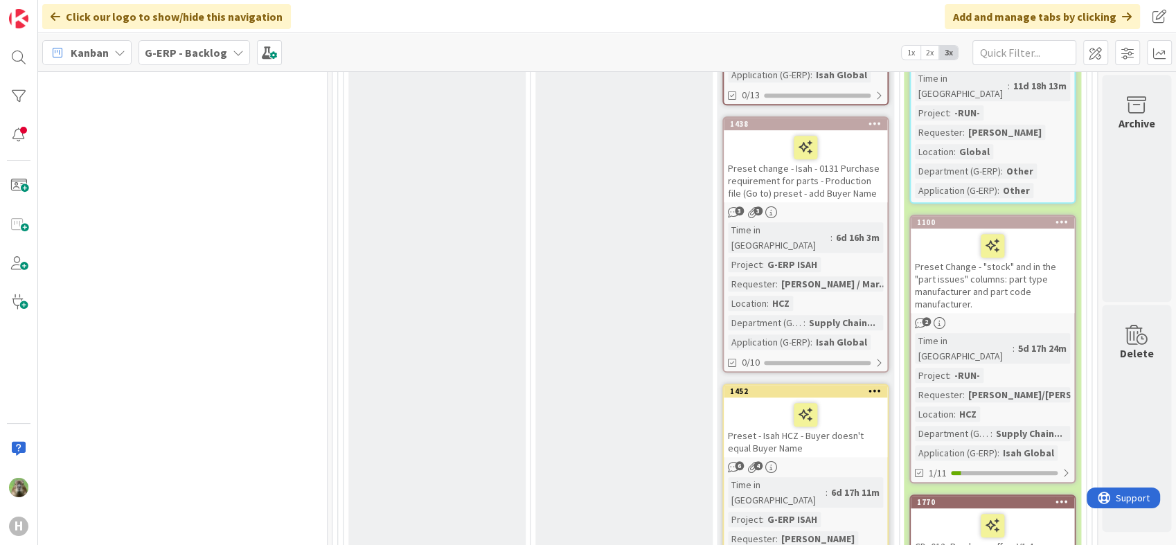
scroll to position [967, 1207]
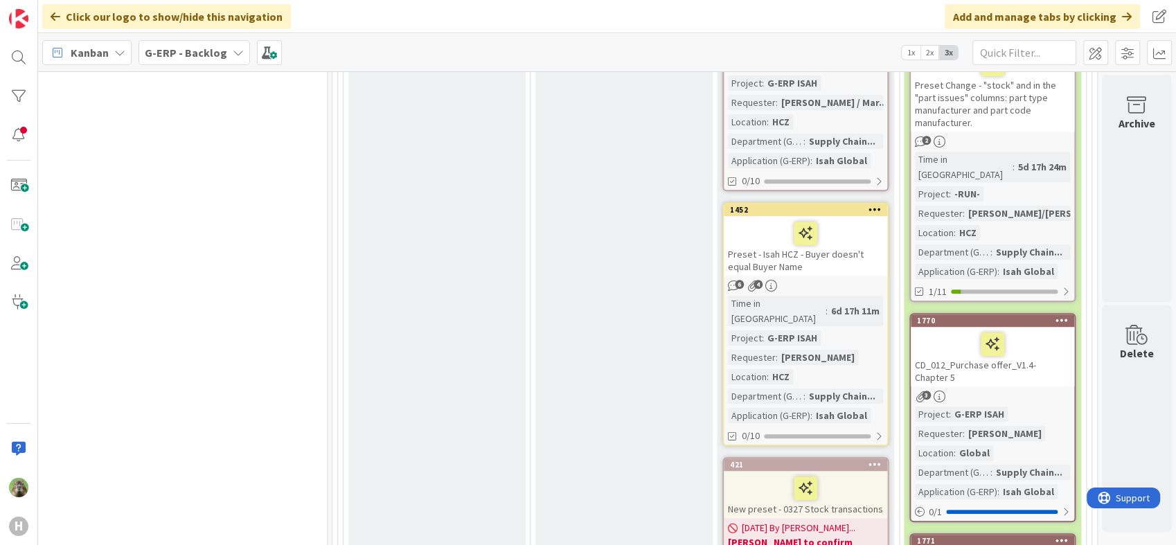
click at [860, 217] on div "Preset - Isah HCZ - Buyer doesn't equal Buyer Name" at bounding box center [805, 246] width 163 height 60
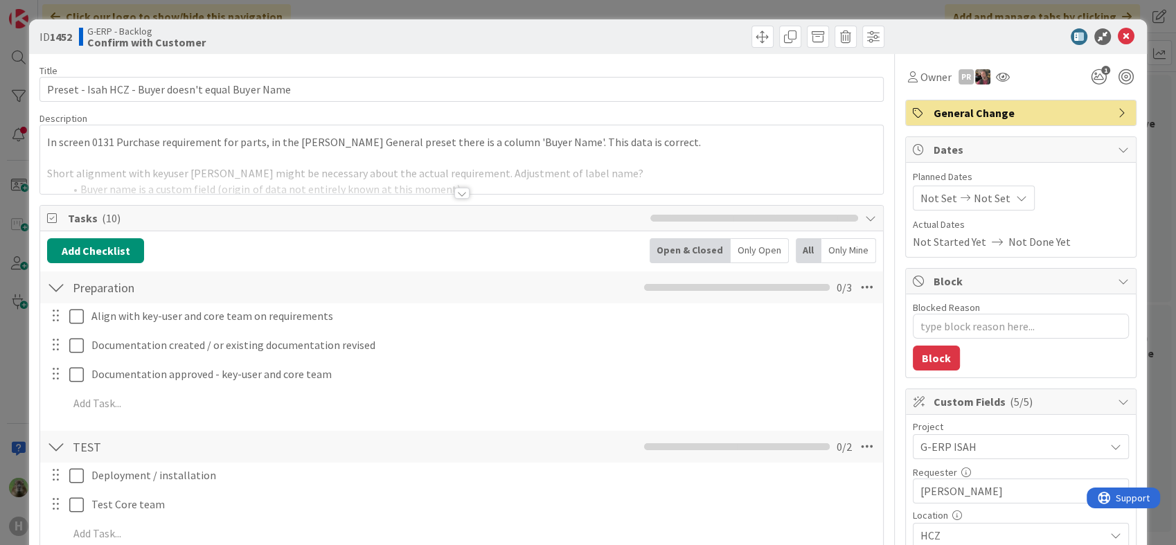
click at [432, 179] on div at bounding box center [461, 176] width 842 height 35
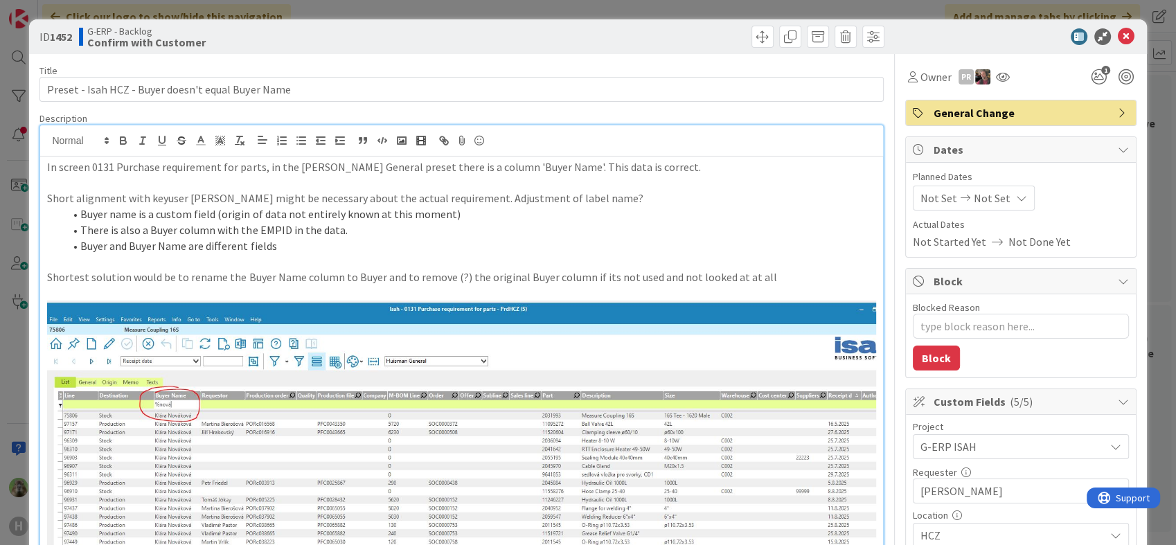
scroll to position [77, 0]
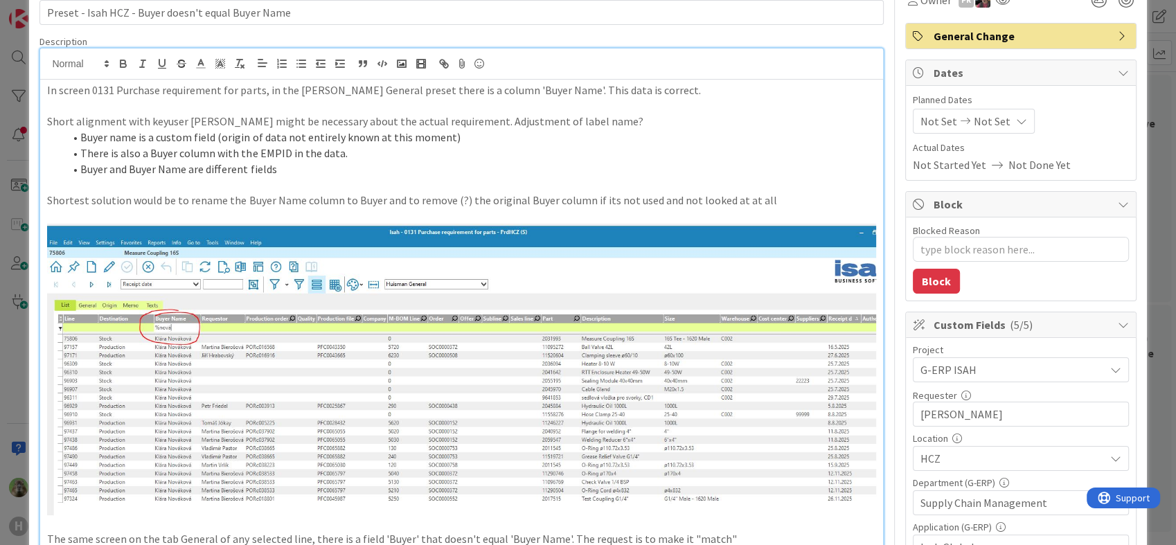
click at [8, 401] on div "ID 1452 G-ERP - Backlog Confirm with Customer Title 50 / 128 Preset - Isah HCZ …" at bounding box center [588, 272] width 1176 height 545
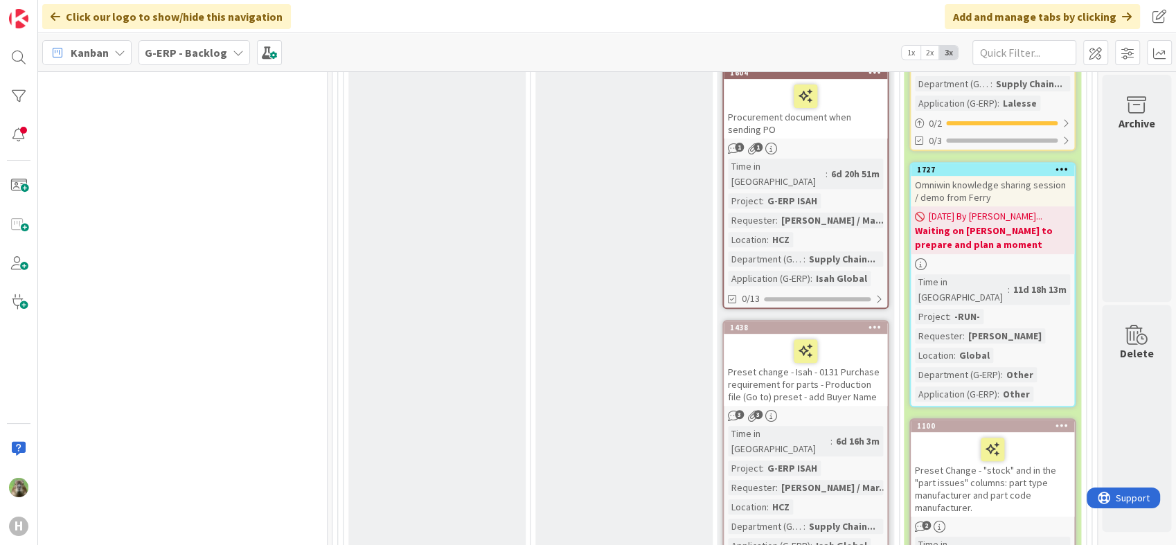
click at [856, 334] on div "Preset change - Isah - 0131 Purchase requirement for parts - Production file (G…" at bounding box center [805, 370] width 163 height 72
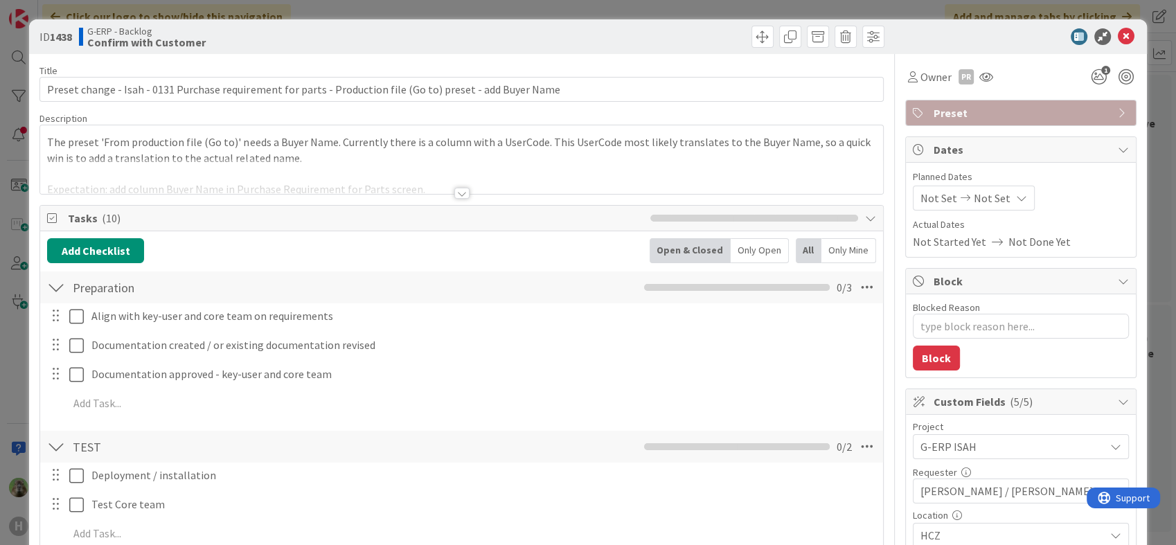
type textarea "x"
click at [433, 161] on div at bounding box center [461, 176] width 842 height 35
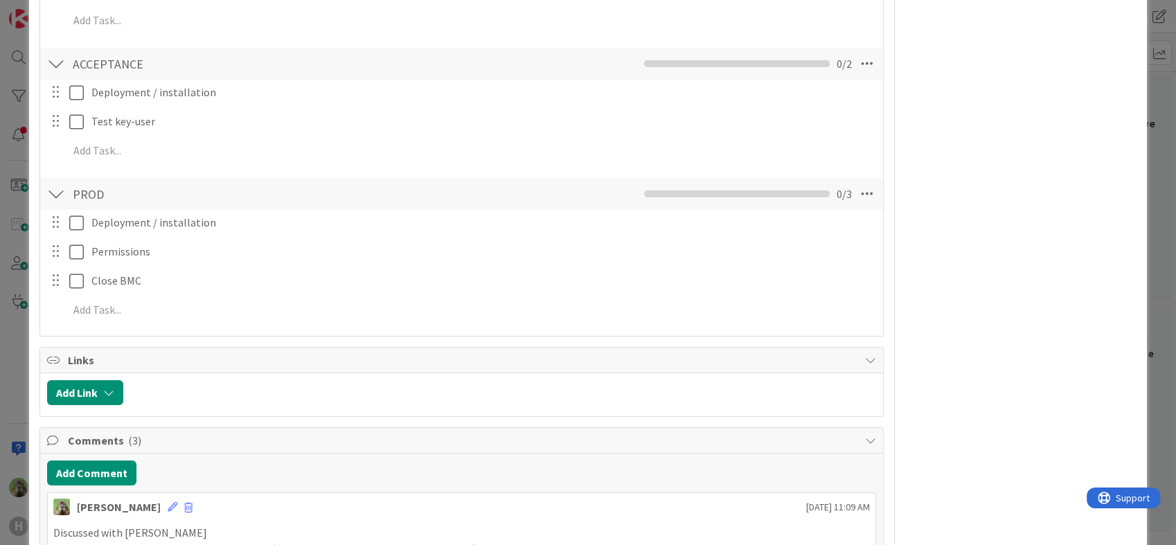
scroll to position [1616, 0]
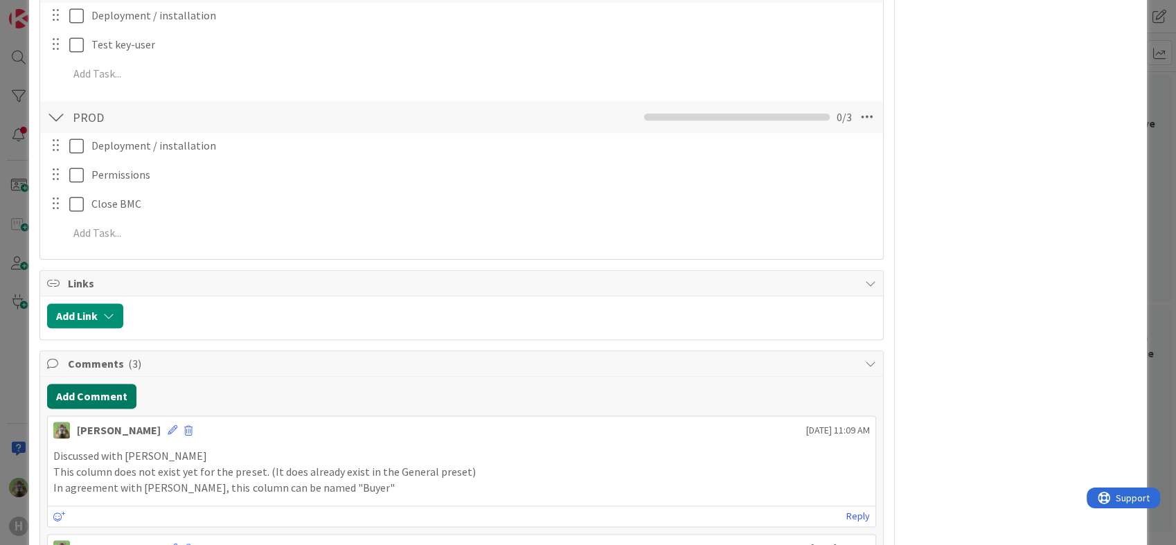
click at [120, 393] on button "Add Comment" at bounding box center [91, 396] width 89 height 25
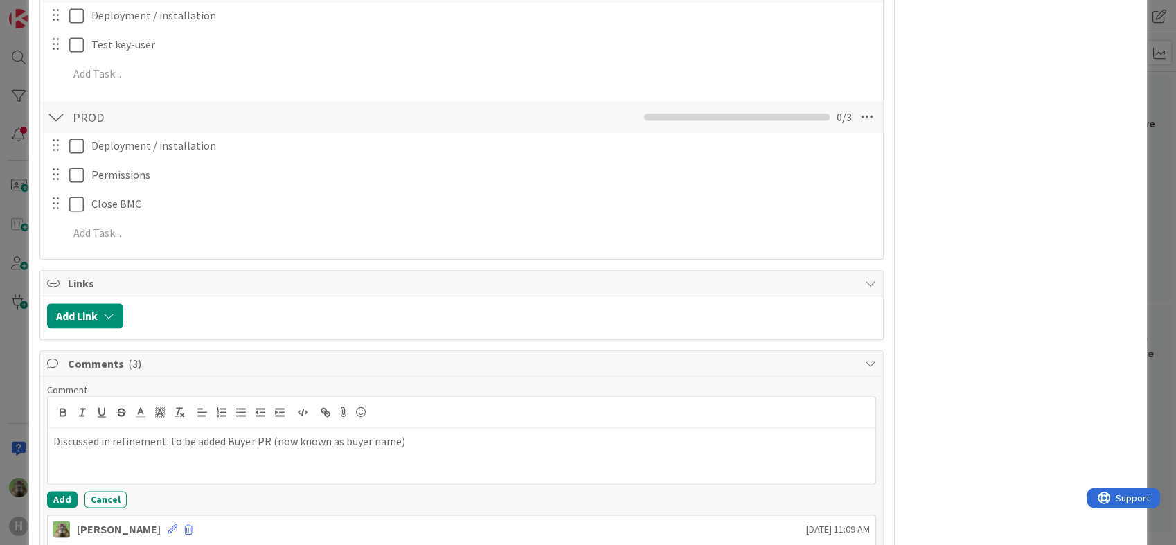
click at [351, 434] on p "Discussed in refinement: to be added Buyer PR (now known as buyer name)" at bounding box center [461, 442] width 816 height 16
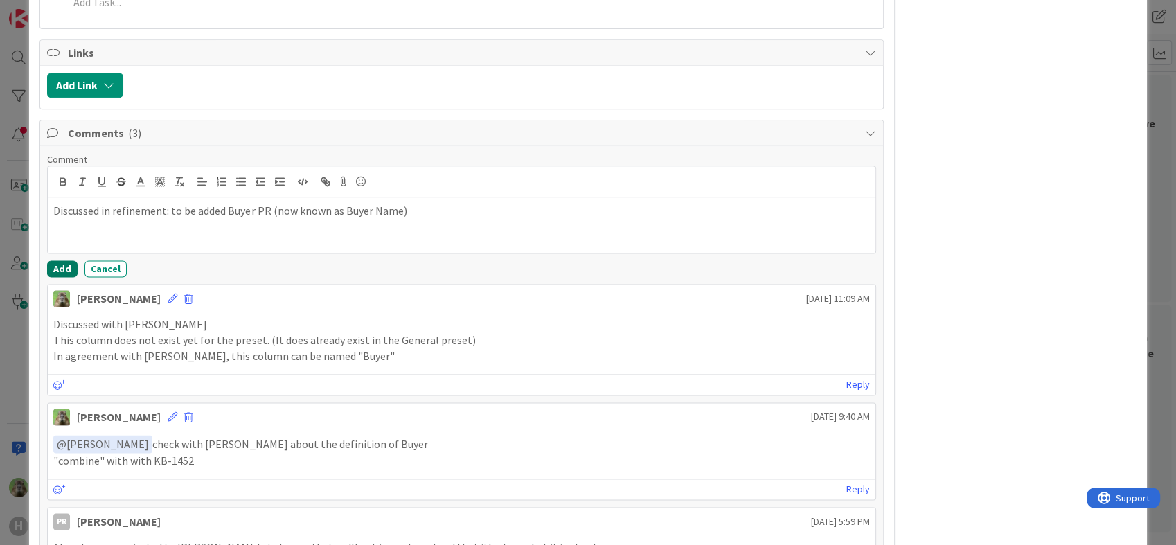
click at [60, 260] on button "Add" at bounding box center [62, 268] width 30 height 17
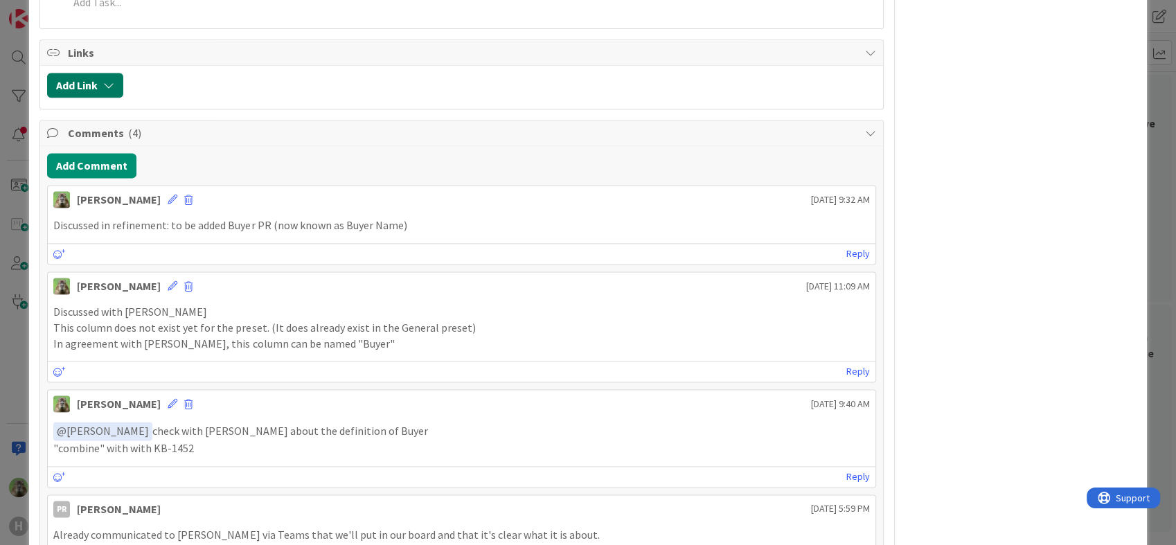
click at [89, 98] on button "Add Link" at bounding box center [85, 85] width 76 height 25
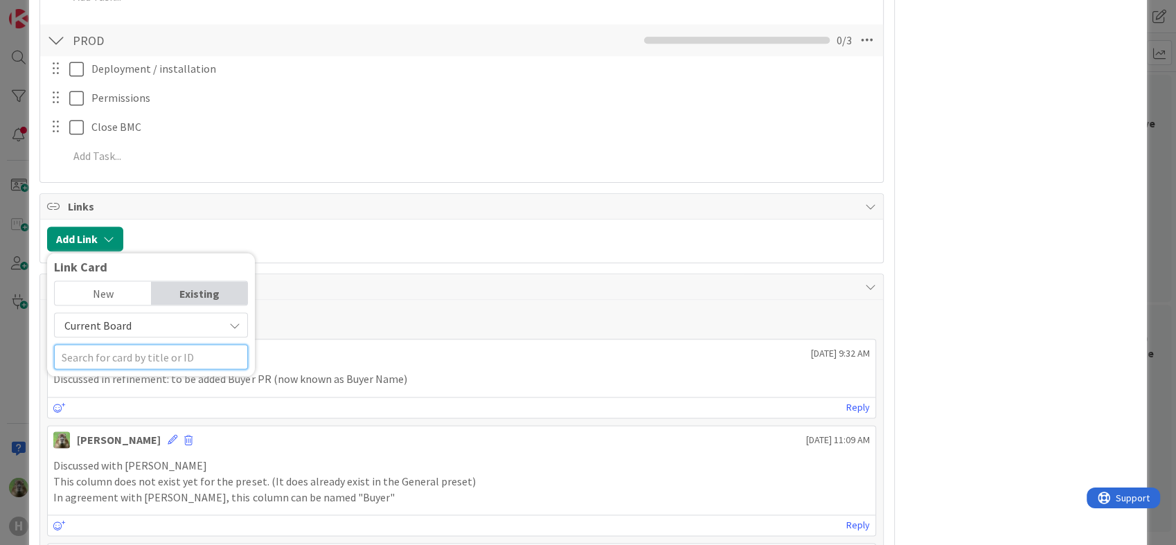
click at [125, 345] on input "text" at bounding box center [151, 357] width 194 height 25
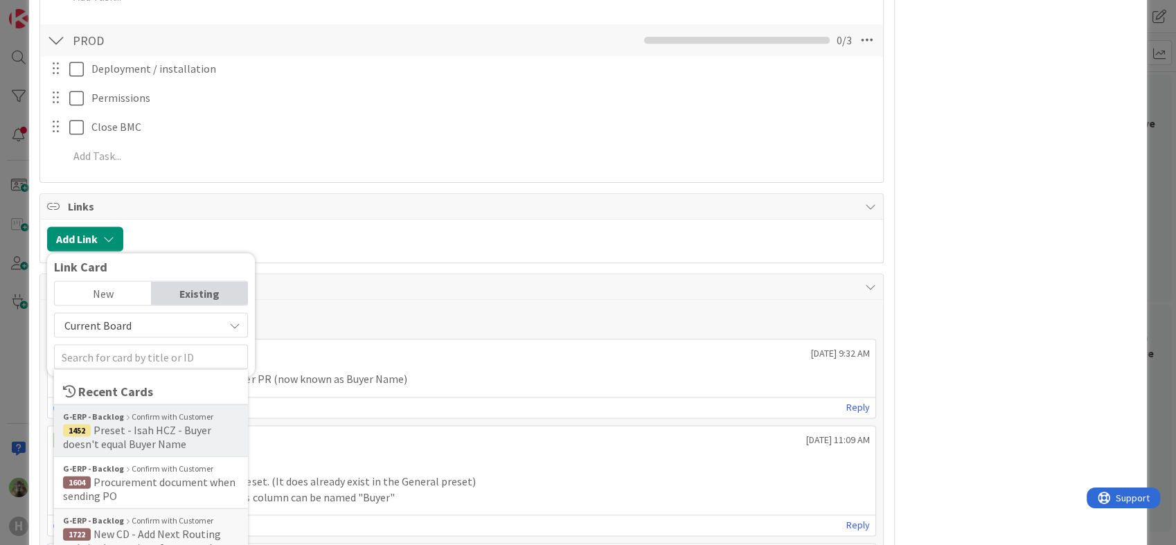
click at [173, 423] on span "Preset - Isah HCZ - Buyer doesn't equal Buyer Name" at bounding box center [137, 437] width 148 height 28
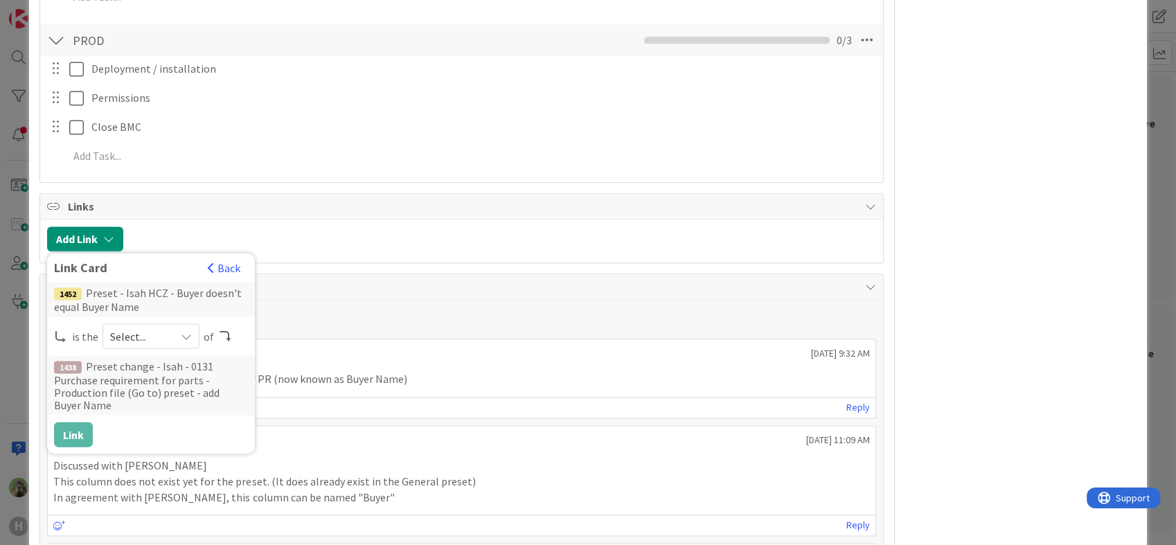
click at [176, 324] on div "Select..." at bounding box center [151, 336] width 97 height 25
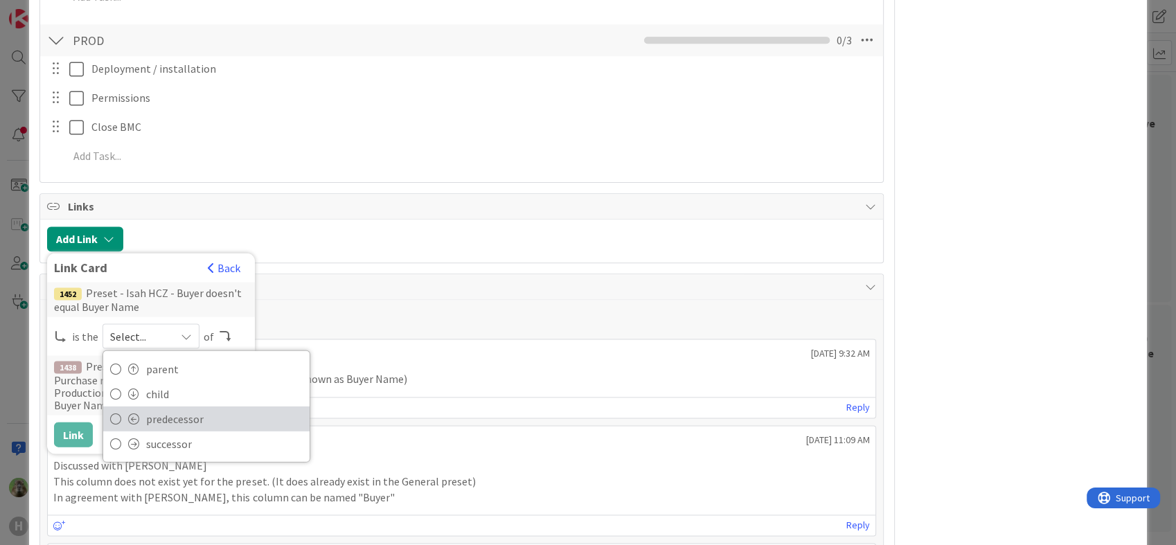
click at [205, 409] on span "predecessor" at bounding box center [224, 419] width 157 height 21
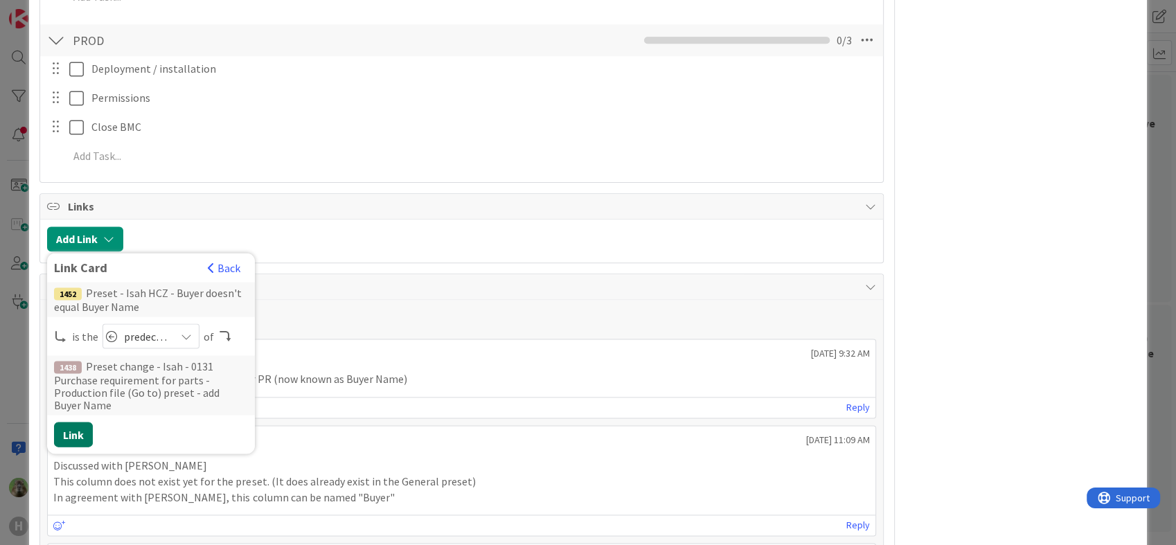
click at [85, 423] on button "Link" at bounding box center [73, 435] width 39 height 25
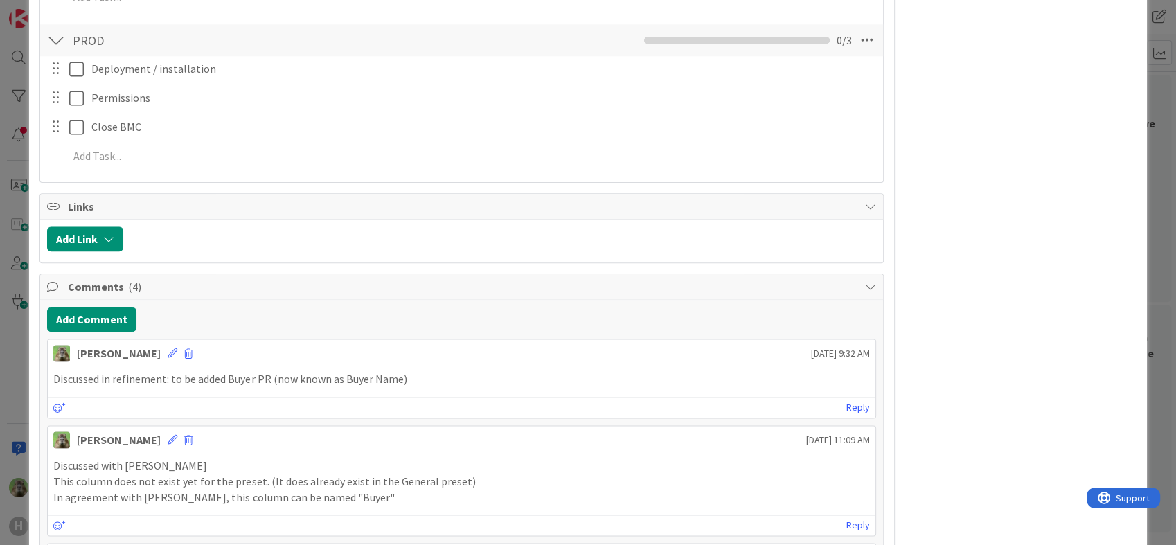
type textarea "x"
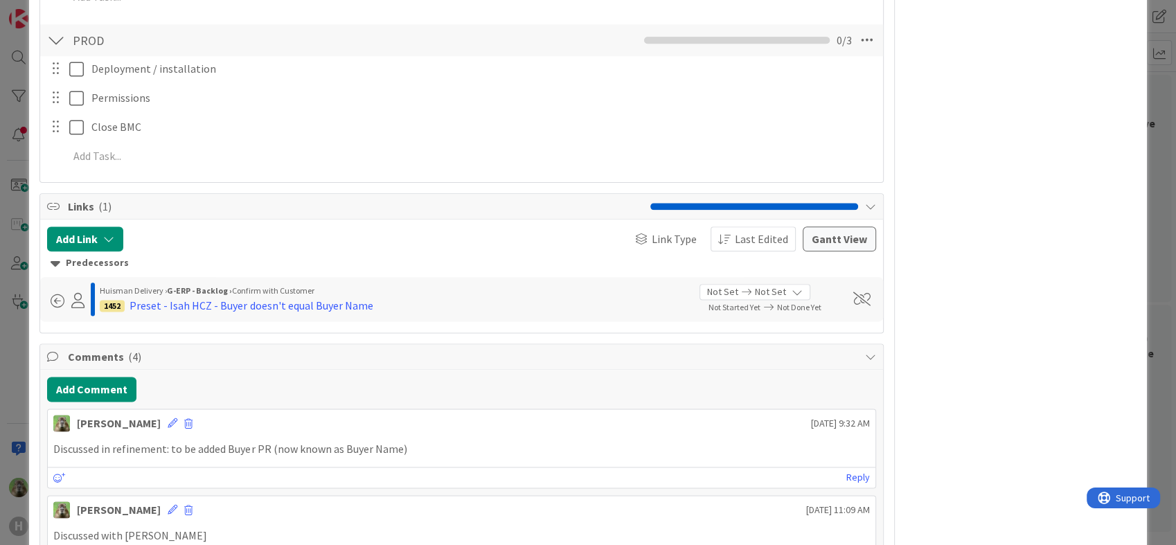
click at [19, 351] on div "ID 1438 G-ERP - Backlog Confirm with Customer Title 108 / 128 Preset change - I…" at bounding box center [588, 272] width 1176 height 545
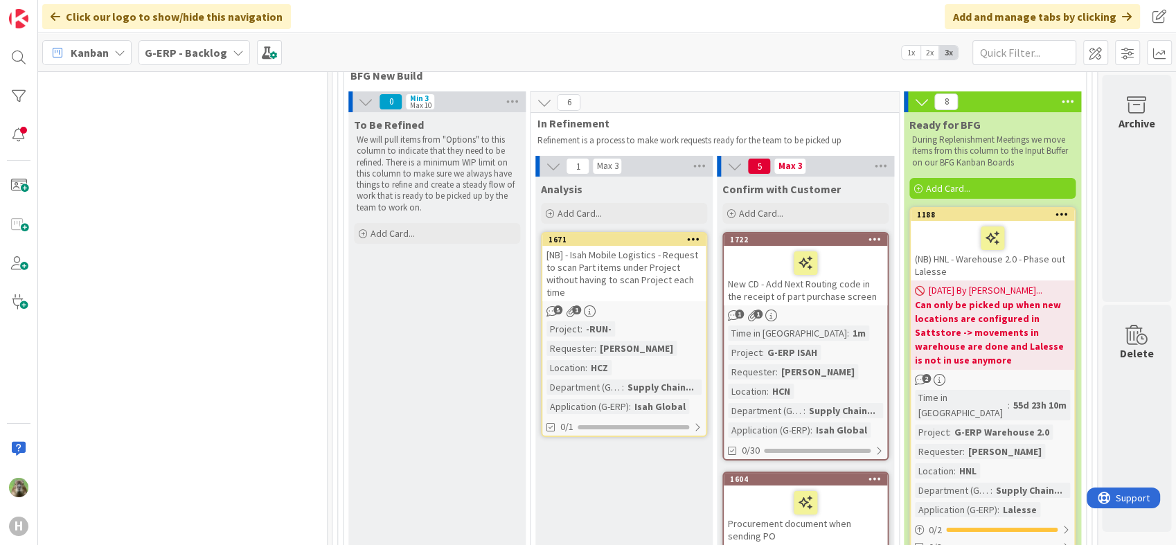
scroll to position [52, 1207]
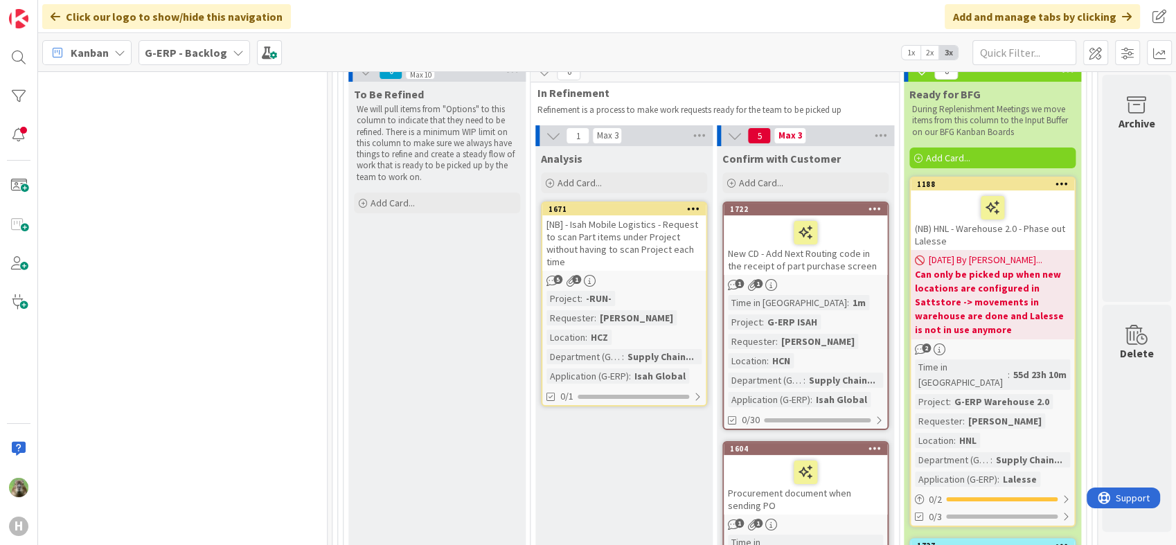
scroll to position [206, 1207]
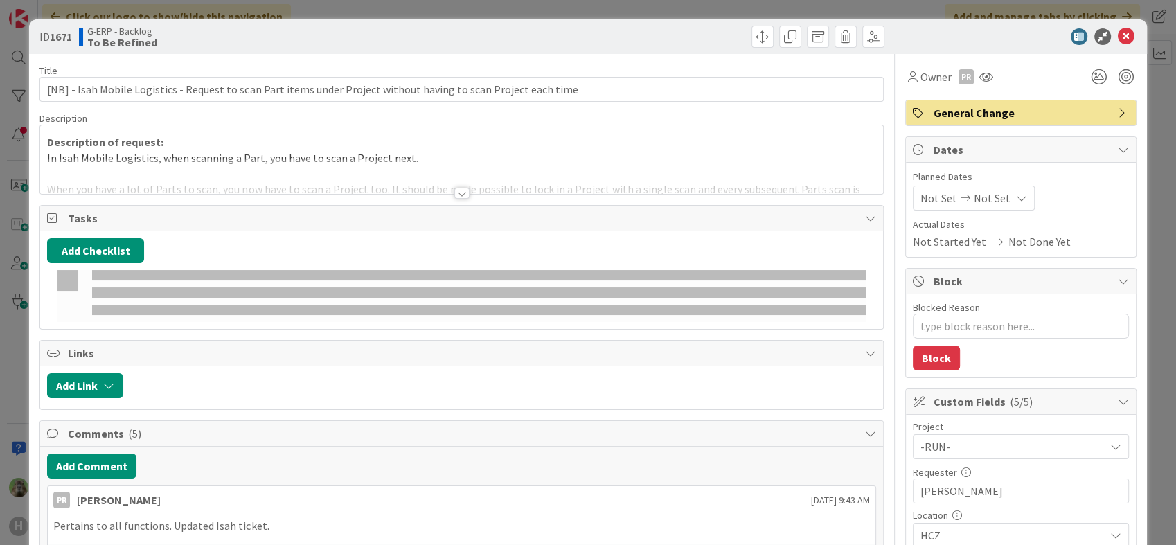
click at [6, 326] on div "ID 1671 G-ERP - Backlog To Be Refined Title 112 / 128 [NB] - Isah Mobile Logist…" at bounding box center [588, 272] width 1176 height 545
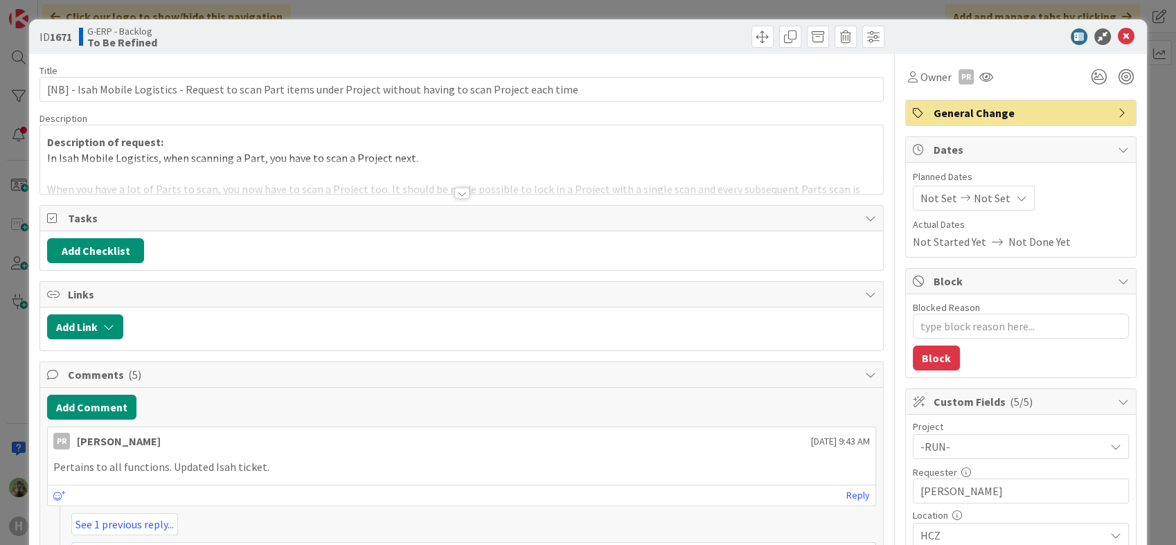
type textarea "x"
click at [316, 16] on div "ID 1671 G-ERP - Backlog To Be Refined Title 112 / 128 [NB] - Isah Mobile Logist…" at bounding box center [588, 272] width 1176 height 545
click at [1118, 36] on icon at bounding box center [1126, 36] width 17 height 17
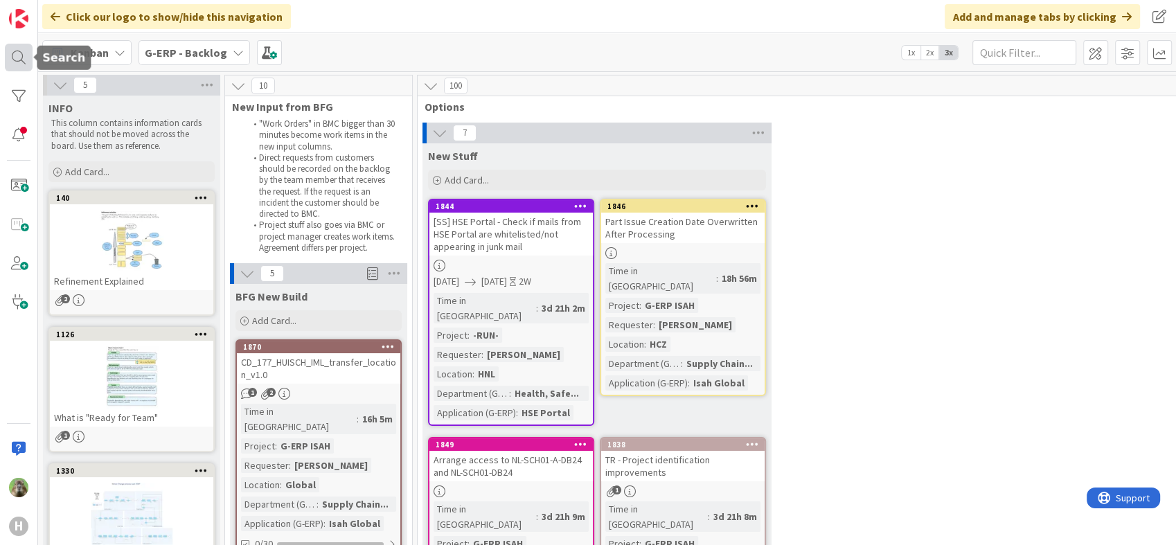
click at [25, 55] on div at bounding box center [19, 58] width 28 height 28
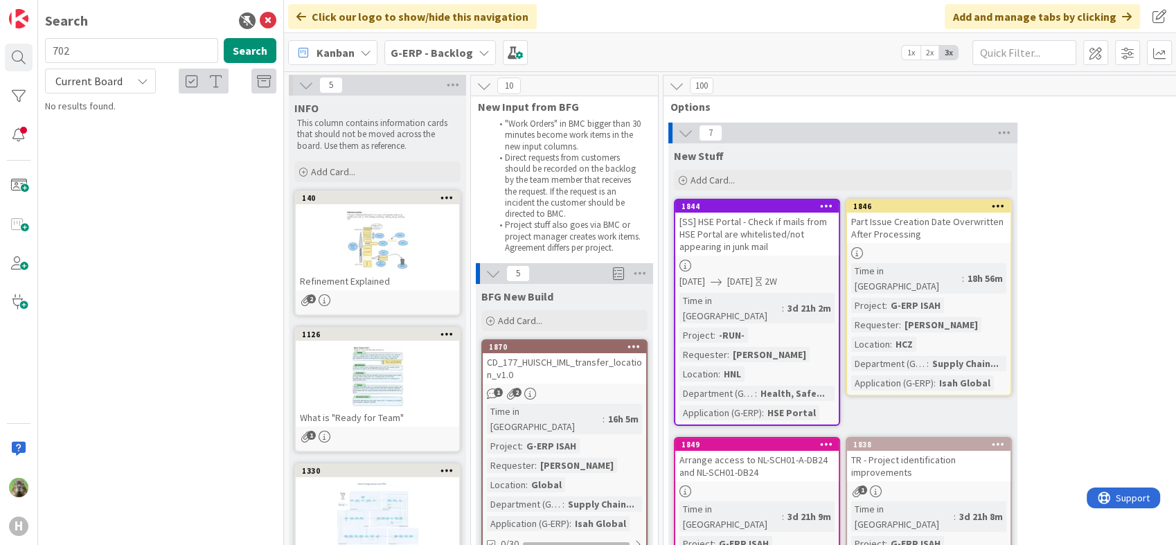
type input "702"
click at [145, 83] on icon at bounding box center [142, 81] width 11 height 11
click at [127, 137] on span "All Boards" at bounding box center [125, 138] width 144 height 21
click at [216, 115] on p "IML - Default value for Unplanned issues/Confirm quantity" at bounding box center [170, 129] width 212 height 29
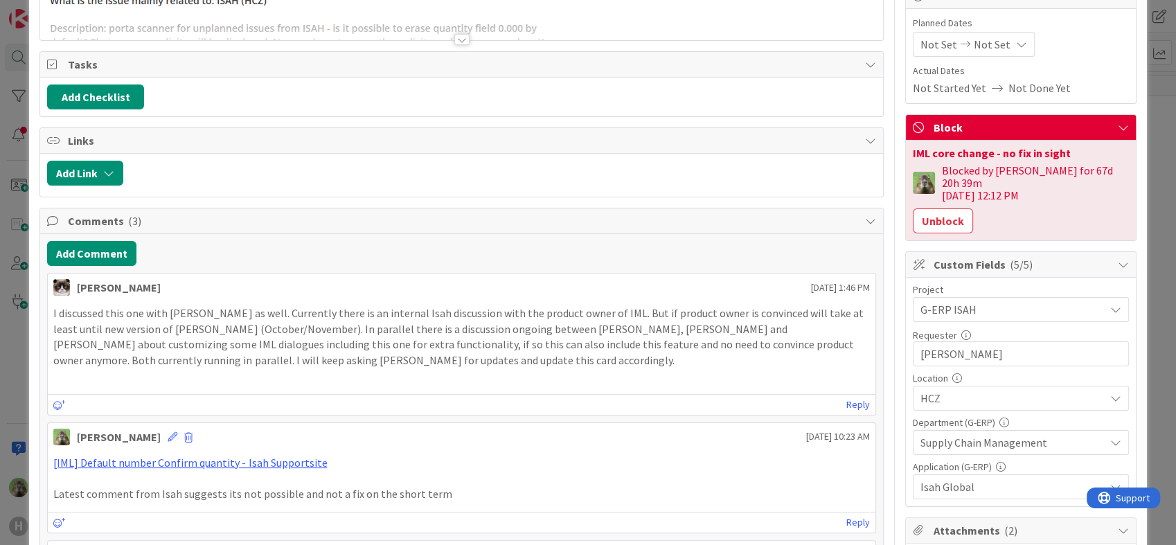
scroll to position [77, 0]
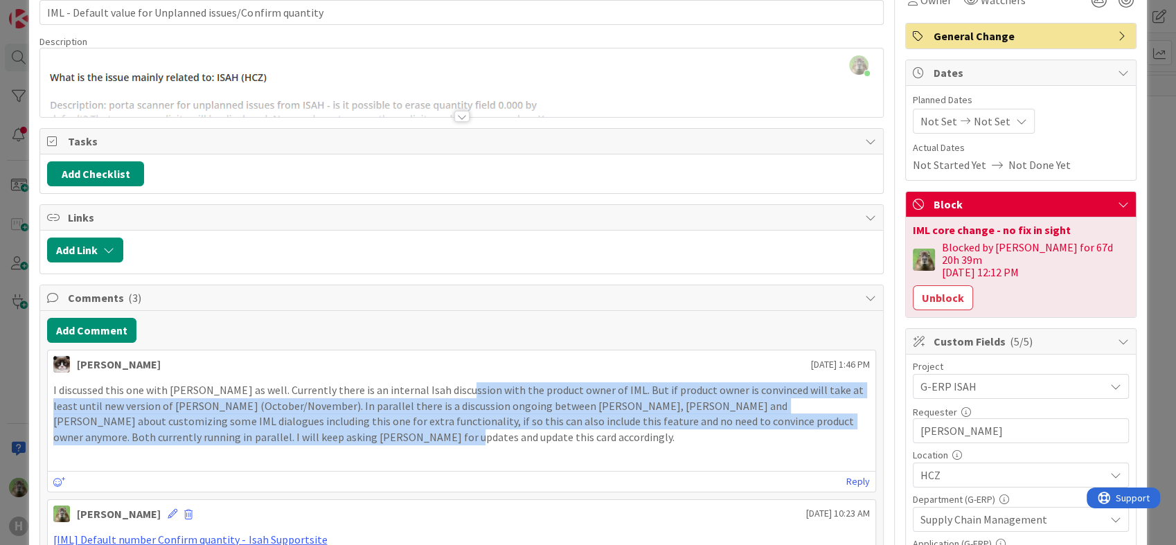
drag, startPoint x: 287, startPoint y: 437, endPoint x: 465, endPoint y: 378, distance: 187.7
click at [461, 378] on div "I discussed this one with [PERSON_NAME] as well. Currently there is an internal…" at bounding box center [461, 422] width 827 height 90
drag, startPoint x: 465, startPoint y: 378, endPoint x: 421, endPoint y: 435, distance: 72.2
click at [421, 435] on p "I discussed this one with [PERSON_NAME] as well. Currently there is an internal…" at bounding box center [461, 413] width 816 height 63
click at [357, 414] on p "I discussed this one with [PERSON_NAME] as well. Currently there is an internal…" at bounding box center [461, 413] width 816 height 63
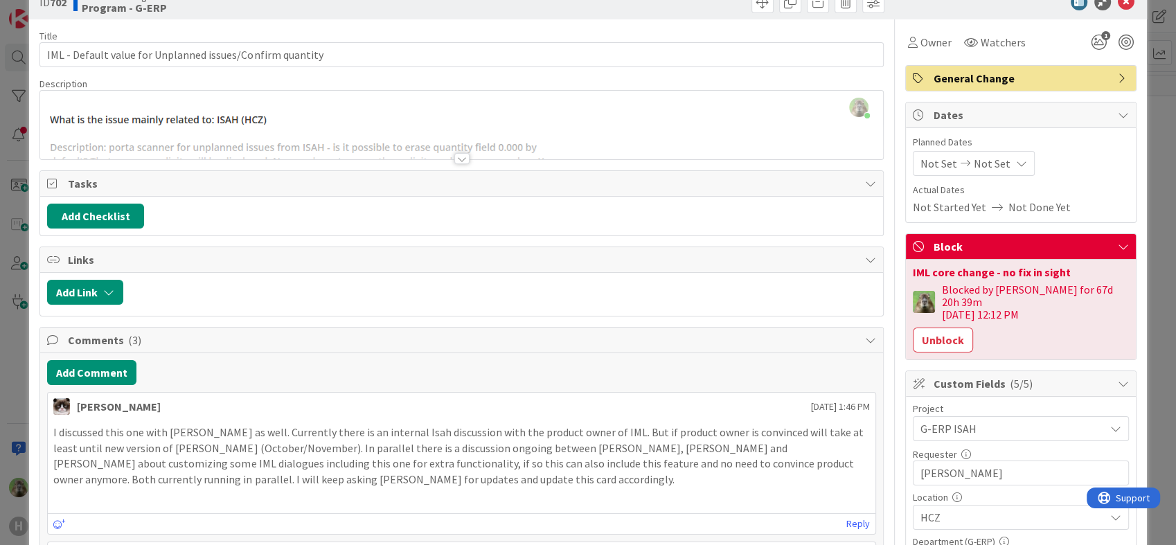
scroll to position [0, 0]
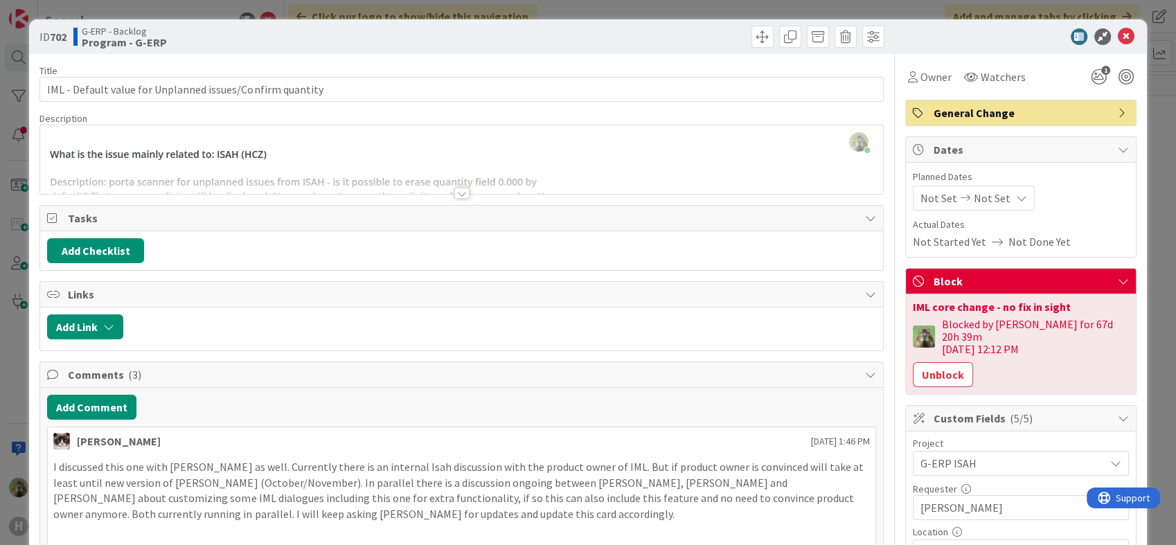
click at [332, 173] on div at bounding box center [461, 176] width 842 height 35
